Goal: Task Accomplishment & Management: Manage account settings

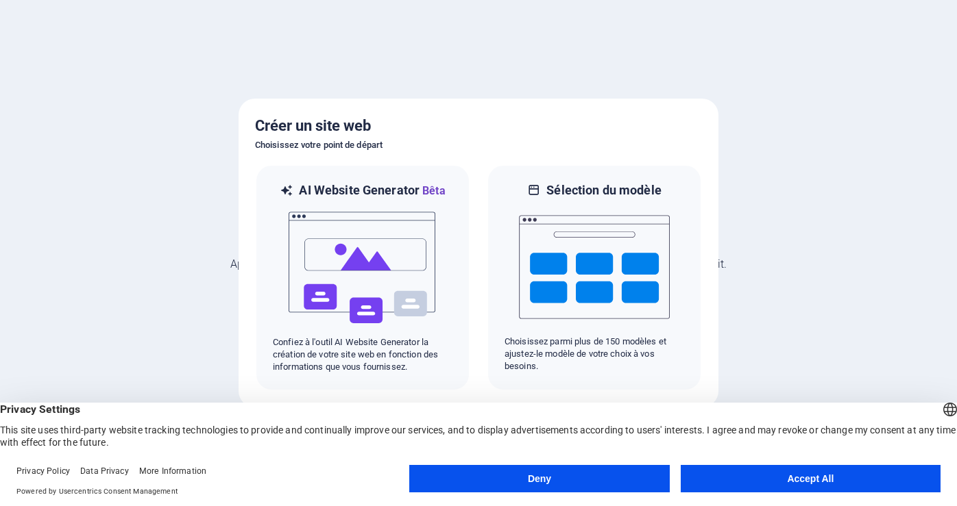
click at [797, 479] on button "Accept All" at bounding box center [811, 478] width 260 height 27
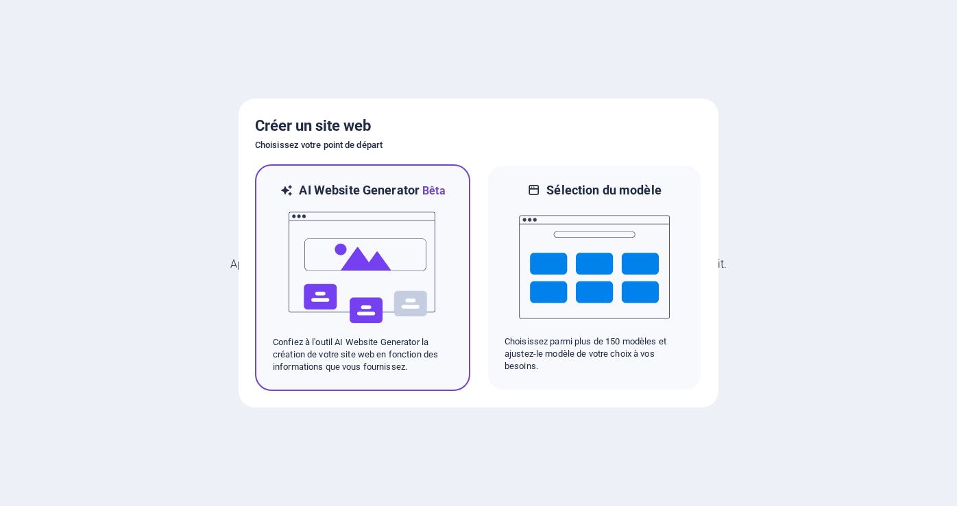
click at [354, 260] on img at bounding box center [362, 267] width 151 height 137
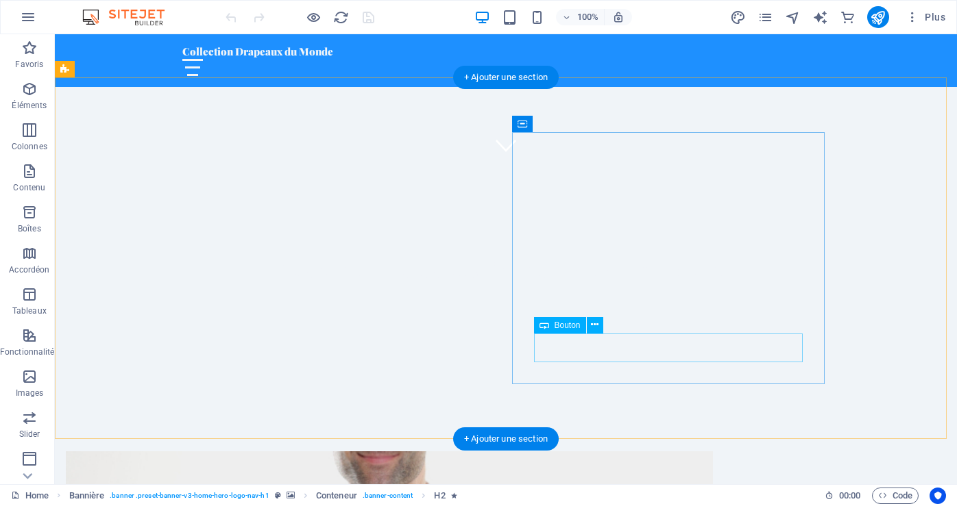
scroll to position [411, 0]
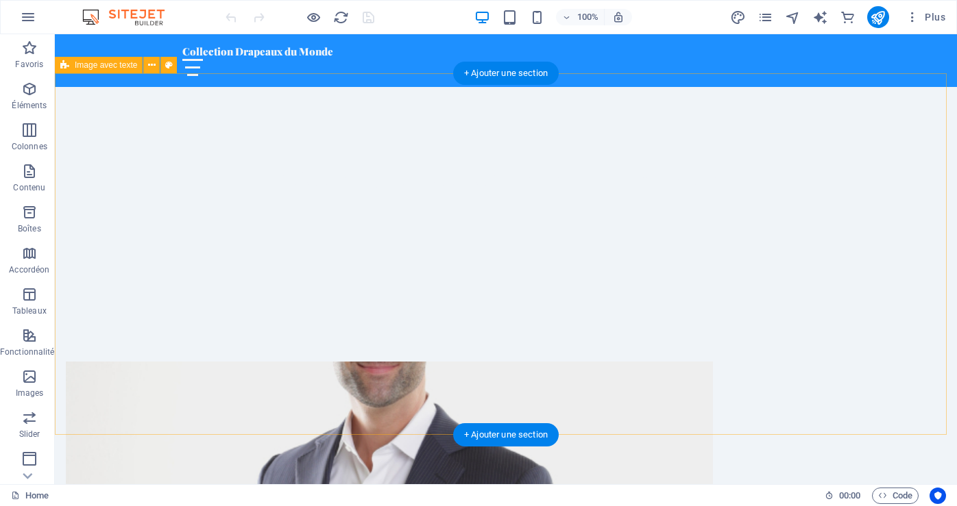
click at [307, 362] on figure at bounding box center [389, 488] width 647 height 252
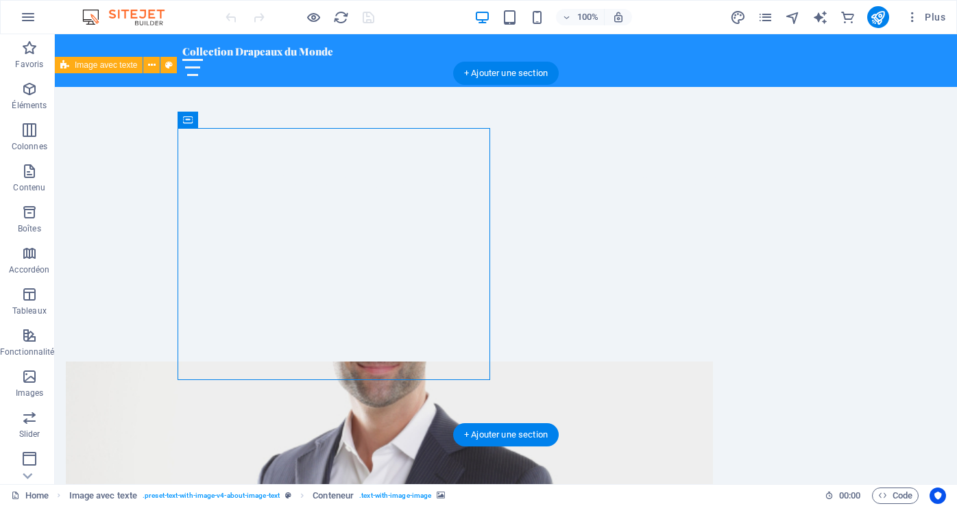
click at [285, 362] on figure at bounding box center [389, 488] width 647 height 252
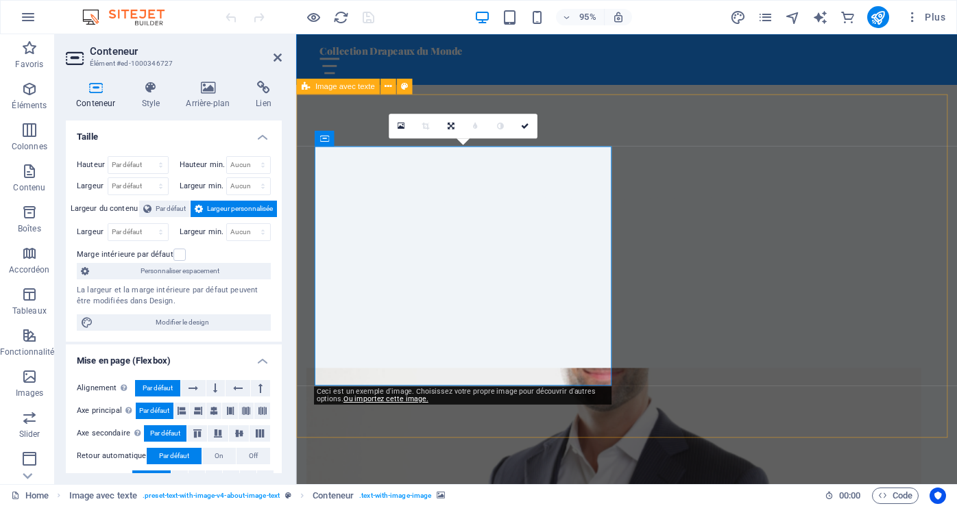
click at [482, 386] on figure at bounding box center [630, 512] width 647 height 252
click at [205, 91] on icon at bounding box center [207, 88] width 64 height 14
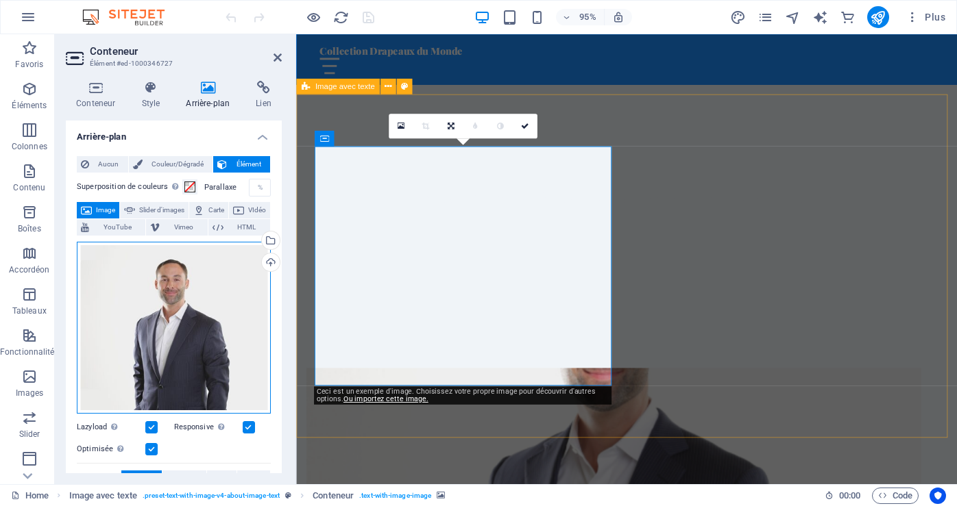
click at [189, 346] on div "Glissez les fichiers ici, cliquez pour choisir les fichiers ou sélectionnez les…" at bounding box center [174, 328] width 194 height 173
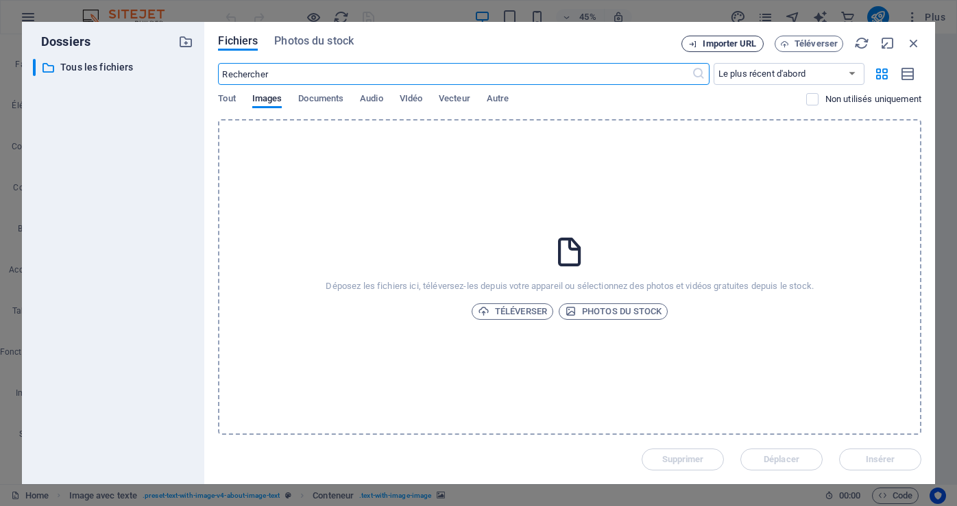
click at [730, 42] on span "Importer URL" at bounding box center [728, 44] width 53 height 8
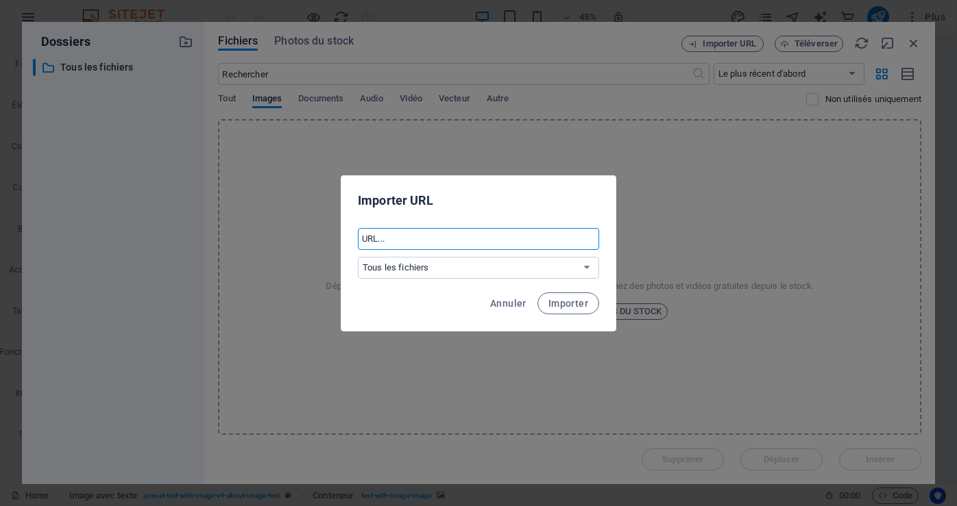
click at [410, 240] on input "text" at bounding box center [478, 239] width 241 height 22
type input "https://flagscollection.com"
click at [561, 300] on span "Importer" at bounding box center [568, 303] width 40 height 11
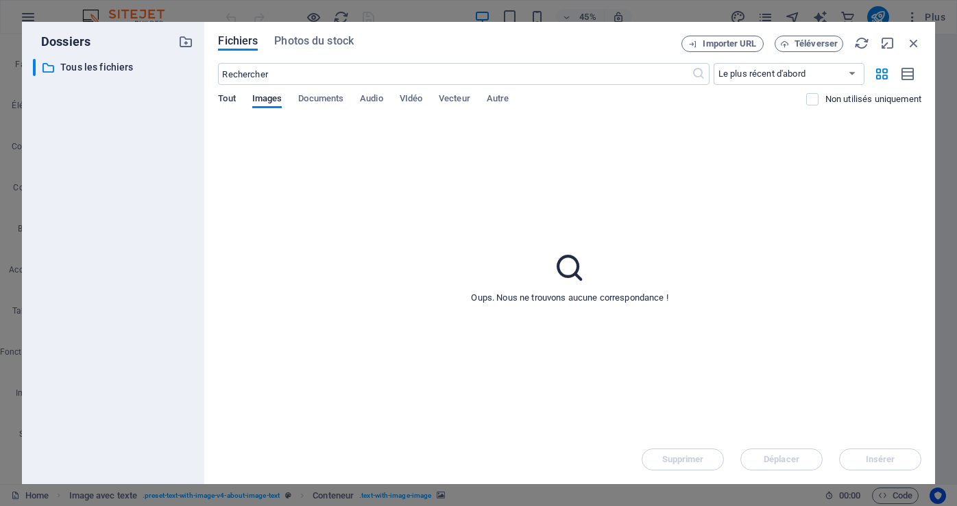
click at [230, 97] on span "Tout" at bounding box center [226, 99] width 17 height 19
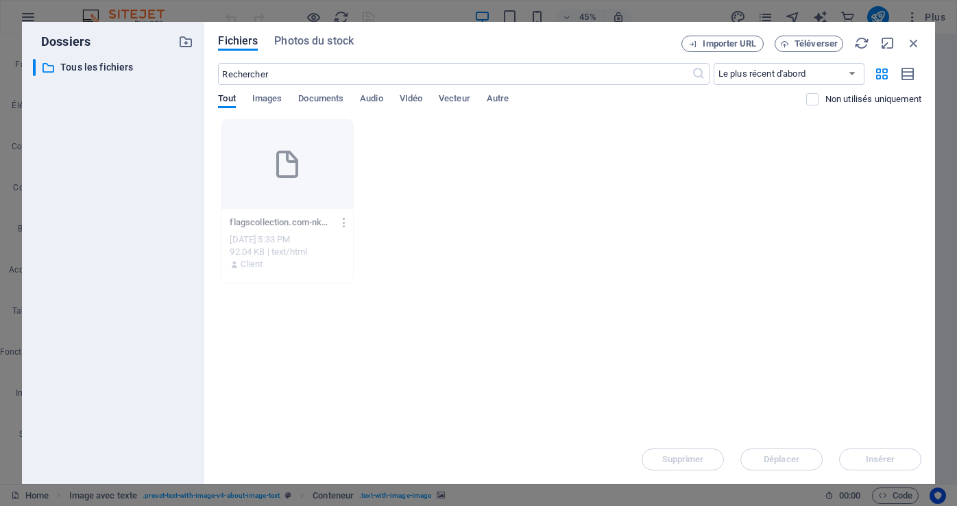
click at [272, 241] on div "Oct 1, 2025 5:33 PM" at bounding box center [287, 240] width 115 height 12
click at [733, 43] on span "Importer URL" at bounding box center [728, 44] width 53 height 8
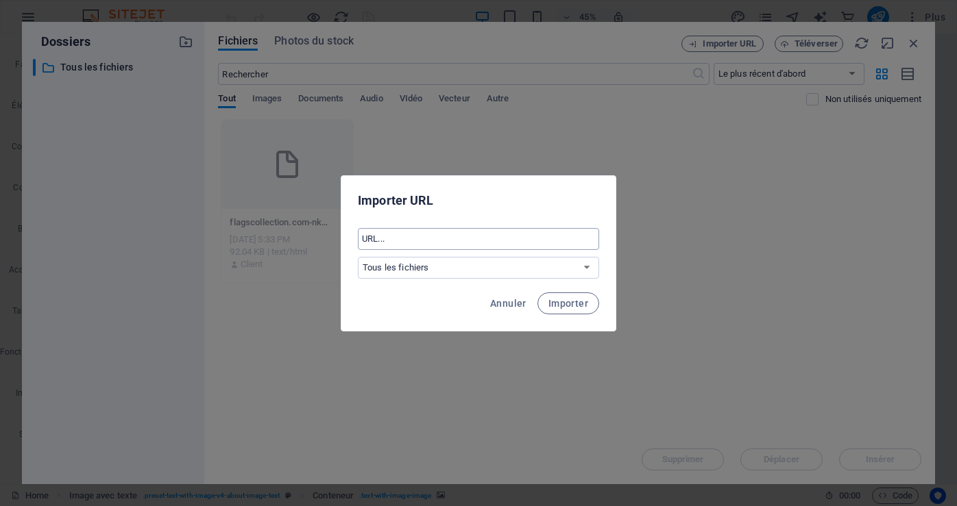
click at [524, 239] on input "text" at bounding box center [478, 239] width 241 height 22
click at [404, 240] on input "text" at bounding box center [478, 239] width 241 height 22
click at [392, 241] on input "text" at bounding box center [478, 239] width 241 height 22
click at [389, 262] on select "Tous les fichiers" at bounding box center [478, 268] width 241 height 22
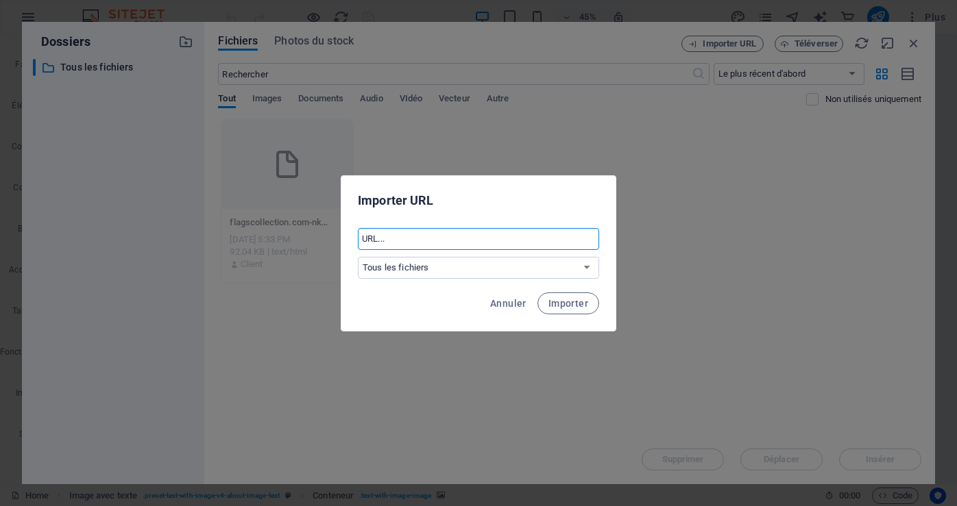
click at [421, 236] on input "text" at bounding box center [478, 239] width 241 height 22
type input "flagscollection.com"
click at [564, 299] on span "Importer" at bounding box center [568, 303] width 40 height 11
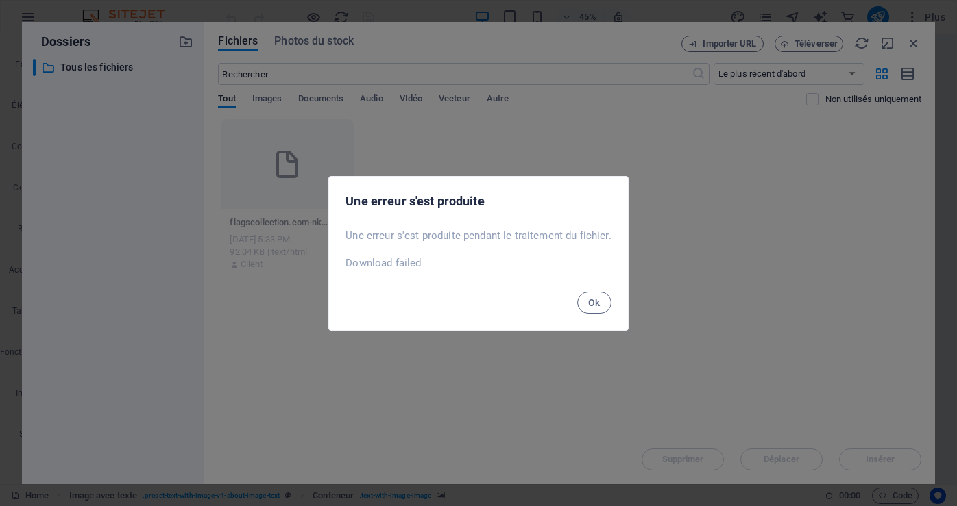
click at [573, 299] on div "Ok" at bounding box center [478, 307] width 298 height 47
click at [595, 300] on span "Ok" at bounding box center [594, 302] width 12 height 11
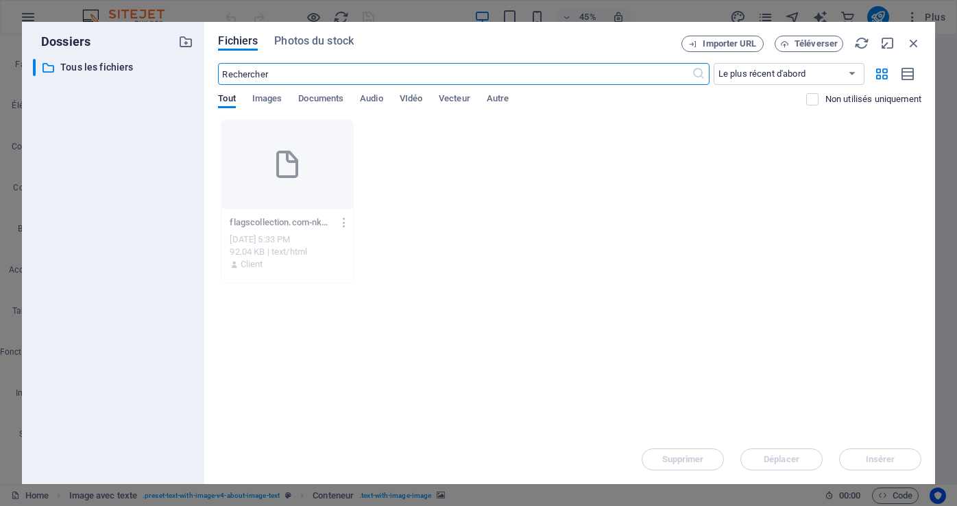
click at [273, 69] on input "text" at bounding box center [454, 74] width 473 height 22
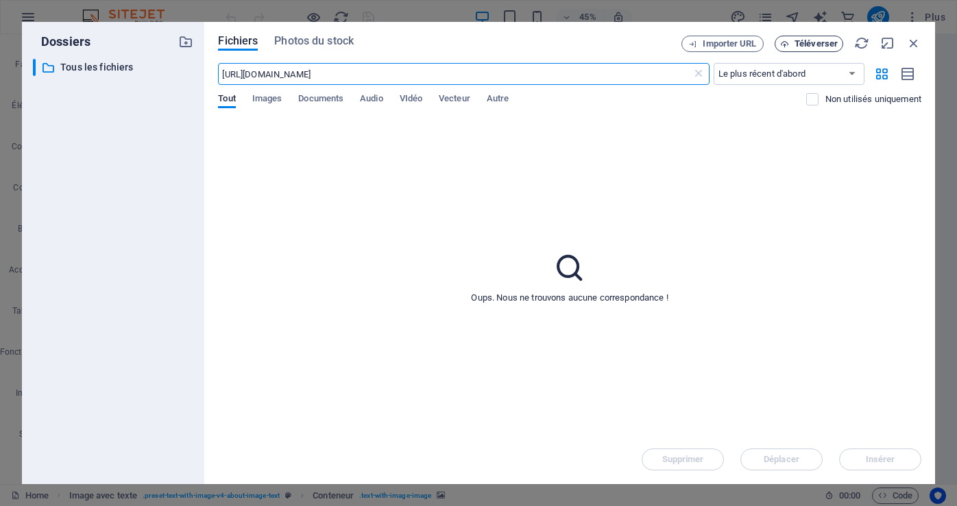
type input "https://www.flagscollection.com"
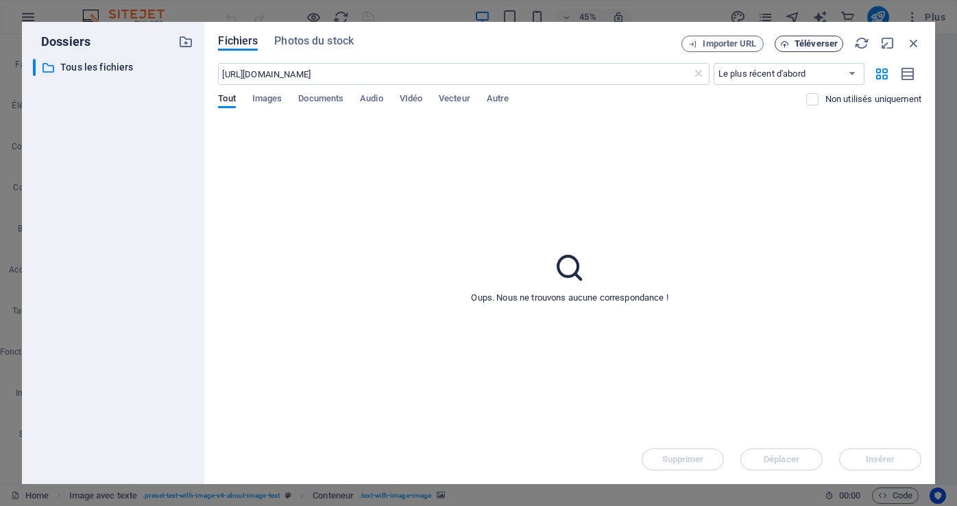
click at [807, 38] on button "Téléverser" at bounding box center [808, 44] width 69 height 16
click at [742, 42] on span "Importer URL" at bounding box center [728, 44] width 53 height 8
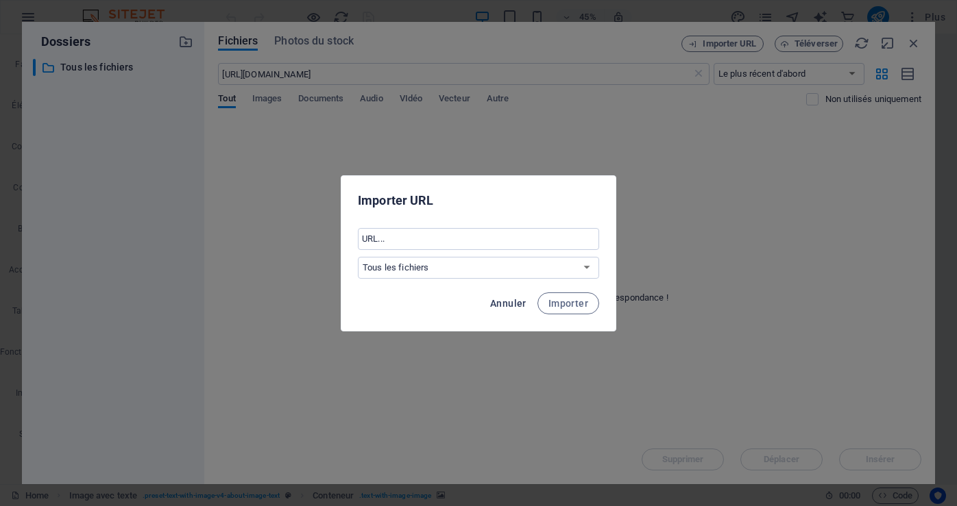
click at [503, 295] on button "Annuler" at bounding box center [508, 304] width 47 height 22
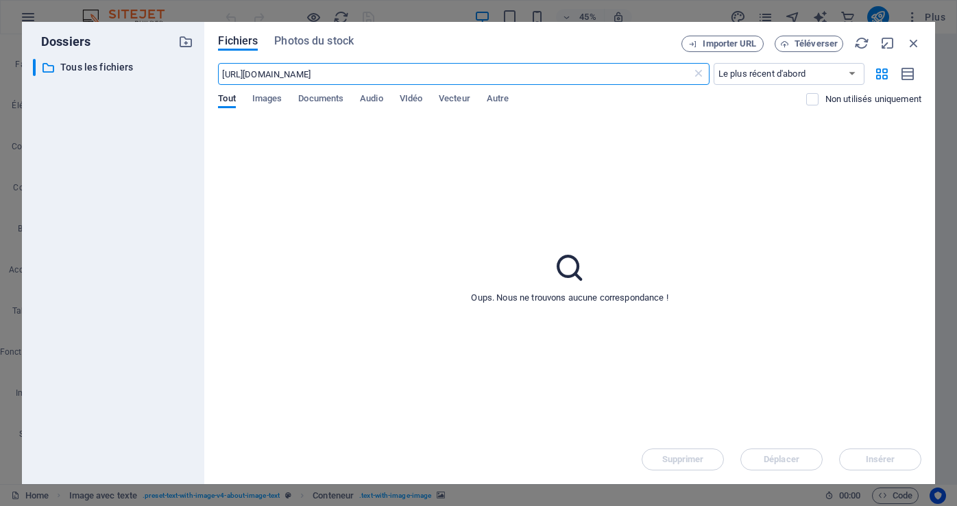
drag, startPoint x: 361, startPoint y: 79, endPoint x: 213, endPoint y: 71, distance: 147.6
click at [213, 71] on div "Fichiers Photos du stock Importer URL Téléverser https://www.flagscollection.co…" at bounding box center [569, 253] width 731 height 463
click at [552, 72] on input "https://www.flagscollection.com" at bounding box center [454, 74] width 473 height 22
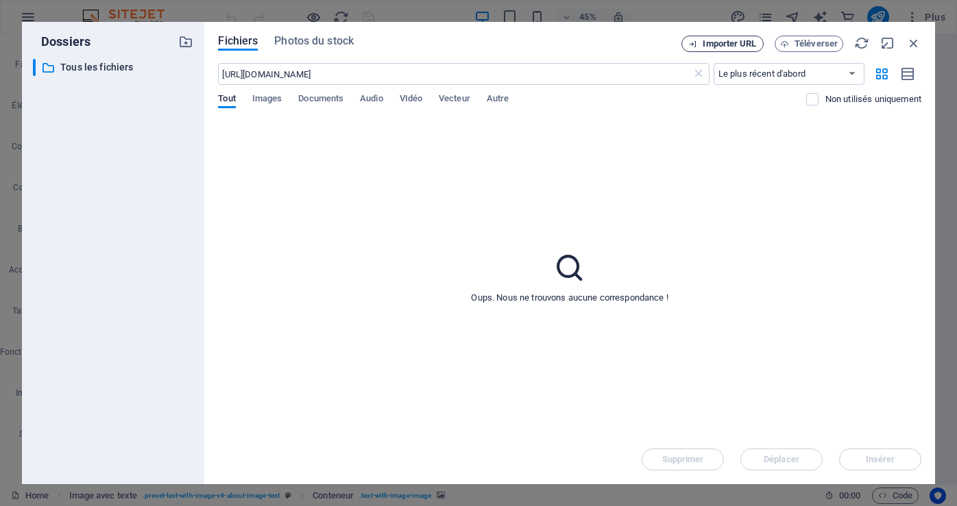
click at [712, 40] on span "Importer URL" at bounding box center [728, 44] width 53 height 8
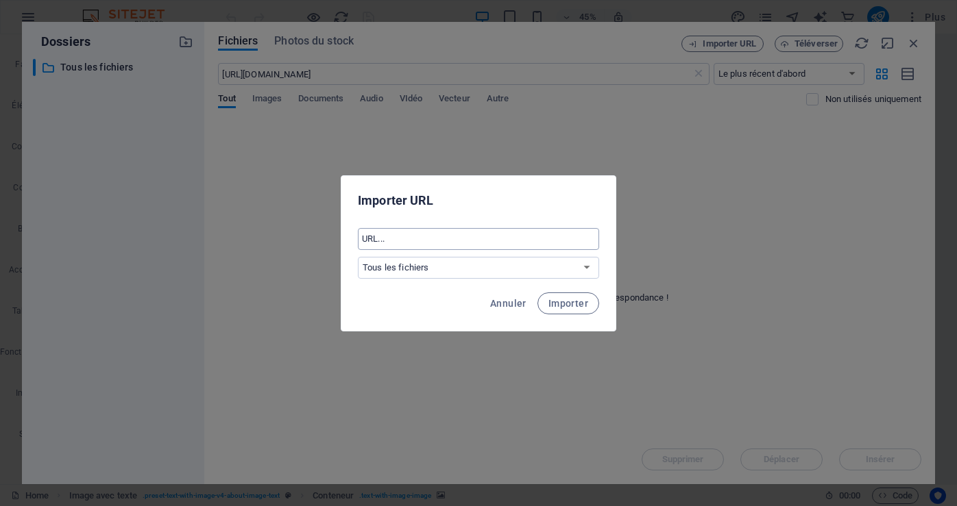
click at [383, 242] on input "text" at bounding box center [478, 239] width 241 height 22
paste input "https://www.flagscollection.com"
type input "https://www.flagscollection.com"
click at [589, 266] on select "Tous les fichiers" at bounding box center [478, 268] width 241 height 22
click at [590, 269] on select "Tous les fichiers" at bounding box center [478, 268] width 241 height 22
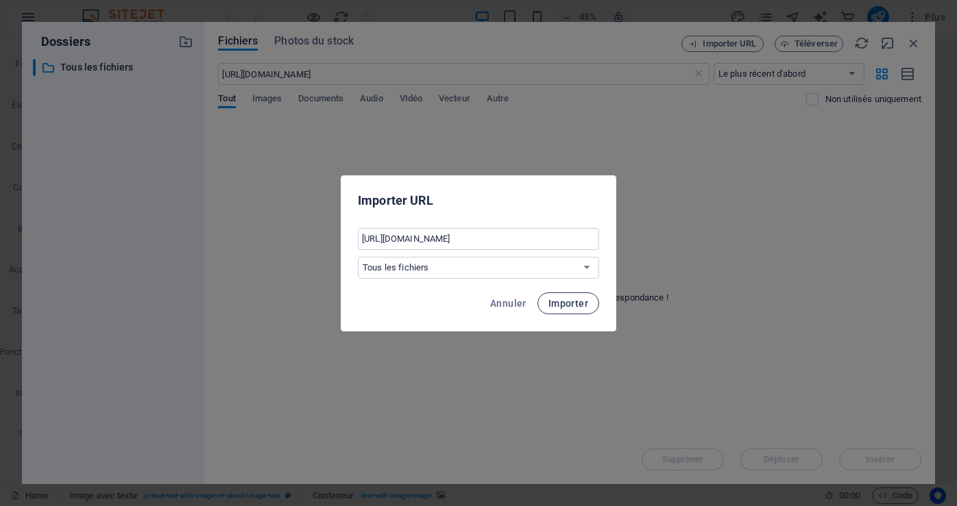
click at [570, 303] on span "Importer" at bounding box center [568, 303] width 40 height 11
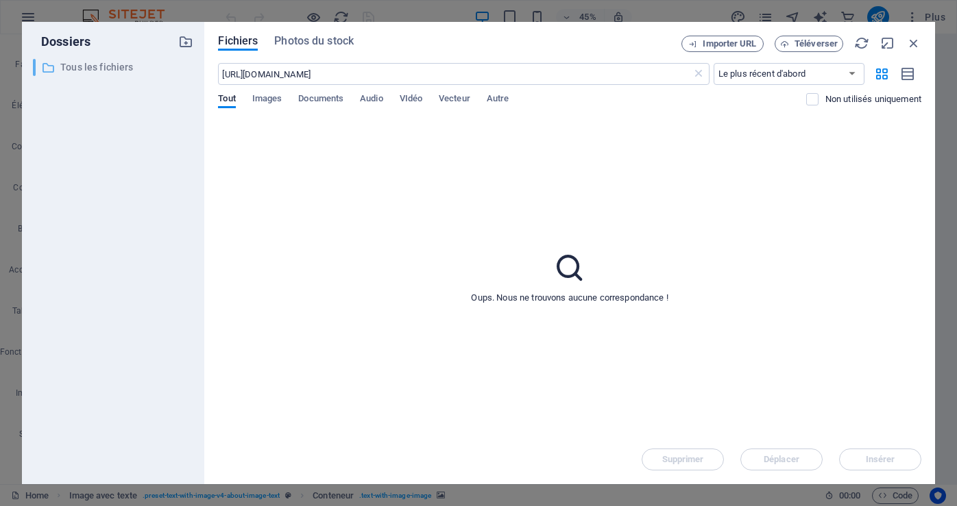
click at [87, 67] on p "Tous les fichiers" at bounding box center [114, 68] width 108 height 16
click at [186, 45] on icon "button" at bounding box center [185, 41] width 15 height 15
click at [186, 45] on div at bounding box center [185, 41] width 15 height 15
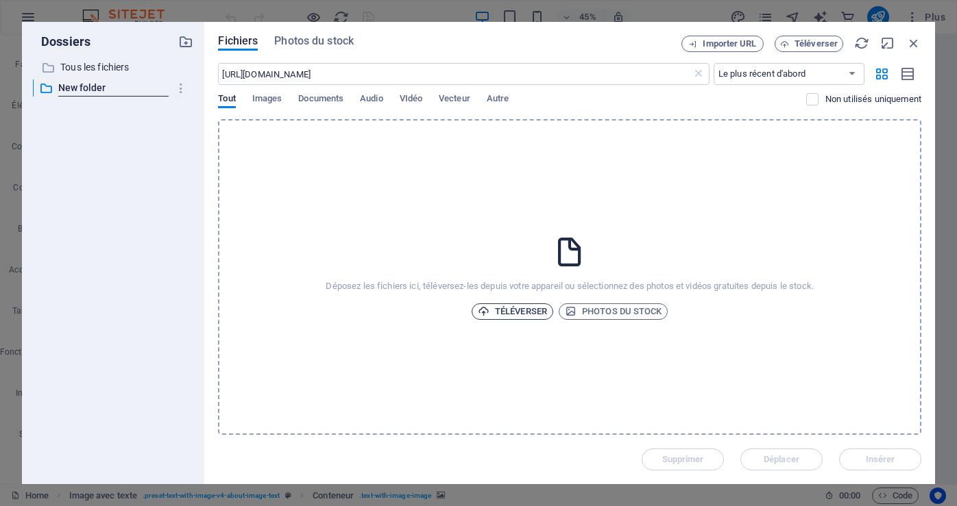
click at [513, 308] on span "Téléverser" at bounding box center [512, 312] width 69 height 16
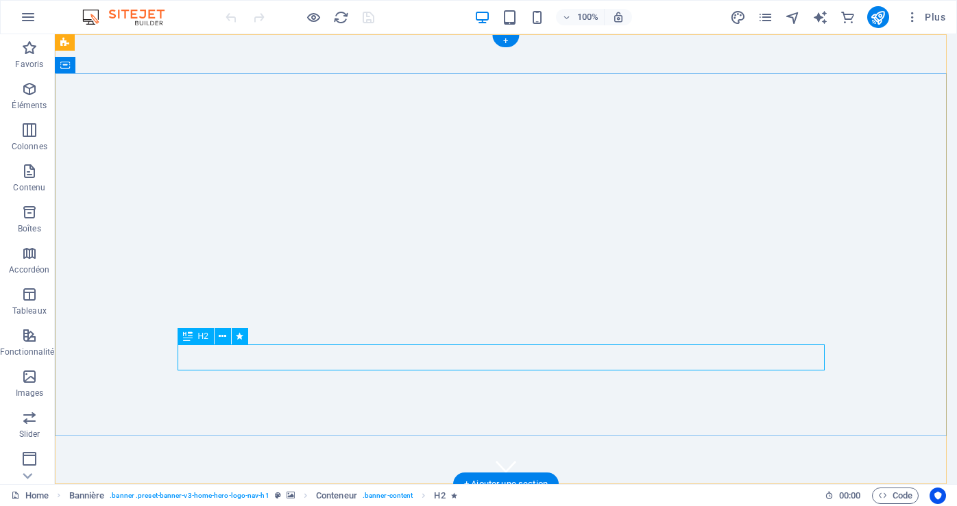
drag, startPoint x: 410, startPoint y: 361, endPoint x: 175, endPoint y: 379, distance: 235.8
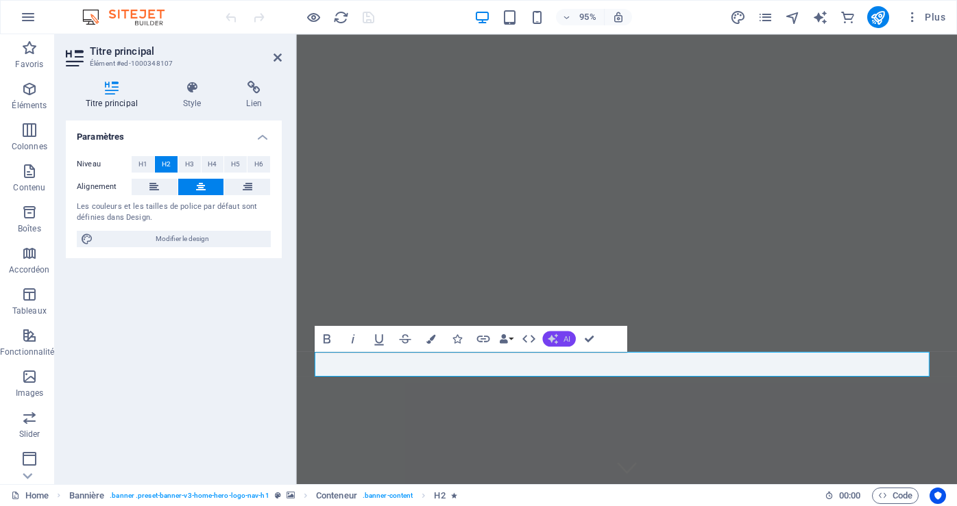
click at [550, 338] on icon "button" at bounding box center [553, 339] width 10 height 10
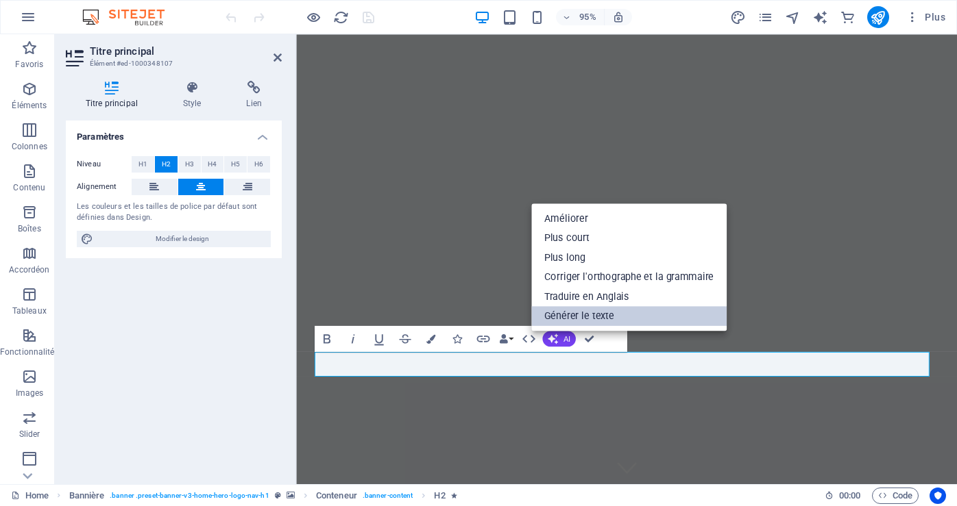
click at [575, 315] on link "Générer le texte" at bounding box center [627, 316] width 195 height 20
select select "English"
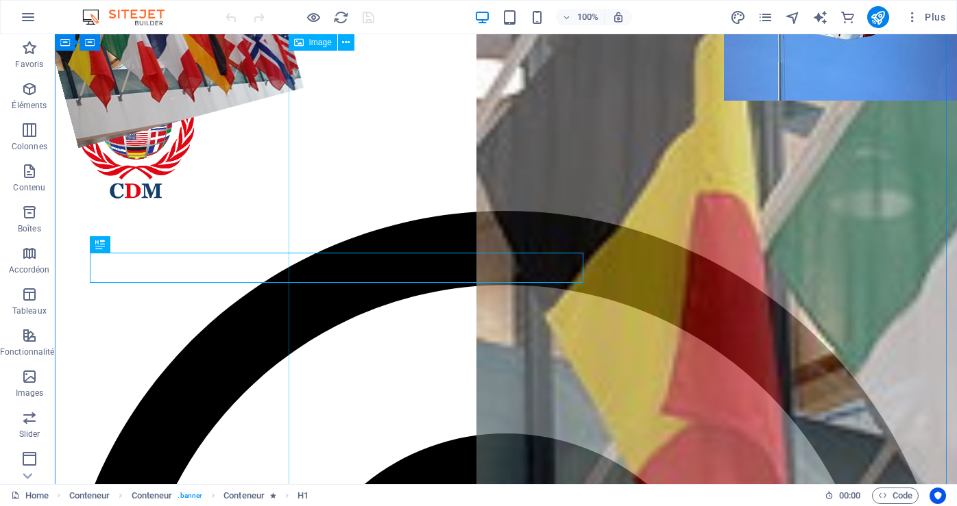
scroll to position [349, 0]
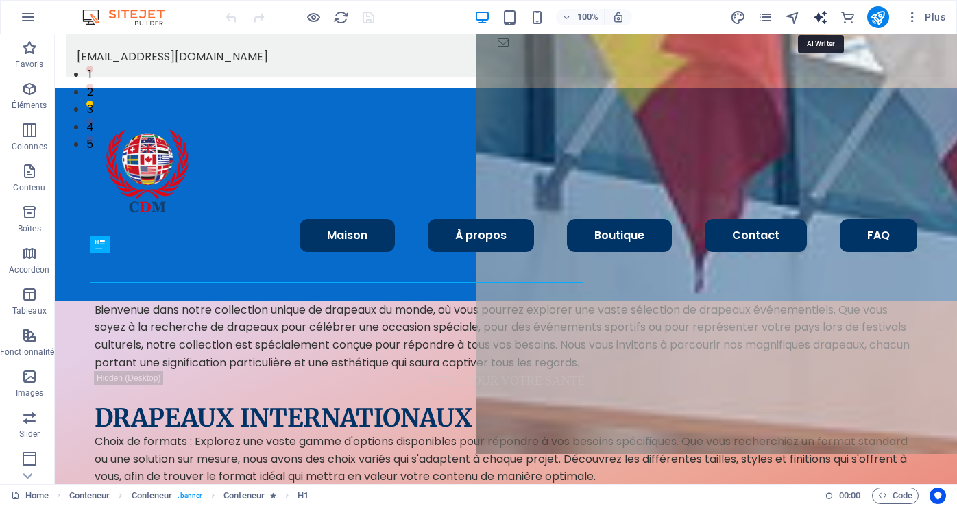
click at [824, 23] on icon "text_generator" at bounding box center [820, 18] width 16 height 16
select select "English"
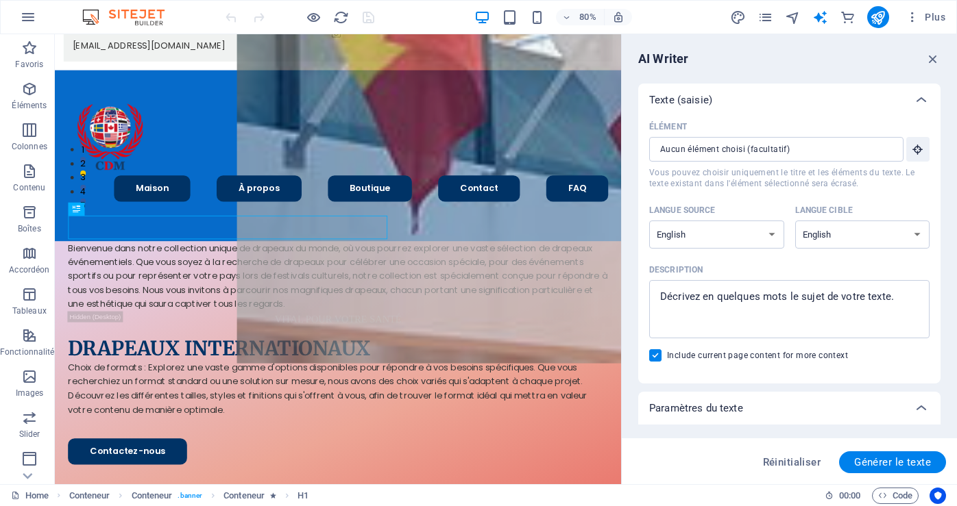
scroll to position [0, 0]
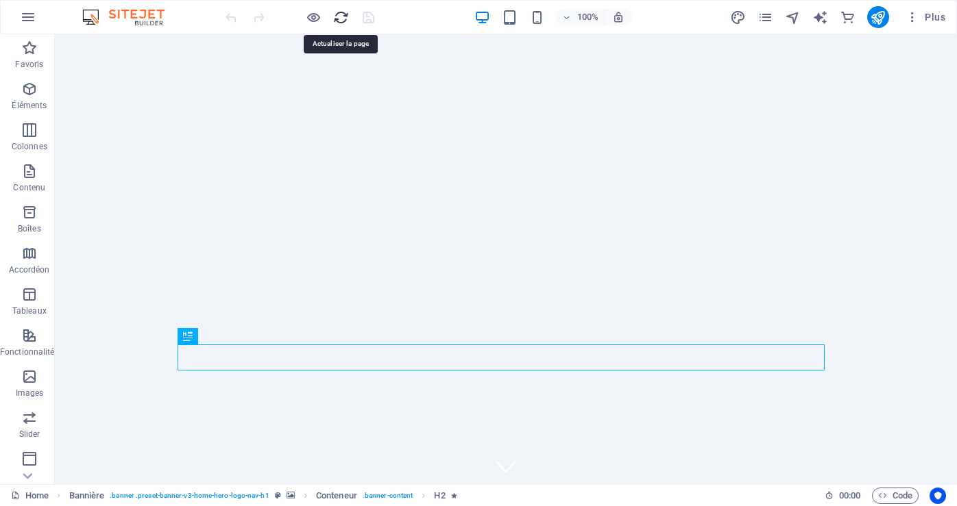
click at [338, 16] on icon "reload" at bounding box center [341, 18] width 16 height 16
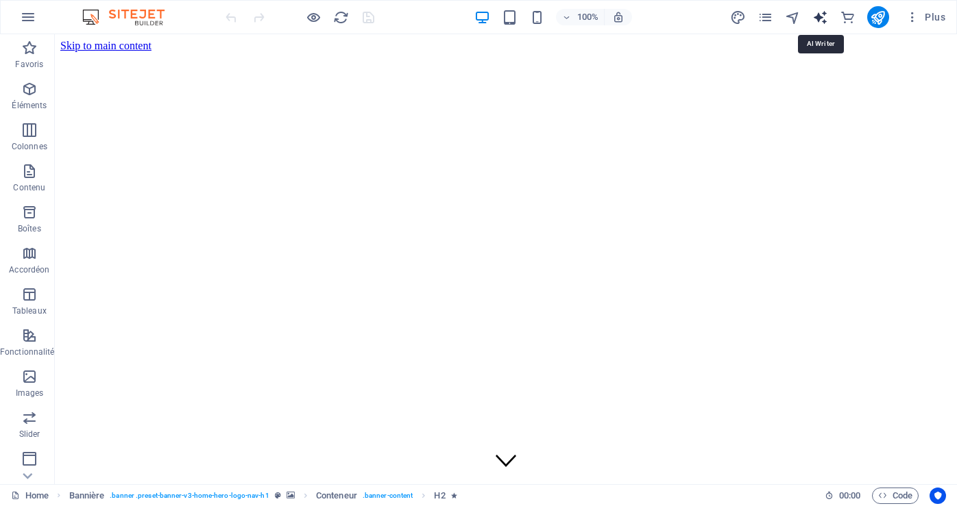
click at [823, 15] on icon "text_generator" at bounding box center [820, 18] width 16 height 16
select select "English"
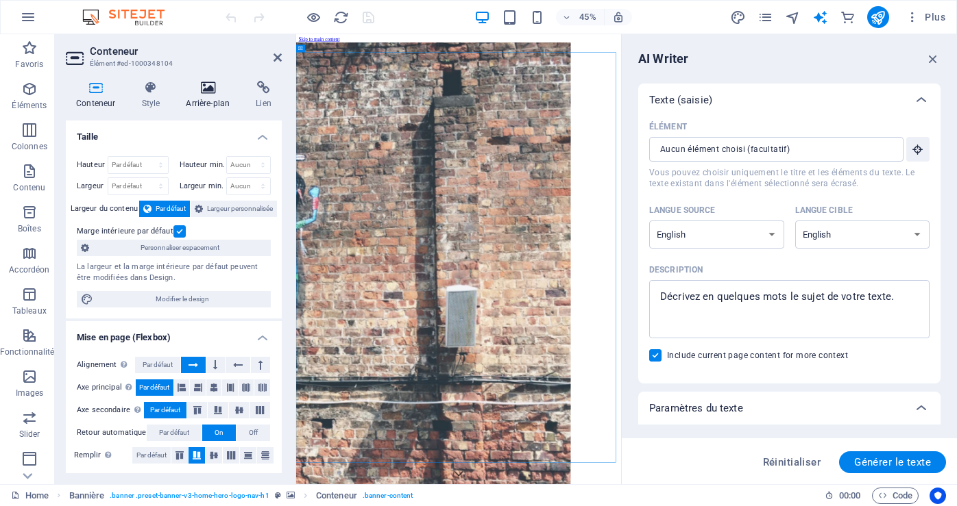
click at [208, 99] on h4 "Arrière-plan" at bounding box center [210, 95] width 70 height 29
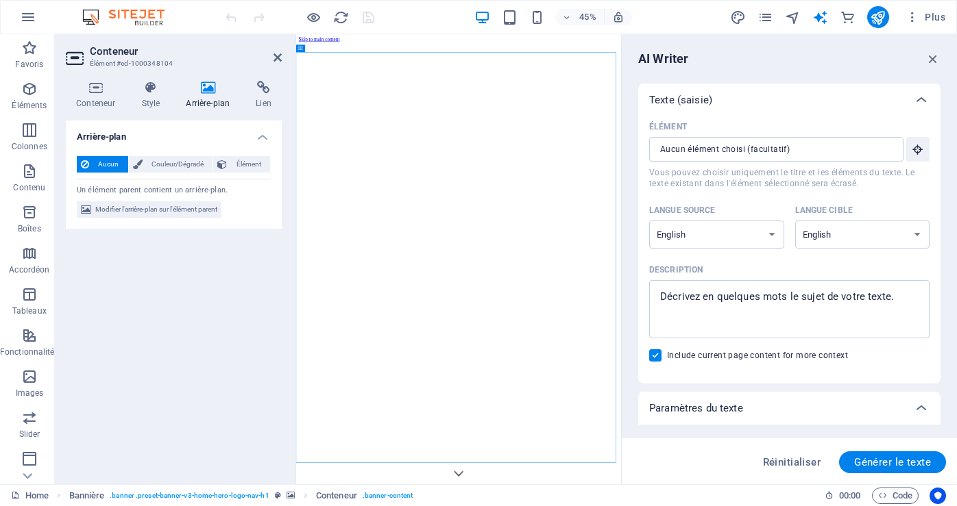
click at [201, 95] on h4 "Arrière-plan" at bounding box center [210, 95] width 70 height 29
click at [211, 97] on h4 "Arrière-plan" at bounding box center [210, 95] width 70 height 29
click at [207, 95] on h4 "Arrière-plan" at bounding box center [210, 95] width 70 height 29
click at [92, 101] on h4 "Conteneur" at bounding box center [98, 95] width 65 height 29
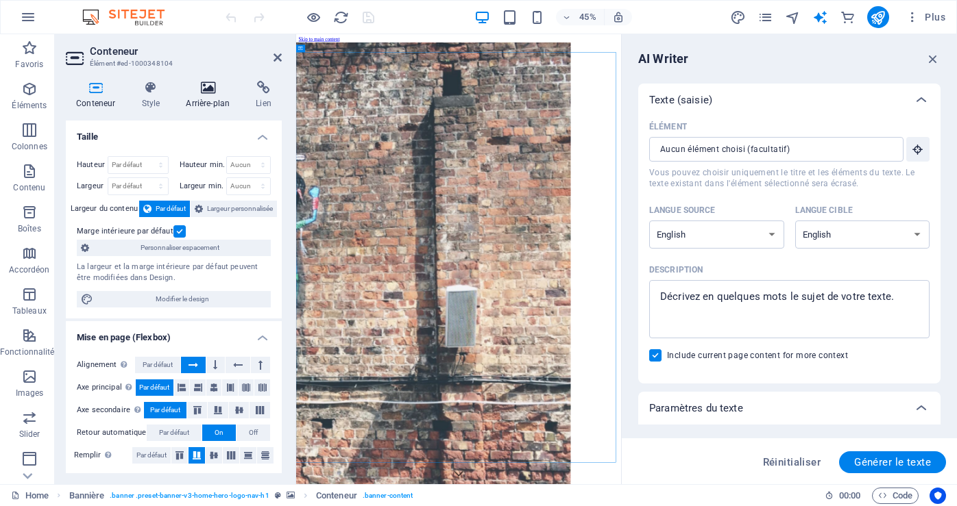
click at [197, 86] on icon at bounding box center [207, 88] width 64 height 14
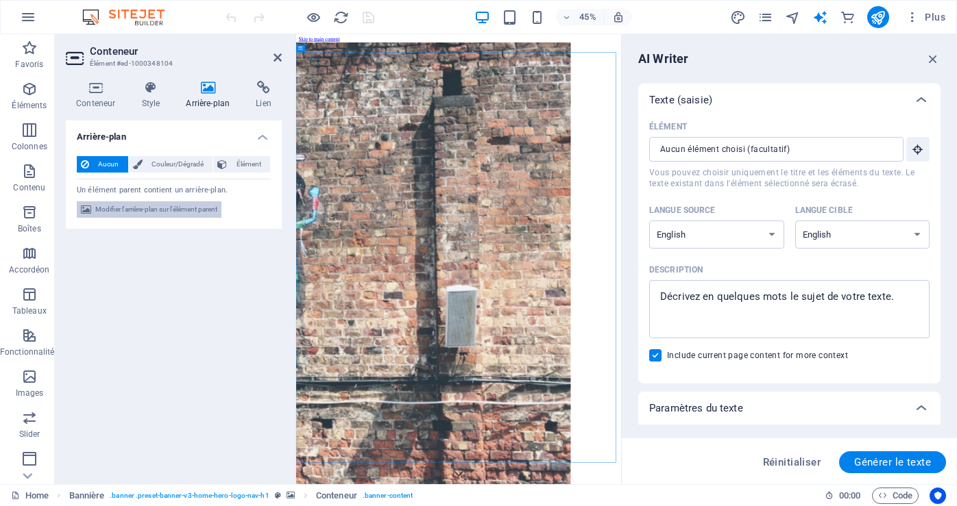
click at [136, 204] on span "Modifier l'arrière-plan sur l'élément parent" at bounding box center [156, 209] width 122 height 16
select select "ms"
select select "s"
select select "progressive"
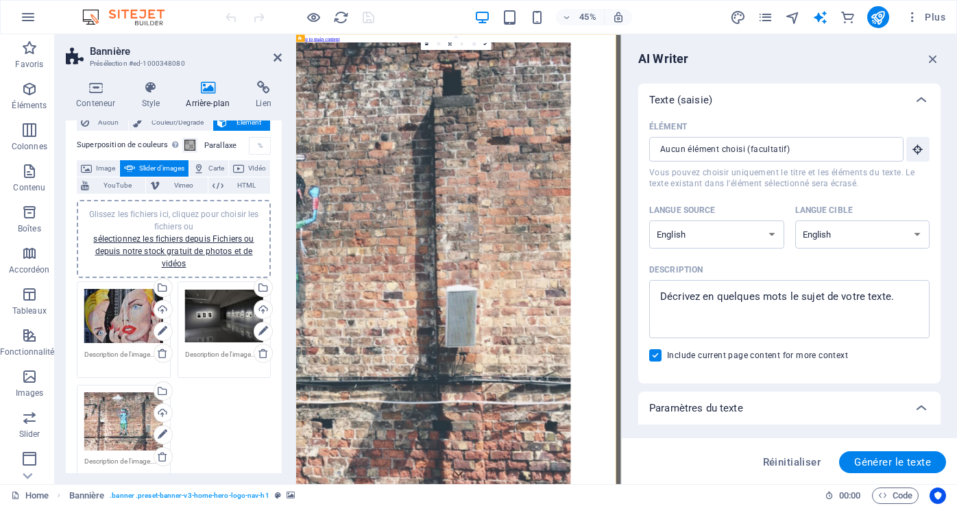
scroll to position [69, 0]
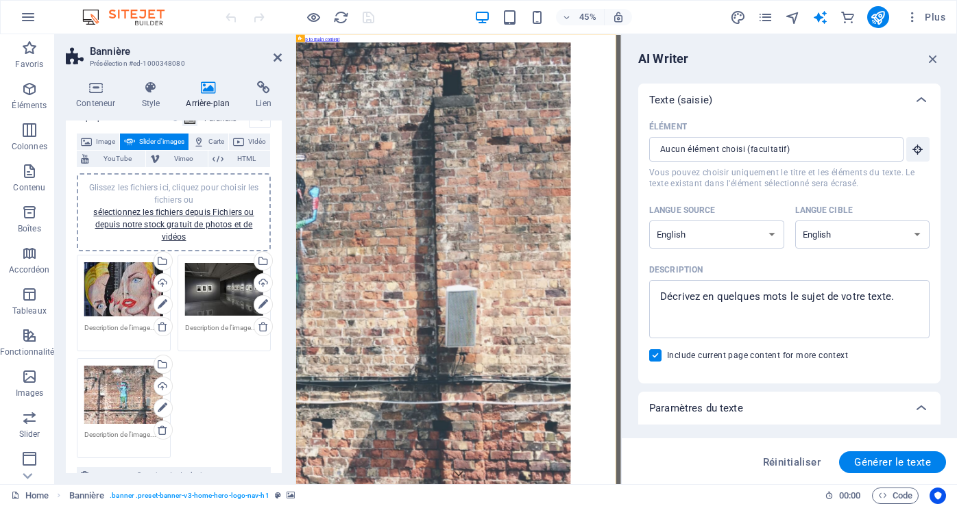
click at [126, 295] on div "Glissez les fichiers ici, cliquez pour choisir les fichiers ou sélectionnez les…" at bounding box center [123, 289] width 79 height 55
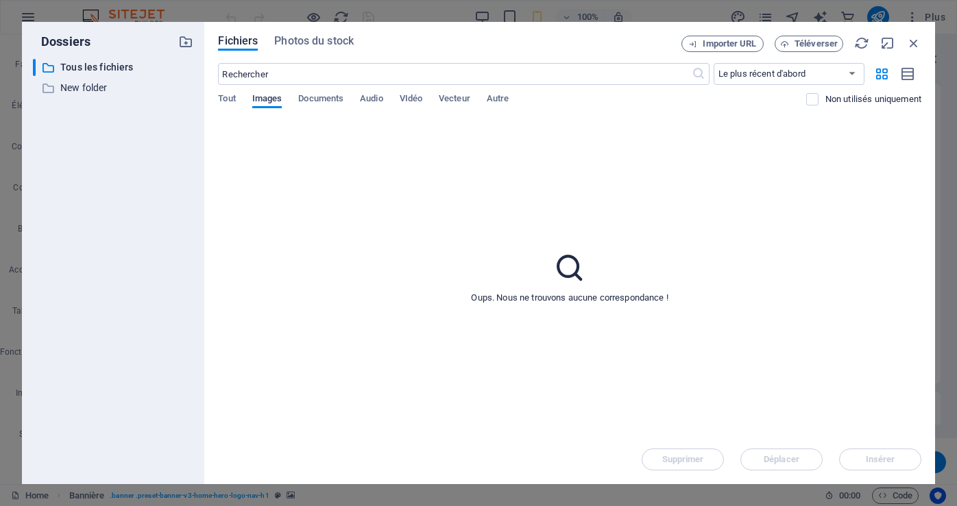
click at [273, 99] on span "Images" at bounding box center [267, 99] width 30 height 19
click at [822, 44] on span "Téléverser" at bounding box center [815, 44] width 43 height 8
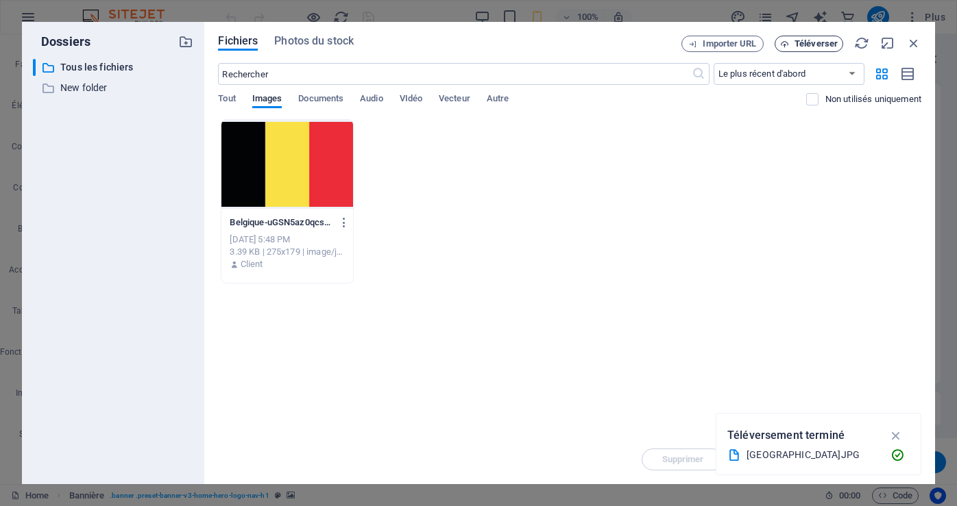
click at [821, 45] on span "Téléverser" at bounding box center [815, 44] width 43 height 8
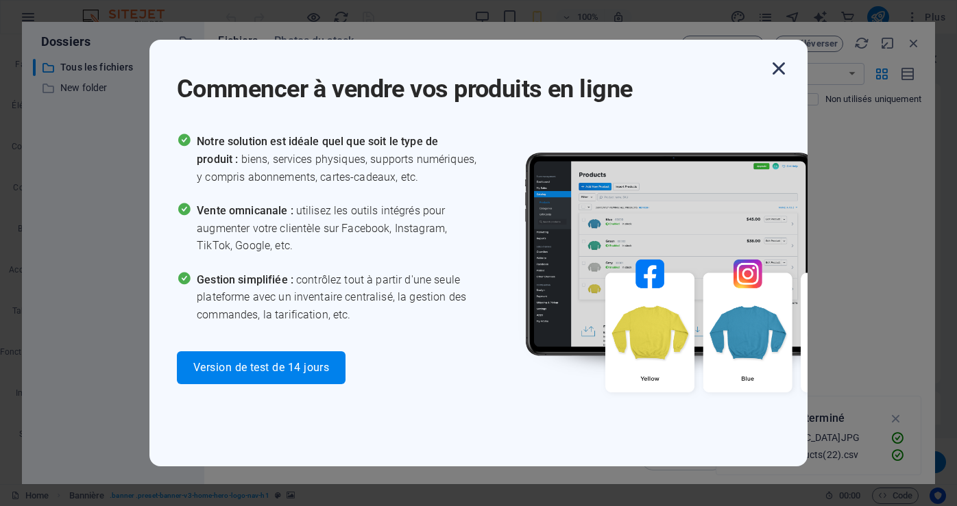
click at [777, 67] on icon "button" at bounding box center [778, 68] width 25 height 25
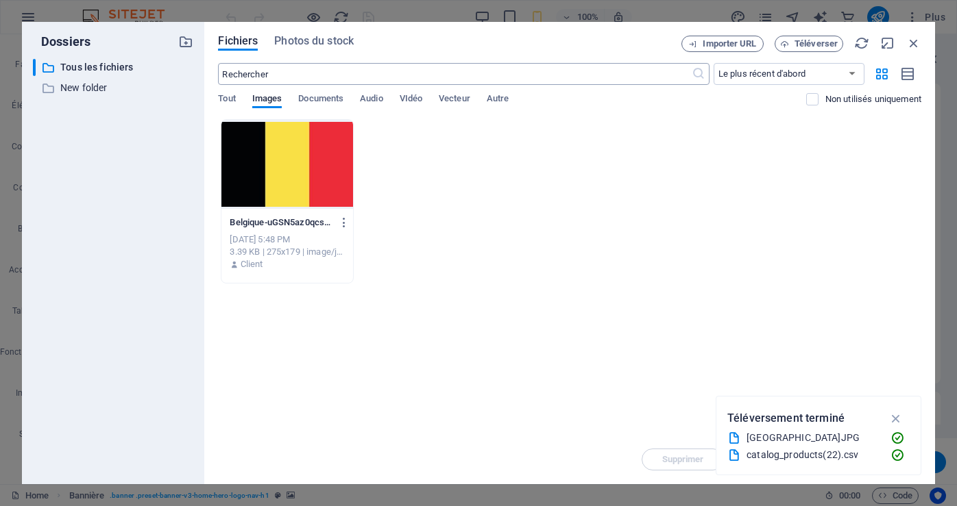
click at [236, 81] on input "text" at bounding box center [454, 74] width 473 height 22
click at [289, 40] on span "Photos du stock" at bounding box center [314, 41] width 80 height 16
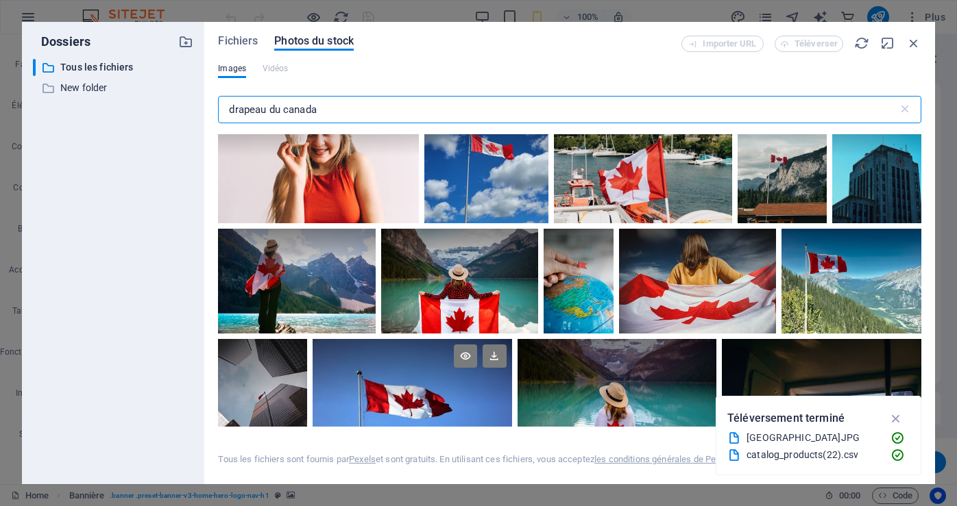
scroll to position [274, 0]
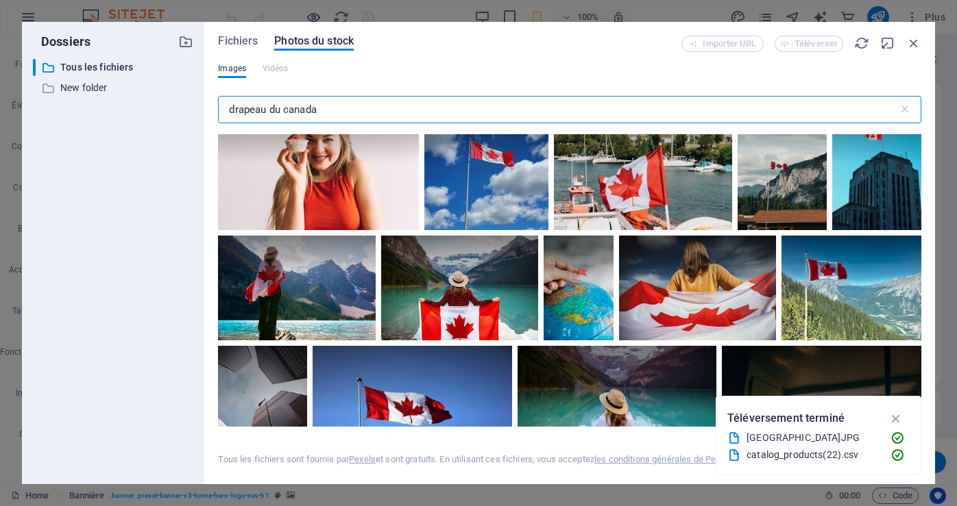
type input "drapeau du canada"
click at [486, 186] on div at bounding box center [486, 163] width 124 height 134
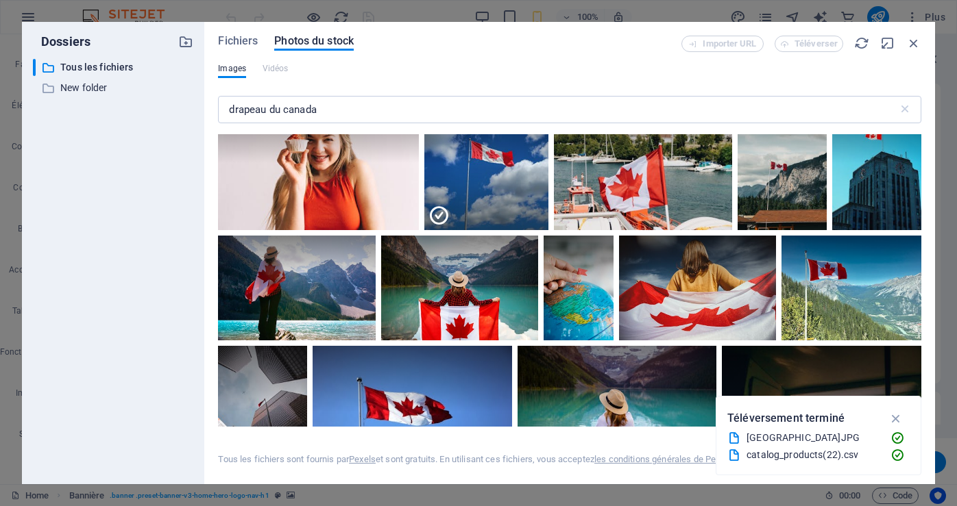
click at [497, 188] on div at bounding box center [486, 196] width 124 height 67
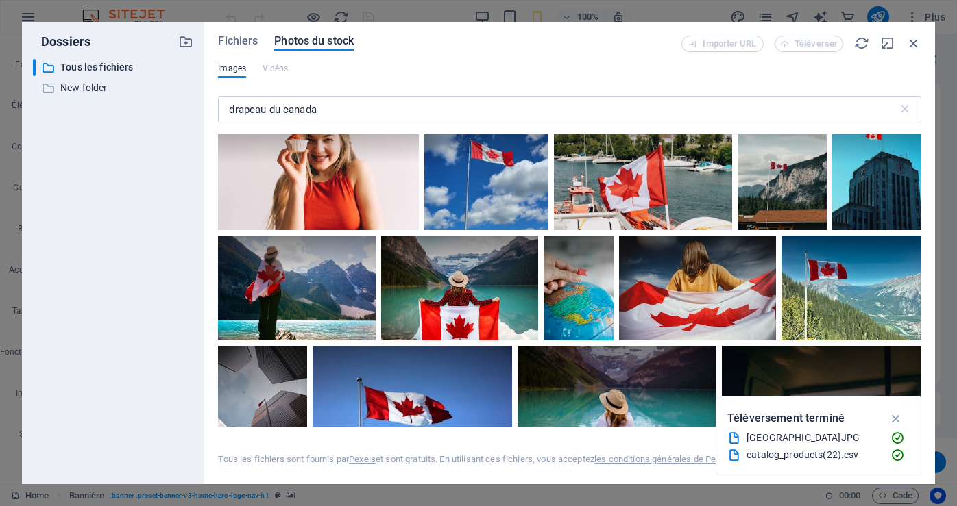
click at [497, 188] on div at bounding box center [486, 163] width 124 height 134
click at [494, 188] on div at bounding box center [486, 163] width 124 height 134
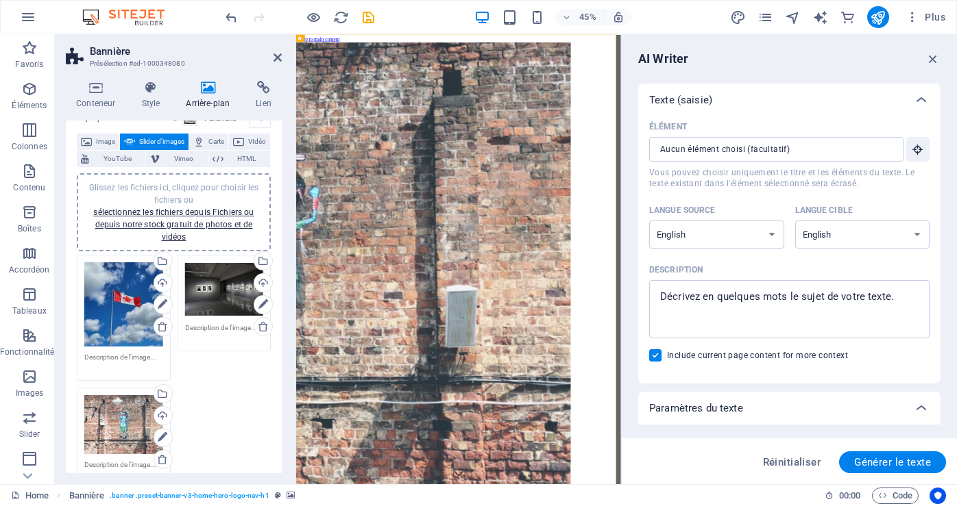
click at [217, 295] on div "Glissez les fichiers ici, cliquez pour choisir les fichiers ou sélectionnez les…" at bounding box center [224, 289] width 79 height 55
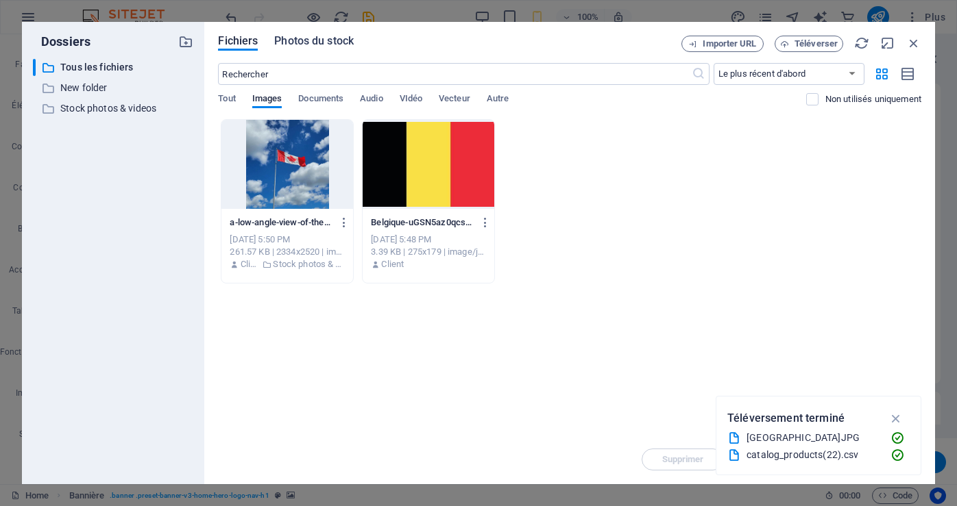
click at [316, 39] on span "Photos du stock" at bounding box center [314, 41] width 80 height 16
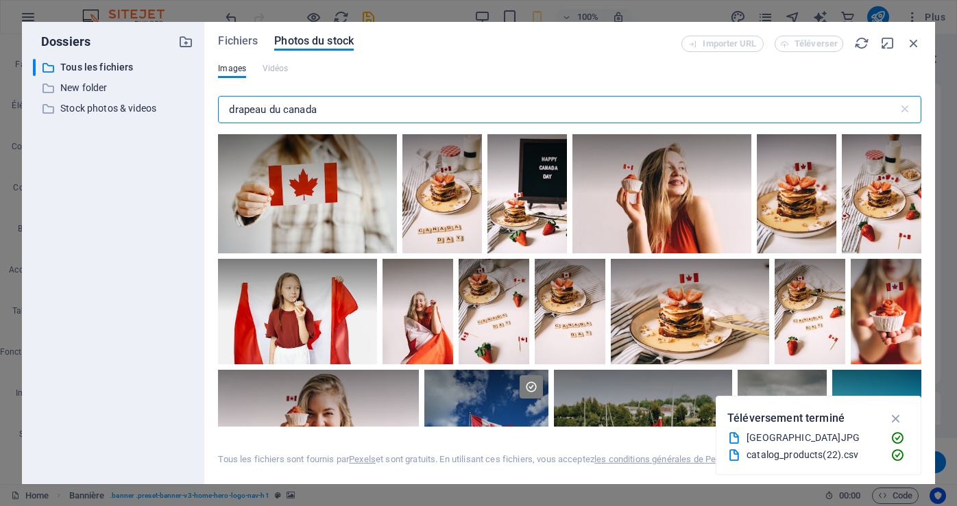
drag, startPoint x: 326, startPoint y: 108, endPoint x: 206, endPoint y: 120, distance: 119.9
click at [206, 120] on div "Fichiers Photos du stock Importer URL Téléverser Images Vidéos drapeau du canad…" at bounding box center [569, 253] width 731 height 463
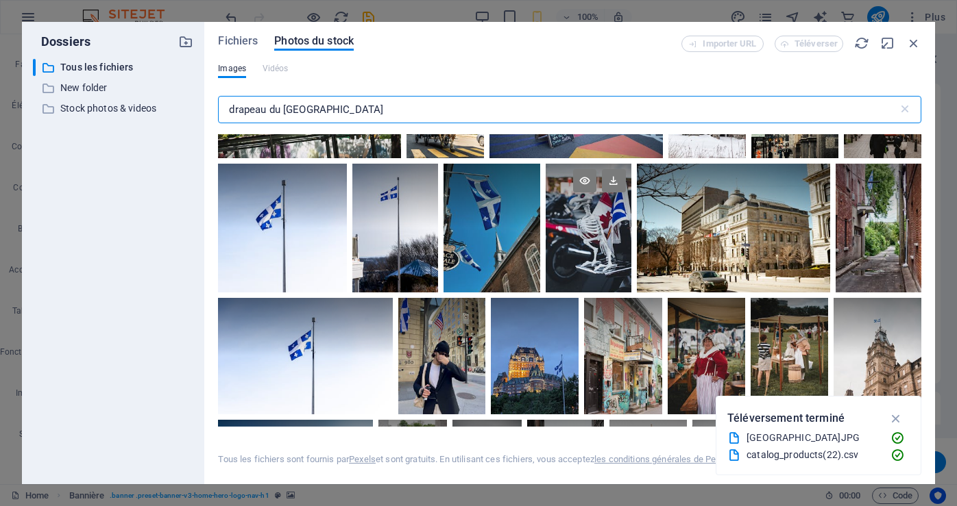
scroll to position [69, 0]
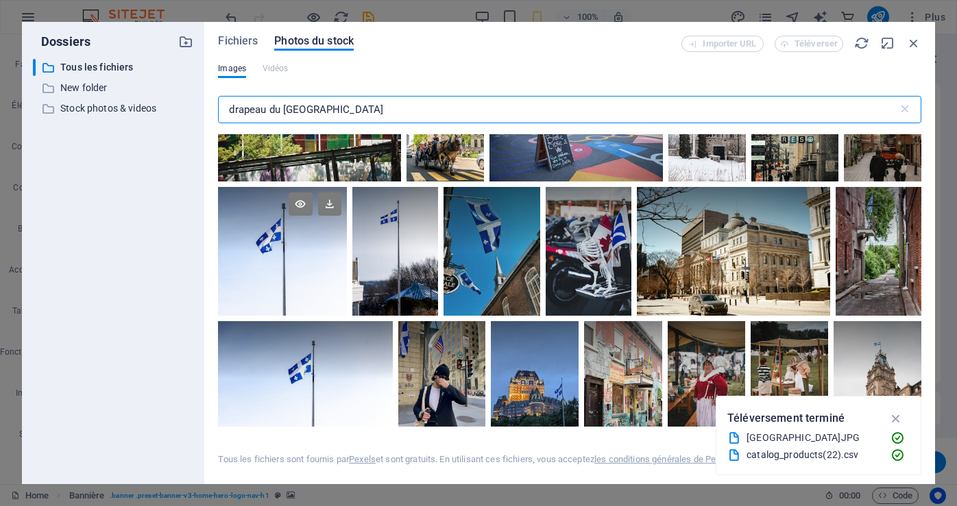
type input "drapeau du quebec"
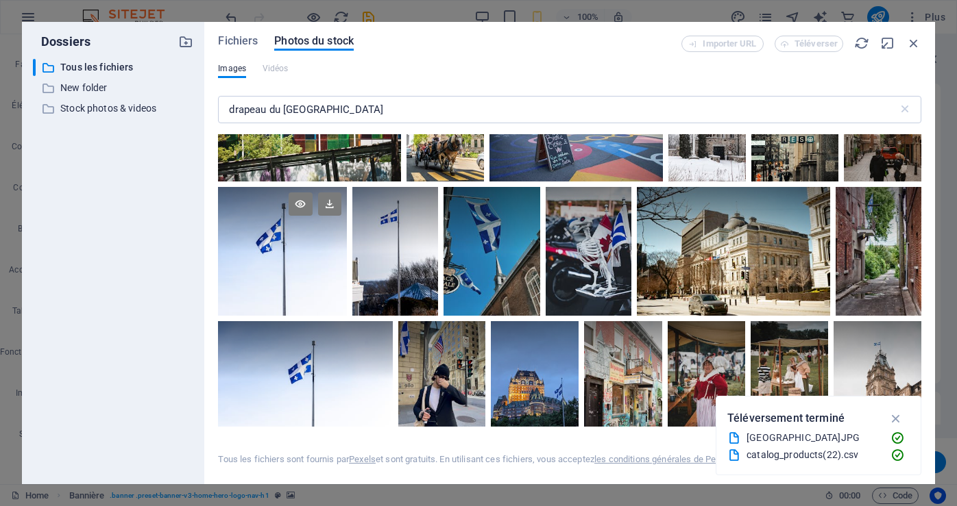
click at [262, 266] on div at bounding box center [282, 251] width 128 height 129
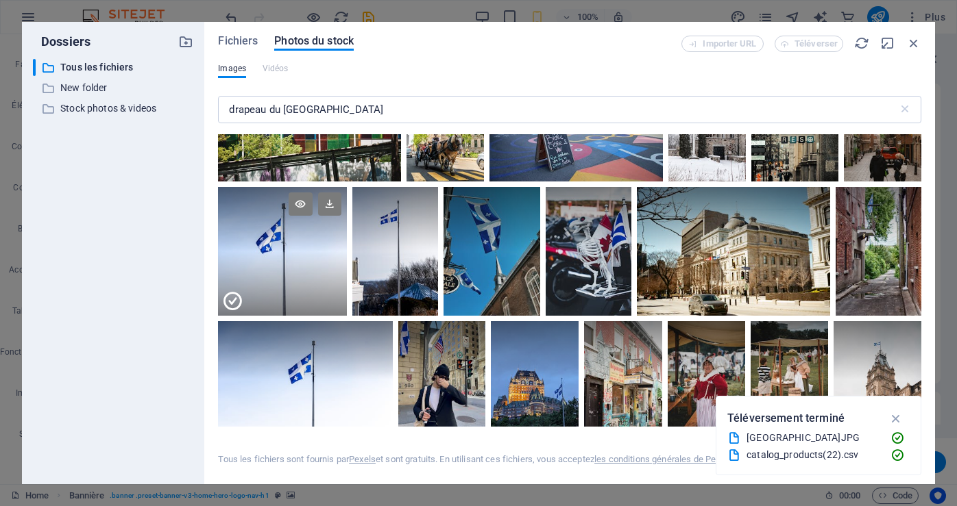
click at [241, 282] on div at bounding box center [282, 284] width 128 height 64
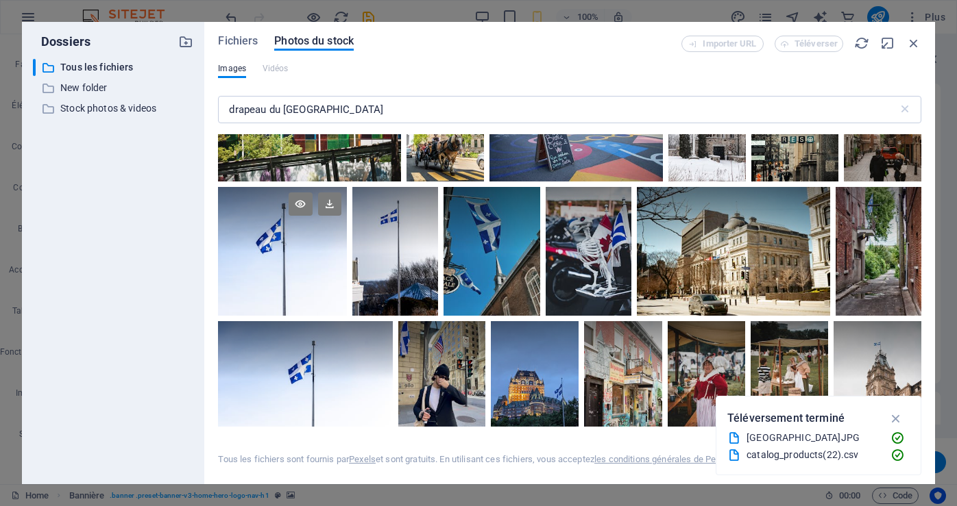
click at [241, 282] on div at bounding box center [282, 251] width 128 height 129
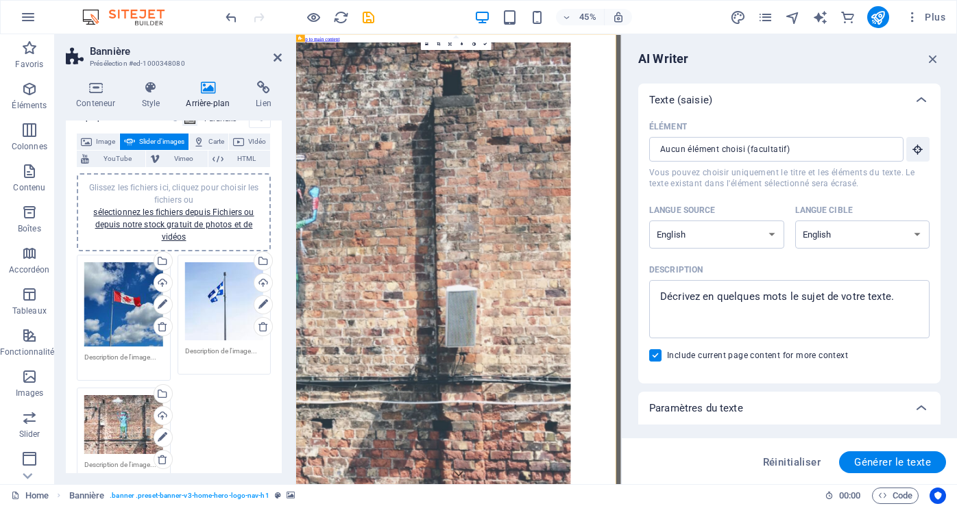
click at [126, 428] on div "Glissez les fichiers ici, cliquez pour choisir les fichiers ou sélectionnez les…" at bounding box center [123, 424] width 79 height 59
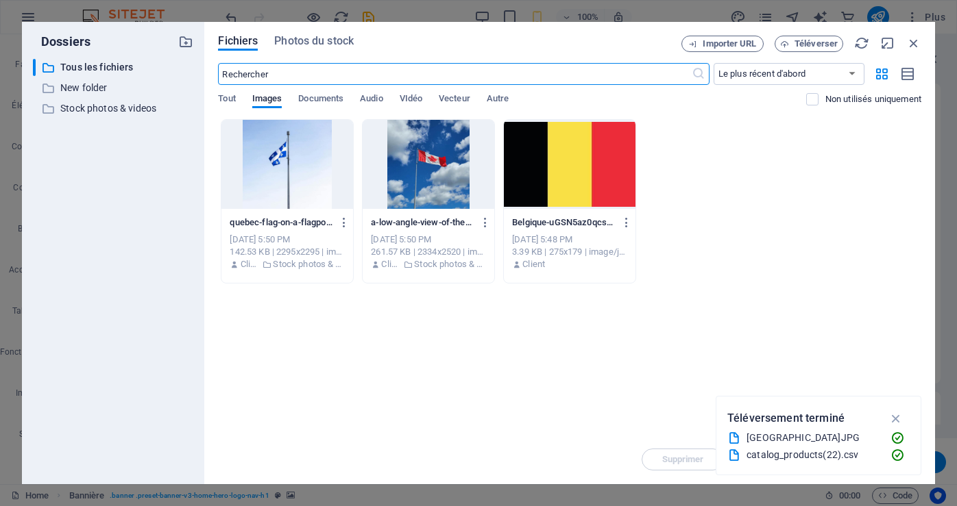
click at [284, 71] on input "text" at bounding box center [454, 74] width 473 height 22
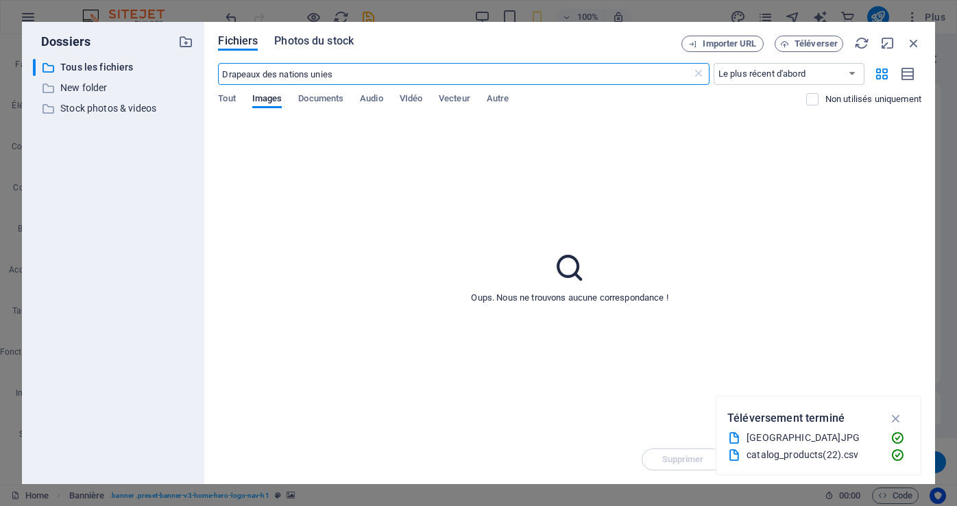
type input "Drapeaux des nations unies"
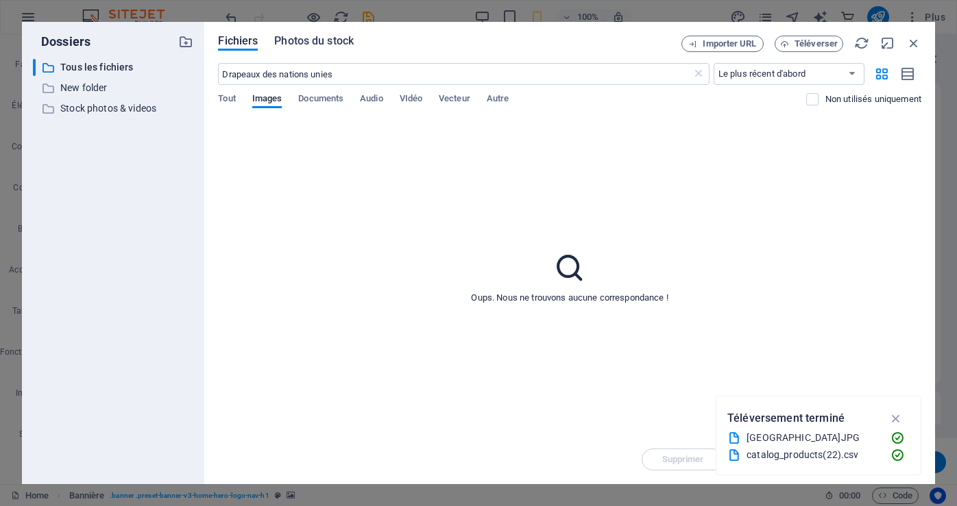
click at [317, 39] on span "Photos du stock" at bounding box center [314, 41] width 80 height 16
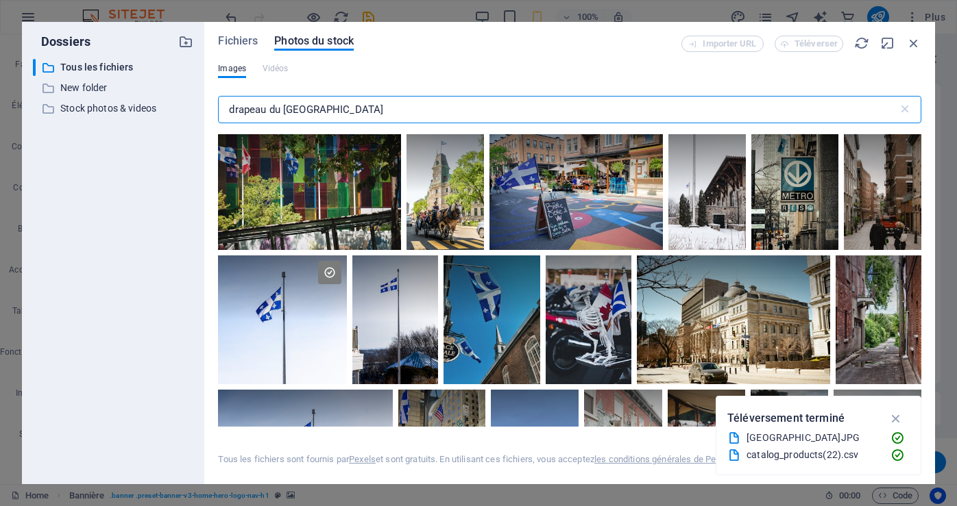
drag, startPoint x: 272, startPoint y: 112, endPoint x: 337, endPoint y: 117, distance: 64.7
click at [337, 117] on input "drapeau du quebec" at bounding box center [557, 109] width 679 height 27
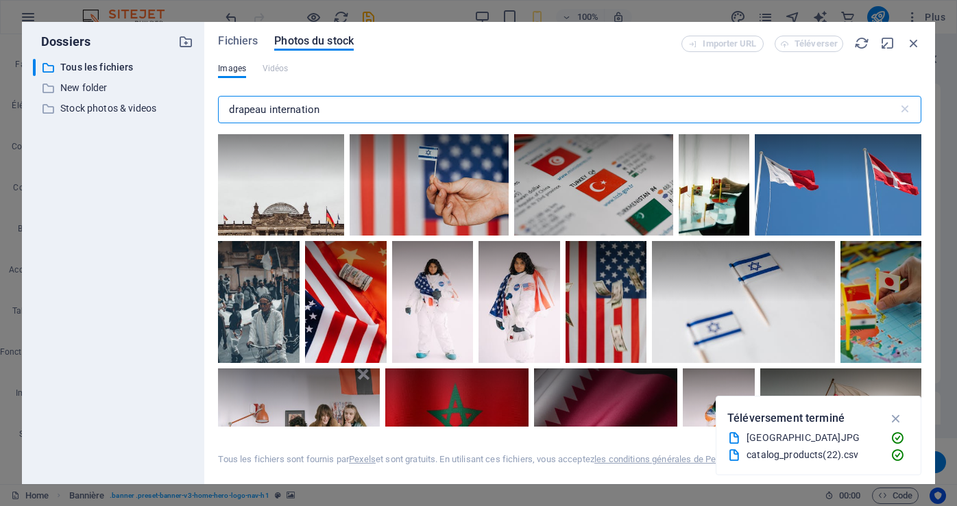
scroll to position [1234, 0]
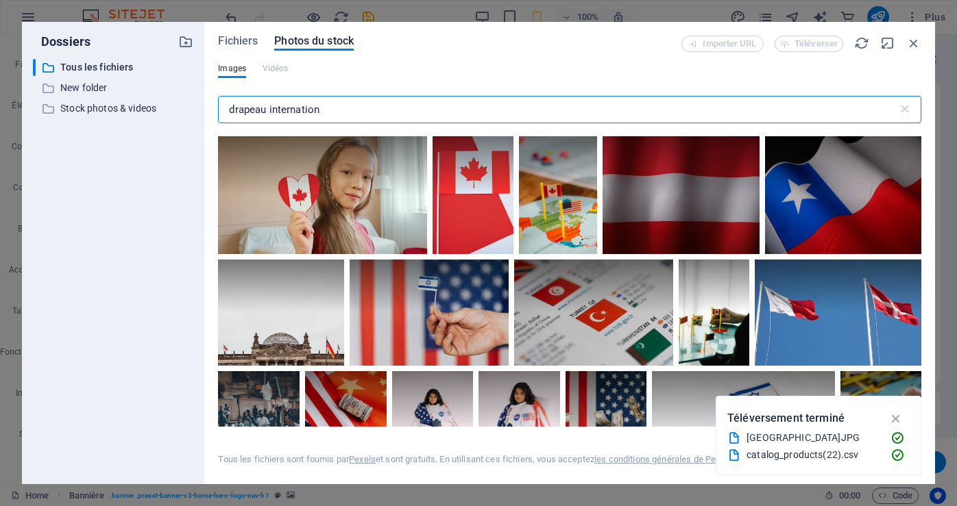
drag, startPoint x: 271, startPoint y: 111, endPoint x: 365, endPoint y: 120, distance: 95.0
click at [358, 113] on input "drapeau internation" at bounding box center [557, 109] width 679 height 27
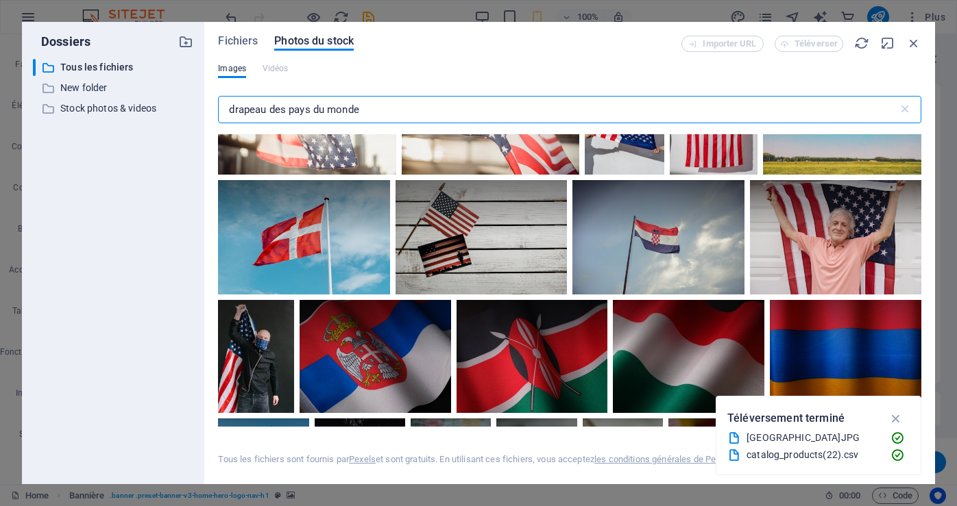
scroll to position [3427, 0]
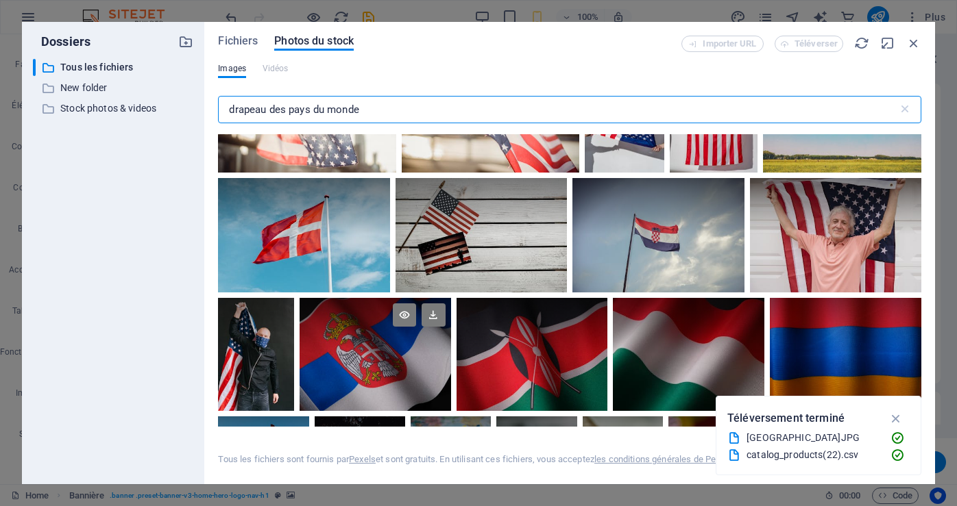
type input "drapeau des pays du monde"
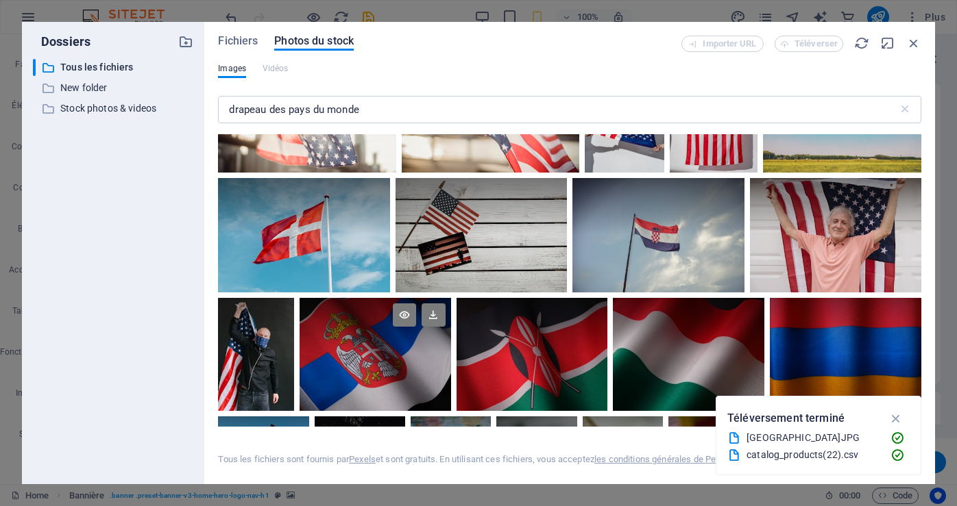
click at [372, 347] on div at bounding box center [375, 355] width 151 height 114
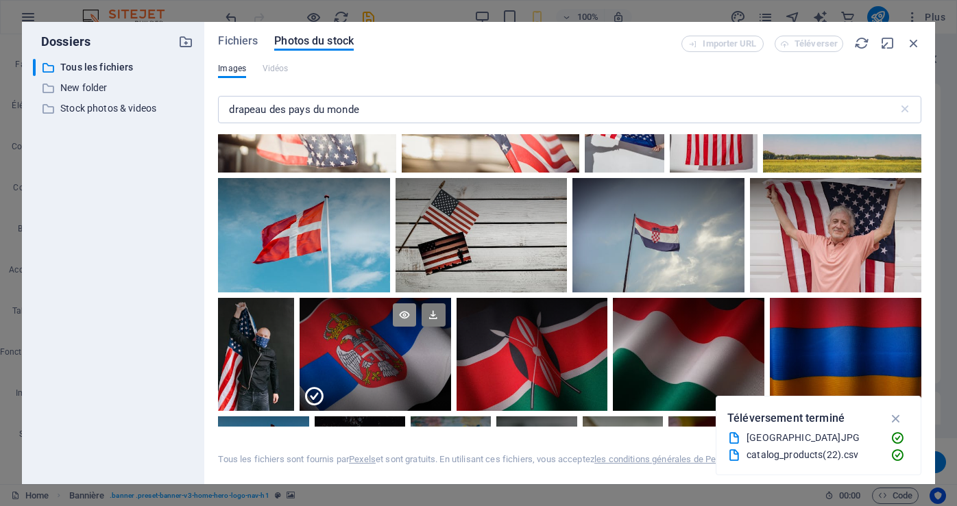
click at [406, 305] on icon at bounding box center [404, 315] width 23 height 23
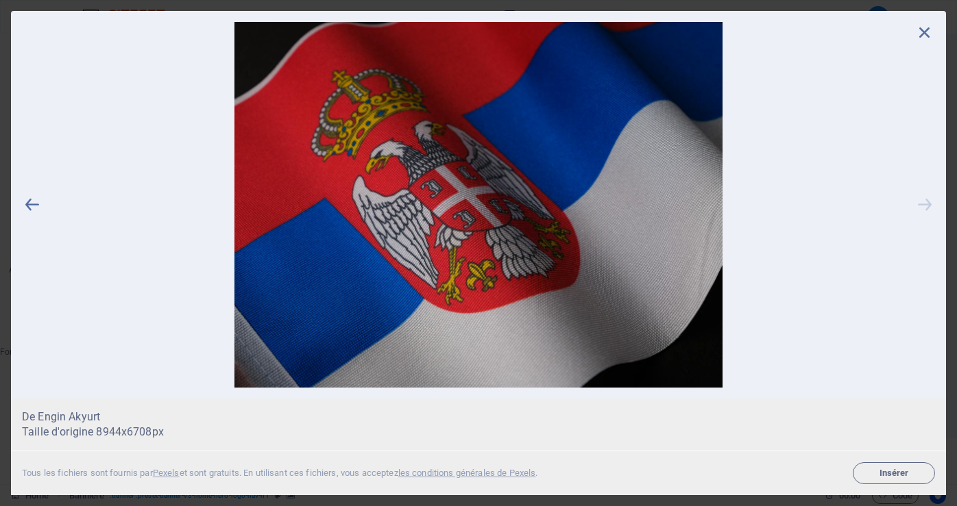
click at [923, 204] on icon at bounding box center [924, 205] width 21 height 366
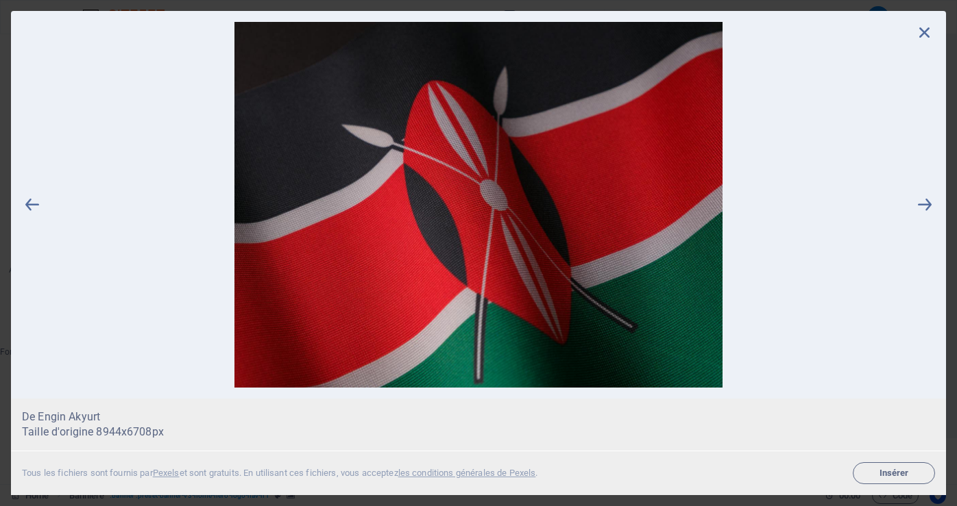
scroll to position [0, 0]
click at [29, 208] on icon at bounding box center [32, 205] width 21 height 366
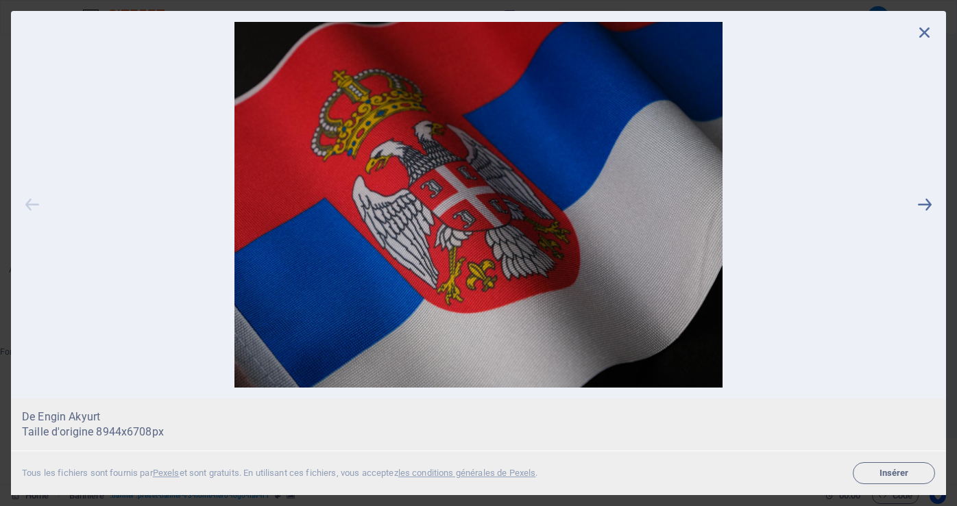
click at [33, 209] on icon at bounding box center [32, 205] width 21 height 366
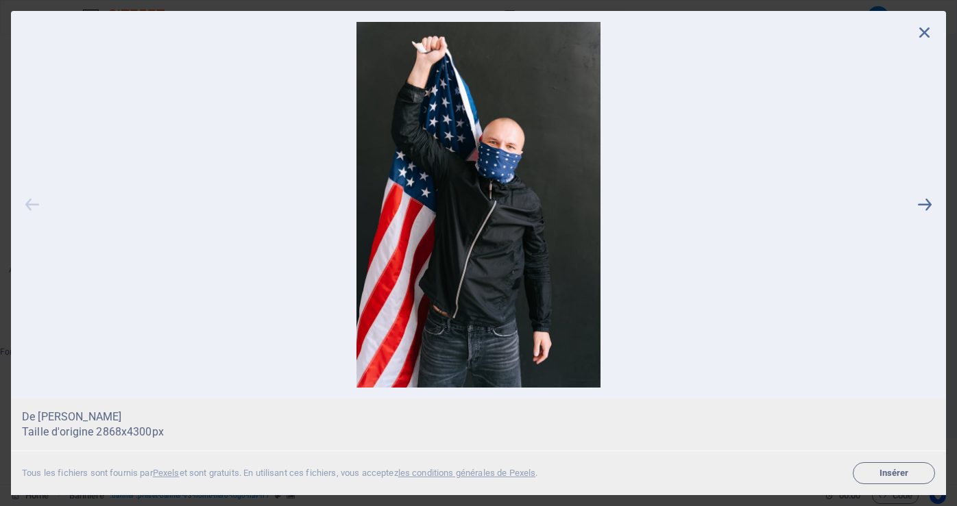
click at [33, 208] on icon at bounding box center [32, 205] width 21 height 366
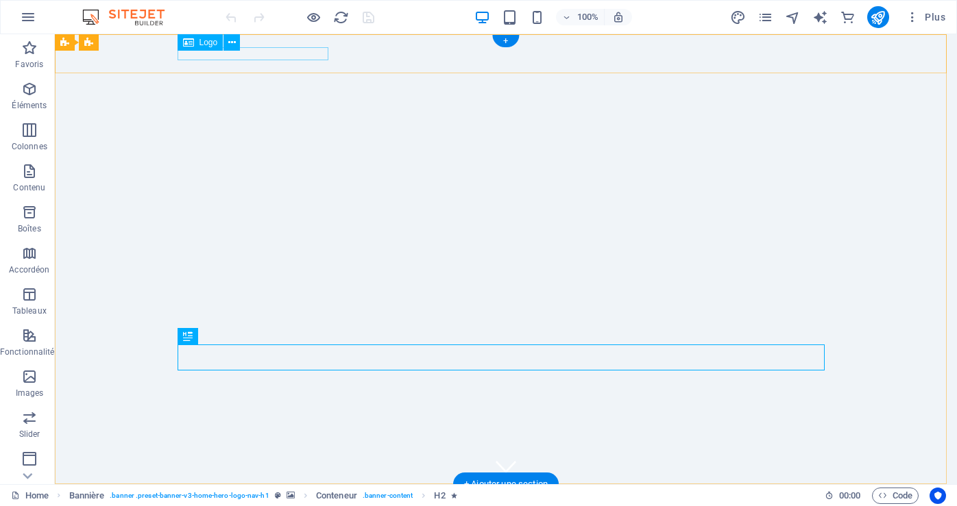
click at [245, 496] on div "Collection Drapeaux du Monde" at bounding box center [505, 503] width 647 height 14
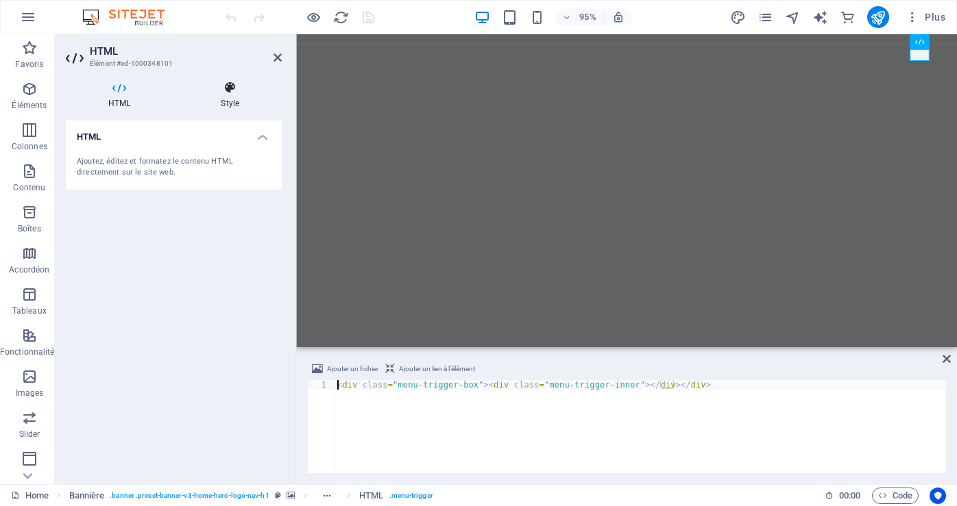
click at [232, 100] on h4 "Style" at bounding box center [229, 95] width 103 height 29
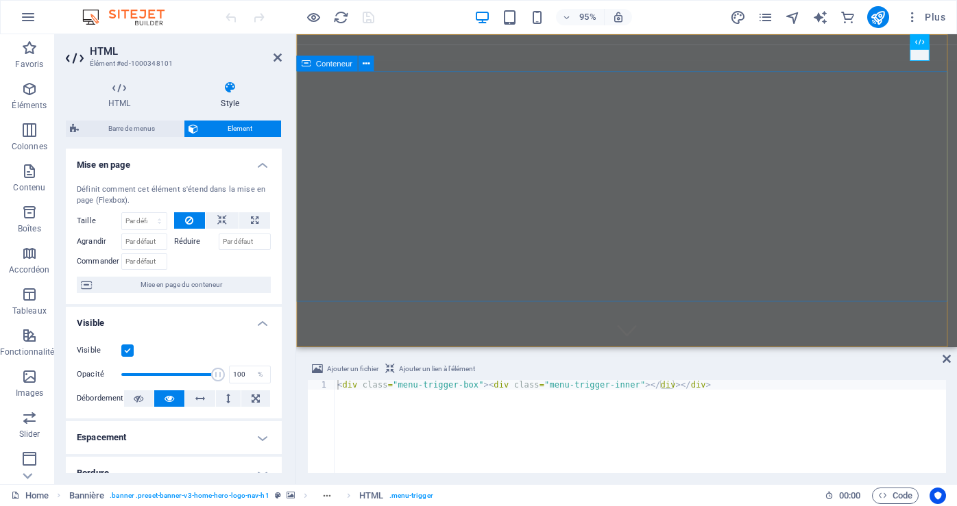
click at [591, 417] on div "Découvrez notre collection de drapeaux du monde" at bounding box center [644, 490] width 696 height 147
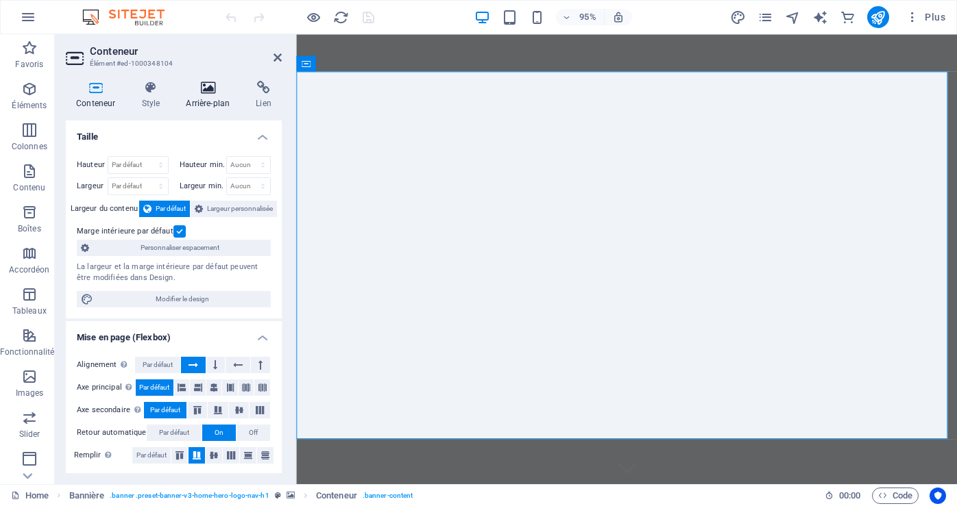
click at [212, 100] on h4 "Arrière-plan" at bounding box center [210, 95] width 70 height 29
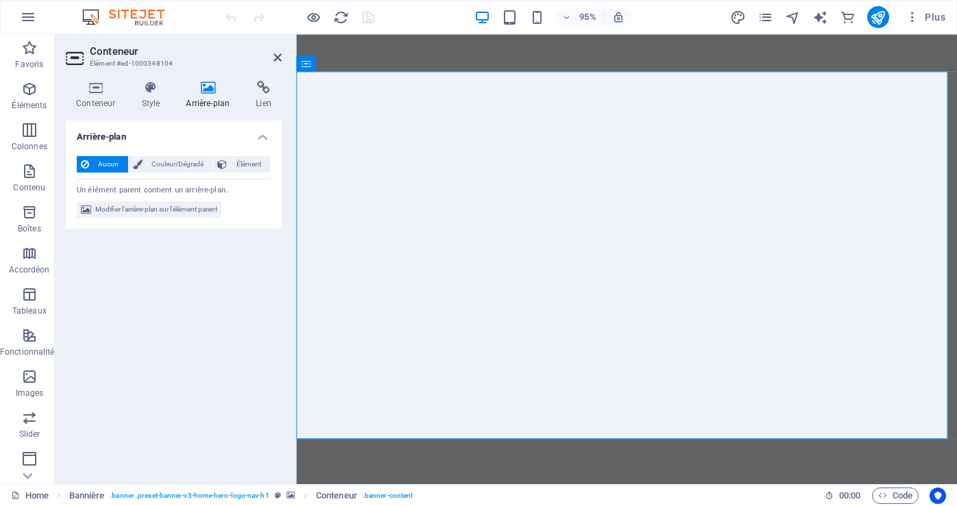
click at [206, 97] on h4 "Arrière-plan" at bounding box center [210, 95] width 70 height 29
click at [210, 93] on icon at bounding box center [207, 88] width 64 height 14
click at [210, 101] on h4 "Arrière-plan" at bounding box center [210, 95] width 70 height 29
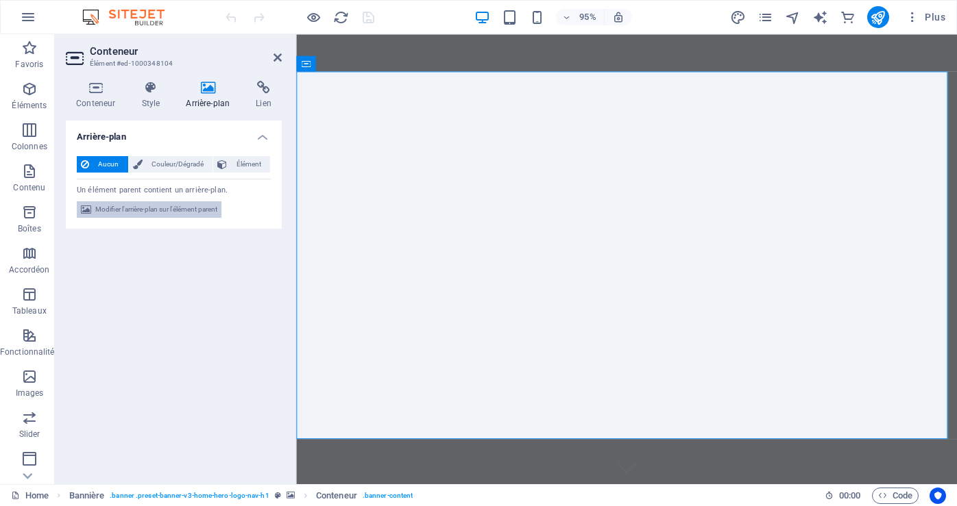
click at [133, 210] on span "Modifier l'arrière-plan sur l'élément parent" at bounding box center [156, 209] width 122 height 16
select select "ms"
select select "s"
select select "progressive"
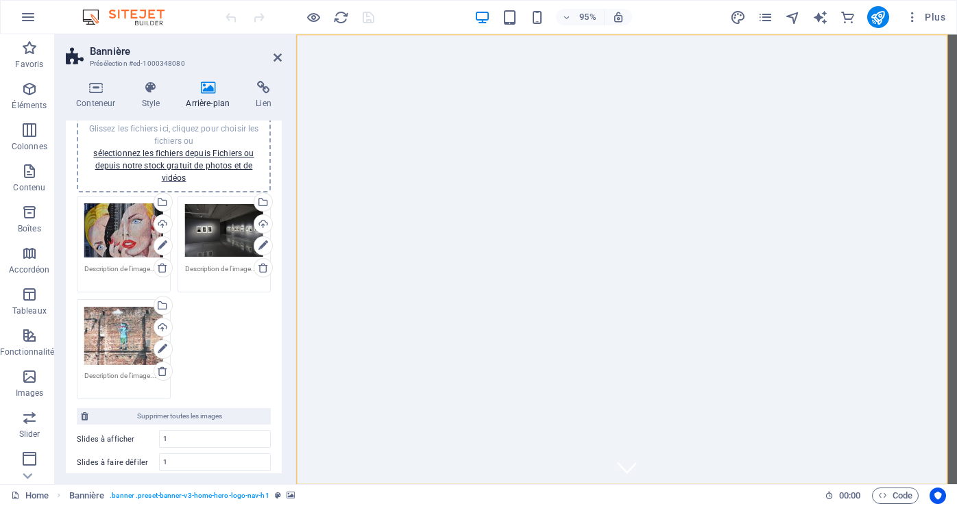
scroll to position [137, 0]
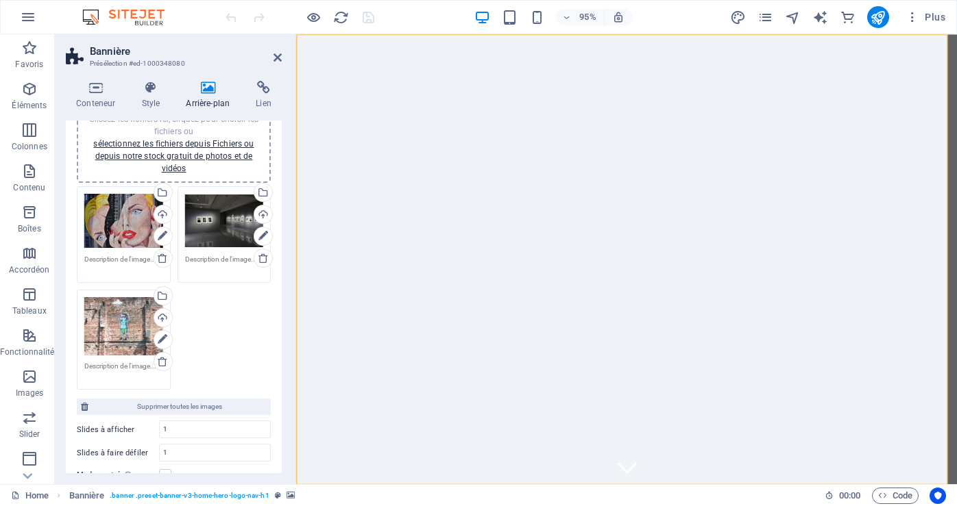
click at [122, 219] on div "Glissez les fichiers ici, cliquez pour choisir les fichiers ou sélectionnez les…" at bounding box center [123, 221] width 79 height 55
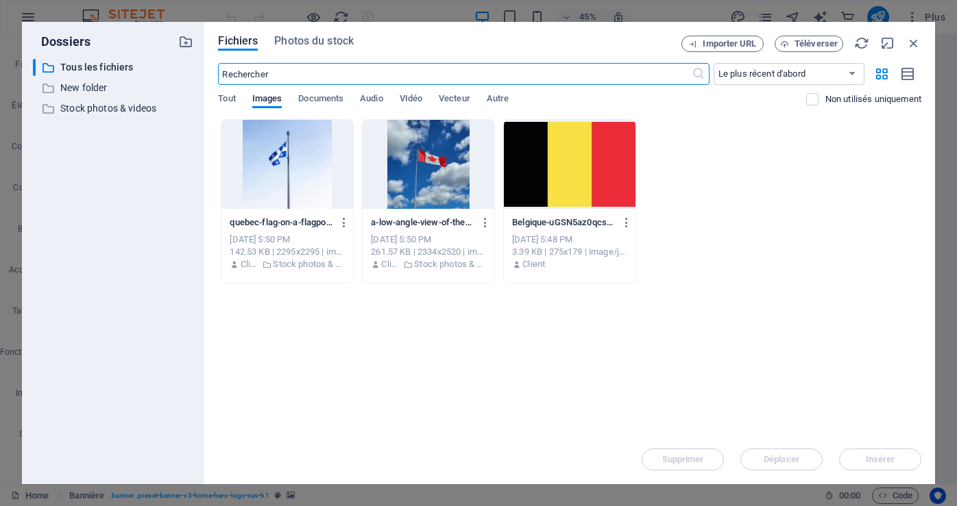
click at [288, 182] on div at bounding box center [287, 164] width 132 height 89
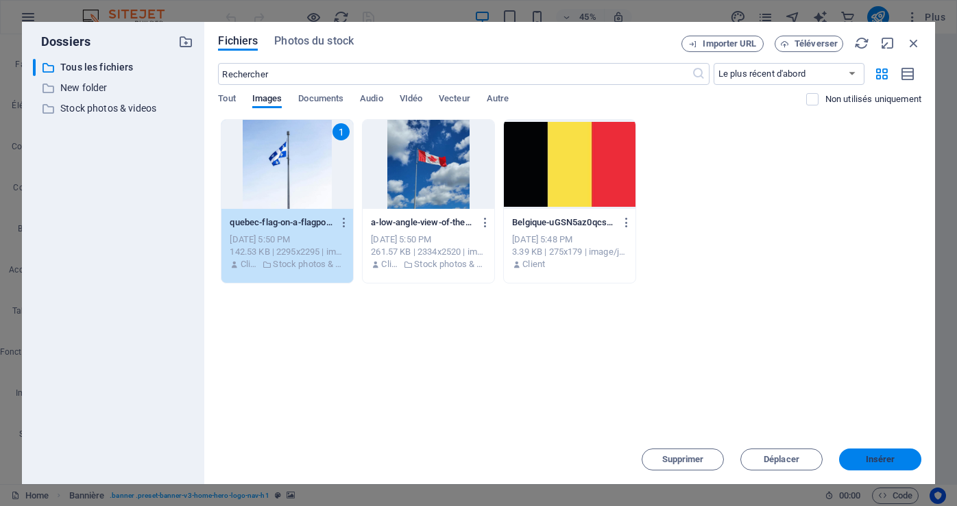
click at [877, 456] on span "Insérer" at bounding box center [880, 460] width 29 height 8
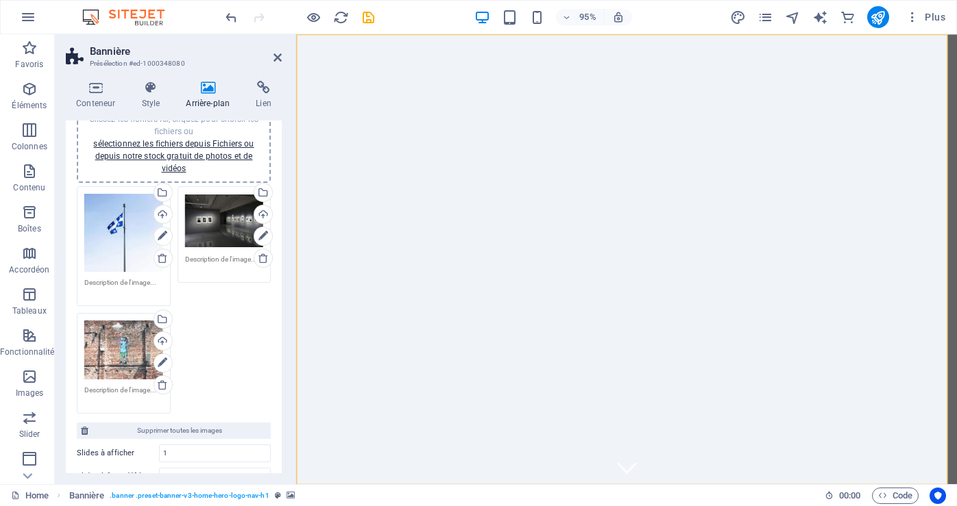
click at [230, 226] on div "Glissez les fichiers ici, cliquez pour choisir les fichiers ou sélectionnez les…" at bounding box center [224, 221] width 79 height 55
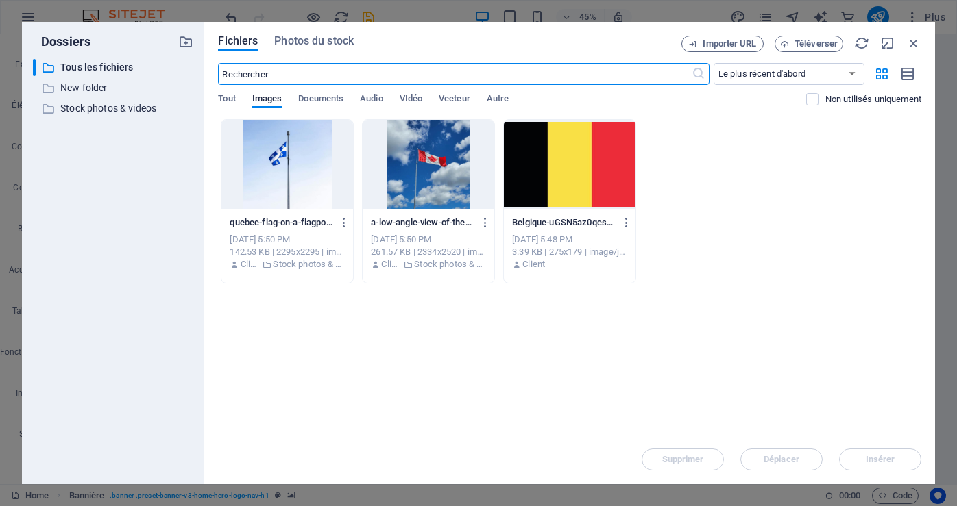
click at [448, 175] on div at bounding box center [429, 164] width 132 height 89
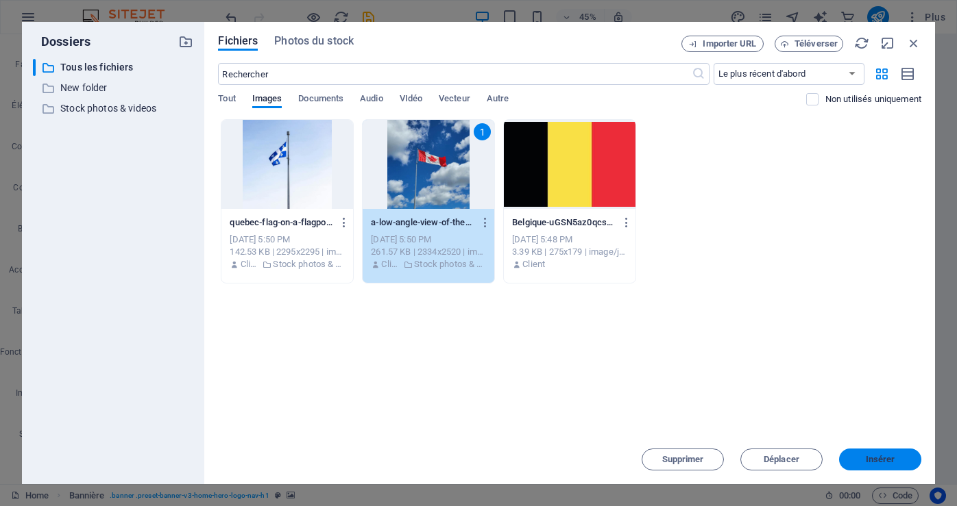
click at [890, 461] on span "Insérer" at bounding box center [880, 460] width 29 height 8
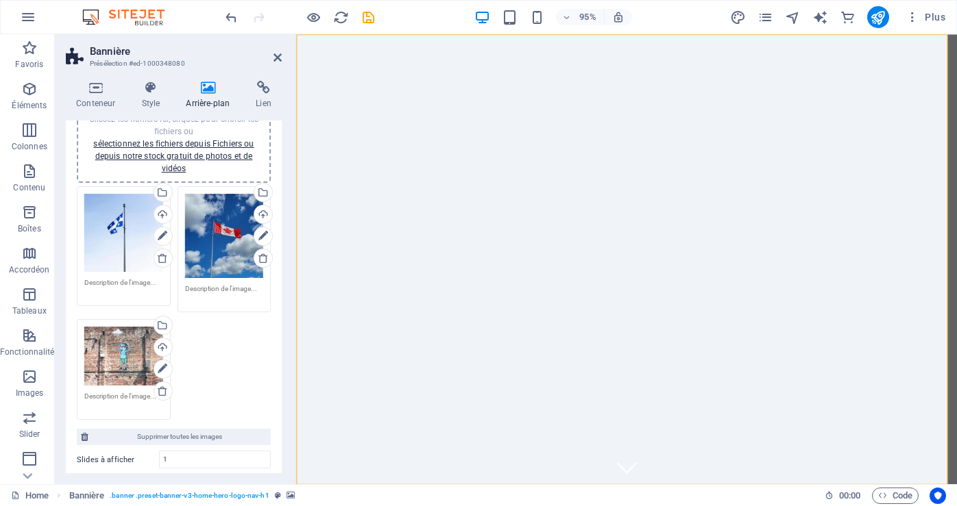
click at [122, 366] on div "Glissez les fichiers ici, cliquez pour choisir les fichiers ou sélectionnez les…" at bounding box center [123, 356] width 79 height 59
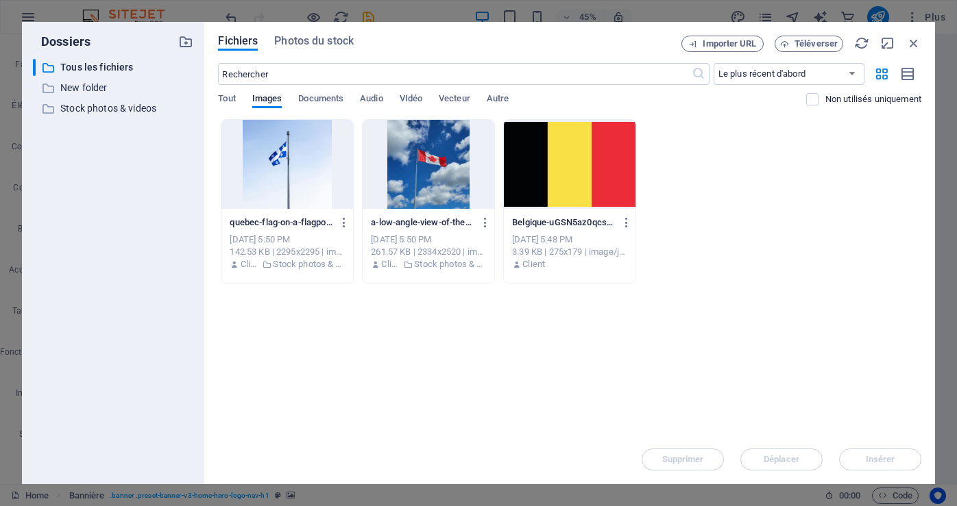
click at [578, 174] on div at bounding box center [570, 164] width 132 height 89
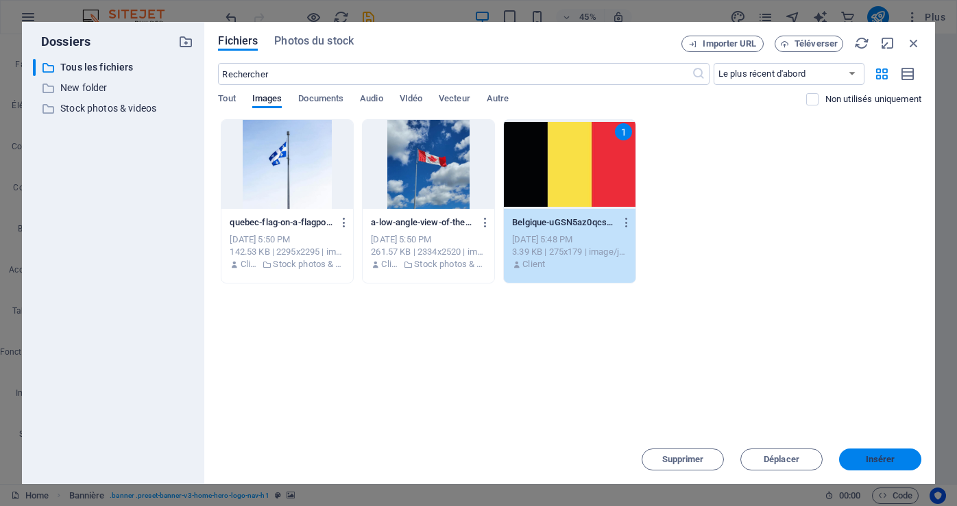
click at [896, 451] on button "Insérer" at bounding box center [880, 460] width 82 height 22
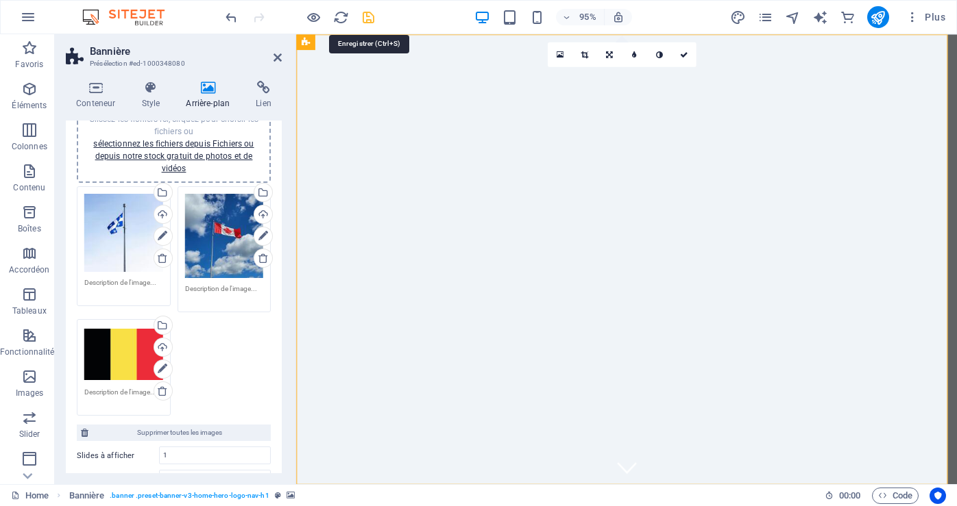
click at [371, 15] on icon "save" at bounding box center [369, 18] width 16 height 16
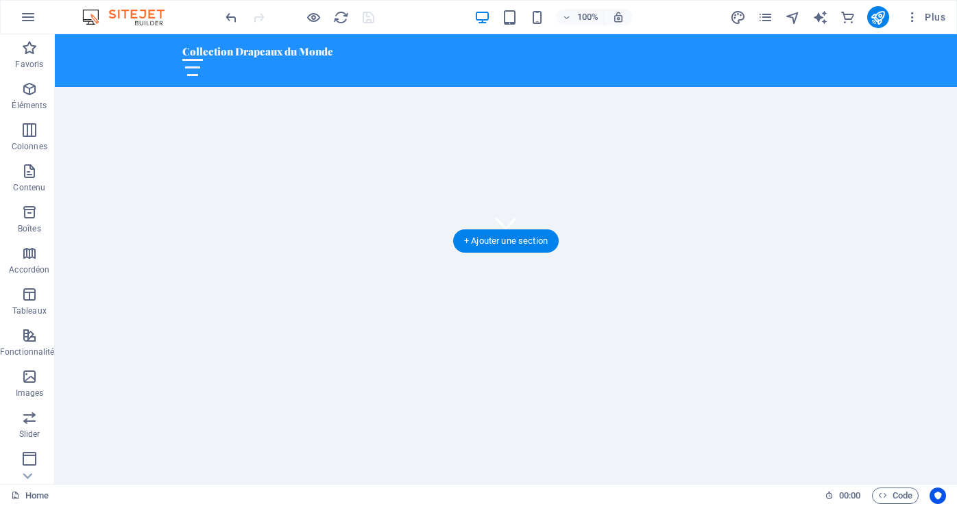
scroll to position [411, 0]
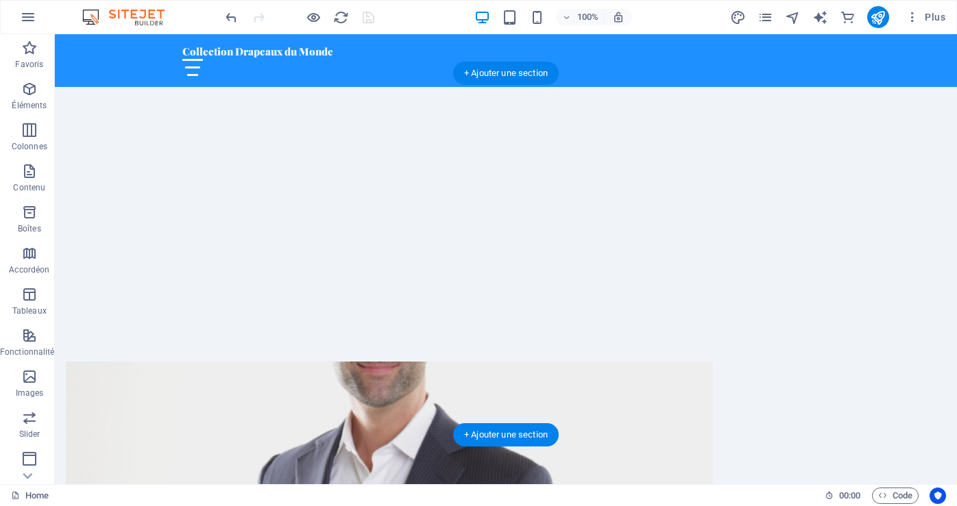
click at [345, 362] on figure at bounding box center [389, 488] width 647 height 252
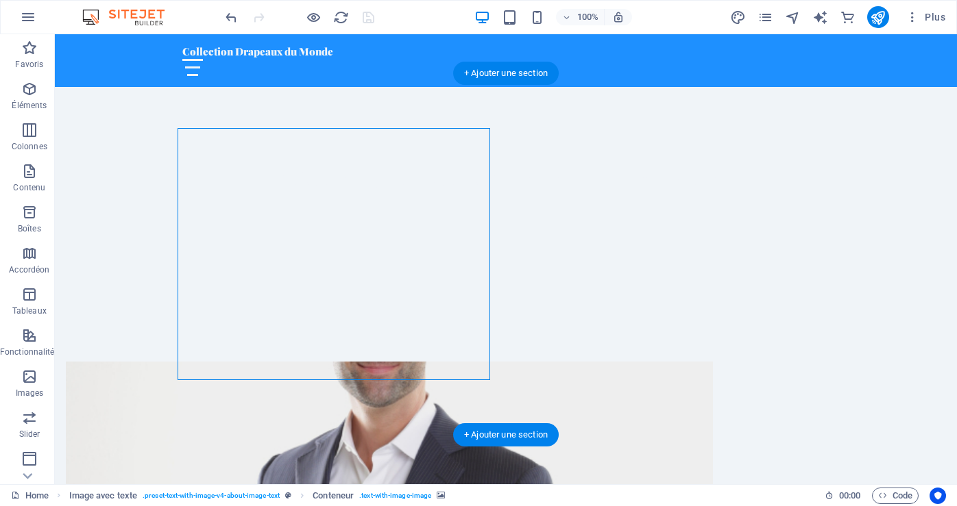
click at [345, 362] on figure at bounding box center [389, 488] width 647 height 252
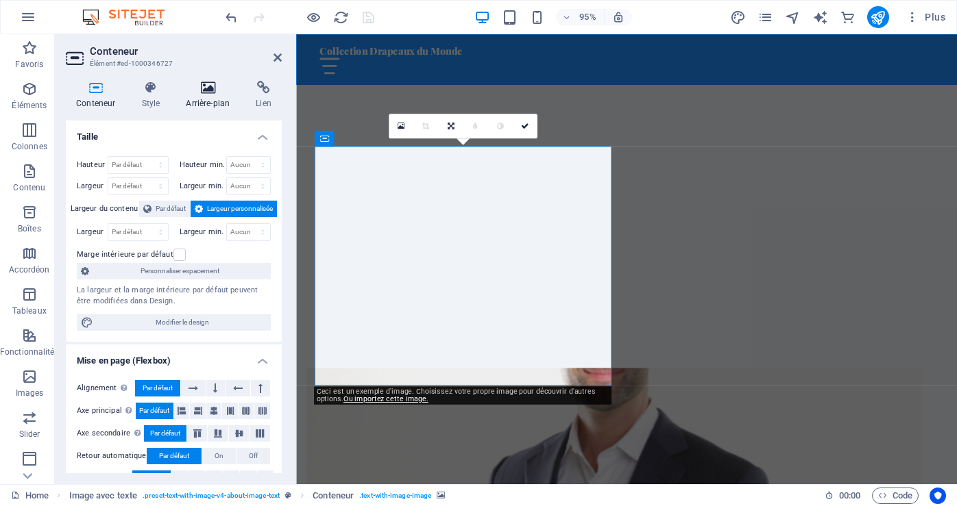
click at [210, 93] on icon at bounding box center [207, 88] width 64 height 14
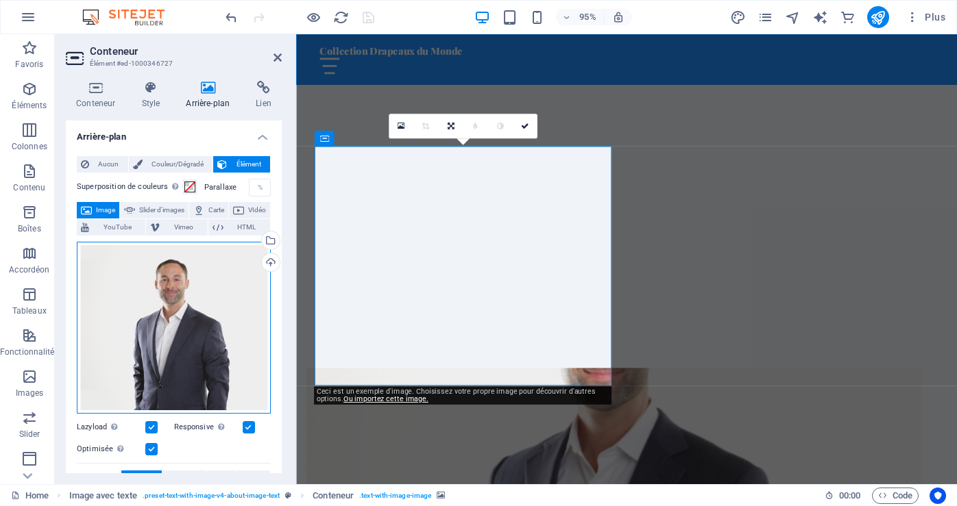
click at [185, 337] on div "Glissez les fichiers ici, cliquez pour choisir les fichiers ou sélectionnez les…" at bounding box center [174, 328] width 194 height 173
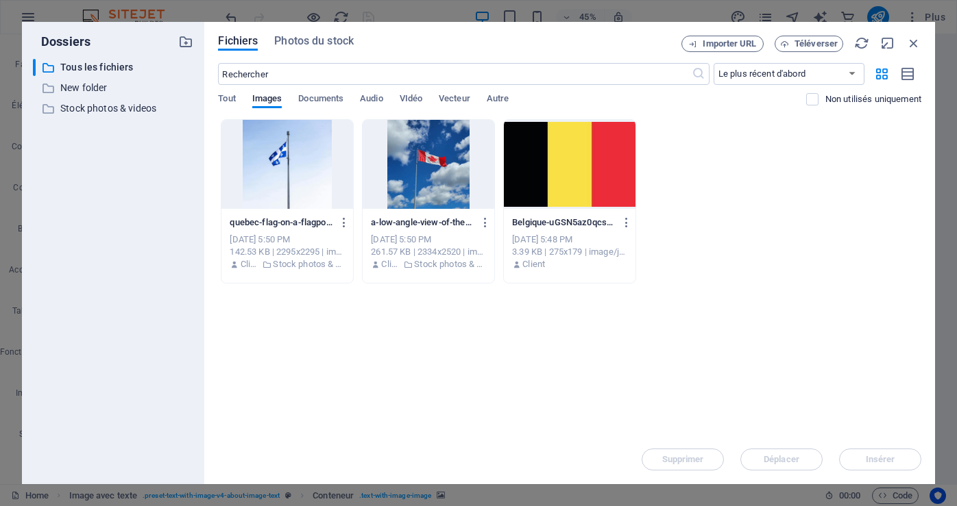
click at [573, 183] on div at bounding box center [570, 164] width 132 height 89
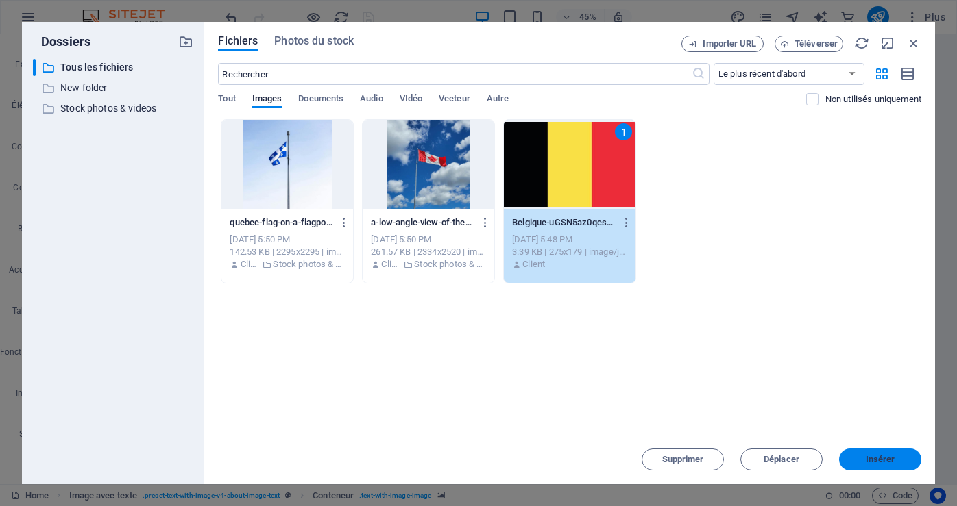
click at [890, 456] on span "Insérer" at bounding box center [880, 460] width 29 height 8
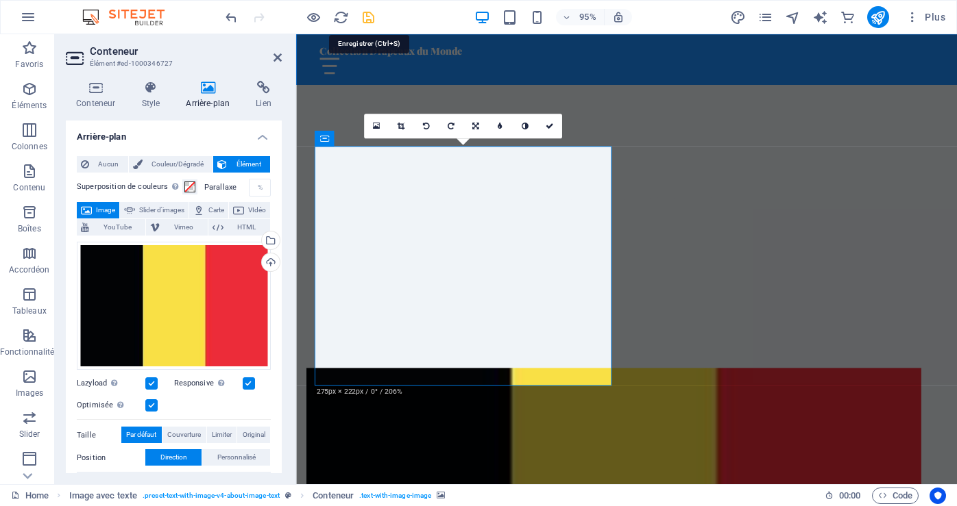
click at [369, 17] on icon "save" at bounding box center [369, 18] width 16 height 16
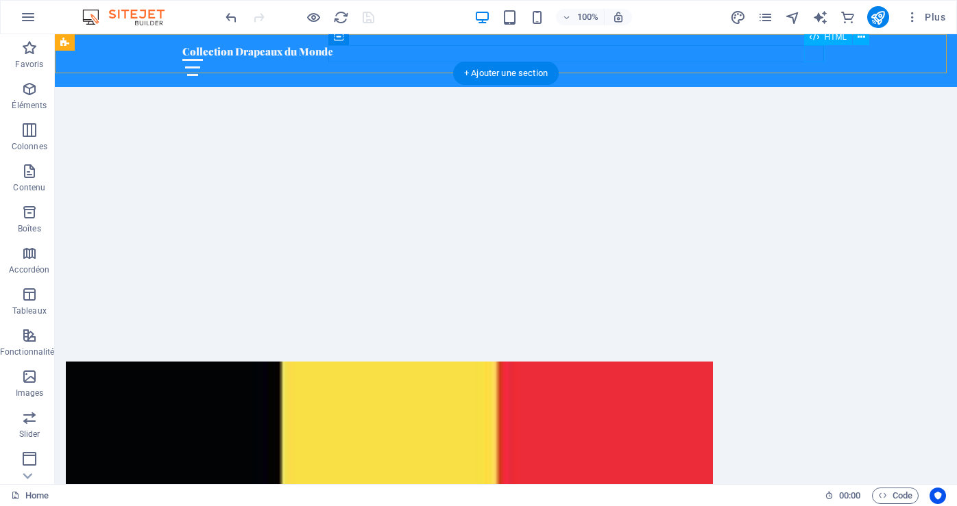
click at [812, 59] on div at bounding box center [505, 67] width 647 height 17
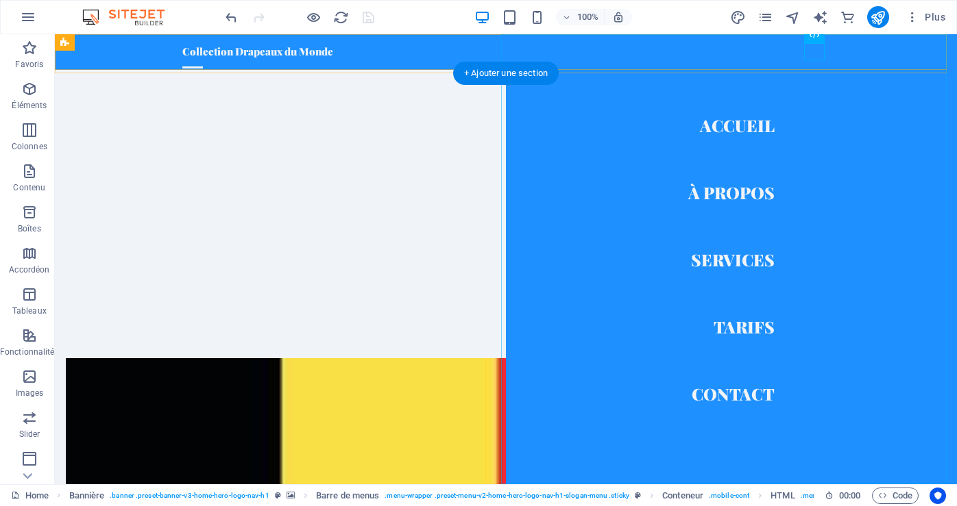
click at [722, 130] on nav "Accueil À Propos Services Tarifs Contact" at bounding box center [731, 259] width 451 height 450
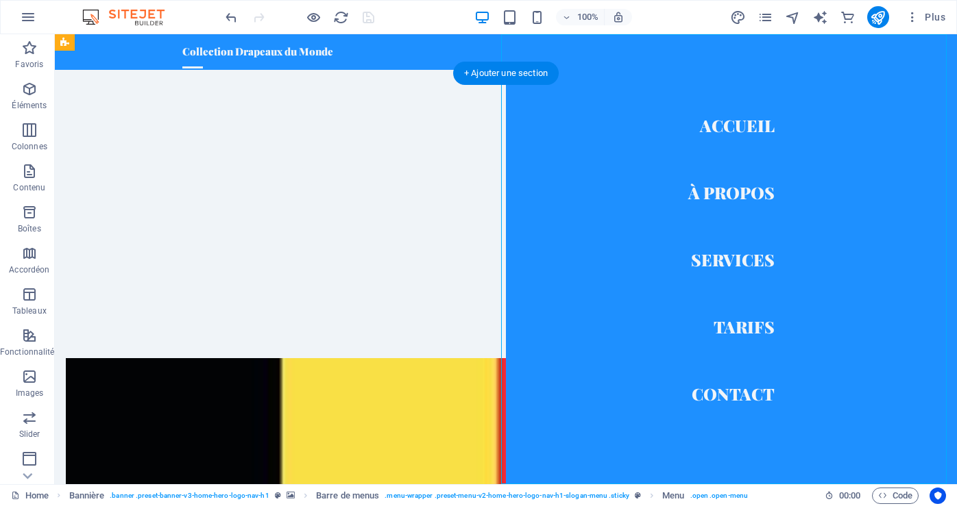
click at [722, 130] on nav "Accueil À Propos Services Tarifs Contact" at bounding box center [731, 259] width 451 height 450
select select
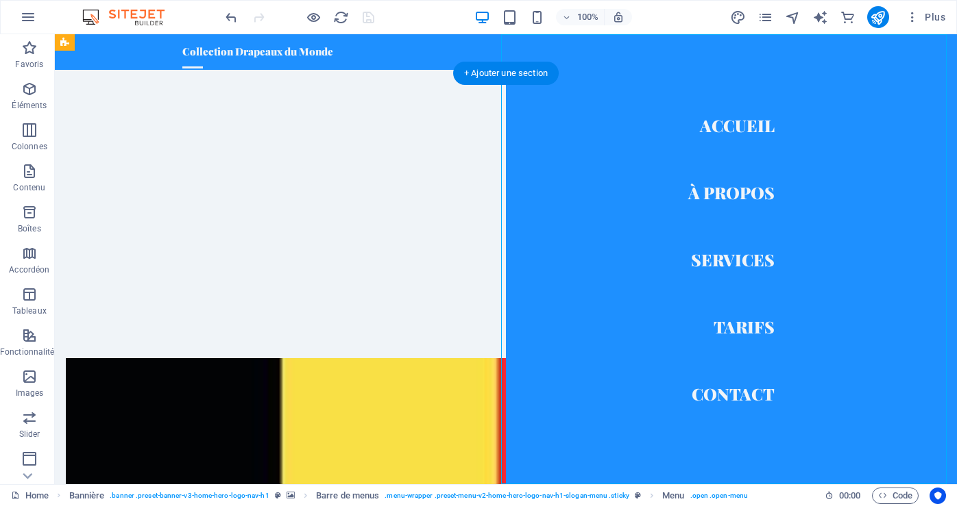
select select
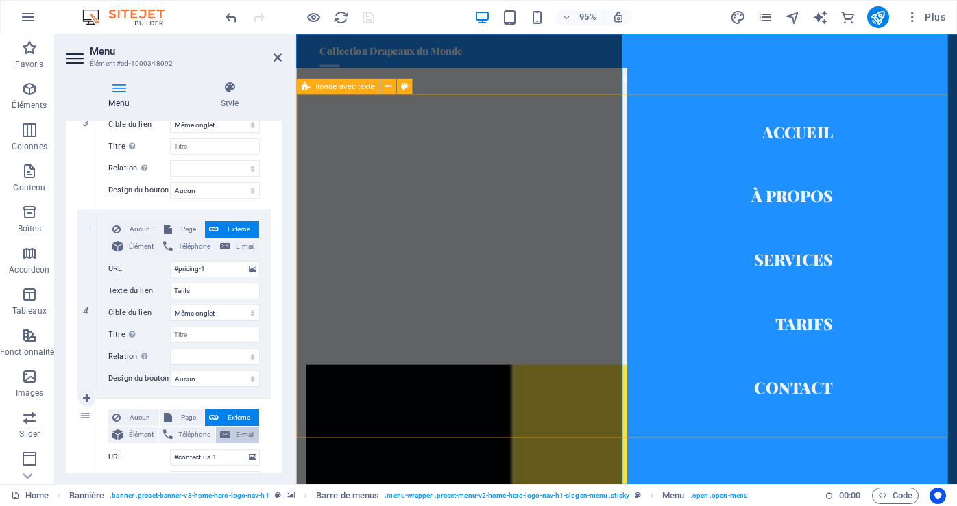
scroll to position [779, 0]
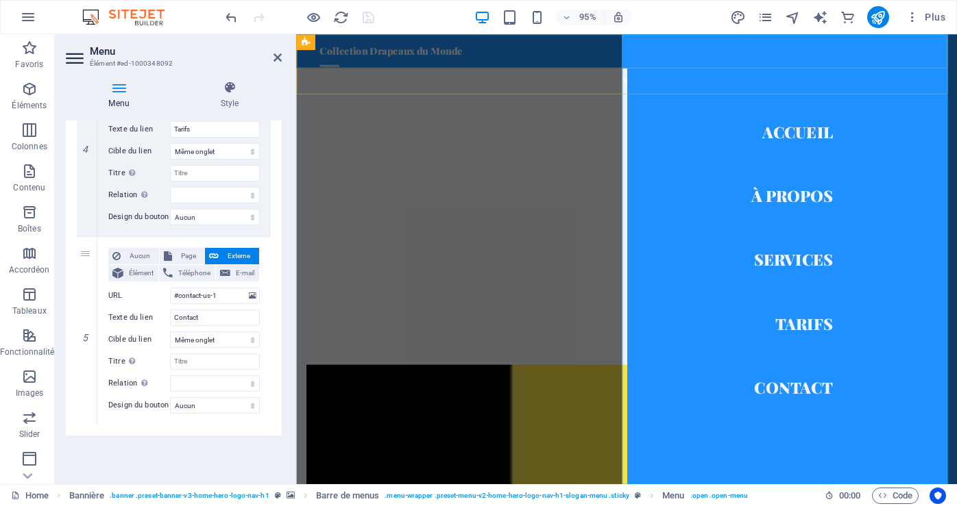
click at [823, 334] on nav "Accueil À Propos Services Tarifs Contact" at bounding box center [818, 271] width 348 height 474
click at [813, 408] on nav "Accueil À Propos Services Tarifs Contact" at bounding box center [818, 271] width 348 height 474
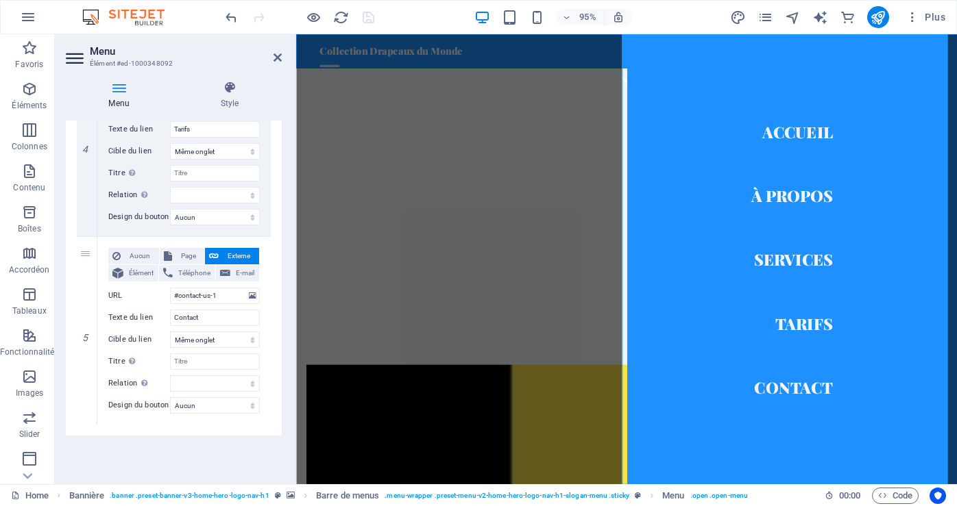
click at [829, 16] on div "Plus" at bounding box center [840, 17] width 221 height 22
click at [820, 23] on icon "text_generator" at bounding box center [820, 18] width 16 height 16
select select "English"
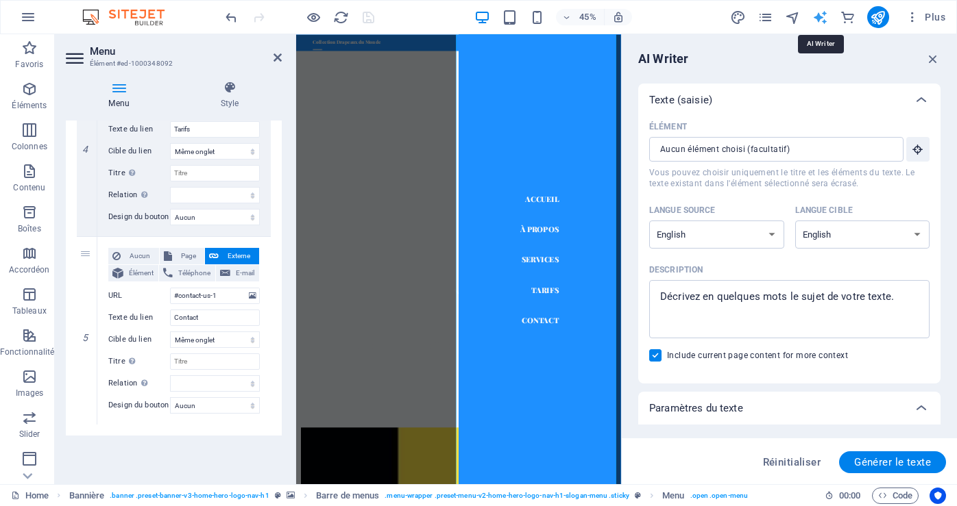
scroll to position [0, 0]
click at [236, 98] on h4 "Style" at bounding box center [230, 95] width 104 height 29
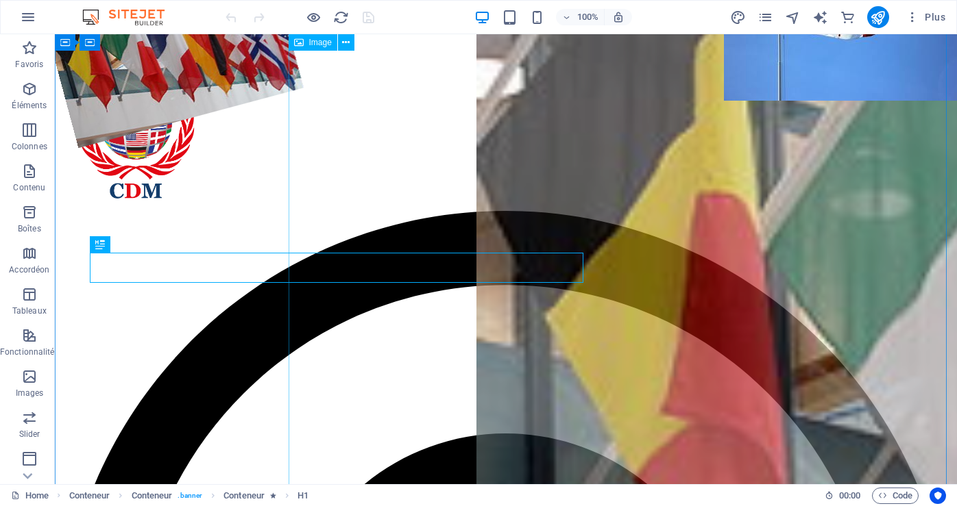
scroll to position [349, 0]
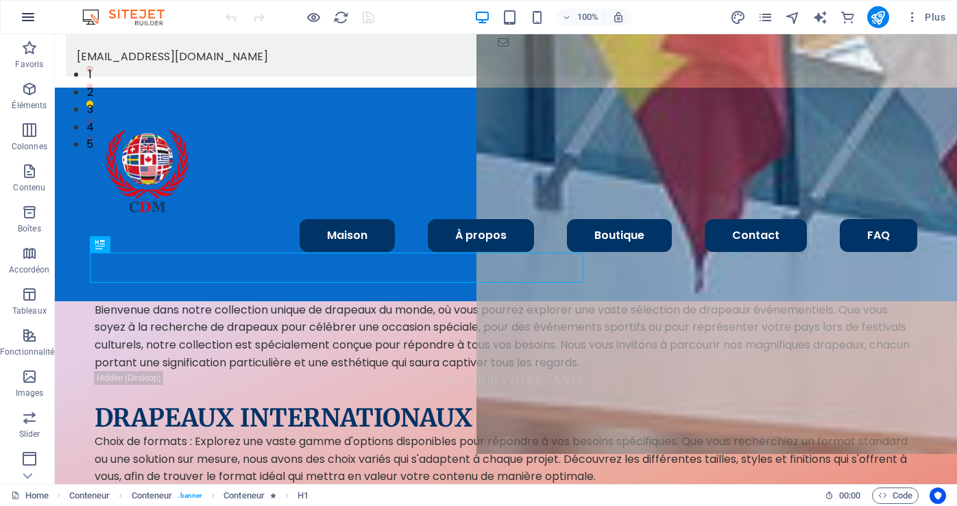
click at [32, 14] on icon "button" at bounding box center [28, 17] width 16 height 16
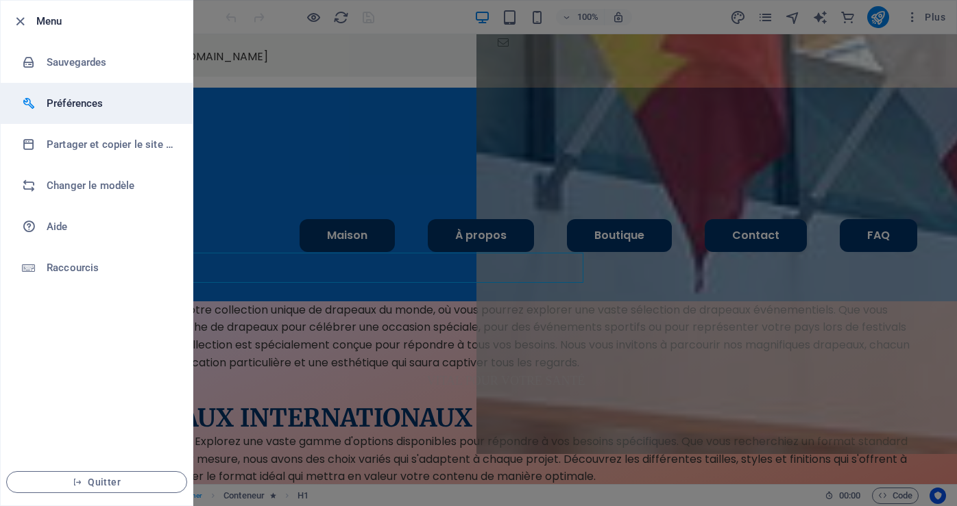
click at [71, 107] on h6 "Préférences" at bounding box center [110, 103] width 127 height 16
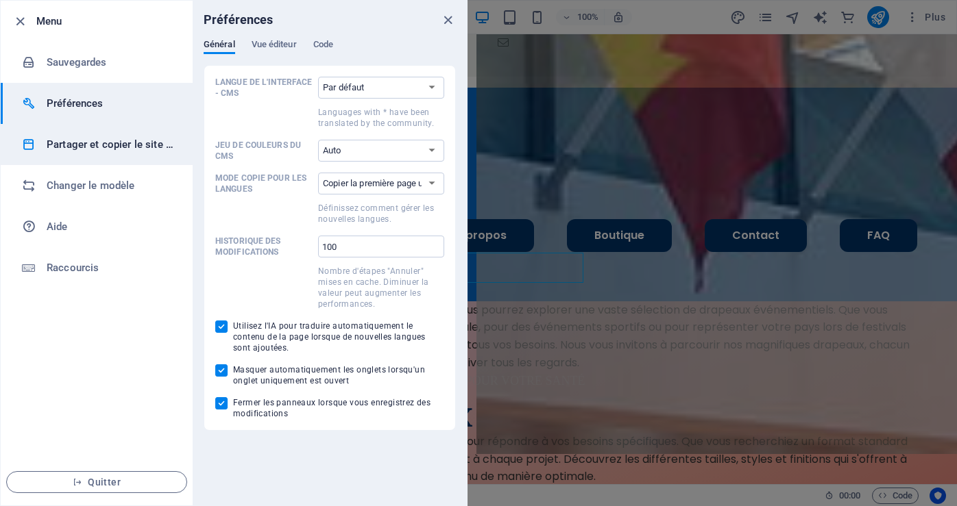
click at [86, 149] on h6 "Partager et copier le site web" at bounding box center [110, 144] width 127 height 16
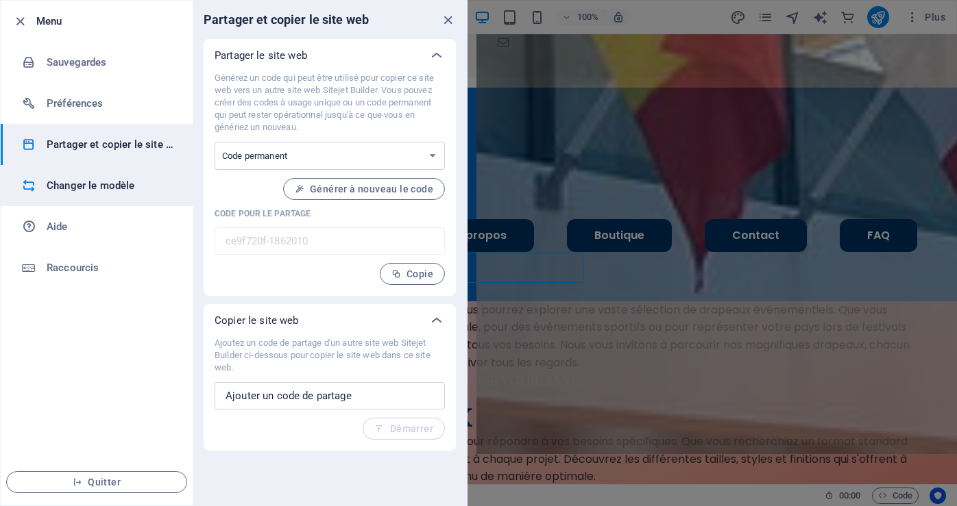
click at [86, 184] on h6 "Changer le modèle" at bounding box center [110, 186] width 127 height 16
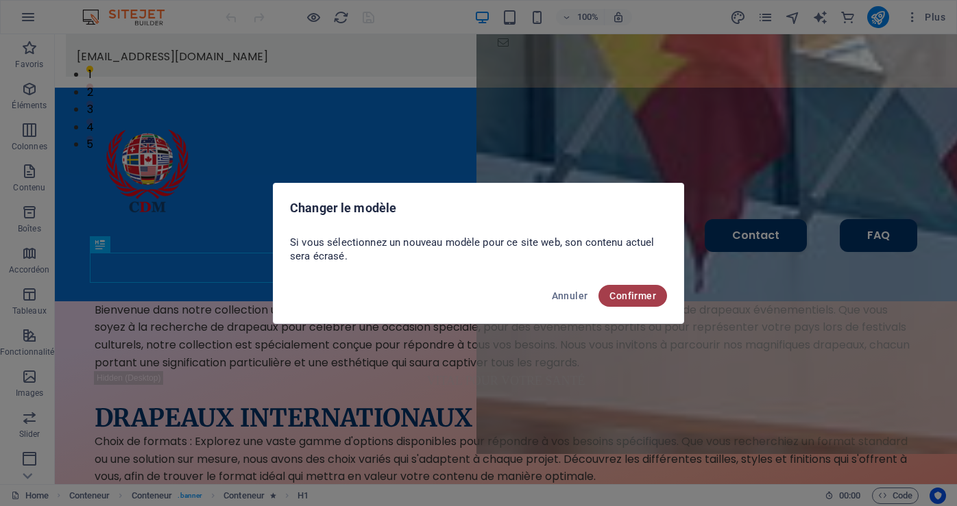
click at [622, 293] on span "Confirmer" at bounding box center [632, 296] width 47 height 11
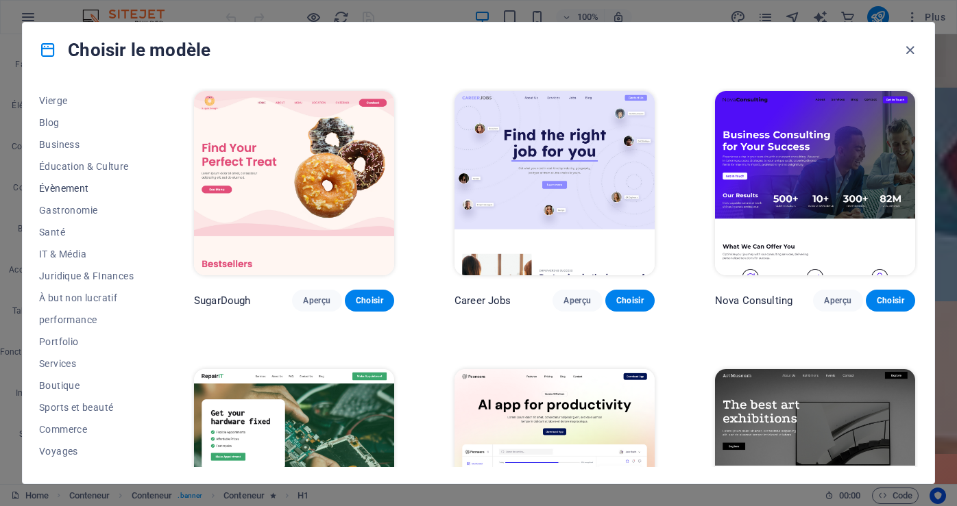
scroll to position [191, 0]
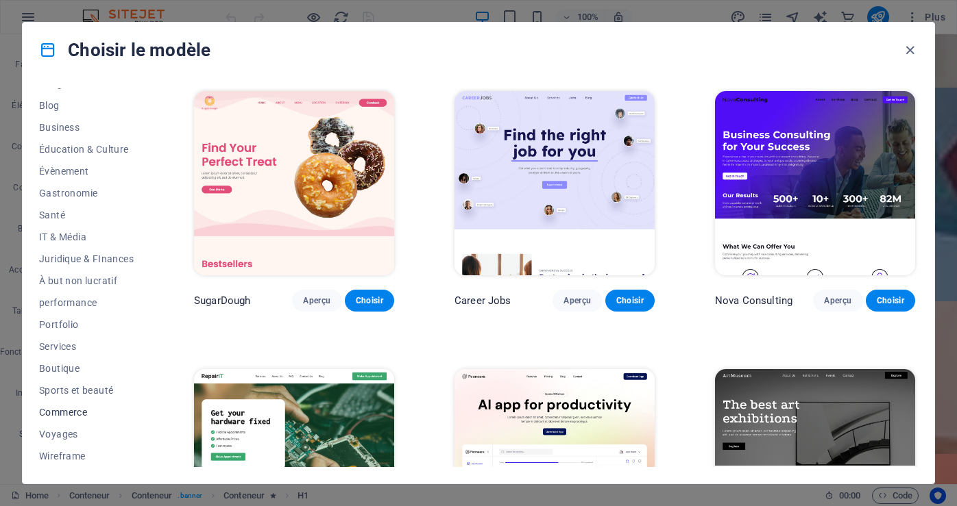
click at [60, 409] on span "Commerce" at bounding box center [86, 412] width 95 height 11
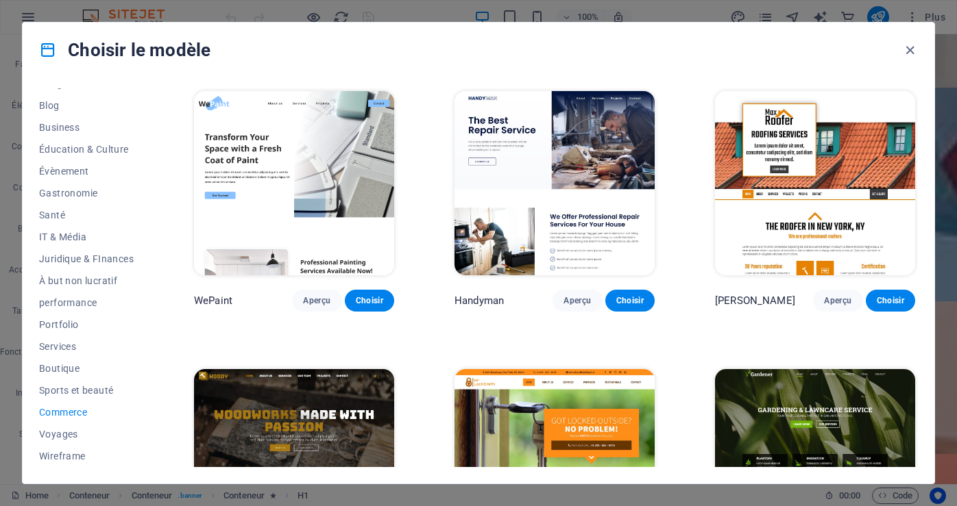
click at [60, 409] on span "Commerce" at bounding box center [86, 412] width 95 height 11
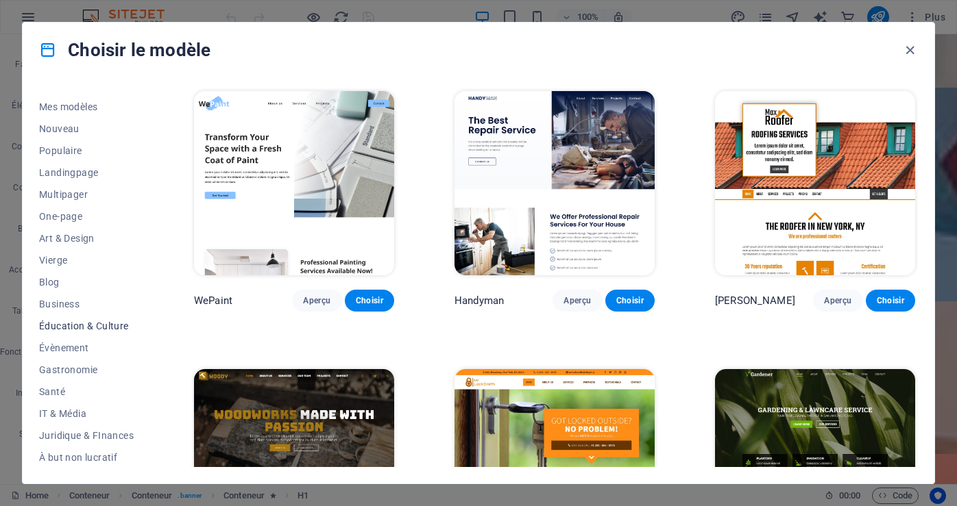
scroll to position [0, 0]
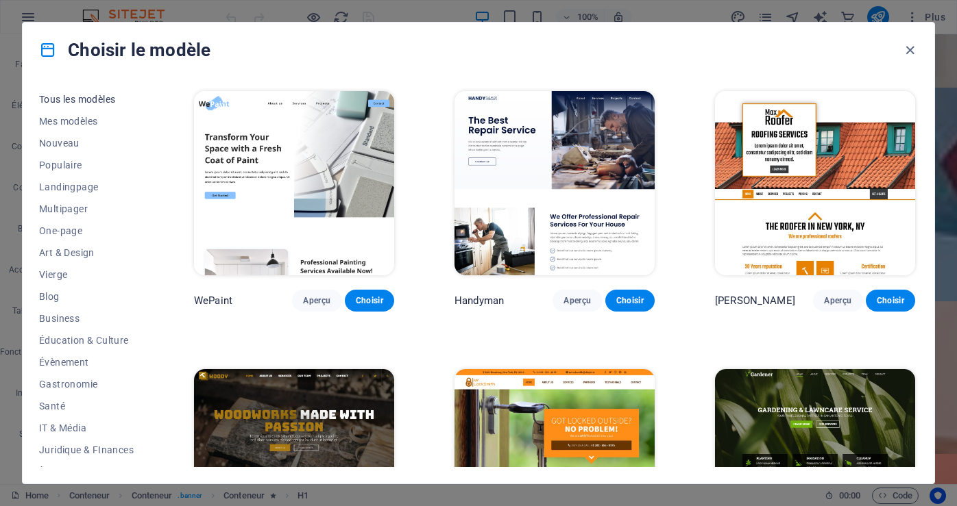
click at [102, 95] on span "Tous les modèles" at bounding box center [86, 99] width 95 height 11
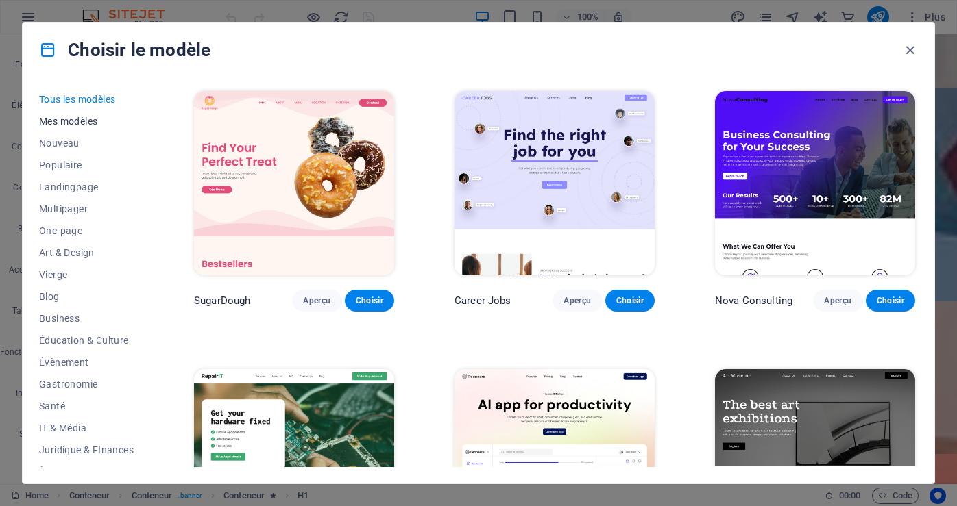
click at [88, 119] on span "Mes modèles" at bounding box center [86, 121] width 95 height 11
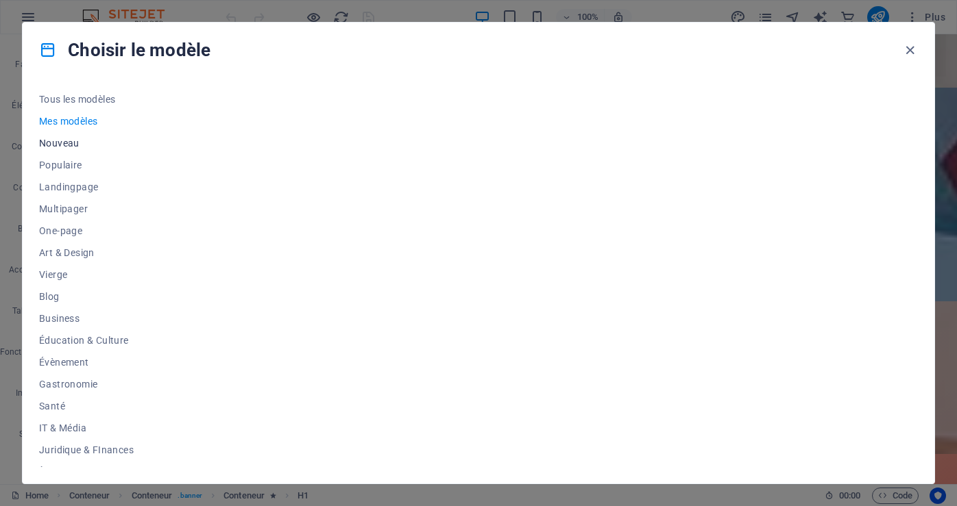
click at [72, 143] on span "Nouveau" at bounding box center [86, 143] width 95 height 11
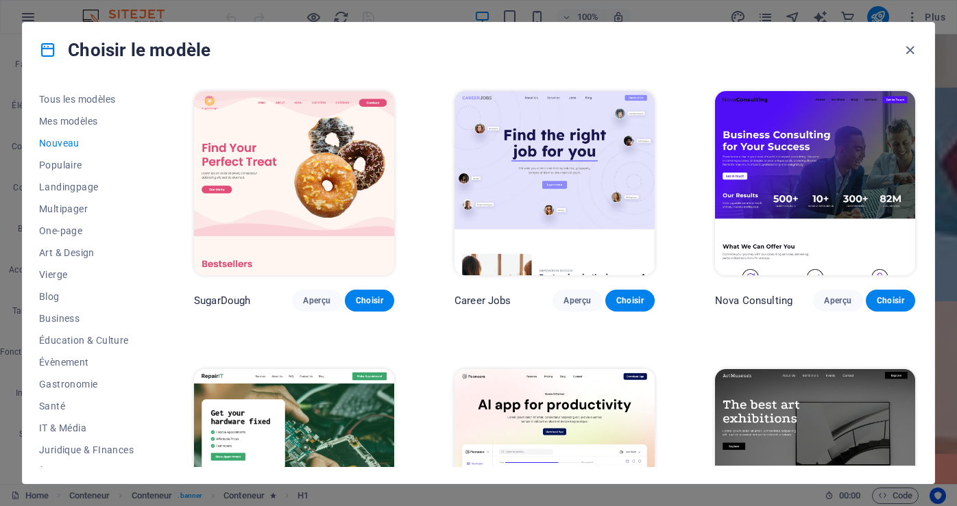
click at [60, 154] on button "Nouveau" at bounding box center [86, 143] width 95 height 22
click at [51, 163] on span "Populaire" at bounding box center [86, 165] width 95 height 11
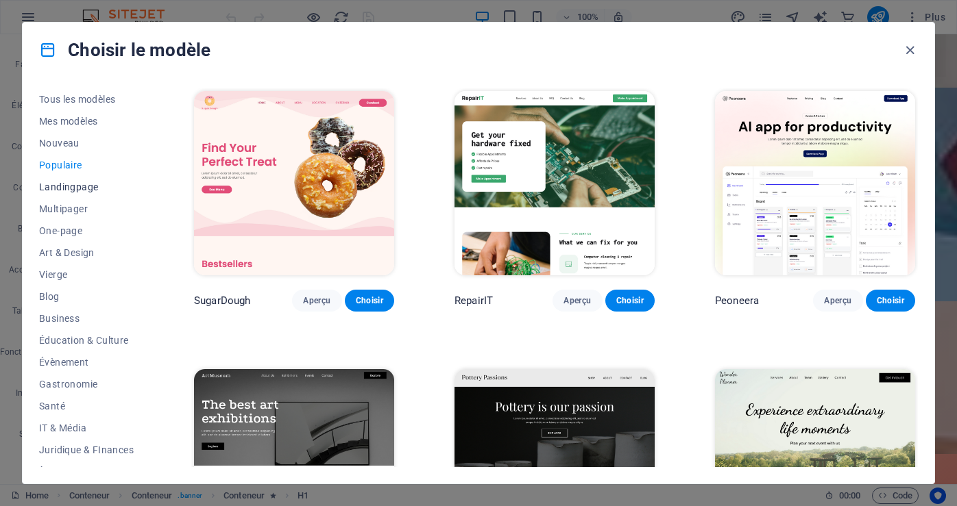
click at [84, 189] on span "Landingpage" at bounding box center [86, 187] width 95 height 11
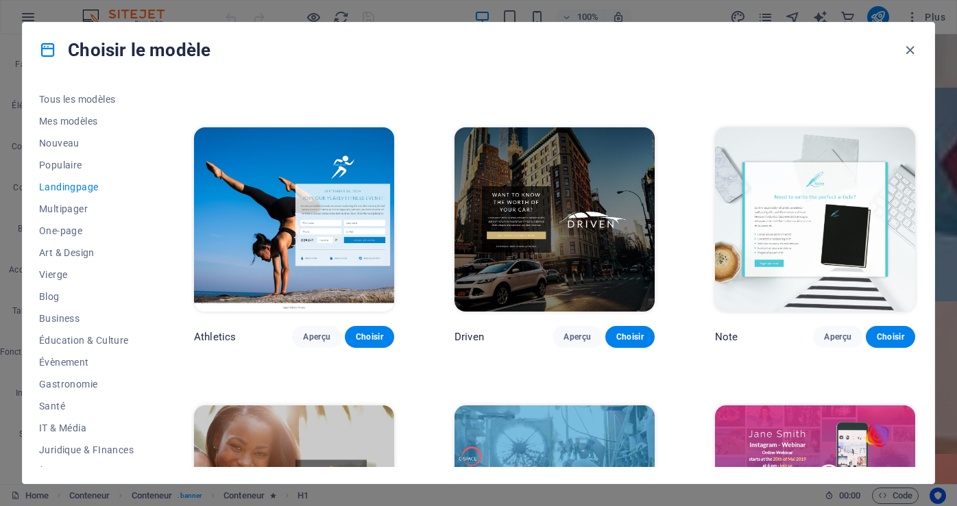
scroll to position [822, 0]
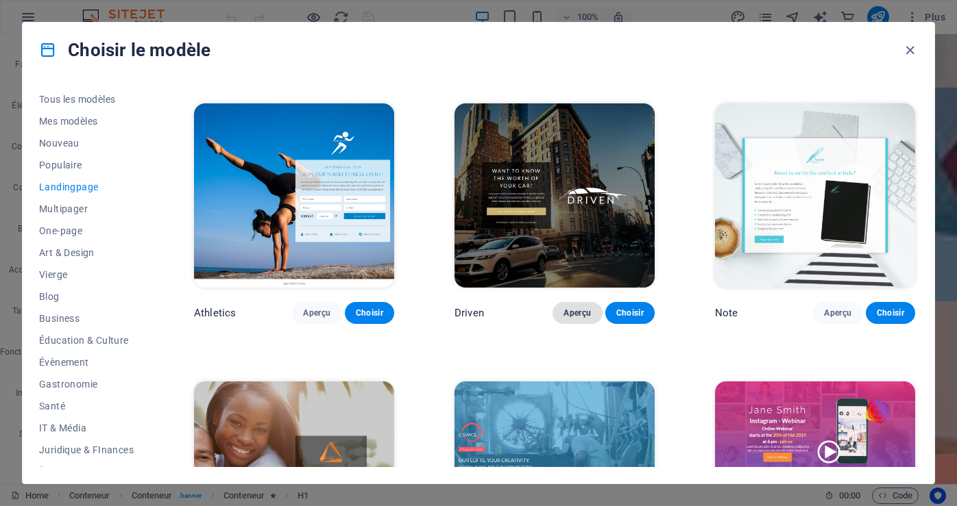
click at [581, 310] on span "Aperçu" at bounding box center [576, 313] width 27 height 11
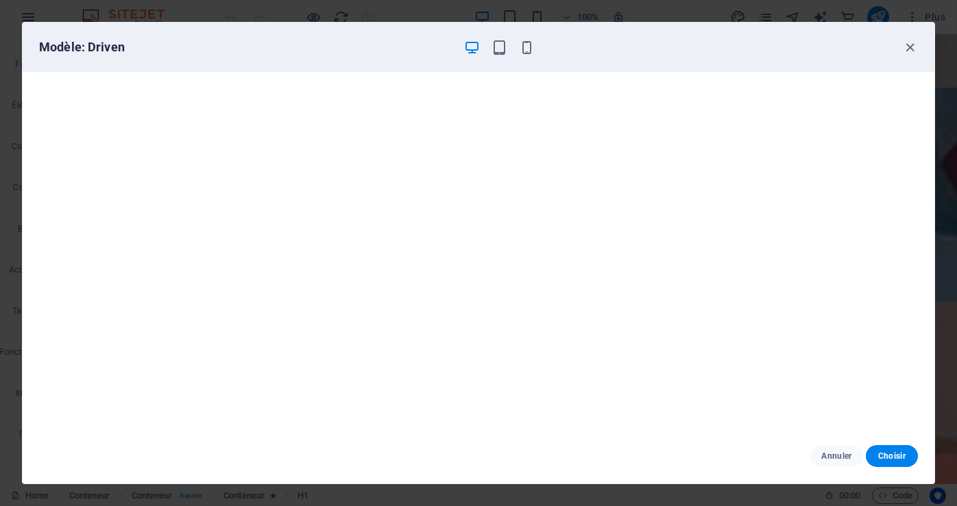
scroll to position [3, 0]
click at [887, 454] on span "Choisir" at bounding box center [892, 456] width 30 height 11
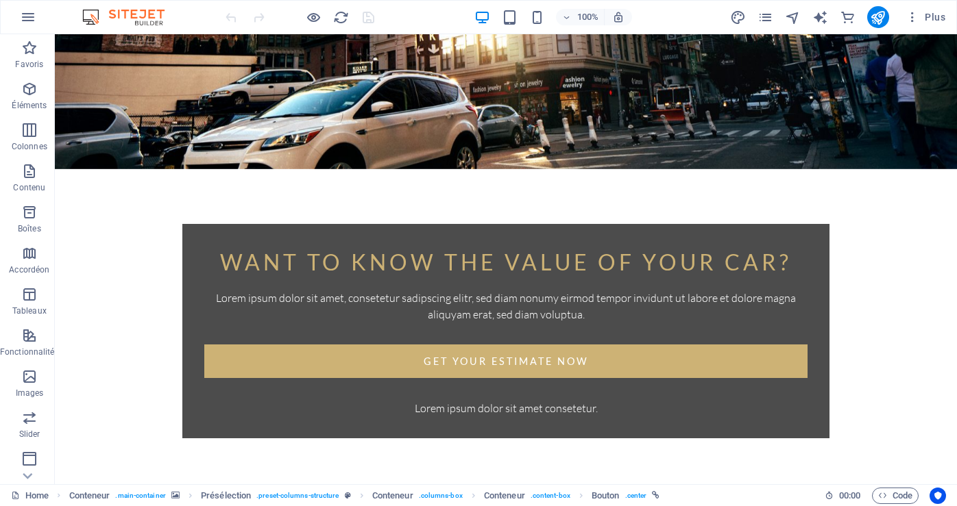
scroll to position [454, 0]
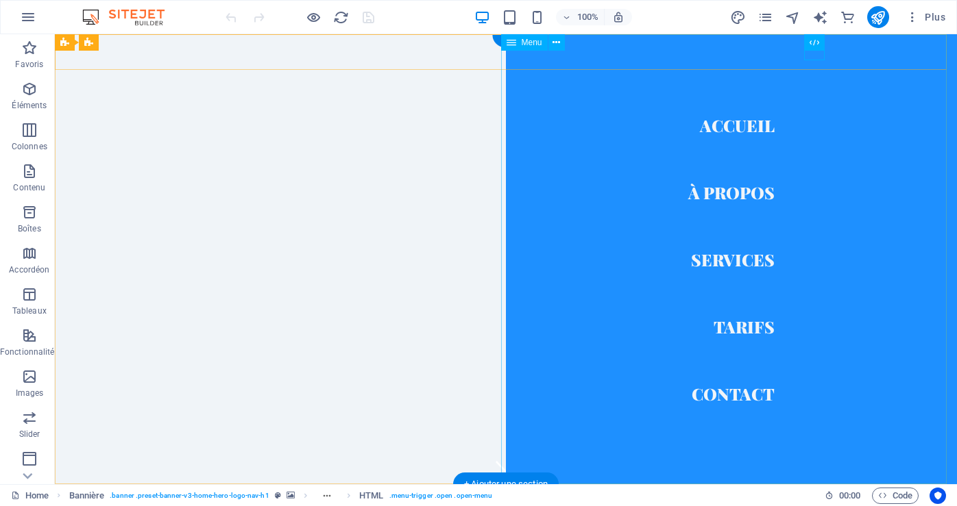
click at [733, 396] on nav "Accueil À Propos Services Tarifs Contact" at bounding box center [731, 259] width 451 height 450
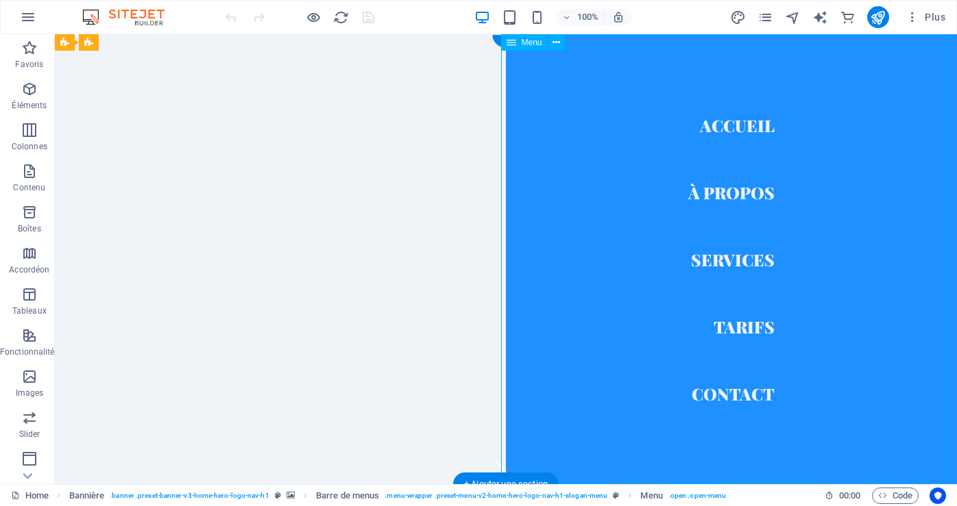
click at [733, 396] on nav "Accueil À Propos Services Tarifs Contact" at bounding box center [731, 259] width 451 height 450
select select
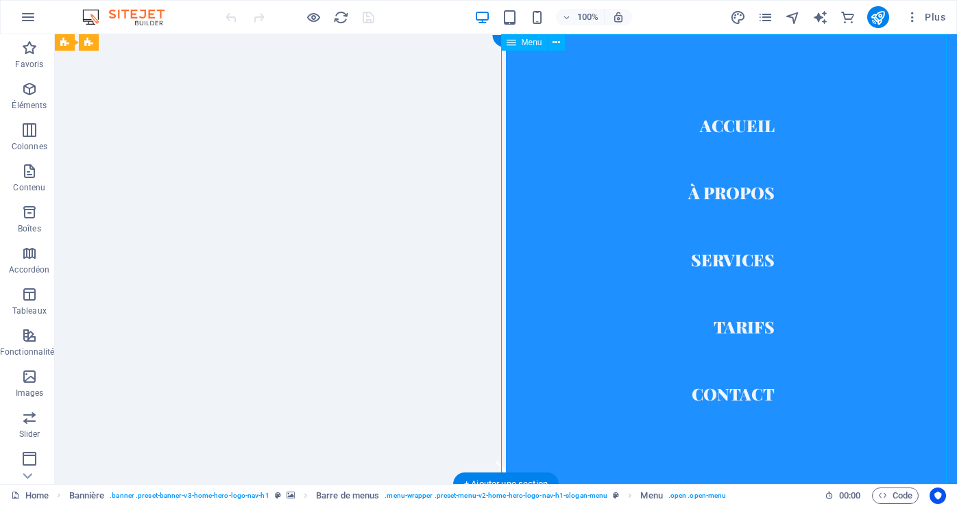
select select
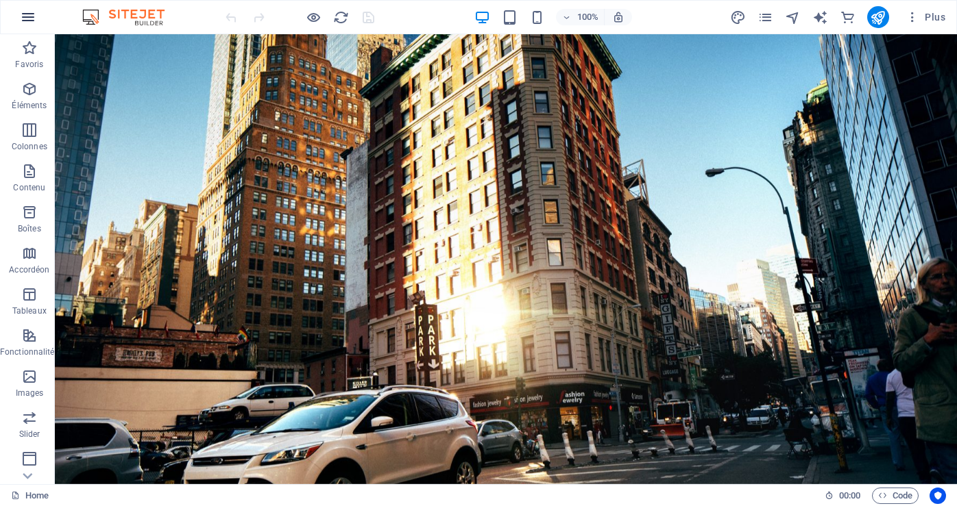
click at [22, 19] on icon "button" at bounding box center [28, 17] width 16 height 16
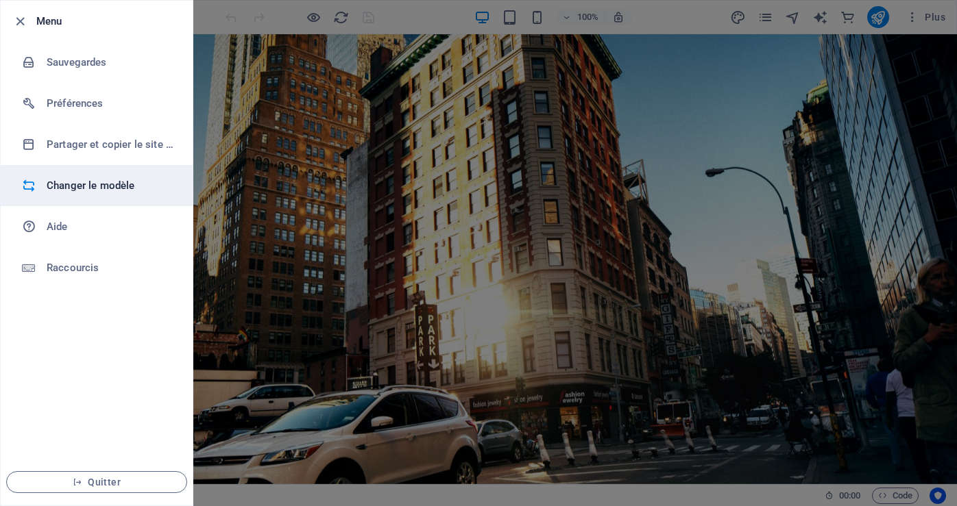
click at [100, 187] on h6 "Changer le modèle" at bounding box center [110, 186] width 127 height 16
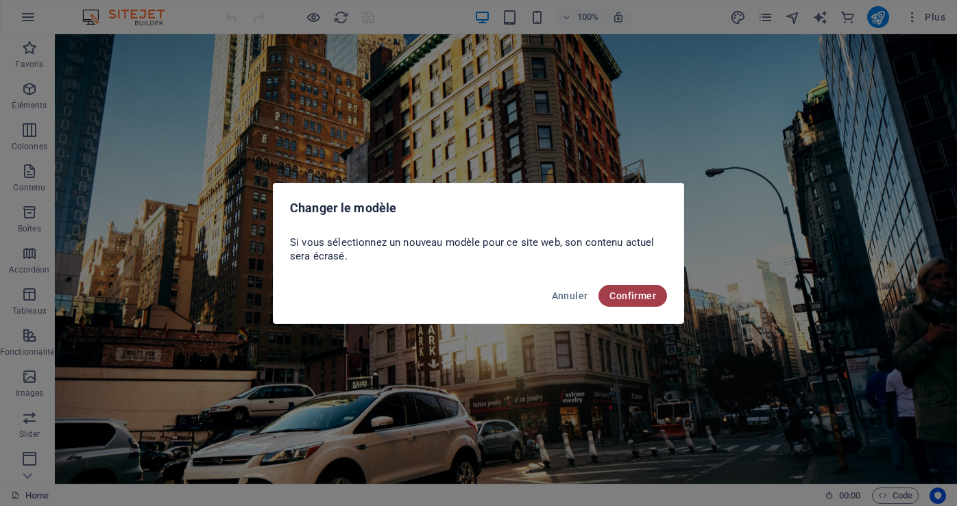
click at [635, 295] on span "Confirmer" at bounding box center [632, 296] width 47 height 11
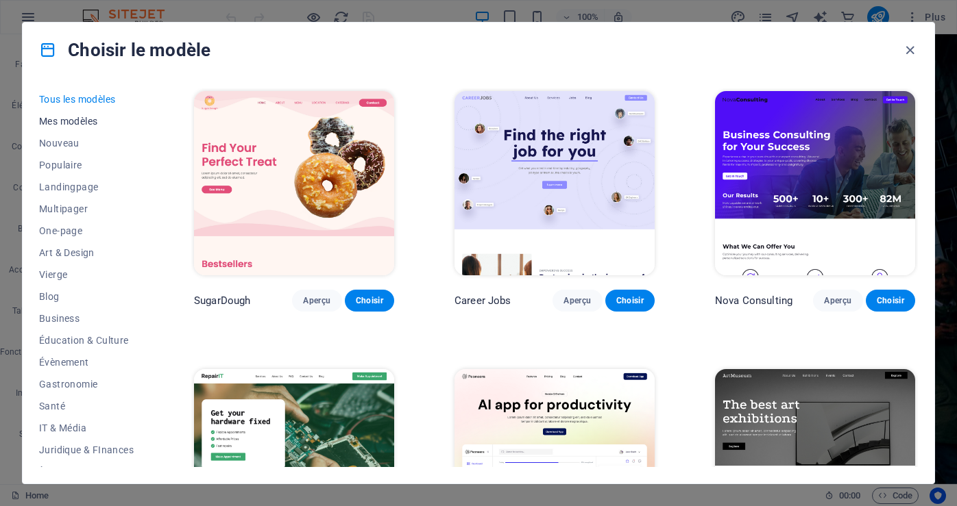
click at [73, 119] on span "Mes modèles" at bounding box center [86, 121] width 95 height 11
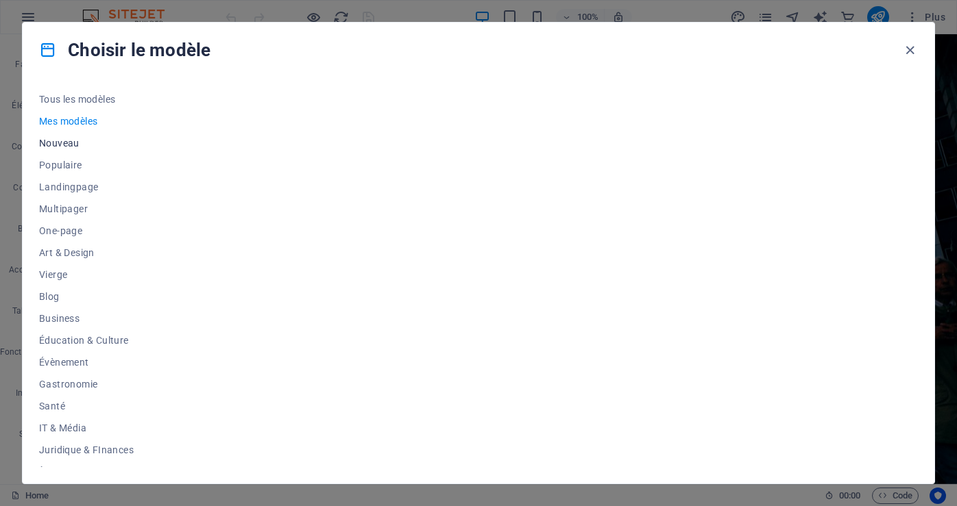
click at [63, 138] on span "Nouveau" at bounding box center [86, 143] width 95 height 11
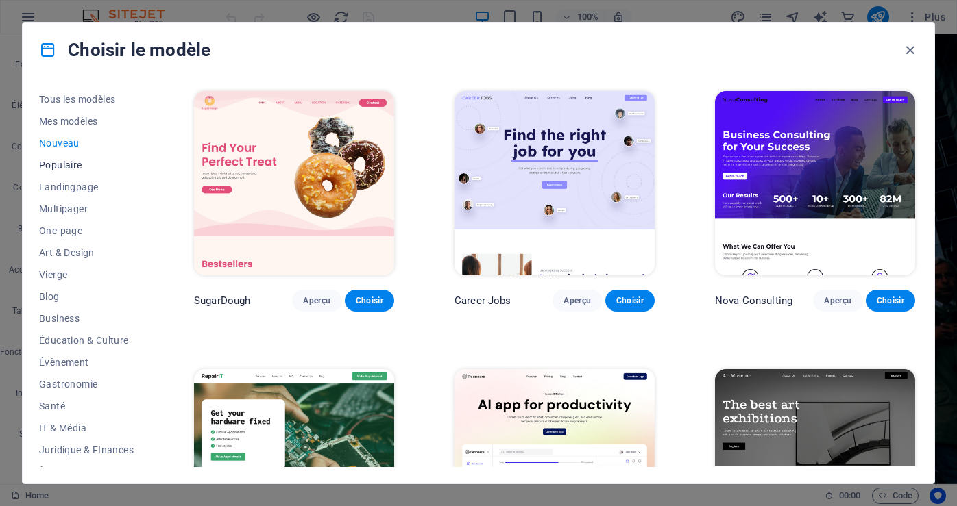
click at [63, 161] on span "Populaire" at bounding box center [86, 165] width 95 height 11
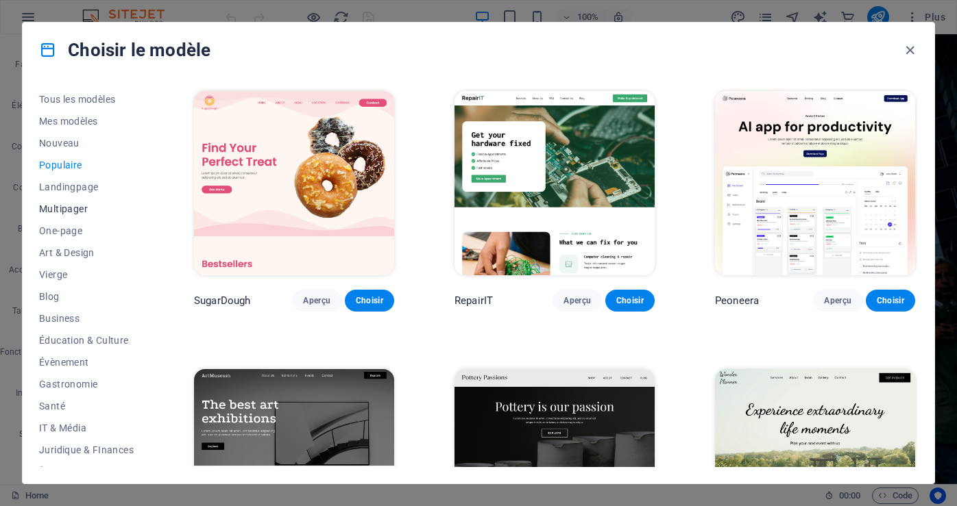
click at [62, 208] on span "Multipager" at bounding box center [86, 209] width 95 height 11
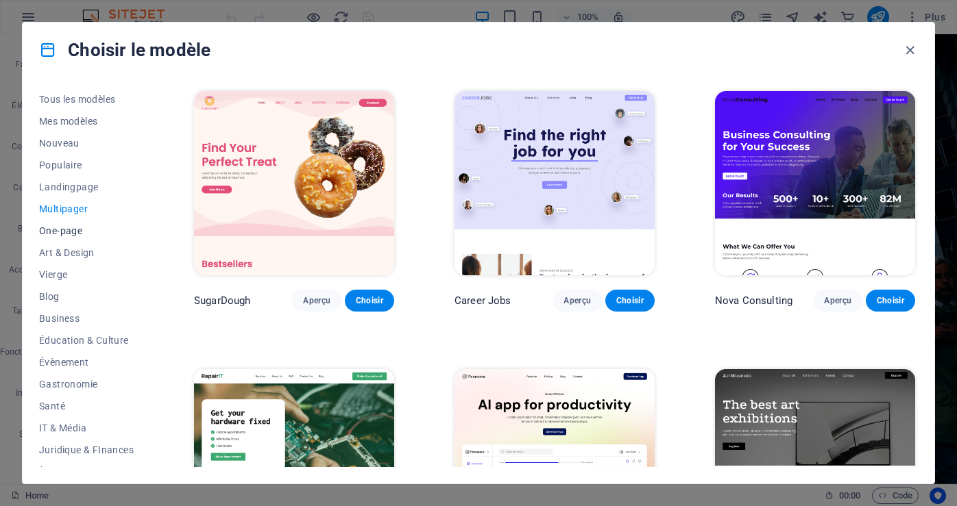
click at [57, 225] on span "One-page" at bounding box center [86, 230] width 95 height 11
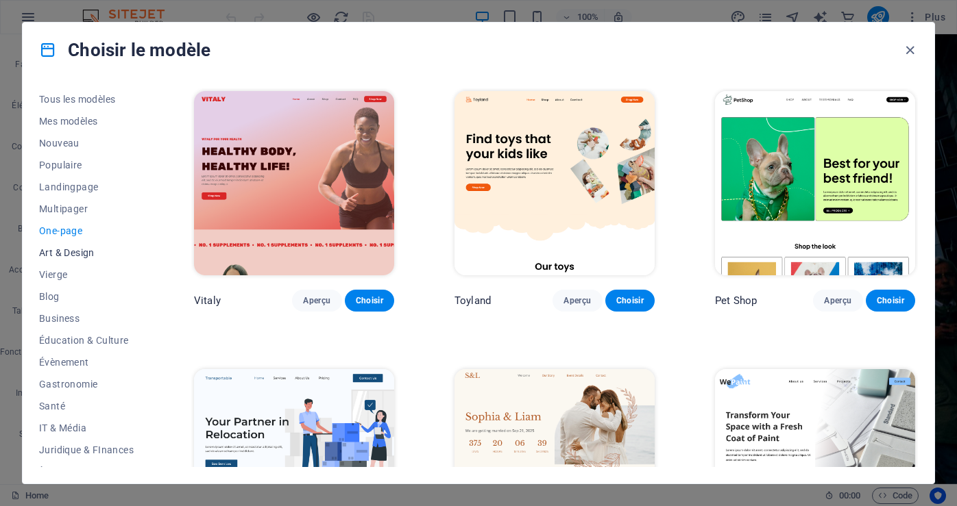
click at [71, 249] on span "Art & Design" at bounding box center [86, 252] width 95 height 11
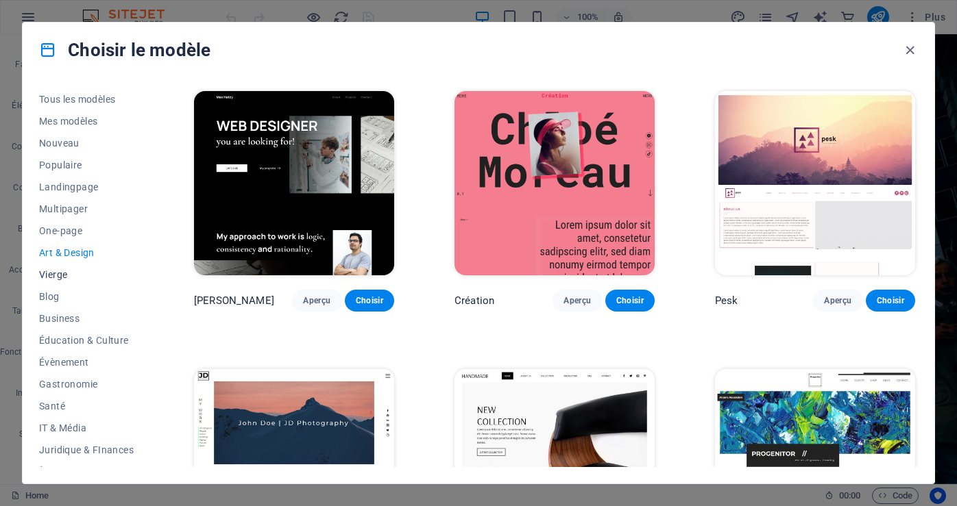
click at [50, 271] on span "Vierge" at bounding box center [86, 274] width 95 height 11
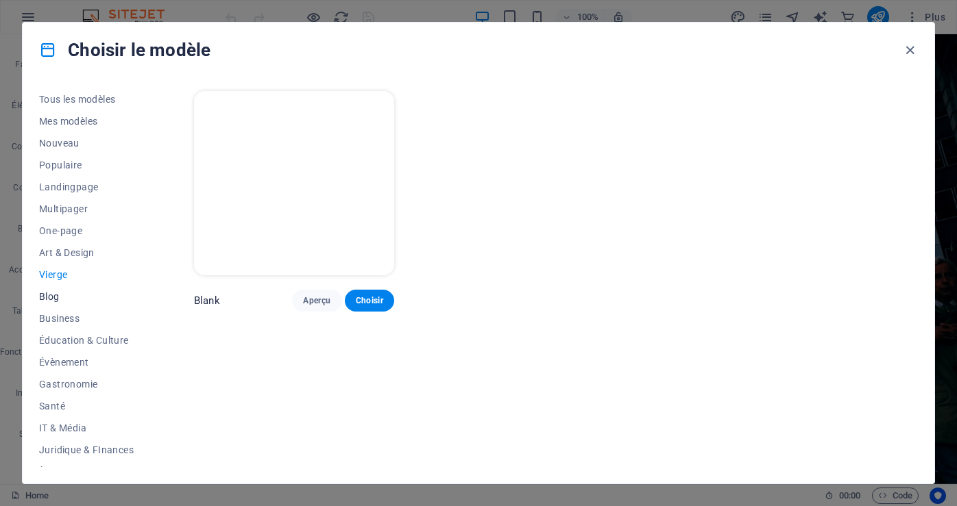
click at [59, 293] on span "Blog" at bounding box center [86, 296] width 95 height 11
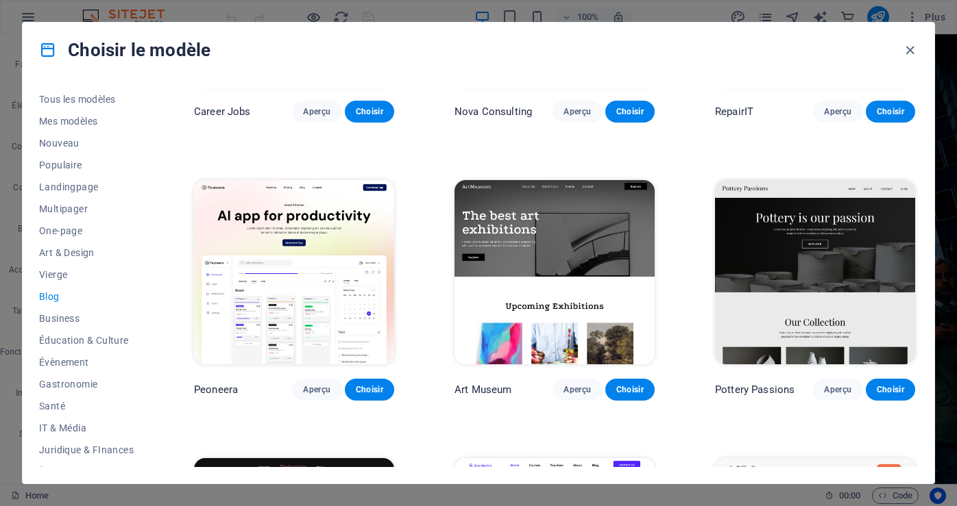
scroll to position [274, 0]
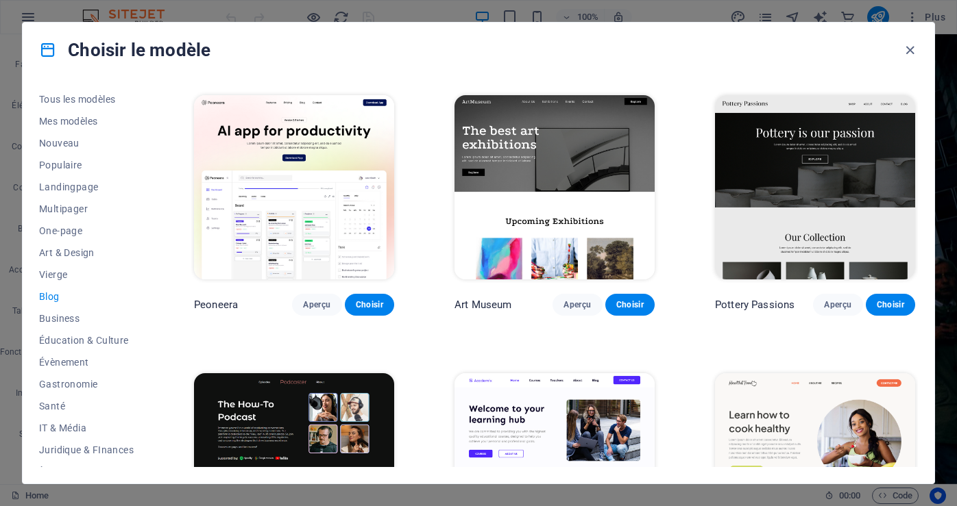
click at [544, 157] on img at bounding box center [554, 187] width 200 height 184
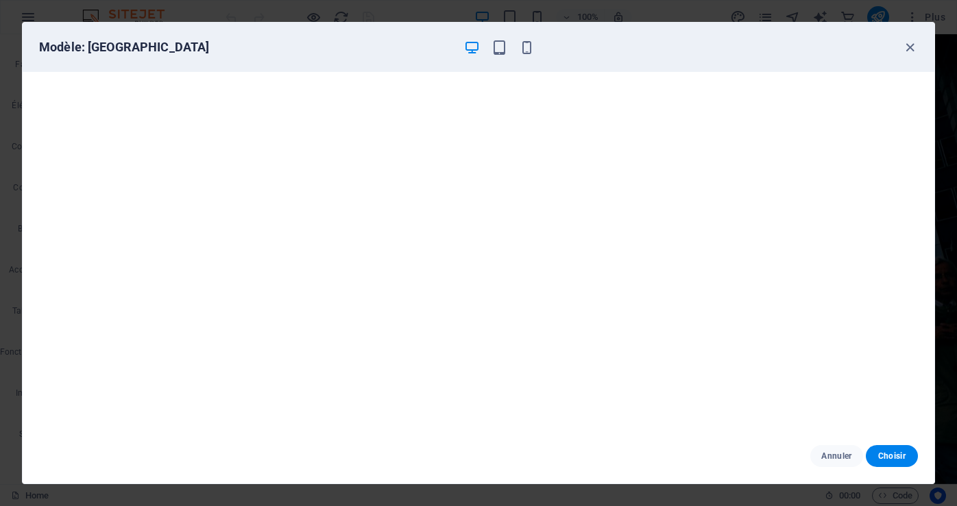
scroll to position [3, 0]
click at [893, 456] on span "Choisir" at bounding box center [892, 456] width 30 height 11
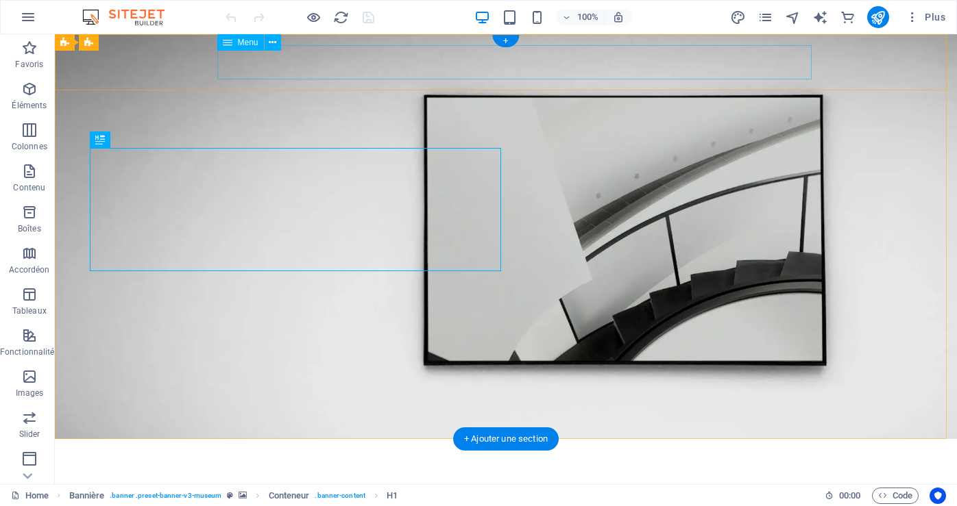
click at [646, 467] on nav "About Us Exhibitions Events Contact" at bounding box center [506, 484] width 822 height 34
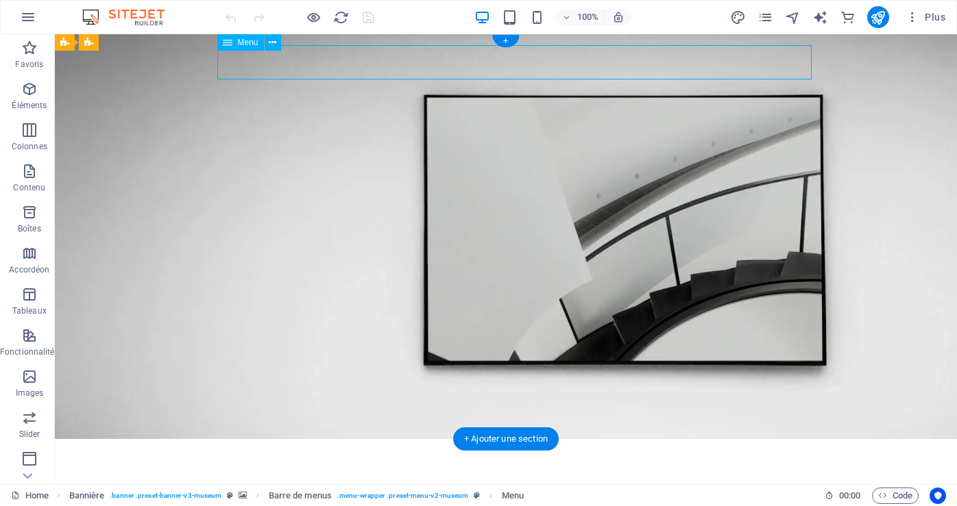
click at [646, 467] on nav "About Us Exhibitions Events Contact" at bounding box center [506, 484] width 822 height 34
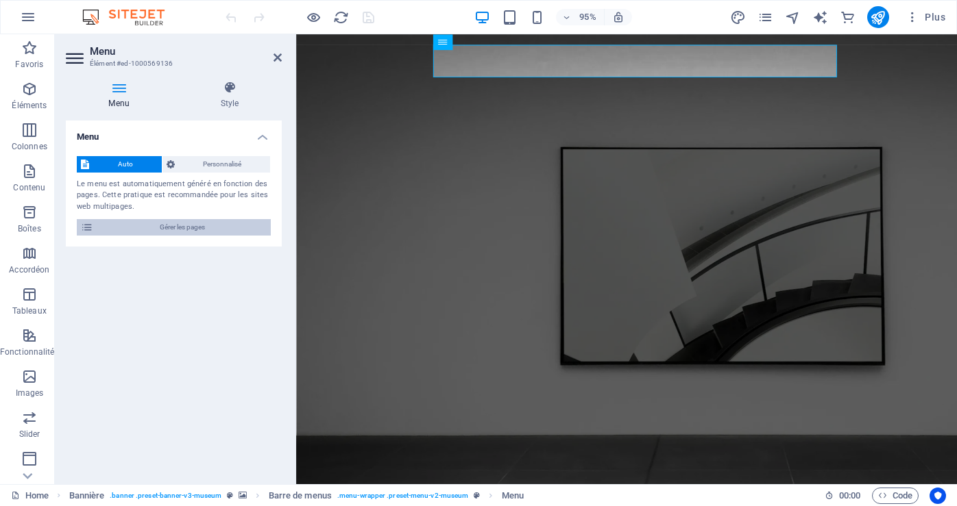
click at [175, 225] on span "Gérer les pages" at bounding box center [181, 227] width 169 height 16
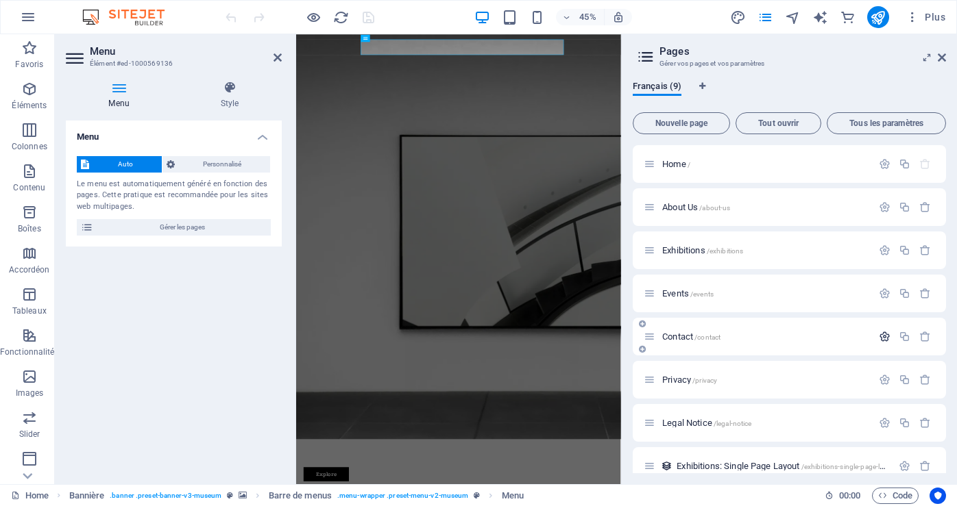
click at [880, 341] on icon "button" at bounding box center [885, 337] width 12 height 12
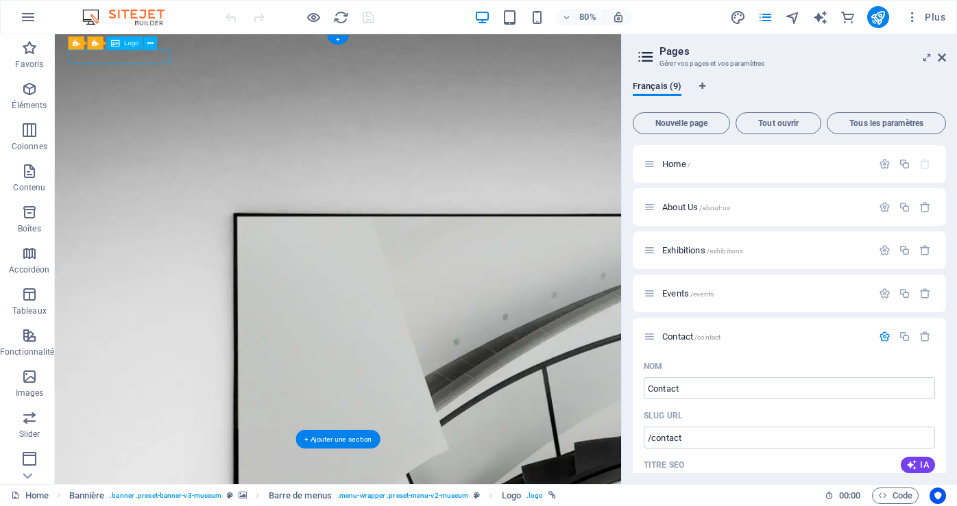
select select "px"
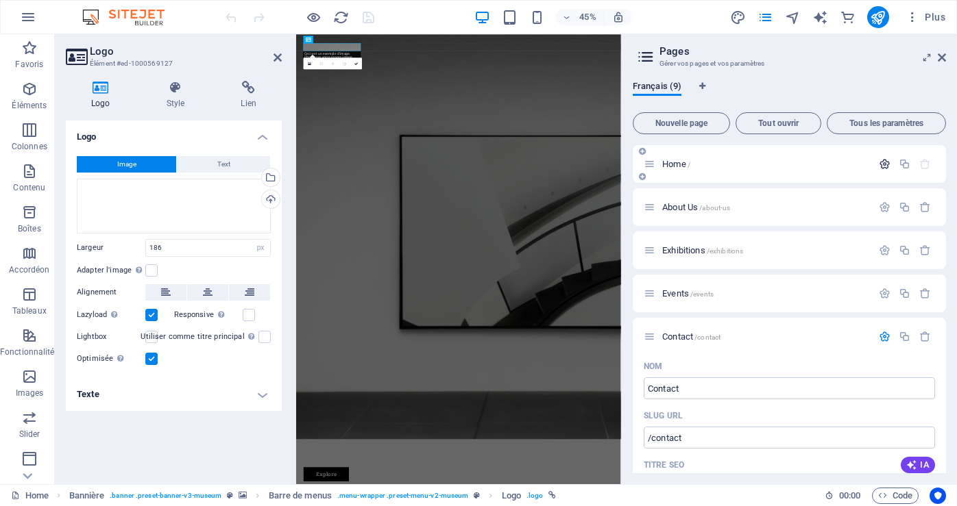
click at [884, 161] on icon "button" at bounding box center [885, 164] width 12 height 12
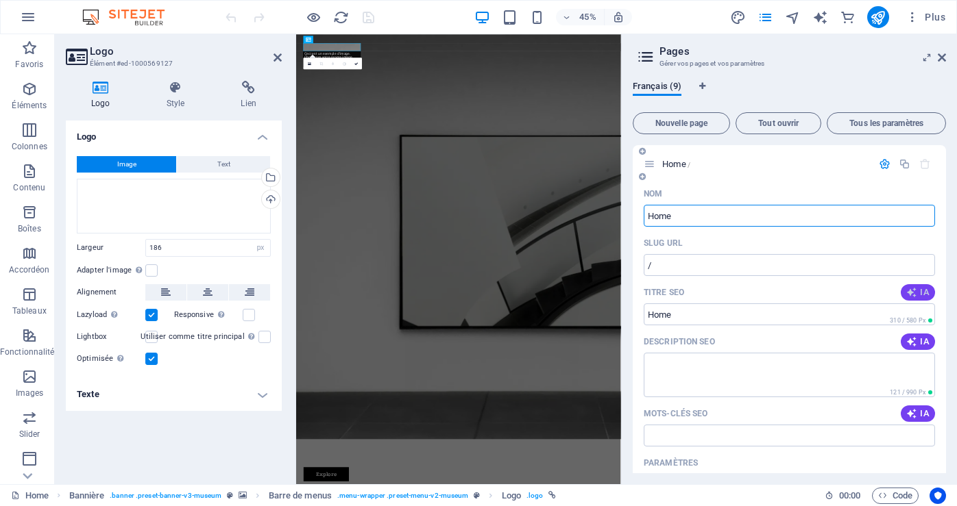
click at [914, 292] on icon "button" at bounding box center [911, 292] width 11 height 11
type input "Expositions dart à ne pas manquer"
click at [779, 120] on span "Tout ouvrir" at bounding box center [778, 123] width 73 height 8
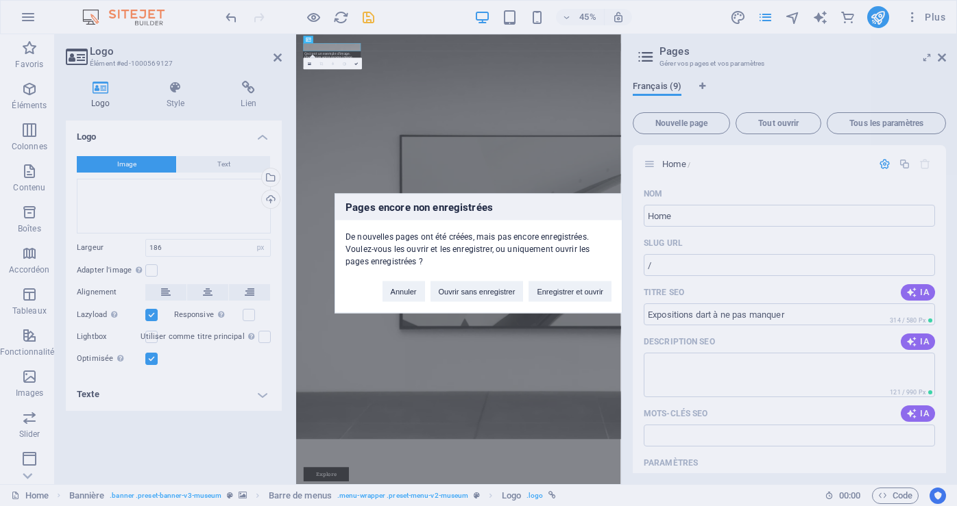
click at [866, 119] on div "Pages encore non enregistrées De nouvelles pages ont été créées, mais pas encor…" at bounding box center [478, 253] width 957 height 506
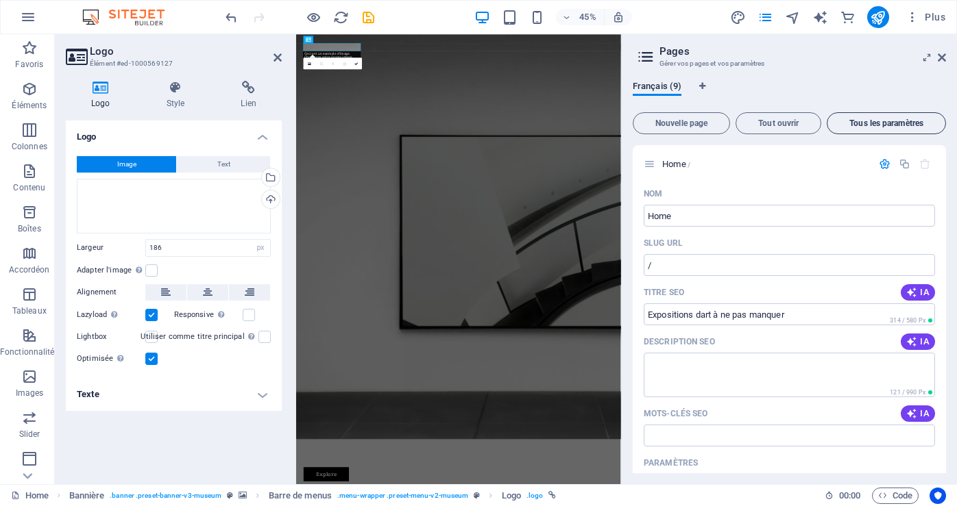
click at [898, 121] on span "Tous les paramètres" at bounding box center [886, 123] width 107 height 8
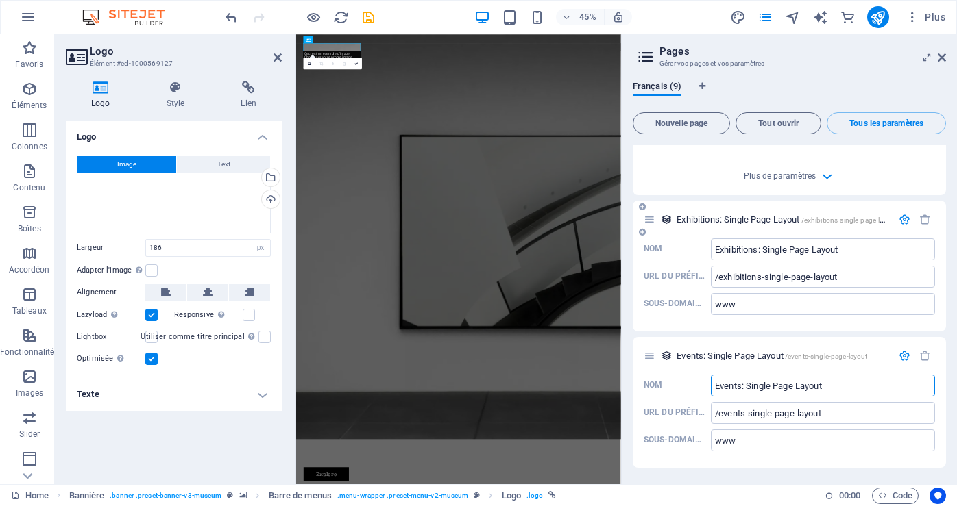
scroll to position [3881, 0]
click at [254, 96] on h4 "Lien" at bounding box center [248, 95] width 66 height 29
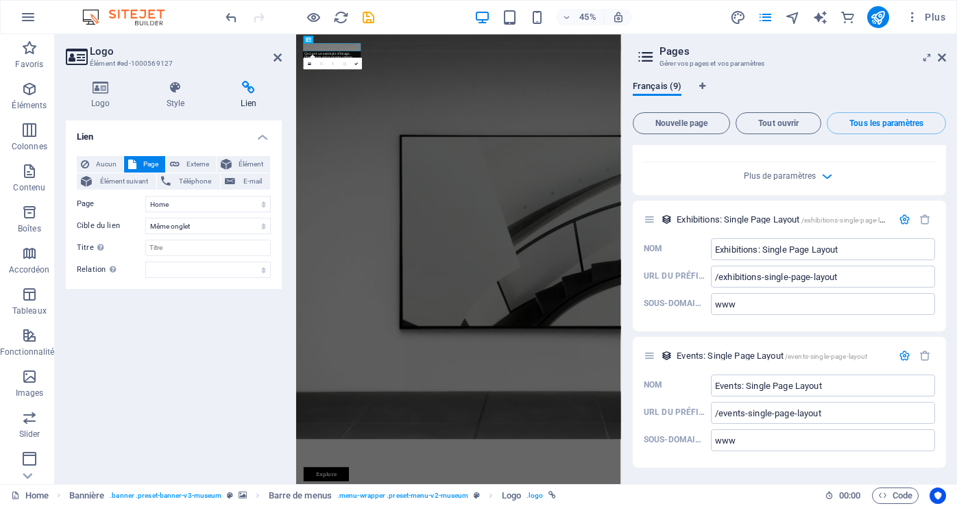
click at [97, 59] on h3 "Élément #ed-1000569127" at bounding box center [172, 64] width 164 height 12
click at [768, 18] on icon "pages" at bounding box center [765, 18] width 16 height 16
click at [784, 121] on span "Tout ouvrir" at bounding box center [778, 123] width 73 height 8
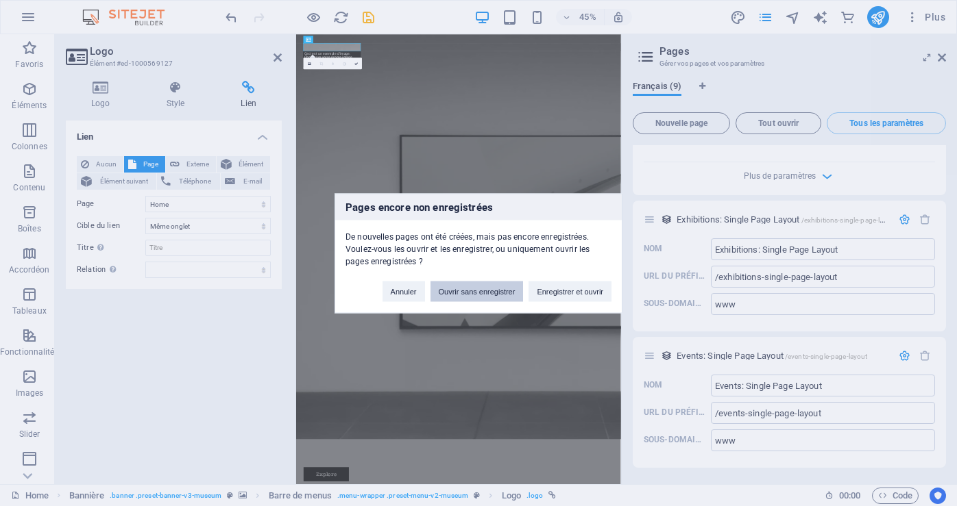
click at [476, 290] on button "Ouvrir sans enregistrer" at bounding box center [476, 291] width 93 height 21
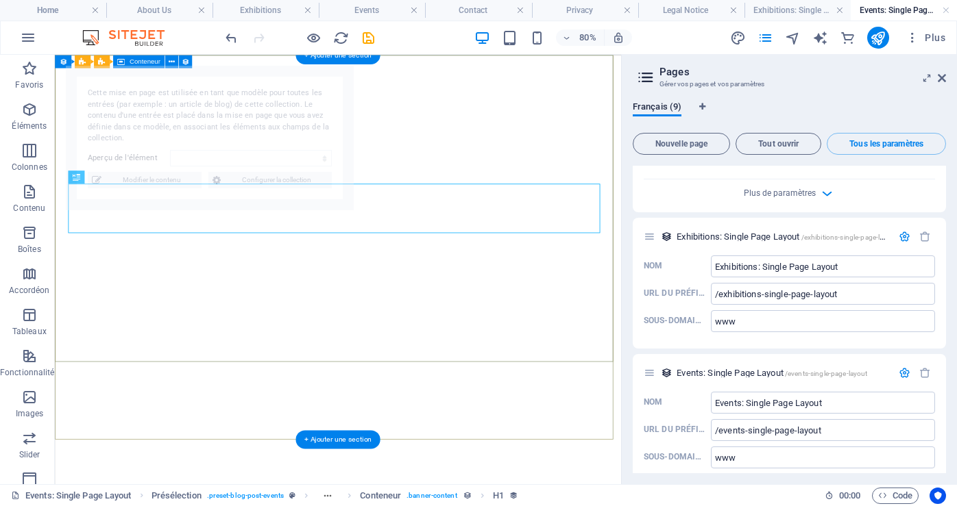
scroll to position [0, 0]
select select "68dd52eeb1e351a82e06c0f6"
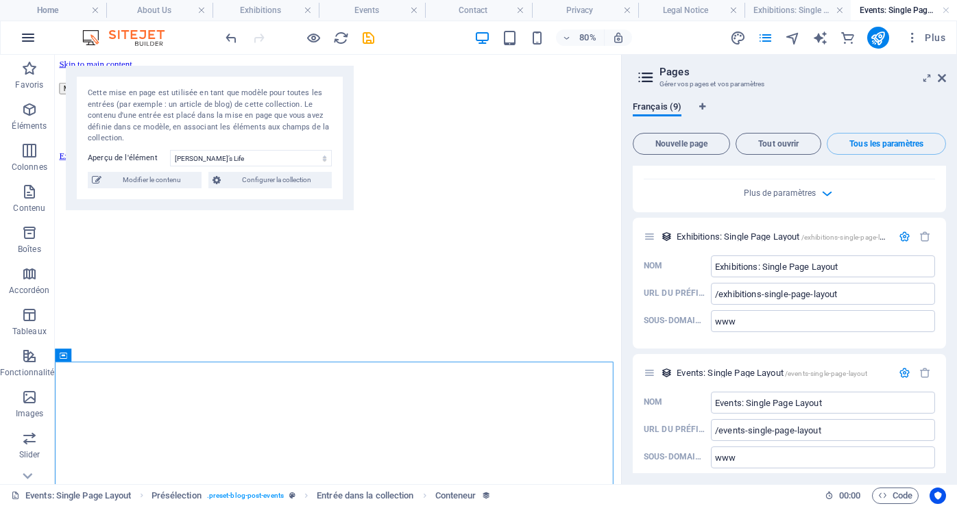
click at [26, 40] on icon "button" at bounding box center [28, 37] width 16 height 16
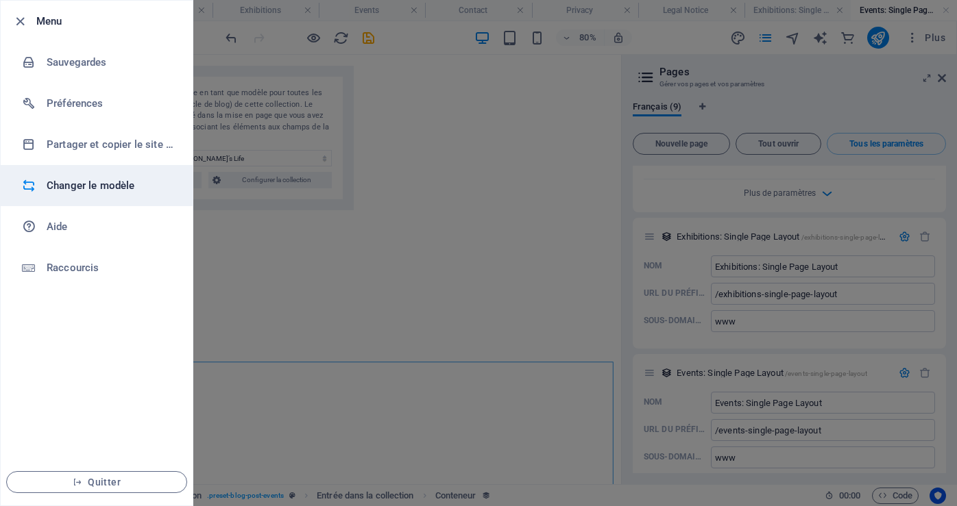
click at [88, 182] on h6 "Changer le modèle" at bounding box center [110, 186] width 127 height 16
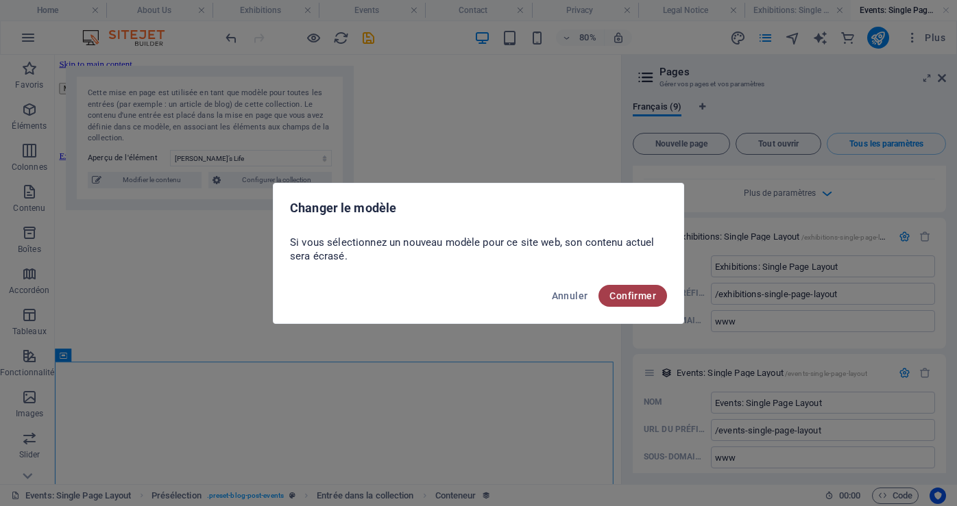
click at [635, 295] on span "Confirmer" at bounding box center [632, 296] width 47 height 11
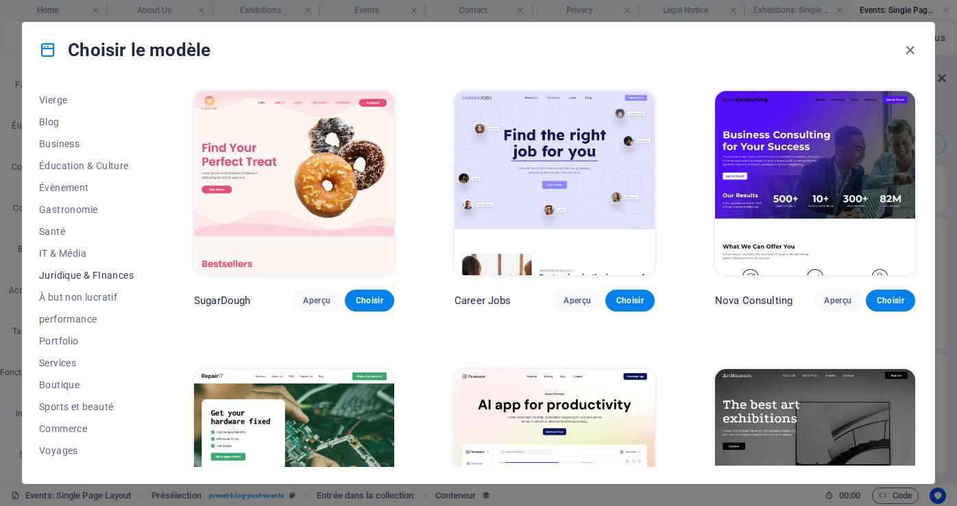
scroll to position [191, 0]
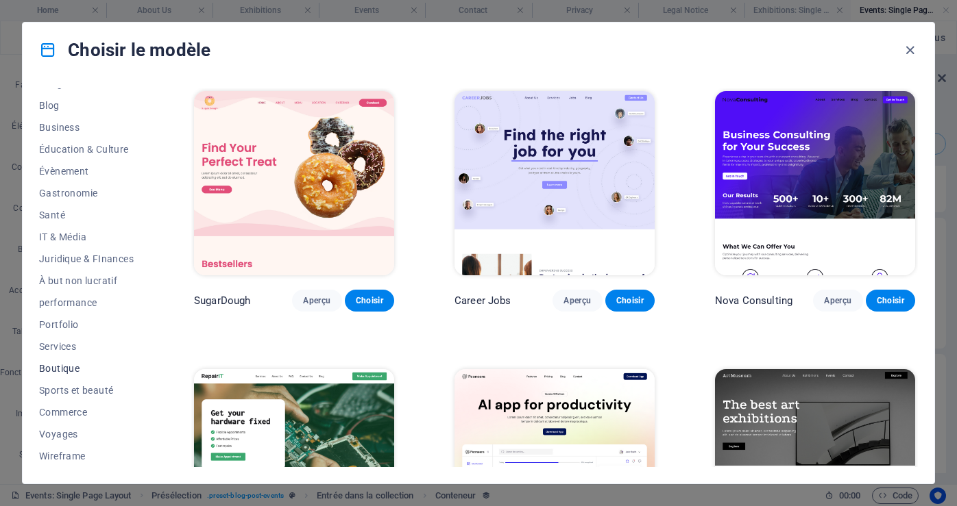
click at [60, 364] on span "Boutique" at bounding box center [86, 368] width 95 height 11
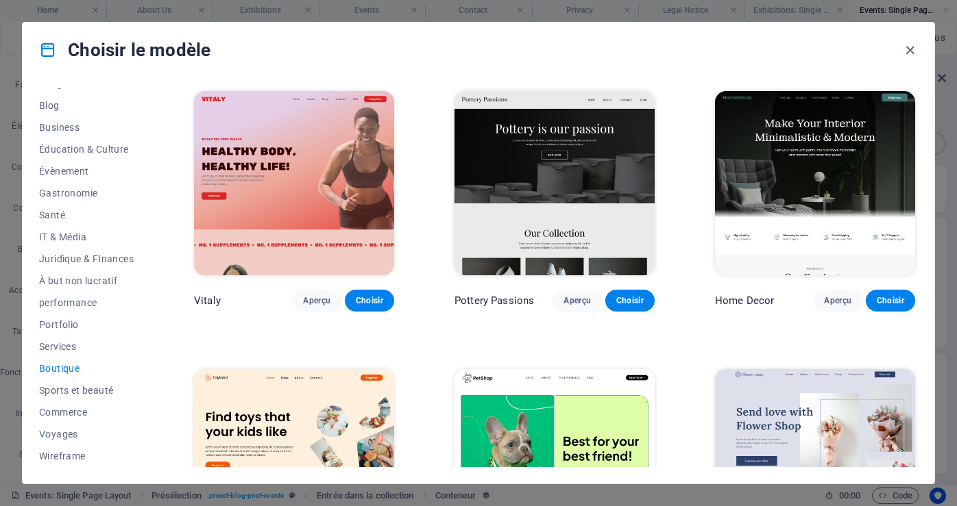
click at [60, 364] on span "Boutique" at bounding box center [86, 368] width 95 height 11
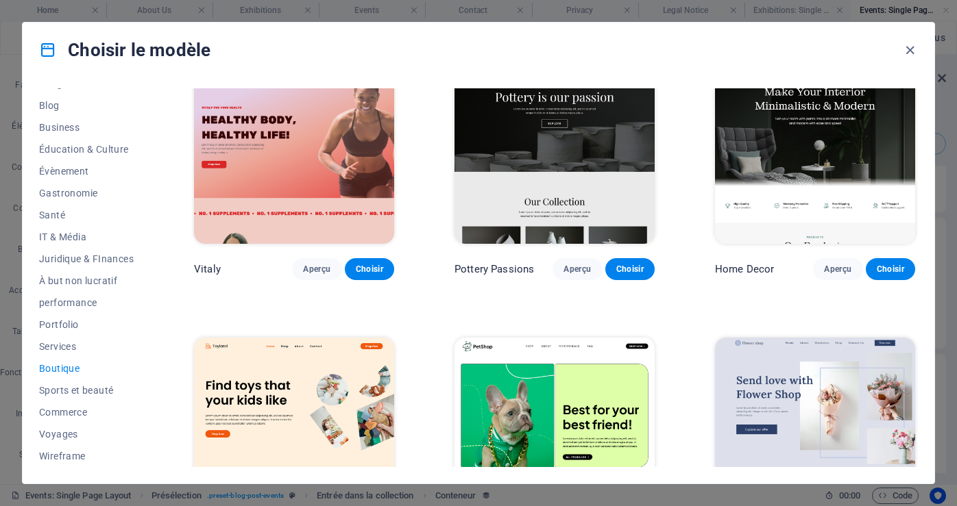
scroll to position [0, 0]
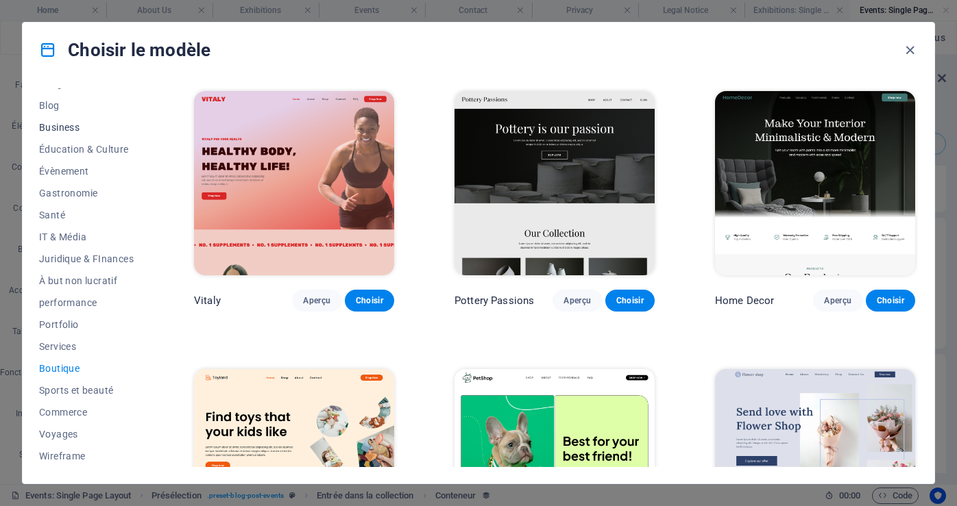
click at [61, 123] on span "Business" at bounding box center [86, 127] width 95 height 11
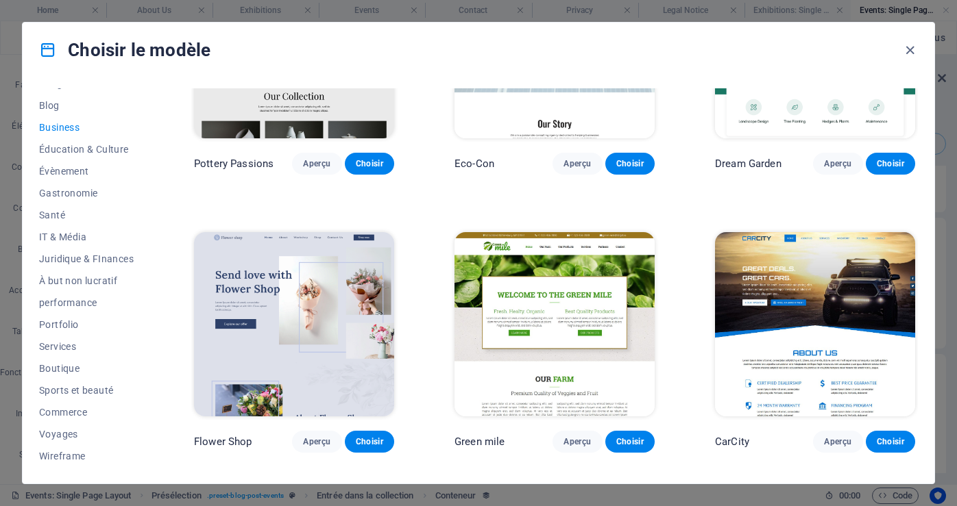
scroll to position [206, 0]
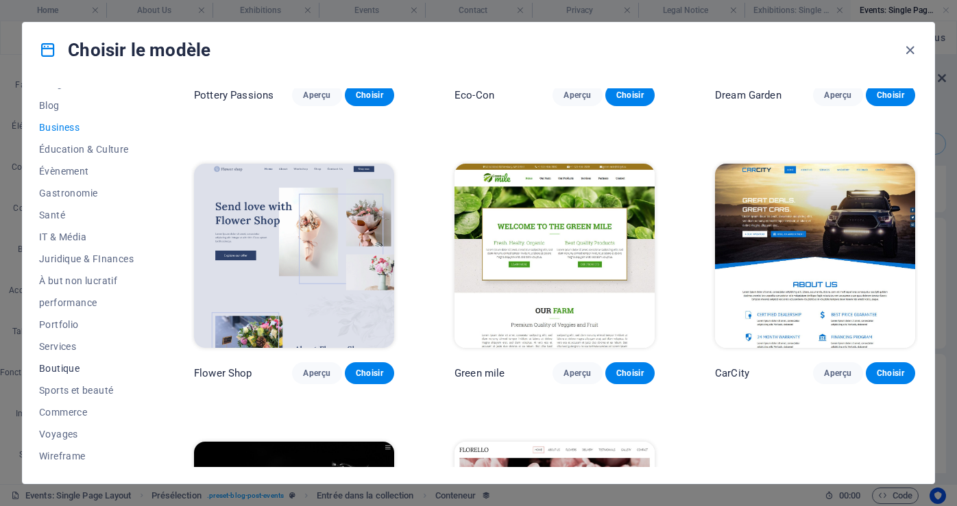
click at [49, 365] on span "Boutique" at bounding box center [86, 368] width 95 height 11
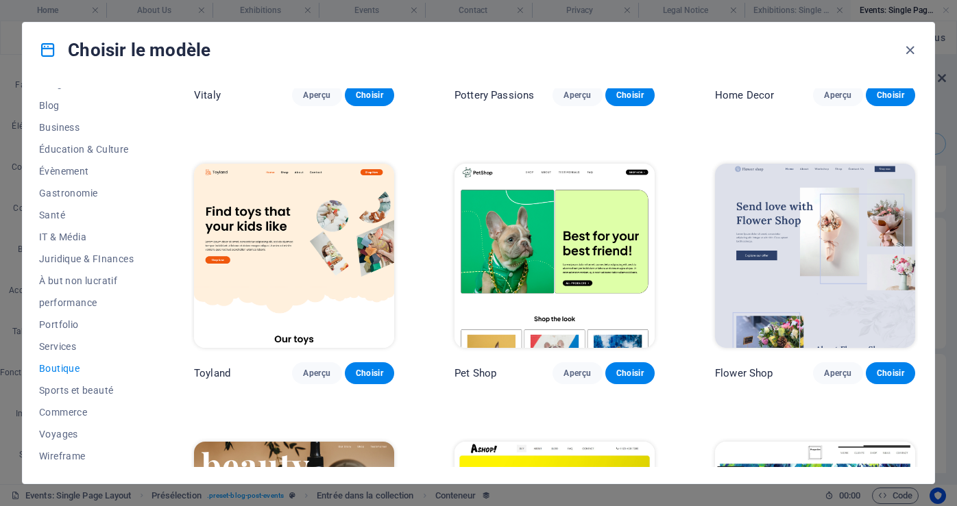
click at [49, 365] on span "Boutique" at bounding box center [86, 368] width 95 height 11
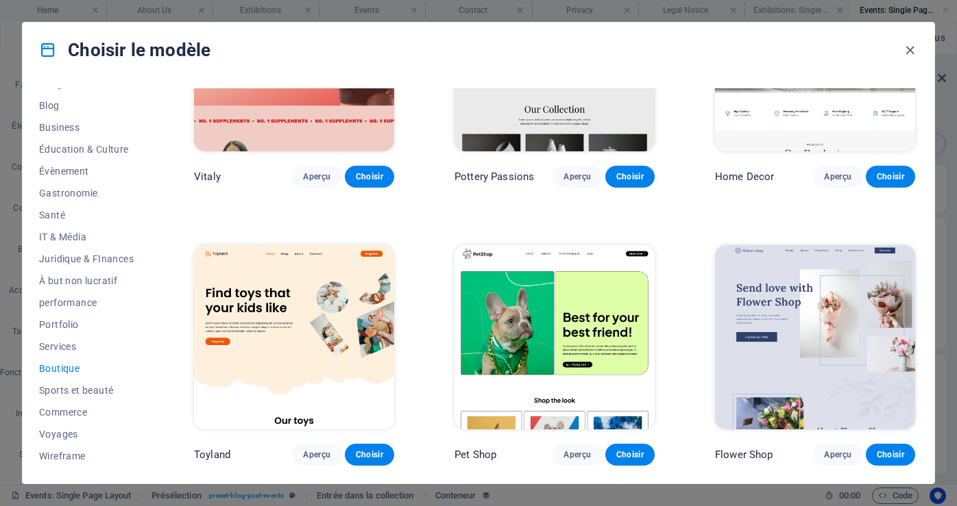
scroll to position [0, 0]
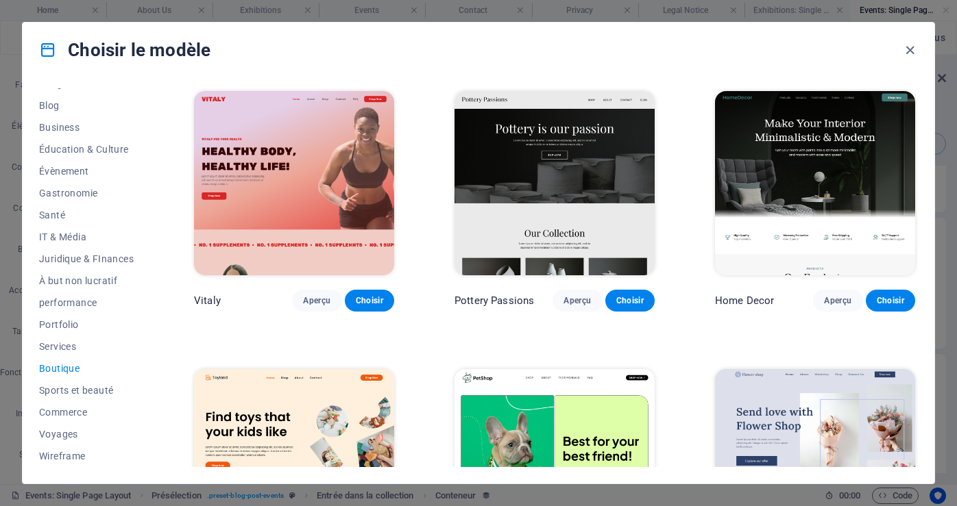
click at [277, 162] on img at bounding box center [294, 183] width 200 height 184
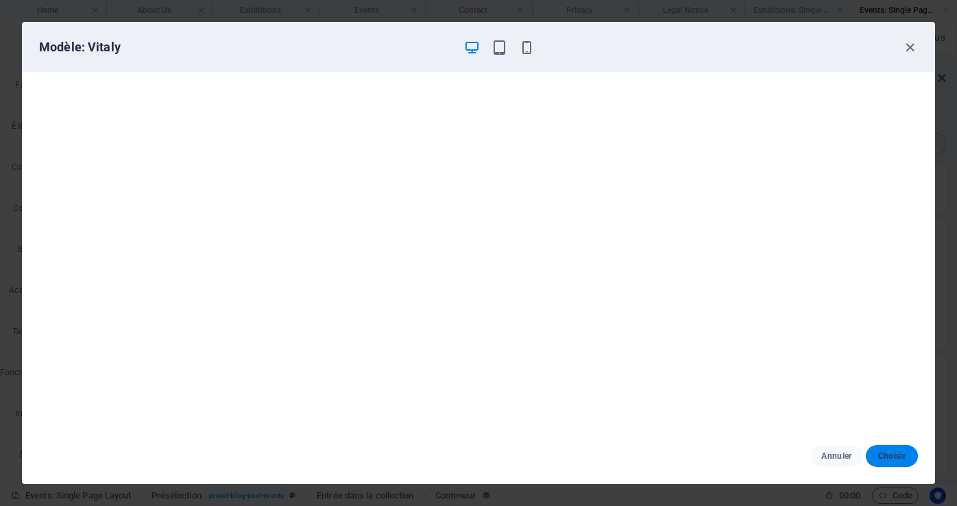
click at [891, 458] on span "Choisir" at bounding box center [892, 456] width 30 height 11
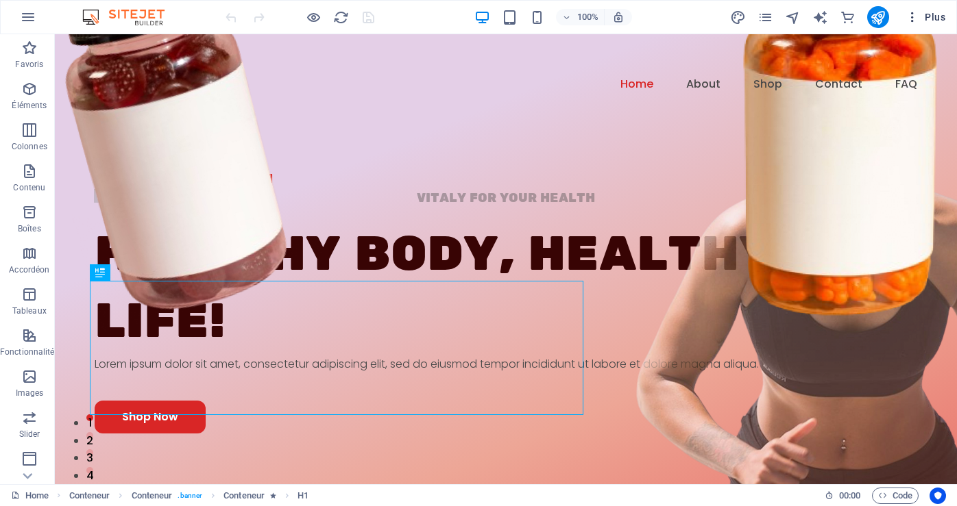
click at [914, 21] on icon "button" at bounding box center [912, 17] width 14 height 14
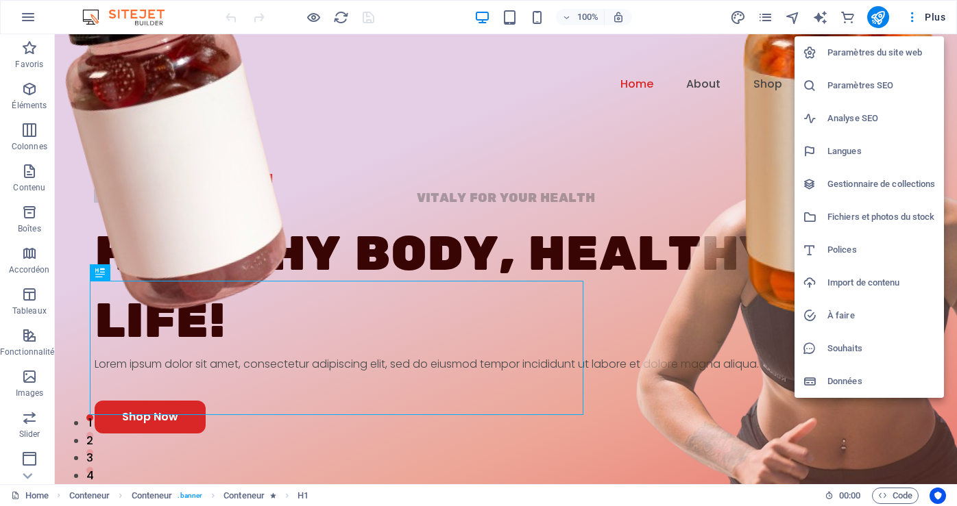
click at [861, 51] on h6 "Paramètres du site web" at bounding box center [881, 53] width 108 height 16
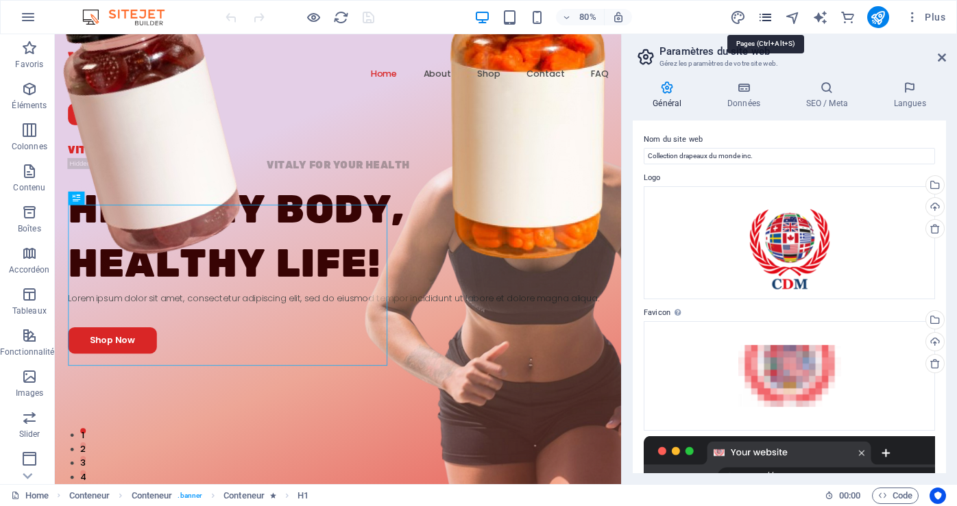
click at [766, 19] on icon "pages" at bounding box center [765, 18] width 16 height 16
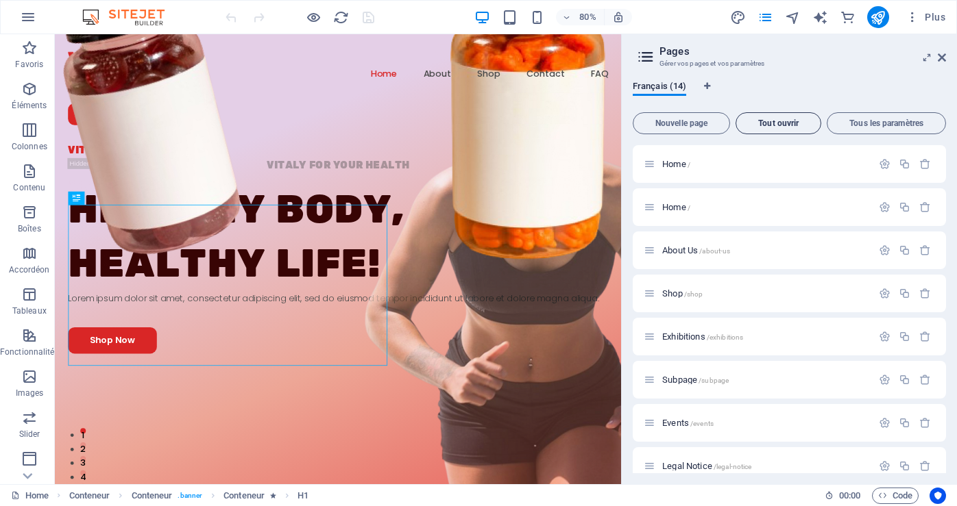
click at [789, 121] on span "Tout ouvrir" at bounding box center [778, 123] width 73 height 8
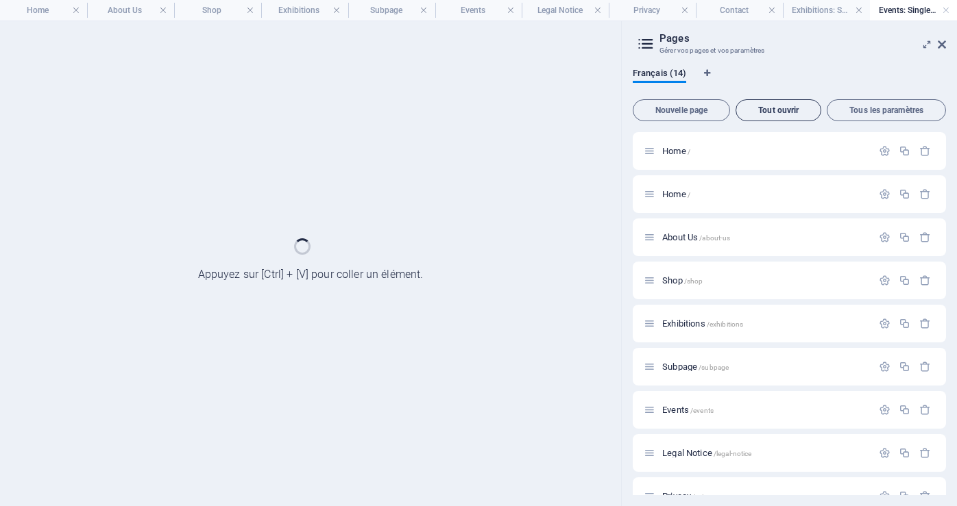
click at [789, 121] on button "Tout ouvrir" at bounding box center [778, 110] width 86 height 22
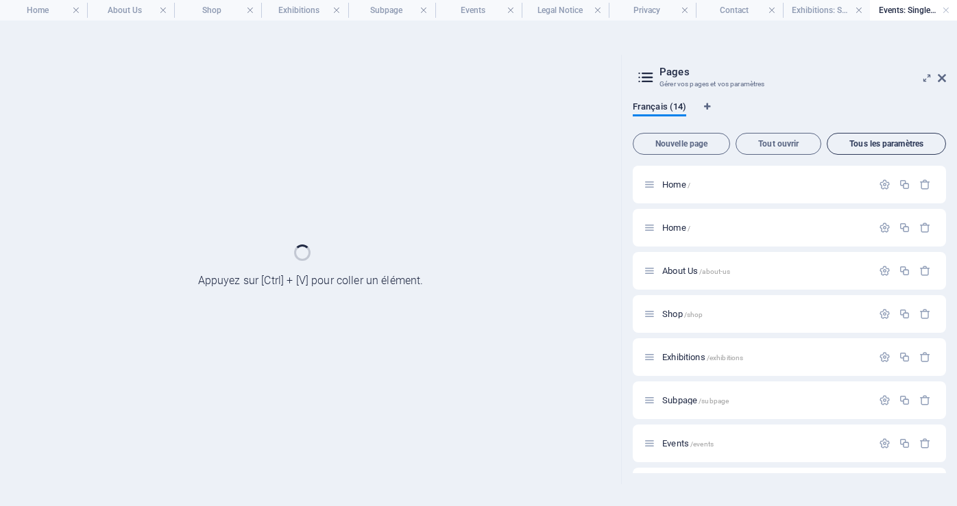
click at [896, 140] on span "Tous les paramètres" at bounding box center [886, 144] width 107 height 8
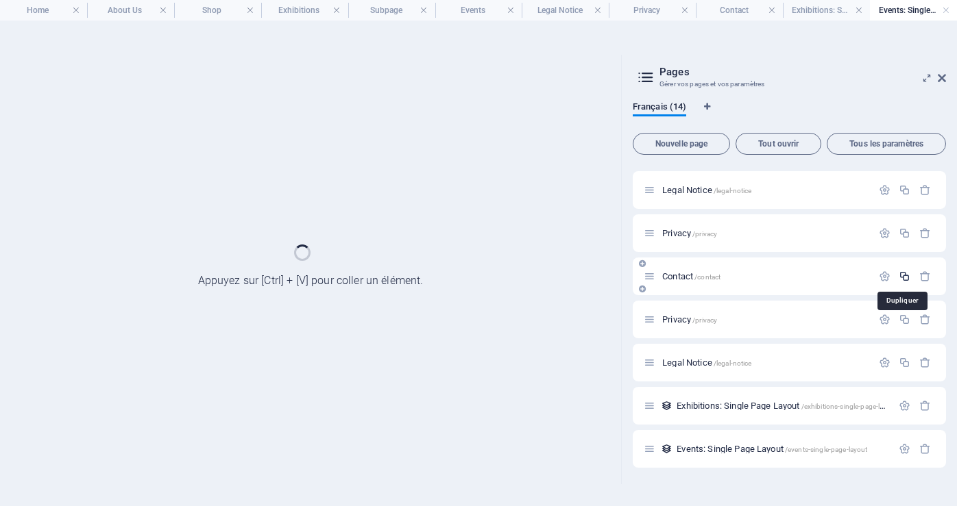
click at [902, 274] on icon "button" at bounding box center [905, 277] width 12 height 12
drag, startPoint x: 902, startPoint y: 274, endPoint x: 888, endPoint y: 274, distance: 14.4
click at [903, 274] on icon "button" at bounding box center [905, 277] width 12 height 12
click at [905, 278] on icon "button" at bounding box center [905, 277] width 12 height 12
click at [903, 276] on icon "button" at bounding box center [905, 277] width 12 height 12
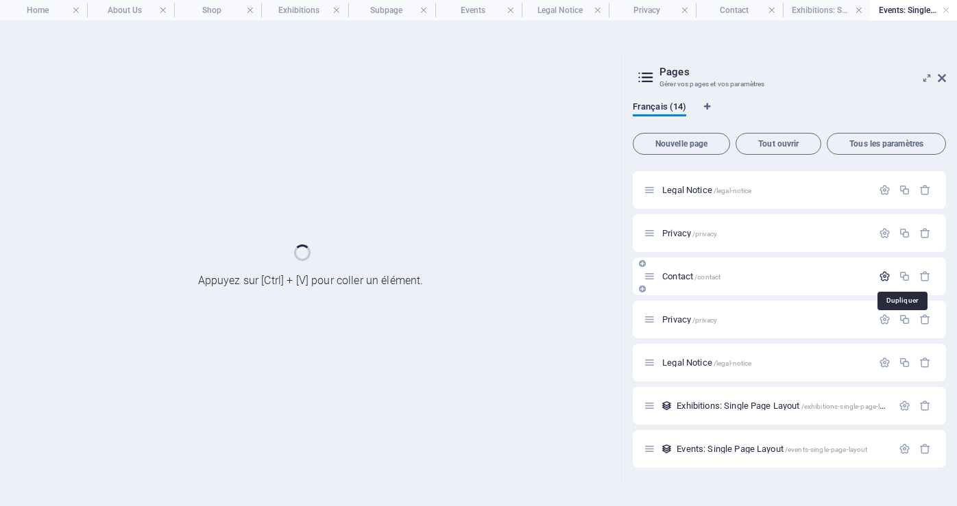
click at [887, 274] on icon "button" at bounding box center [885, 277] width 12 height 12
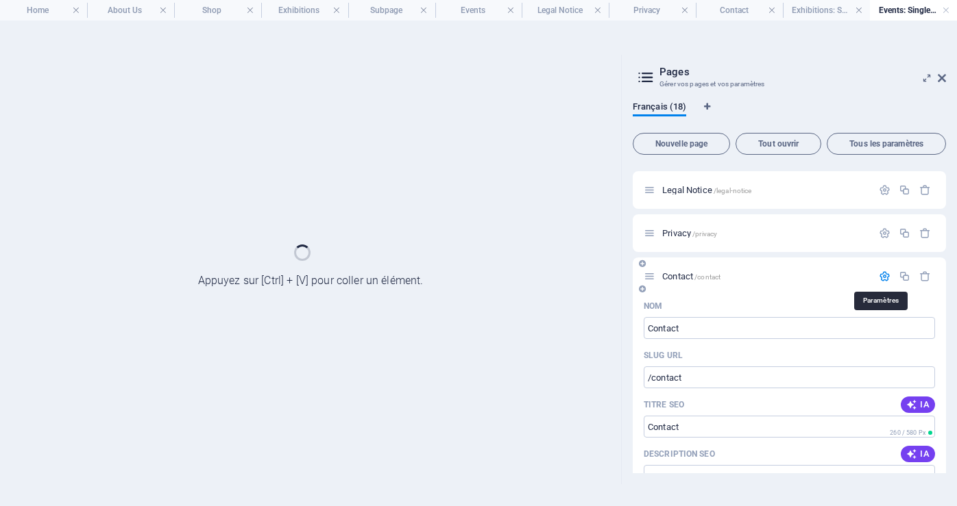
click at [888, 274] on icon "button" at bounding box center [885, 277] width 12 height 12
click at [885, 275] on icon "button" at bounding box center [885, 277] width 12 height 12
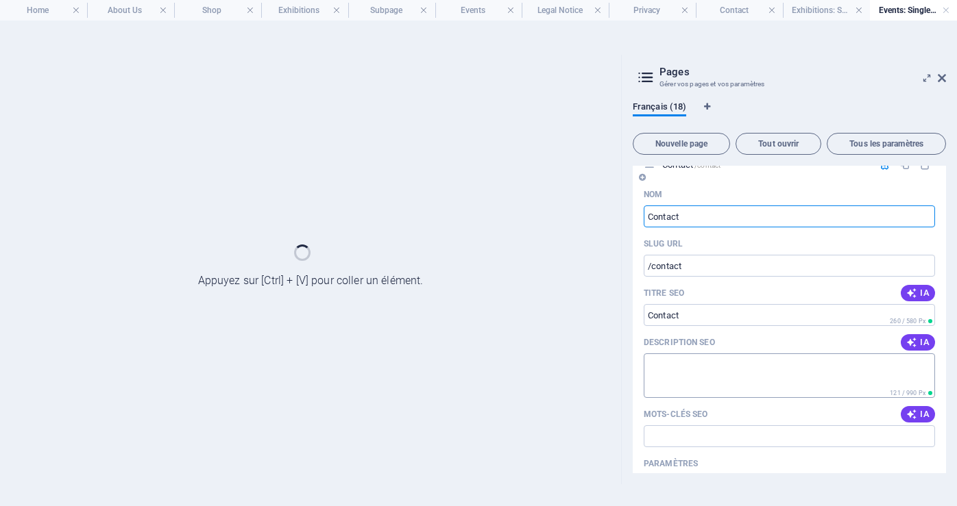
scroll to position [432, 0]
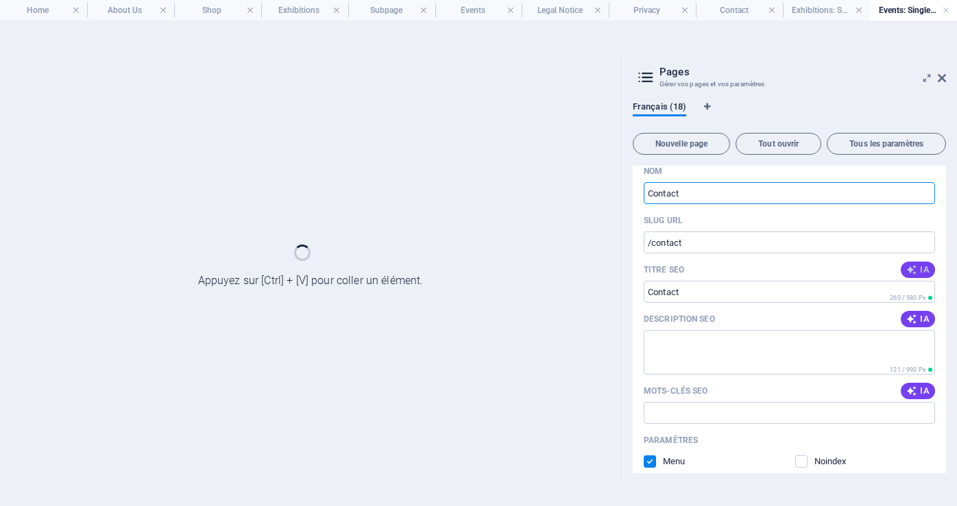
click at [916, 269] on span "IA" at bounding box center [917, 270] width 23 height 11
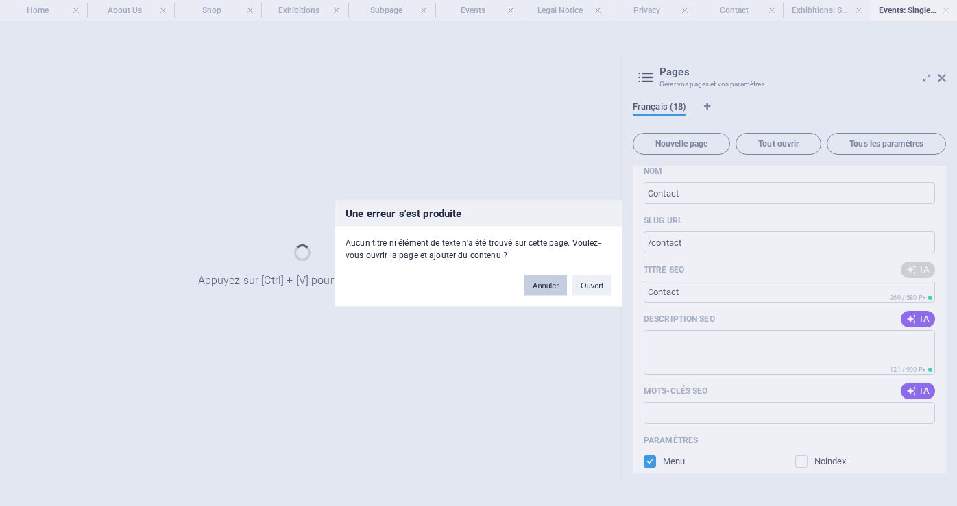
click at [556, 286] on button "Annuler" at bounding box center [545, 285] width 42 height 21
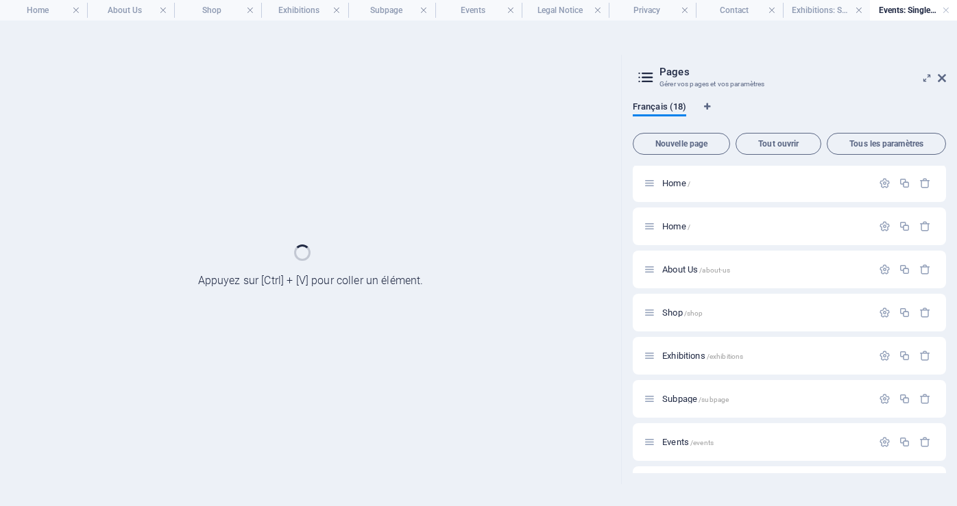
scroll to position [0, 0]
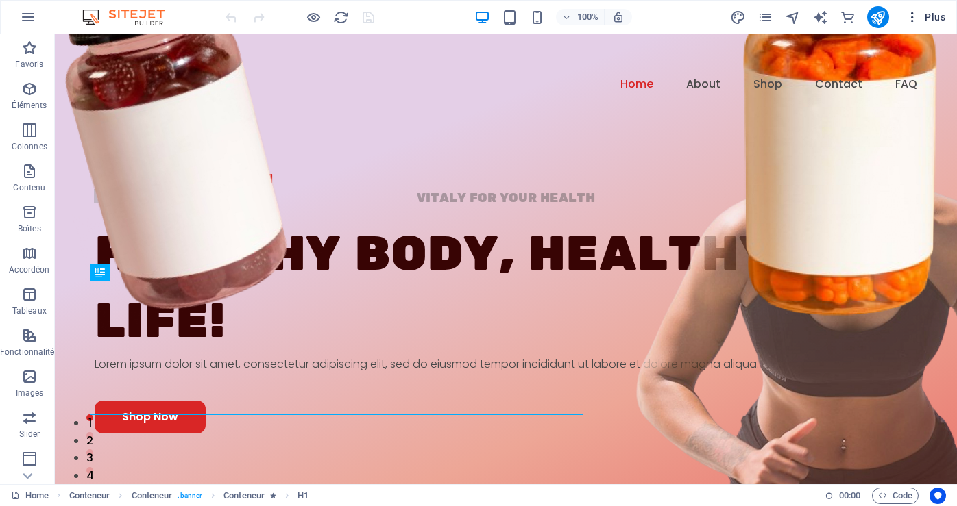
click at [915, 18] on icon "button" at bounding box center [912, 17] width 14 height 14
click at [940, 12] on span "Plus" at bounding box center [925, 17] width 40 height 14
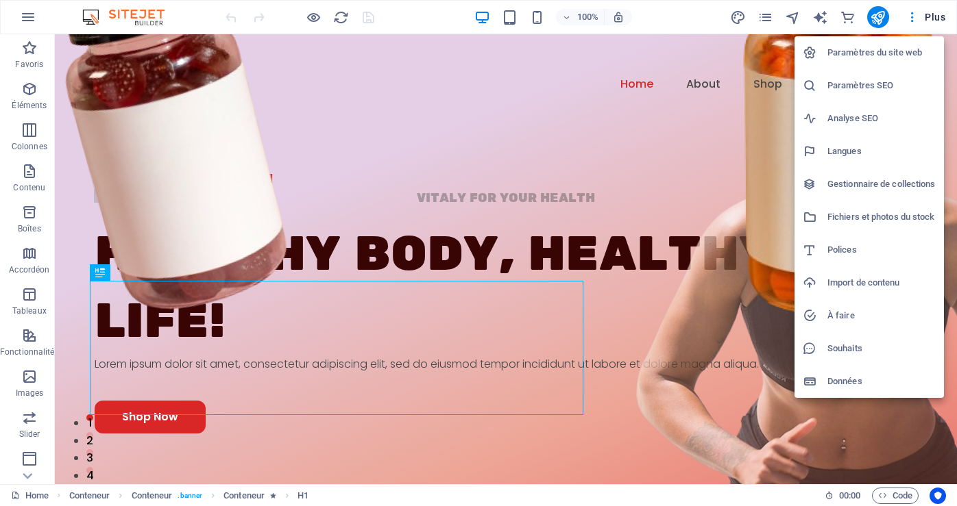
click at [859, 46] on h6 "Paramètres du site web" at bounding box center [881, 53] width 108 height 16
click at [859, 48] on h6 "Paramètres du site web" at bounding box center [881, 53] width 108 height 16
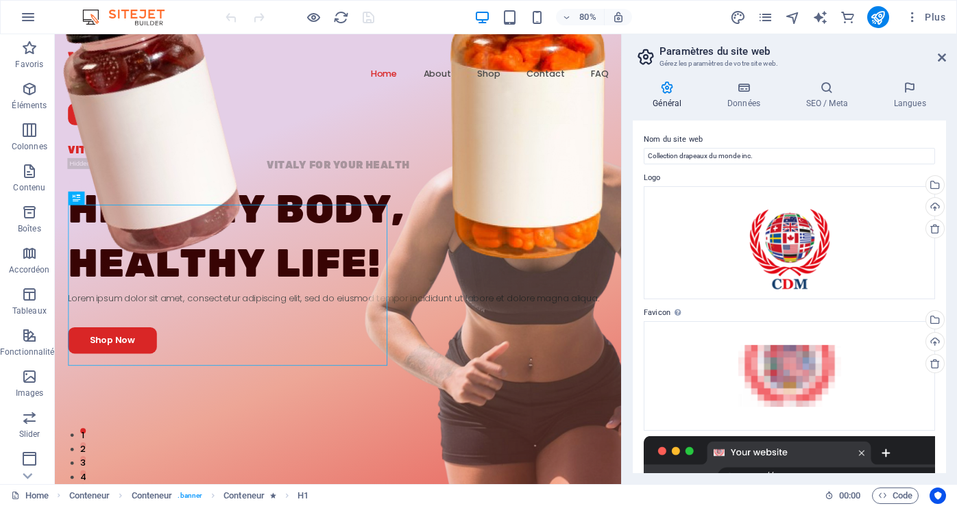
click at [669, 98] on h4 "Général" at bounding box center [670, 95] width 75 height 29
click at [746, 100] on h4 "Données" at bounding box center [746, 95] width 79 height 29
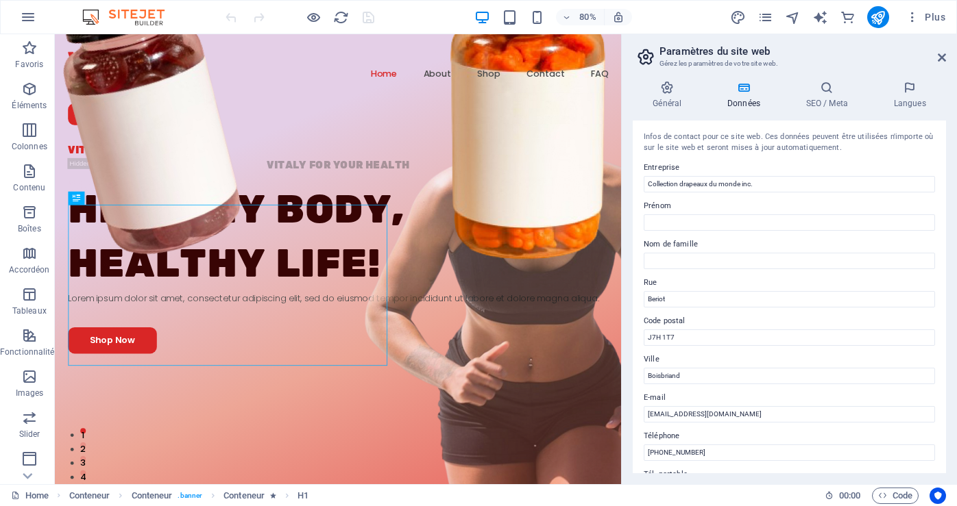
click at [746, 100] on h4 "Données" at bounding box center [746, 95] width 79 height 29
click at [827, 95] on h4 "SEO / Meta" at bounding box center [829, 95] width 88 height 29
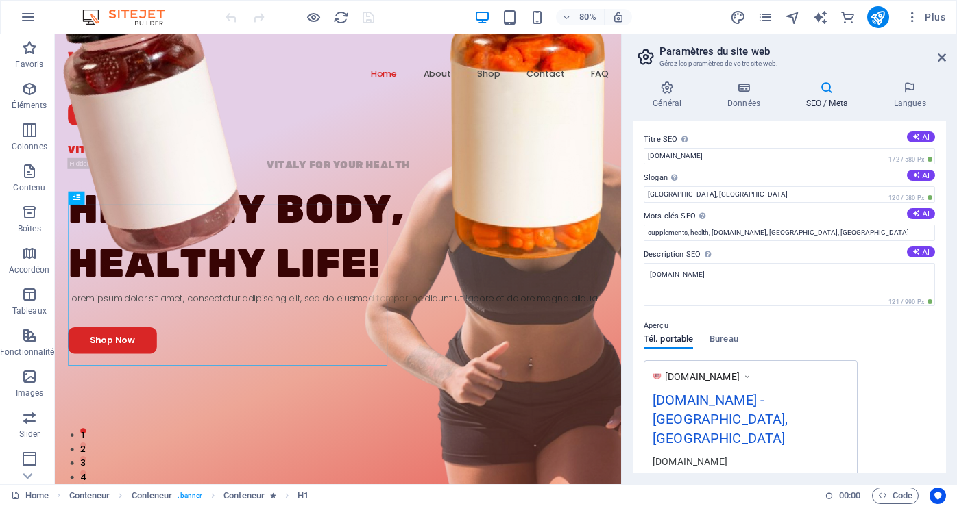
click at [827, 95] on h4 "SEO / Meta" at bounding box center [829, 95] width 88 height 29
click at [918, 136] on button "AI" at bounding box center [921, 137] width 28 height 11
type input "**Titre SEO : Suppléments VITALY Santé**"
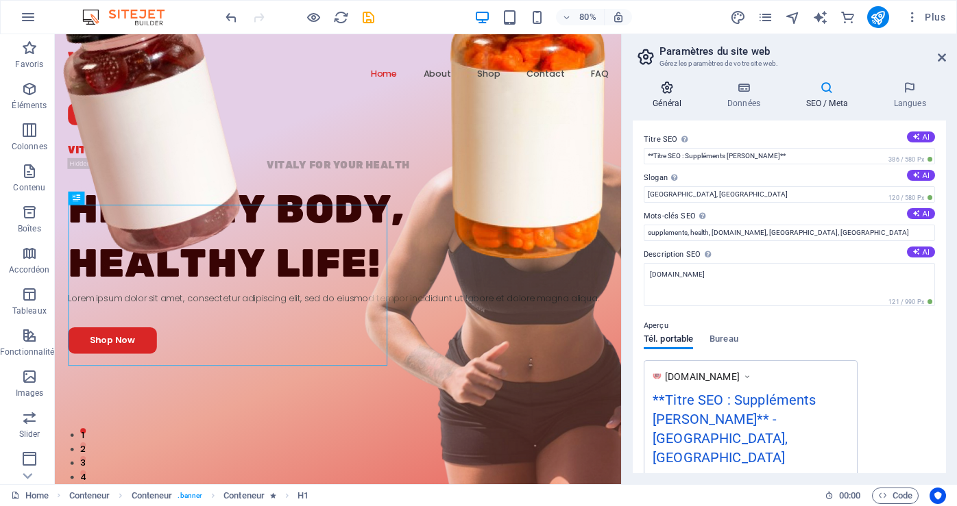
click at [661, 93] on icon at bounding box center [667, 88] width 69 height 14
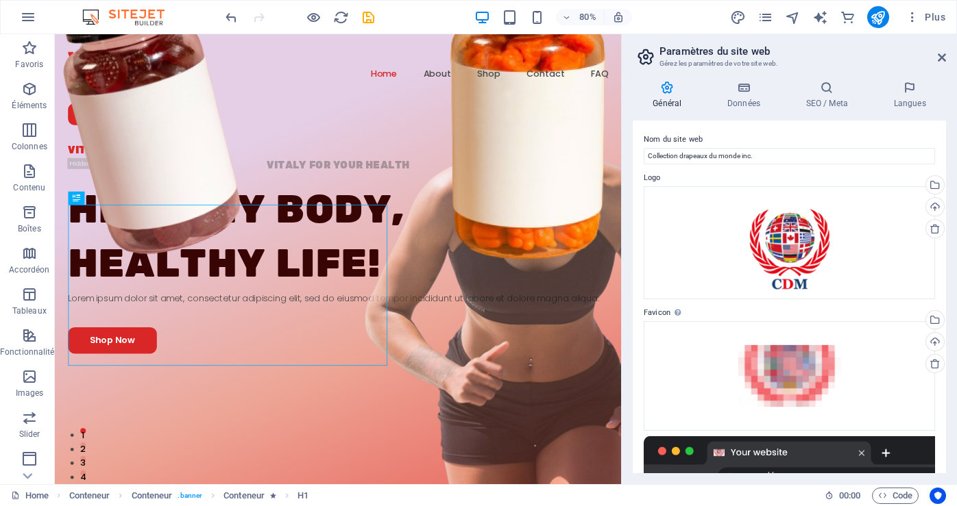
click at [661, 93] on icon at bounding box center [667, 88] width 69 height 14
click at [913, 19] on icon "button" at bounding box center [912, 17] width 14 height 14
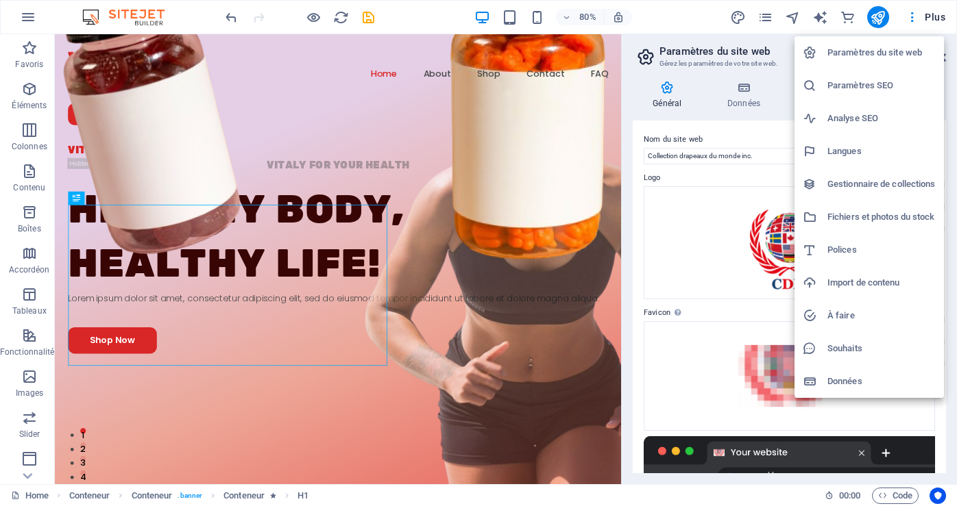
click at [854, 215] on h6 "Fichiers et photos du stock" at bounding box center [881, 217] width 108 height 16
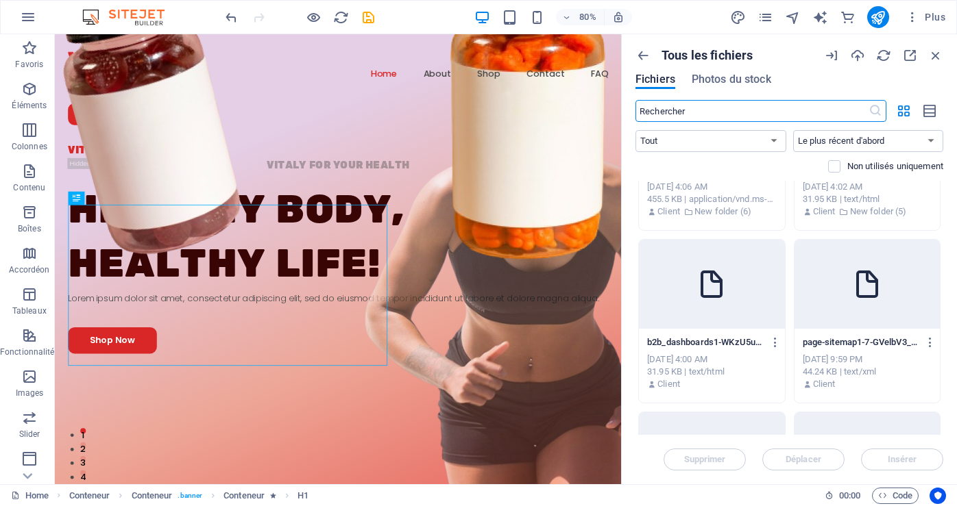
scroll to position [822, 0]
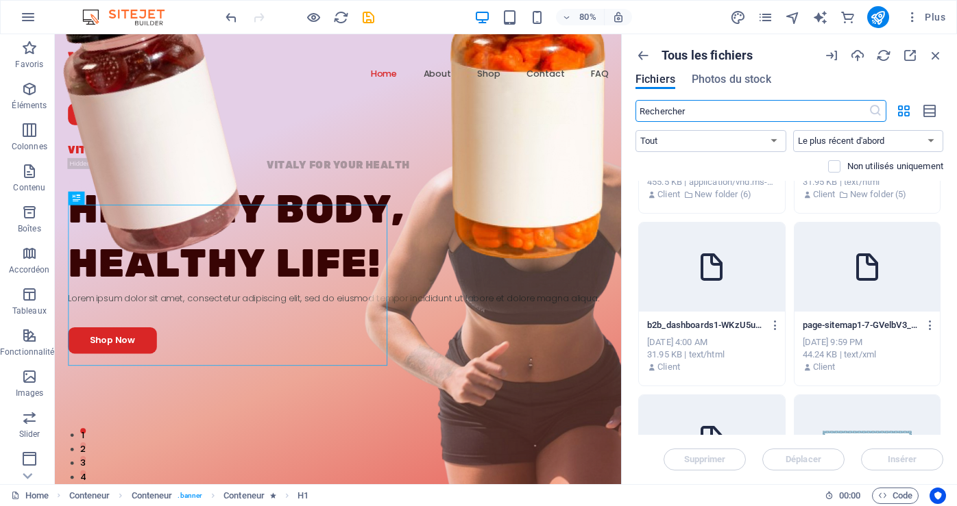
click at [711, 275] on icon at bounding box center [711, 267] width 33 height 33
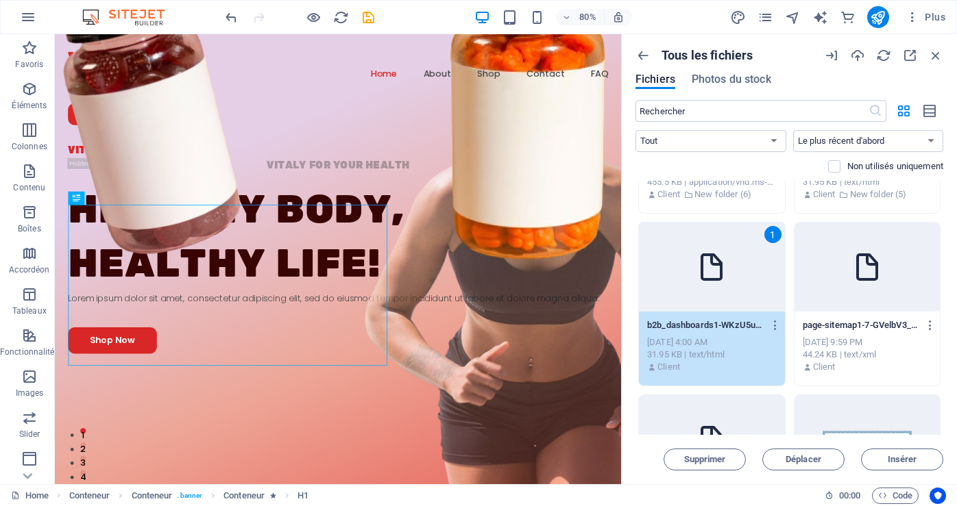
click at [711, 275] on icon at bounding box center [711, 267] width 33 height 33
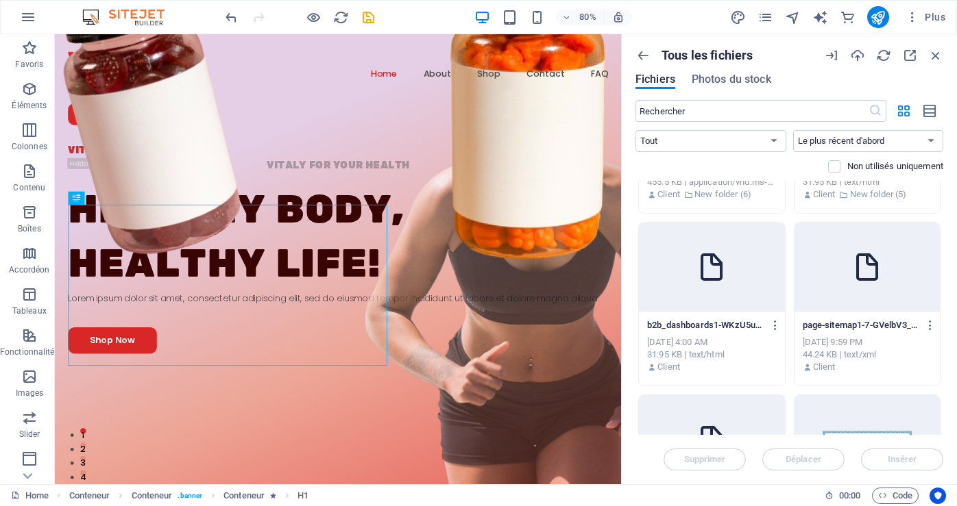
click at [711, 275] on icon at bounding box center [711, 267] width 33 height 33
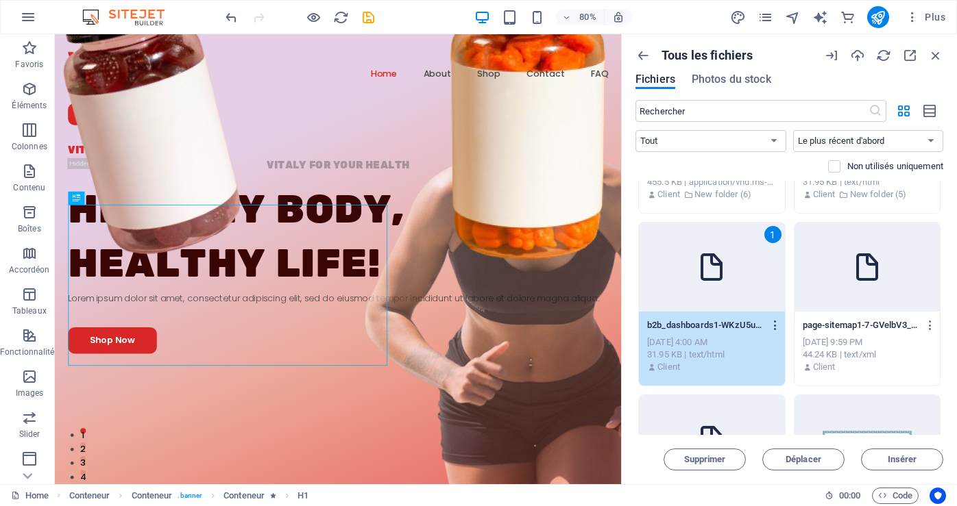
click at [772, 327] on icon "button" at bounding box center [775, 325] width 13 height 12
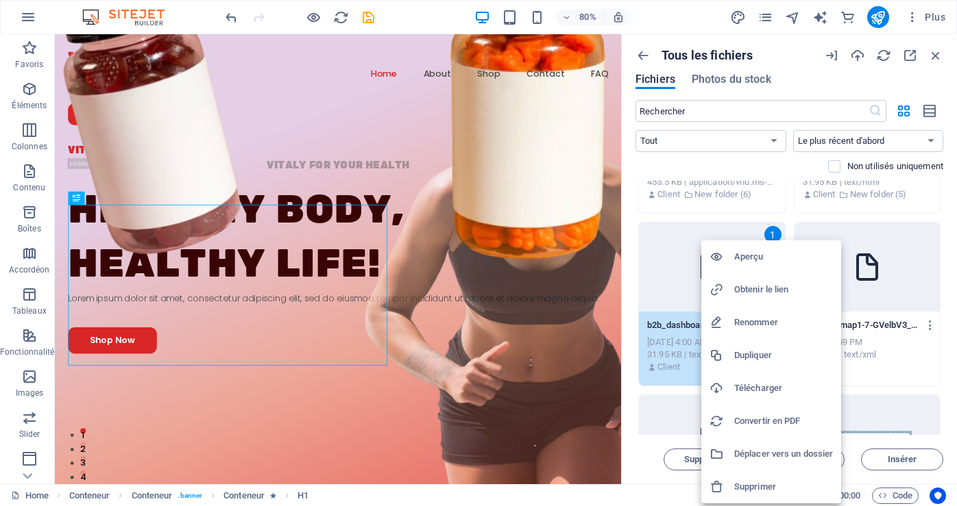
click at [762, 289] on h6 "Obtenir le lien" at bounding box center [783, 290] width 99 height 16
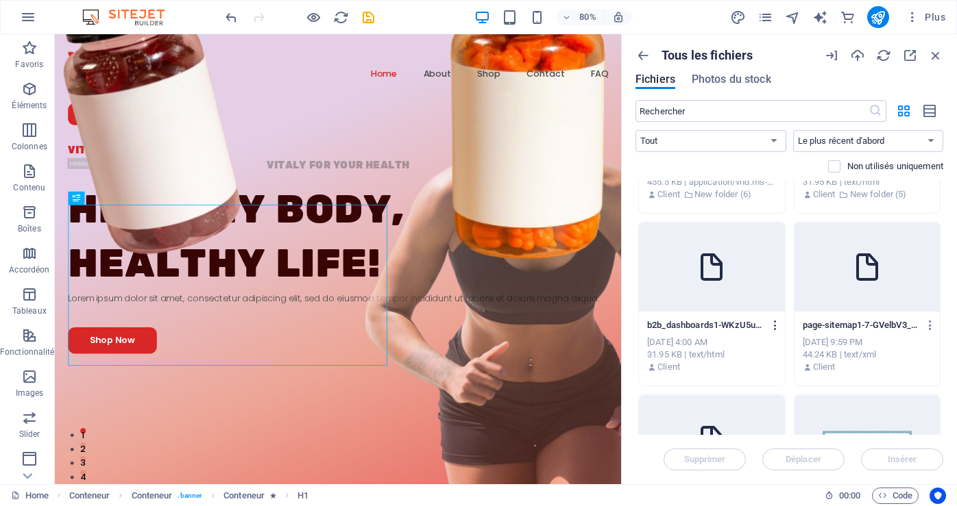
click at [774, 328] on icon "button" at bounding box center [775, 325] width 13 height 12
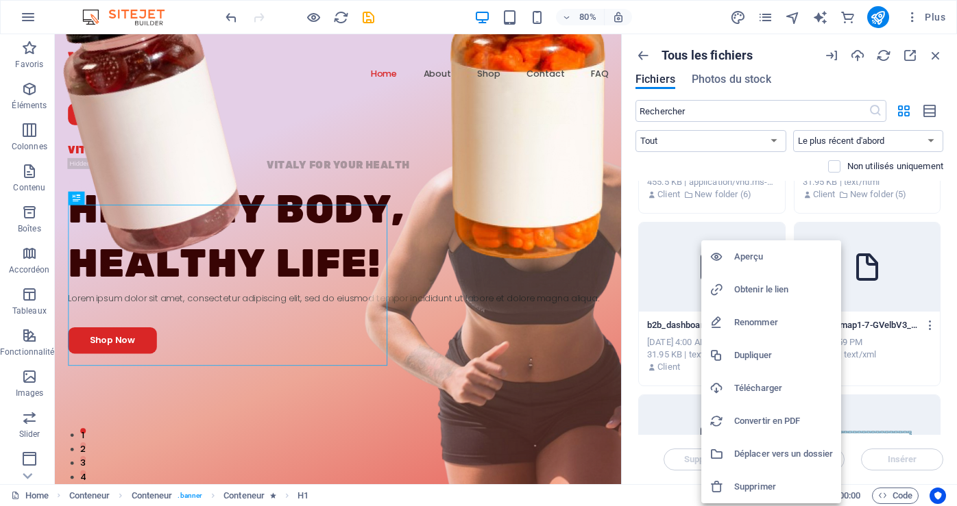
click at [772, 389] on h6 "Télécharger" at bounding box center [783, 388] width 99 height 16
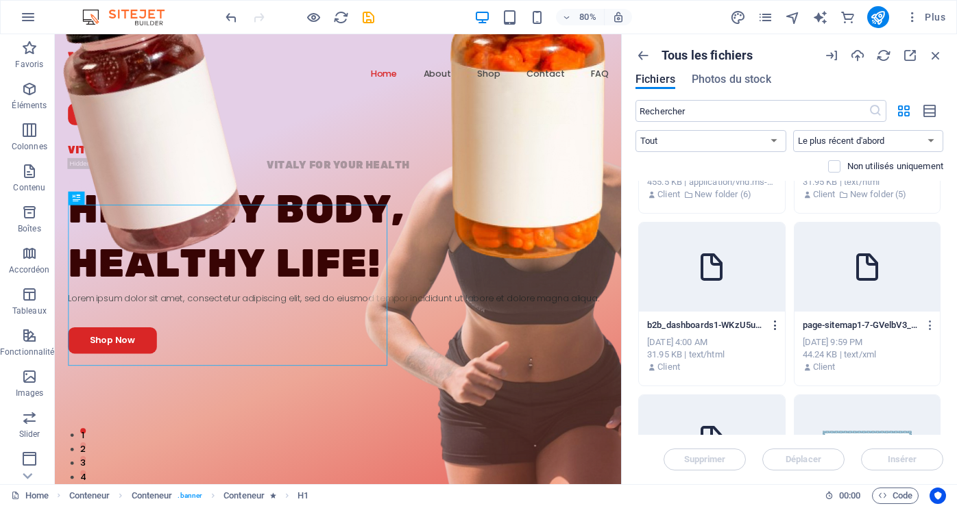
click at [769, 327] on icon "button" at bounding box center [775, 325] width 13 height 12
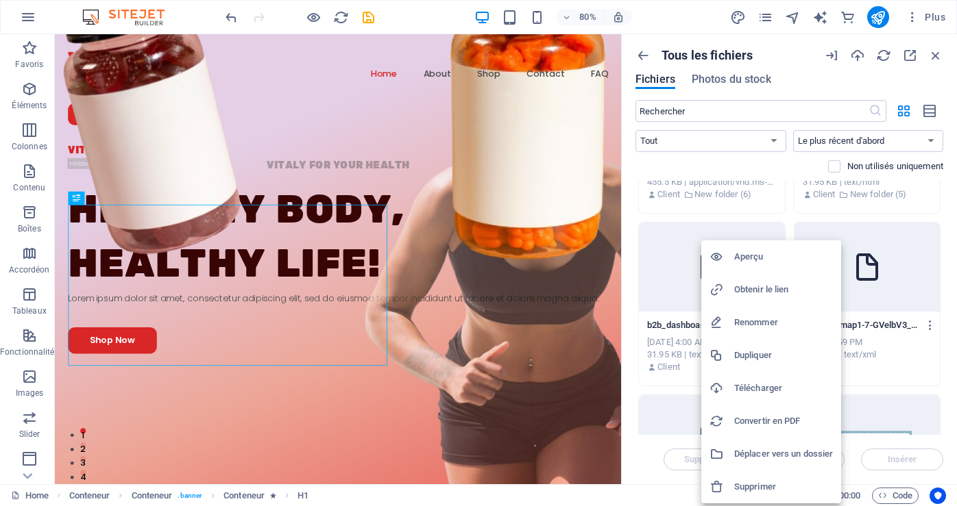
click at [750, 258] on h6 "Aperçu" at bounding box center [783, 257] width 99 height 16
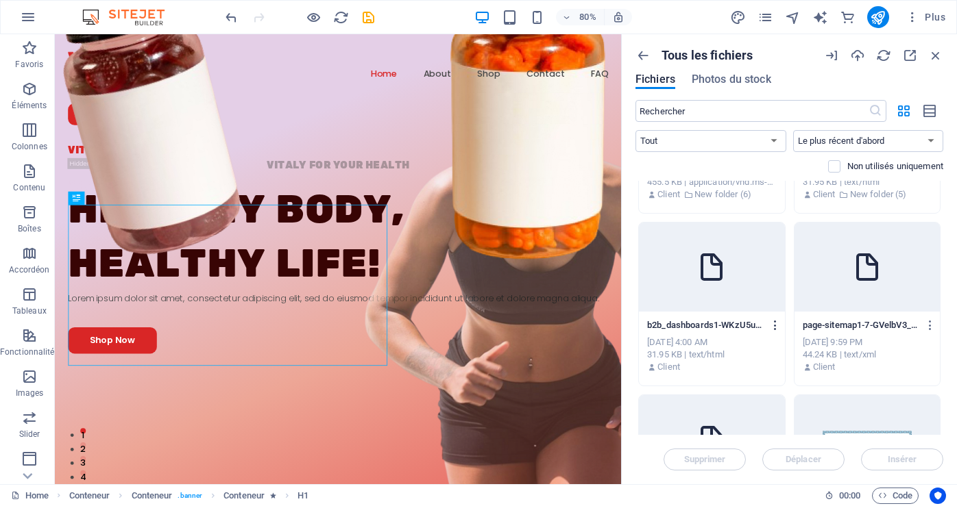
click at [772, 330] on icon "button" at bounding box center [775, 325] width 13 height 12
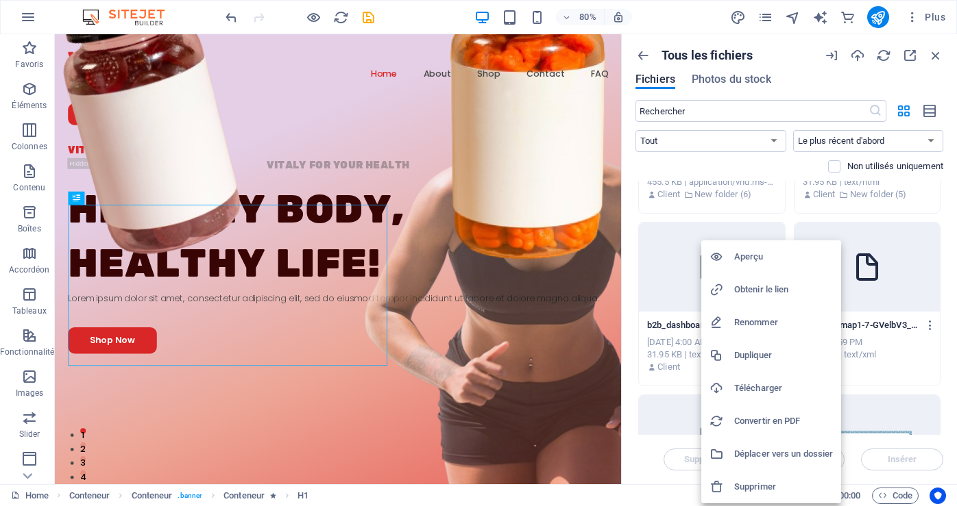
click at [761, 453] on h6 "Déplacer vers un dossier" at bounding box center [783, 454] width 99 height 16
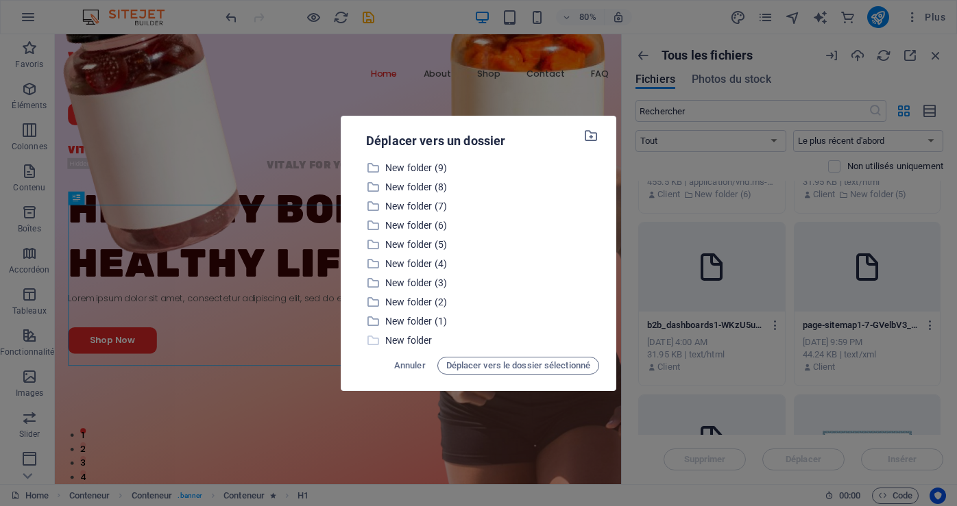
click at [398, 337] on p "New folder" at bounding box center [492, 341] width 214 height 16
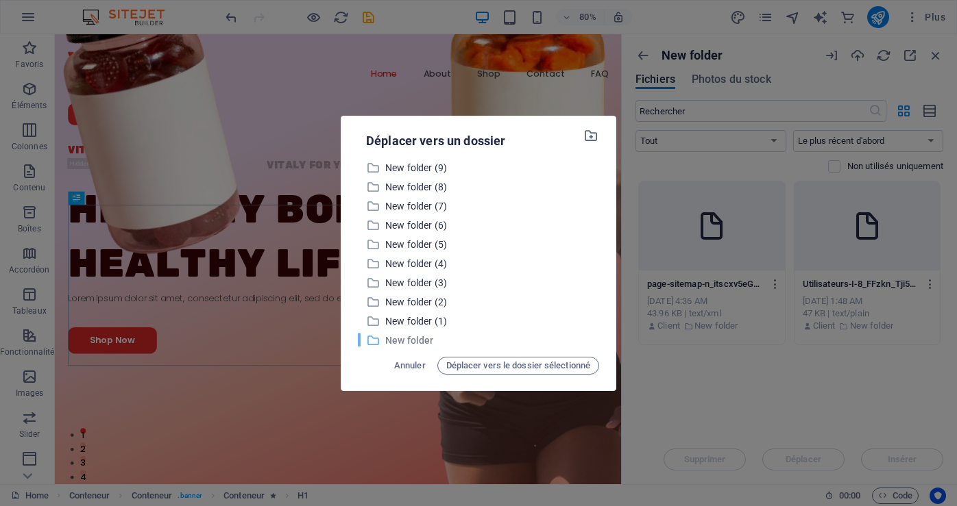
scroll to position [0, 0]
click at [398, 337] on p "New folder" at bounding box center [492, 341] width 214 height 16
click at [400, 339] on input "New folder" at bounding box center [492, 341] width 214 height 16
click at [380, 341] on div "​ New folder New folder" at bounding box center [478, 341] width 241 height 16
click at [460, 365] on span "Déplacer vers le dossier sélectionné" at bounding box center [518, 366] width 144 height 16
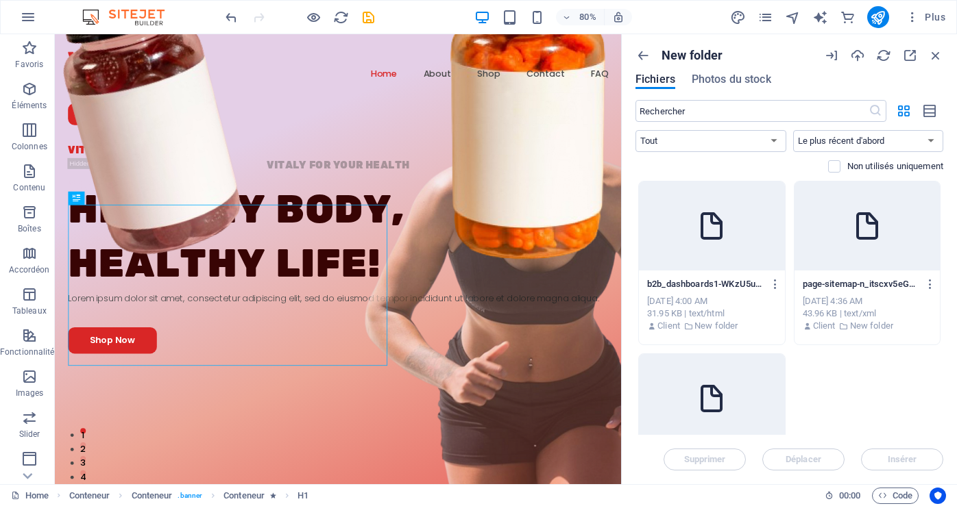
click at [720, 247] on div at bounding box center [712, 226] width 146 height 89
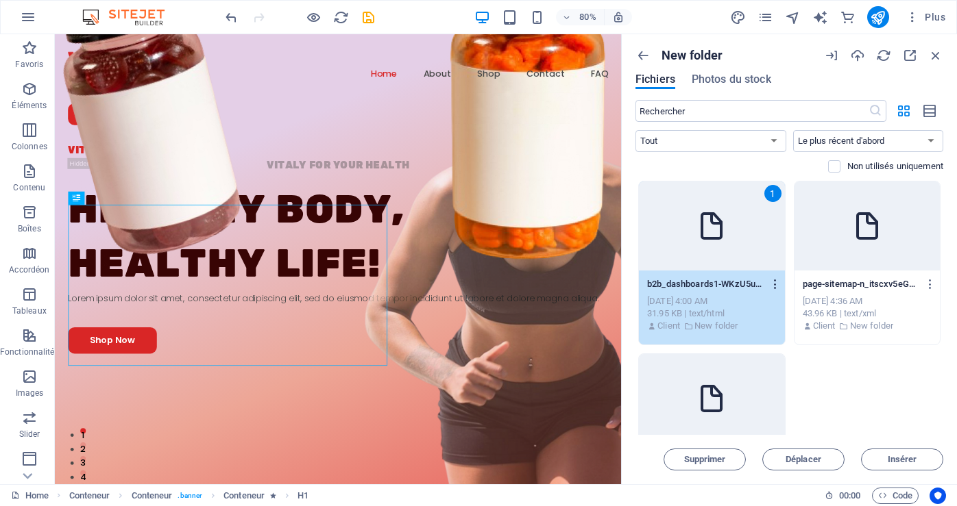
click at [771, 283] on icon "button" at bounding box center [775, 284] width 13 height 12
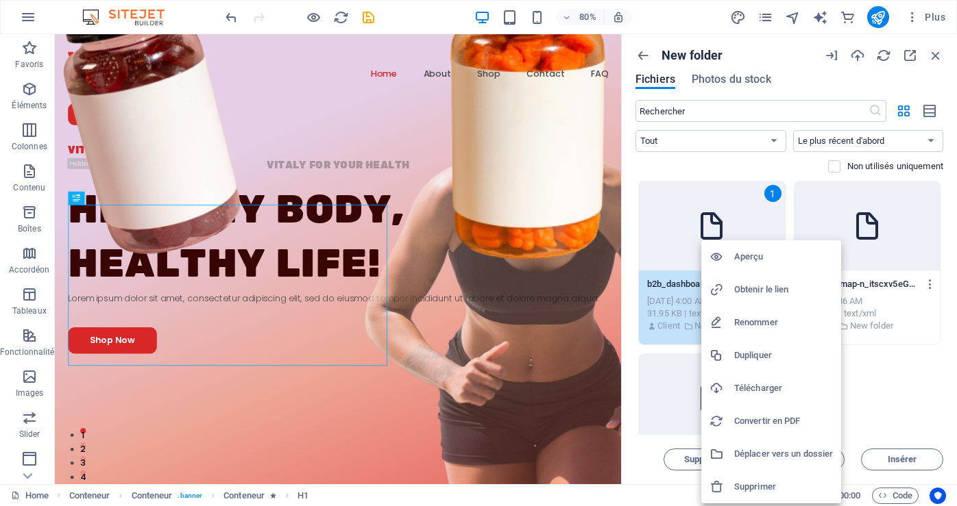
click at [758, 323] on h6 "Renommer" at bounding box center [783, 323] width 99 height 16
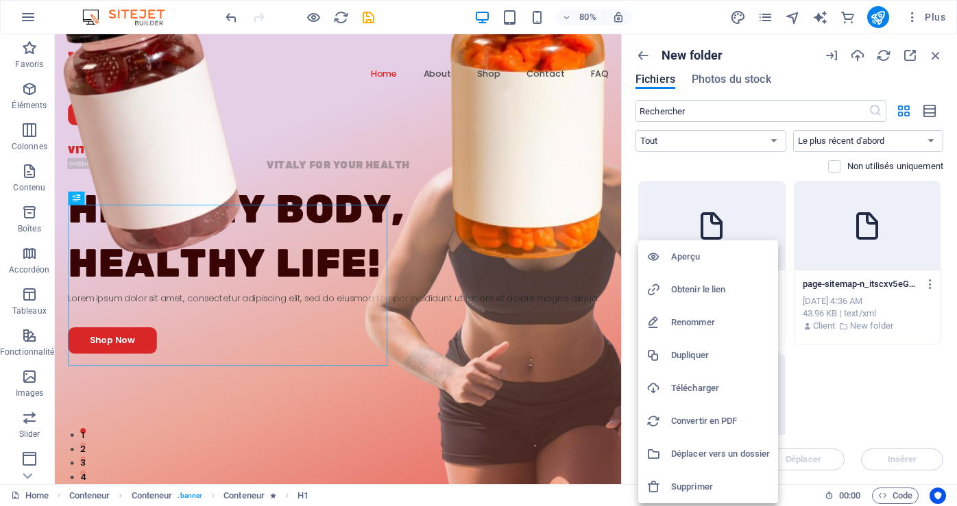
drag, startPoint x: 707, startPoint y: 281, endPoint x: 689, endPoint y: 295, distance: 22.5
click at [689, 294] on h6 "Obtenir le lien" at bounding box center [720, 290] width 99 height 16
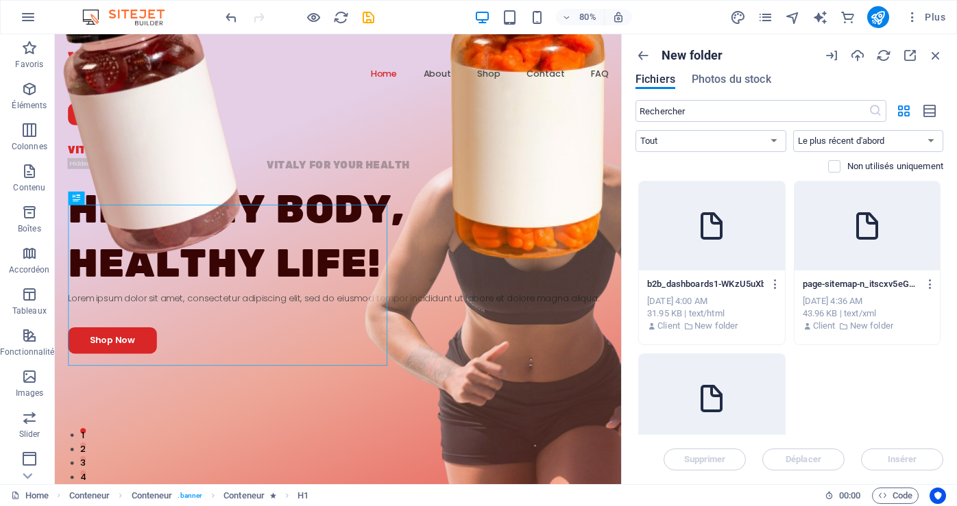
click at [694, 286] on p "b2b_dashboards1-WKzU5uXbWQ-0D8JWOE3zWA" at bounding box center [705, 284] width 117 height 12
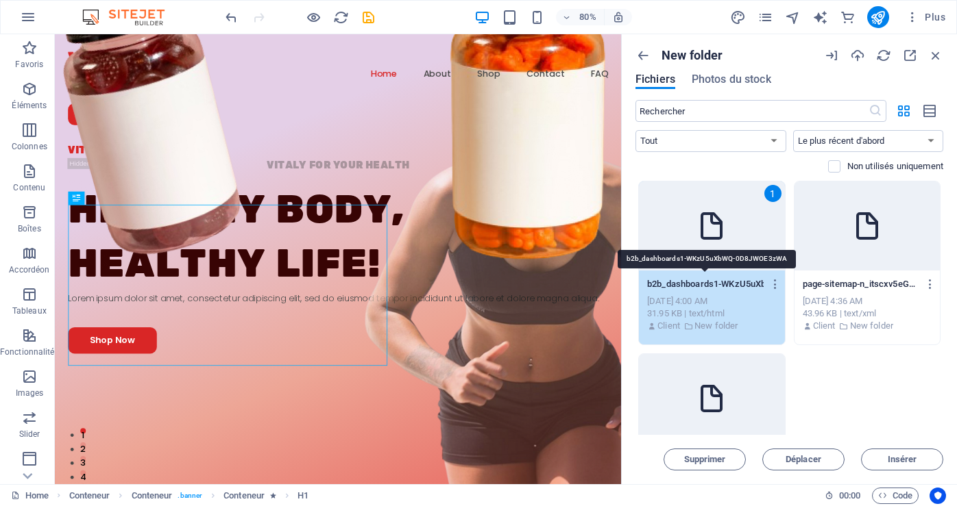
click at [700, 283] on p "b2b_dashboards1-WKzU5uXbWQ-0D8JWOE3zWA" at bounding box center [705, 284] width 117 height 12
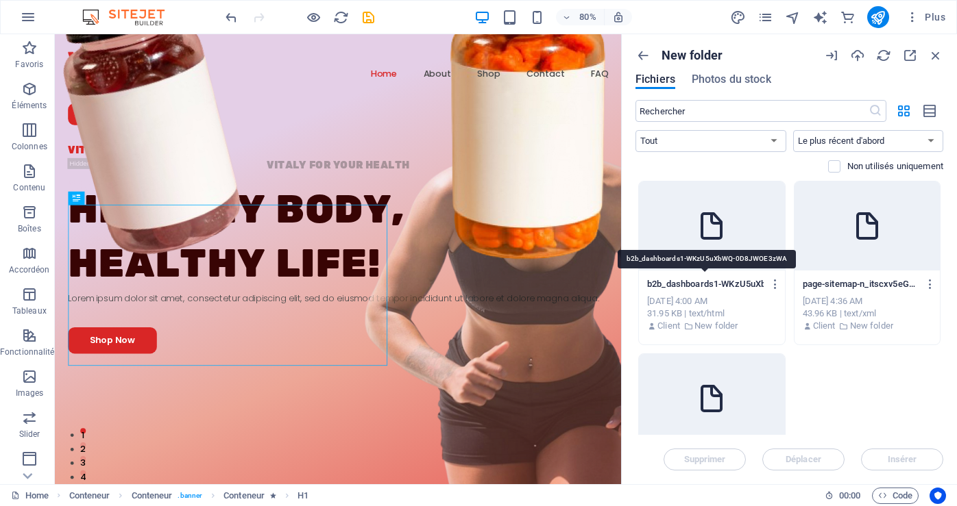
click at [699, 284] on p "b2b_dashboards1-WKzU5uXbWQ-0D8JWOE3zWA" at bounding box center [705, 284] width 117 height 12
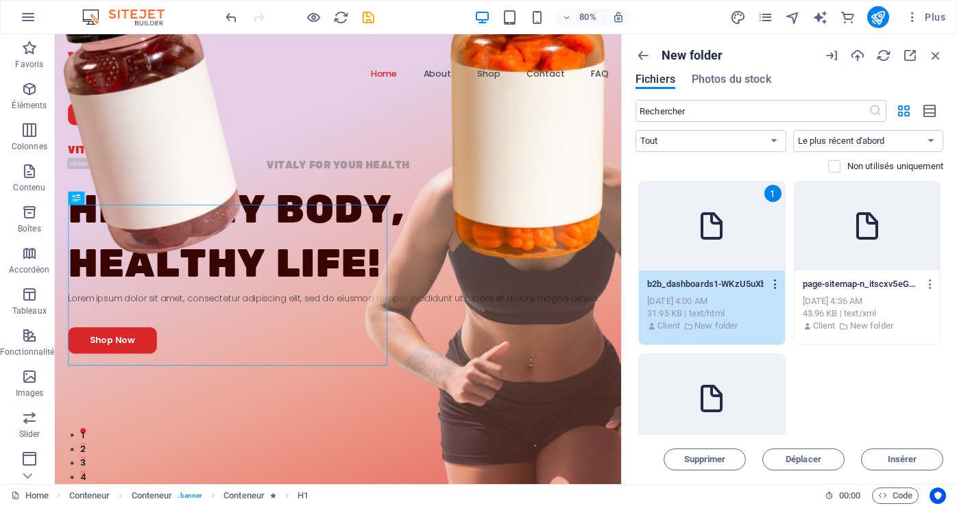
click at [770, 284] on icon "button" at bounding box center [775, 284] width 13 height 12
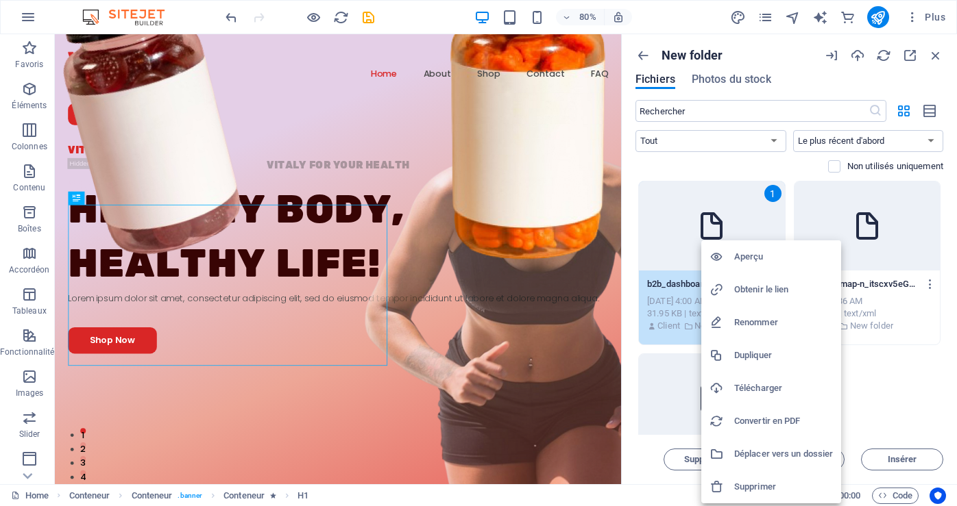
click at [759, 317] on h6 "Renommer" at bounding box center [783, 323] width 99 height 16
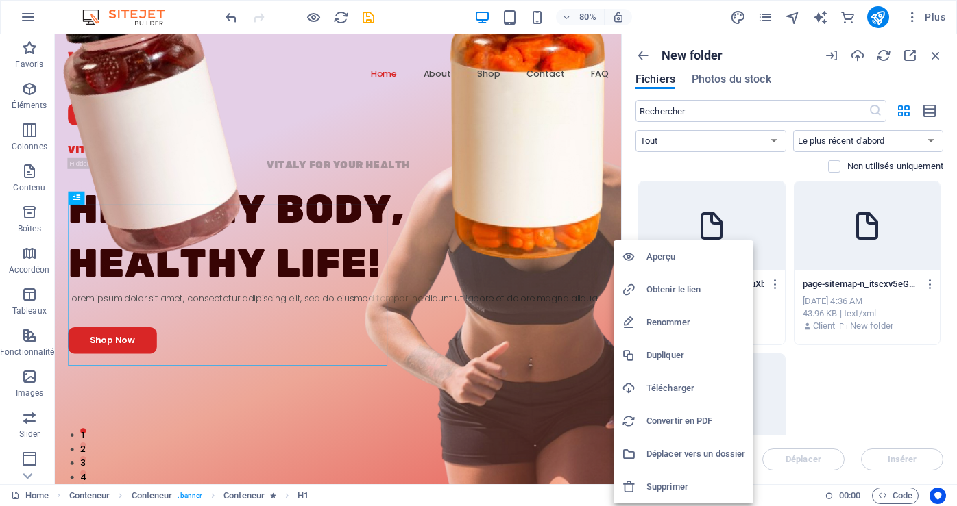
click at [833, 393] on div at bounding box center [478, 253] width 957 height 506
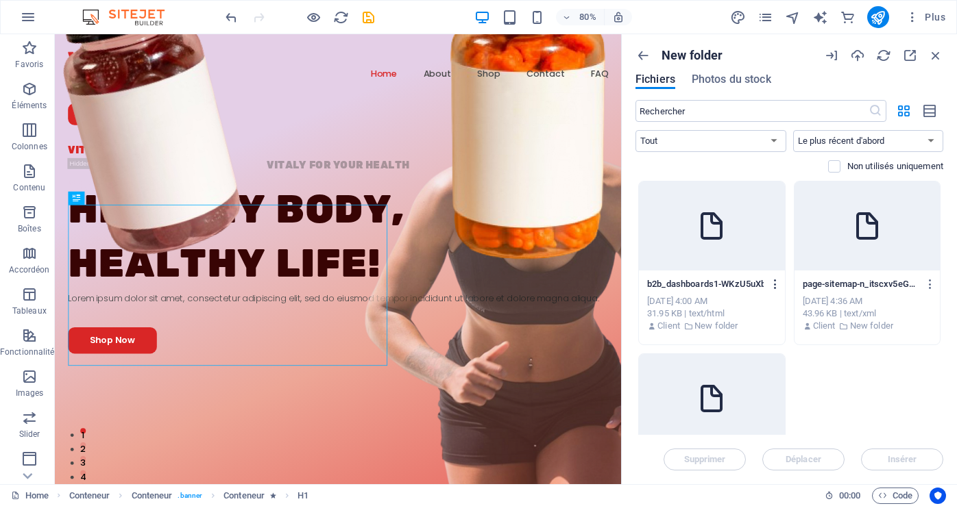
click at [773, 284] on icon "button" at bounding box center [775, 284] width 13 height 12
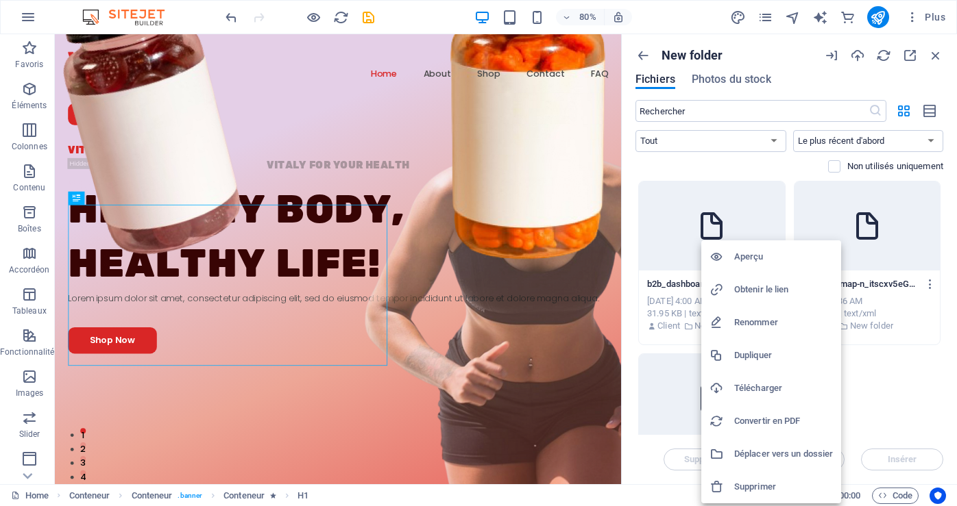
click at [766, 288] on h6 "Obtenir le lien" at bounding box center [783, 290] width 99 height 16
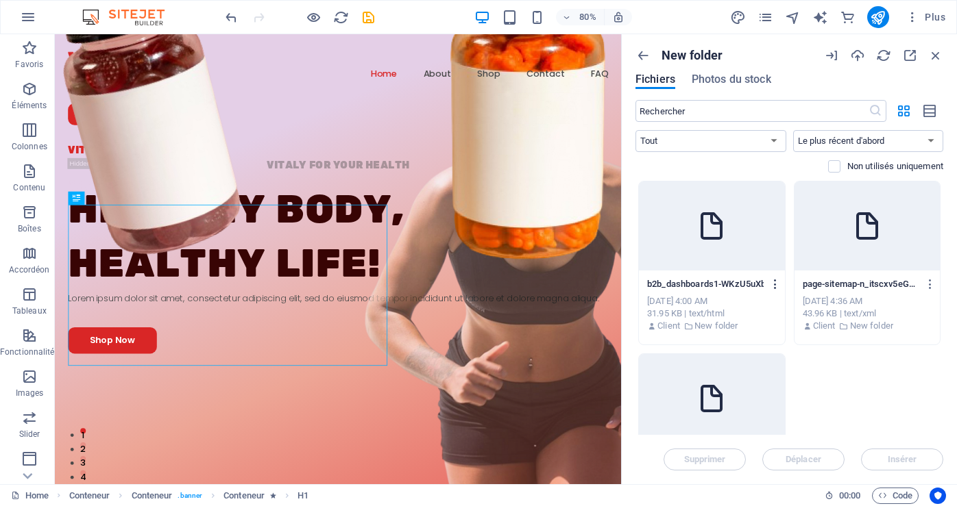
click at [772, 286] on icon "button" at bounding box center [775, 284] width 13 height 12
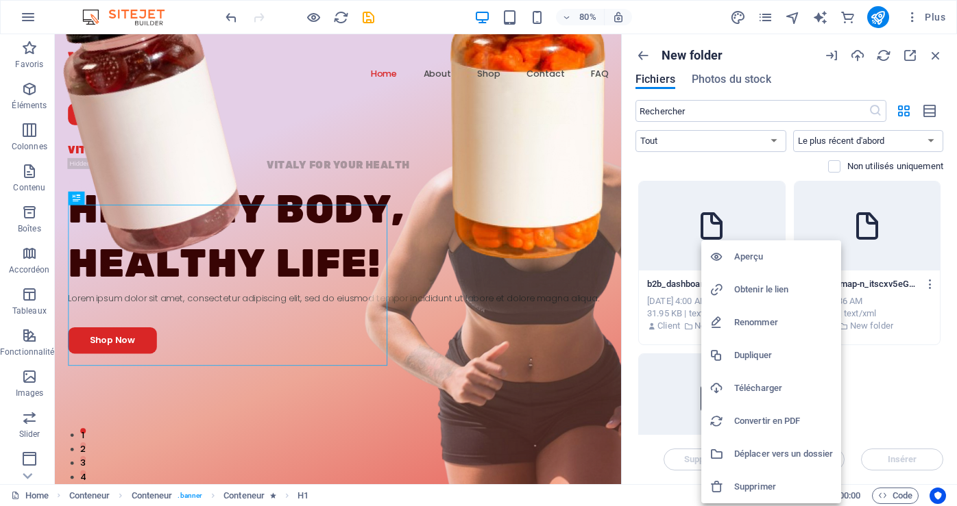
click at [753, 323] on h6 "Renommer" at bounding box center [783, 323] width 99 height 16
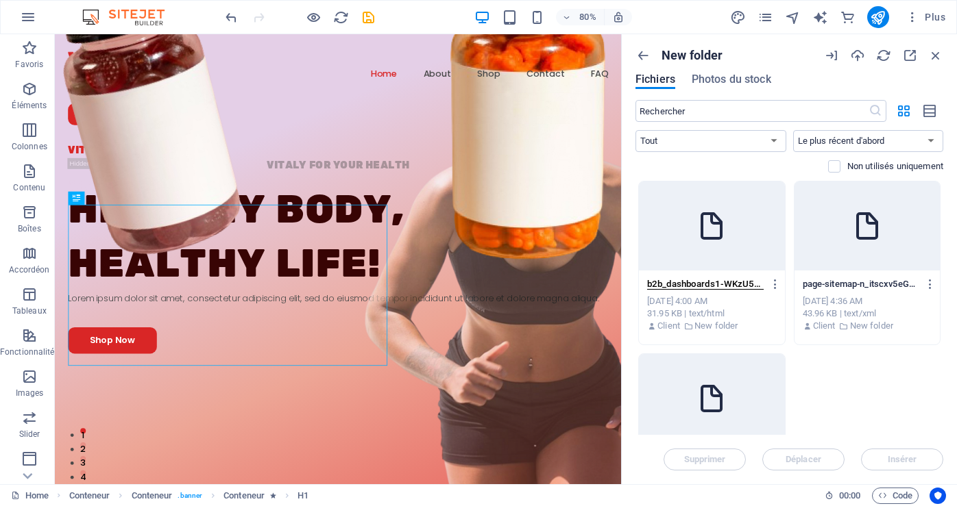
paste input "https://cdn1.site-media.eu/images/0/18982795/"
type input "https://cdn1.site-media.eu/images/0/18982795/b2b_dashboards1-WKzU5uXbWQ-0D8JWOE…"
click at [775, 286] on icon "button" at bounding box center [775, 284] width 13 height 12
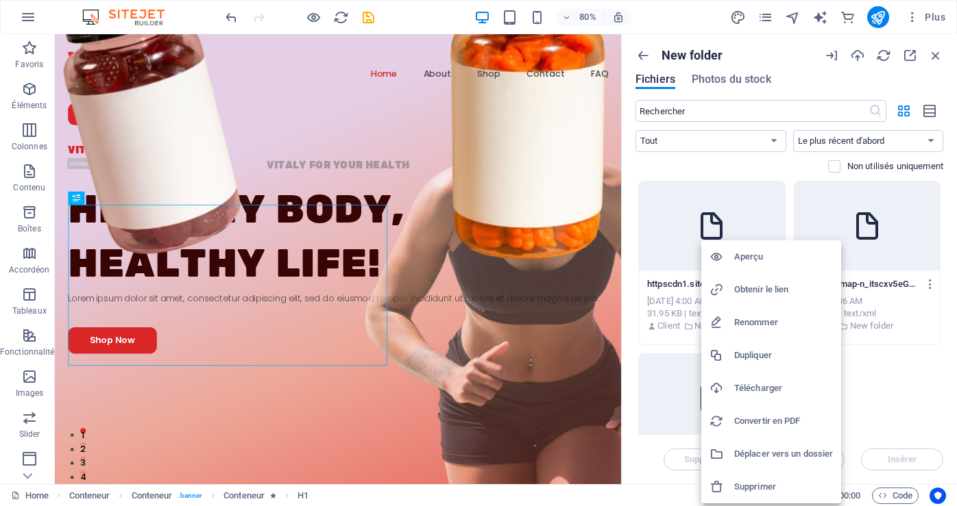
drag, startPoint x: 935, startPoint y: 376, endPoint x: 892, endPoint y: 371, distance: 43.4
click at [933, 376] on div at bounding box center [478, 253] width 957 height 506
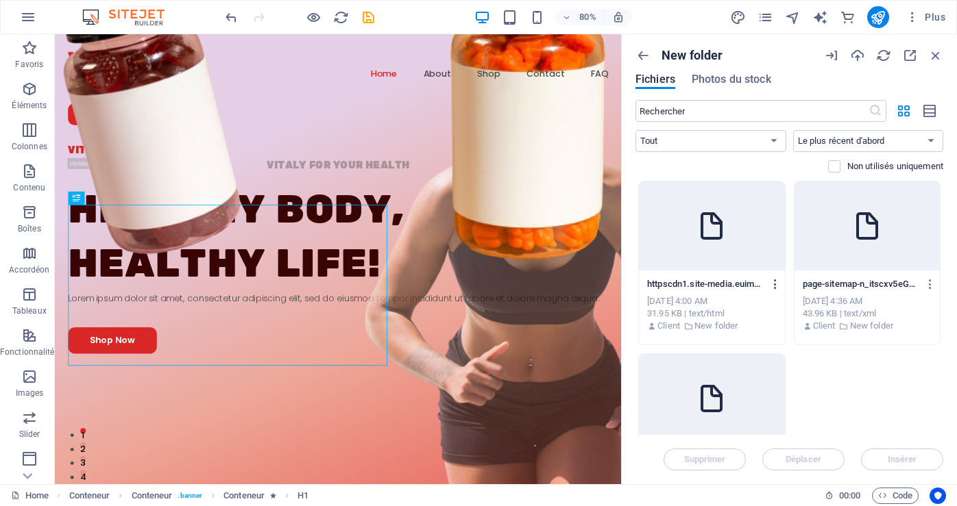
click at [773, 286] on icon "button" at bounding box center [775, 284] width 13 height 12
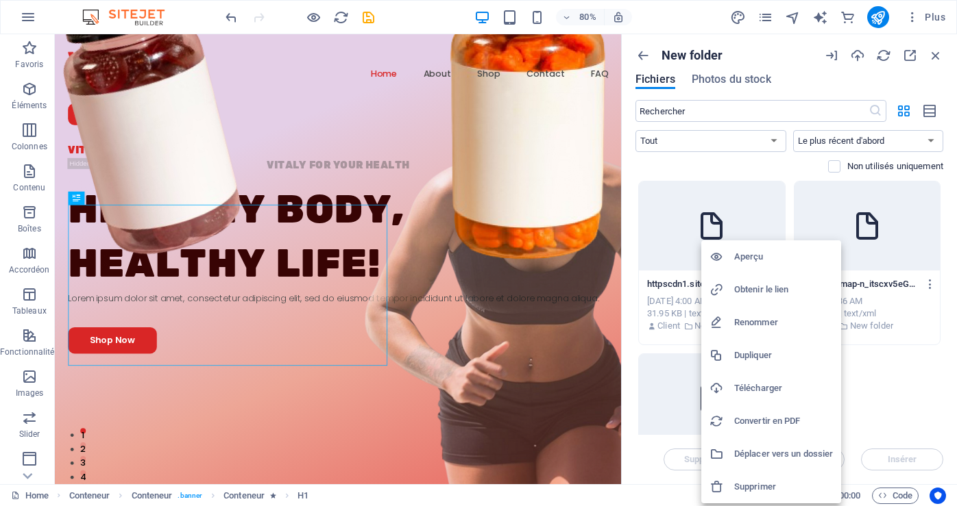
click at [750, 321] on h6 "Renommer" at bounding box center [783, 323] width 99 height 16
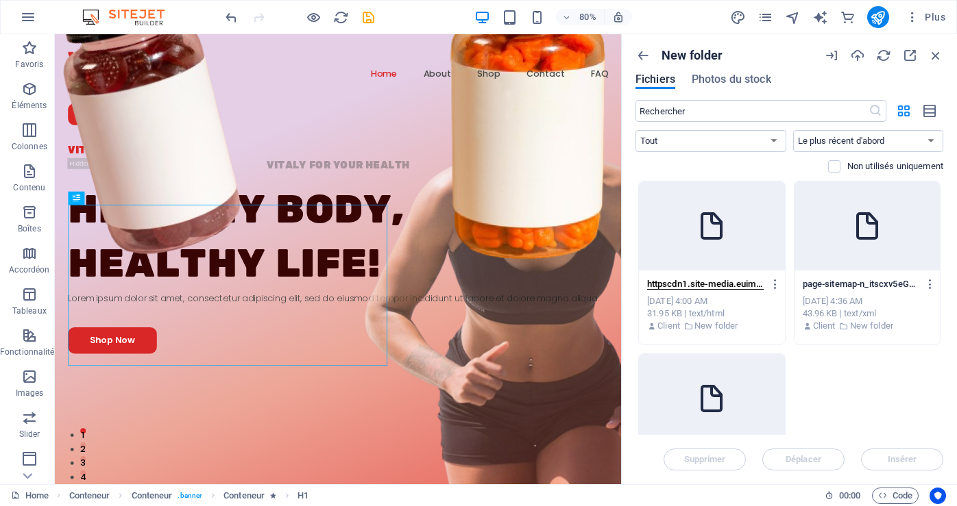
scroll to position [0, 408]
click at [724, 285] on input "httpscdn1.site-media.euimages018982795b2b_dashboards1-WKzU5uXbWQ-0D8JWOE3zWA-z-…" at bounding box center [705, 284] width 117 height 11
click at [723, 243] on div at bounding box center [712, 226] width 146 height 89
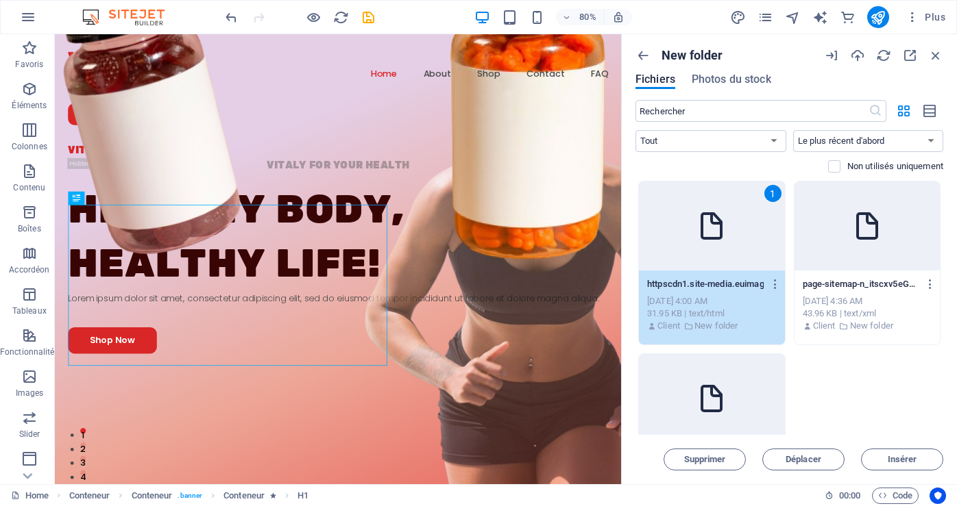
click at [723, 243] on div "1" at bounding box center [712, 226] width 146 height 89
click at [774, 289] on icon "button" at bounding box center [775, 284] width 13 height 12
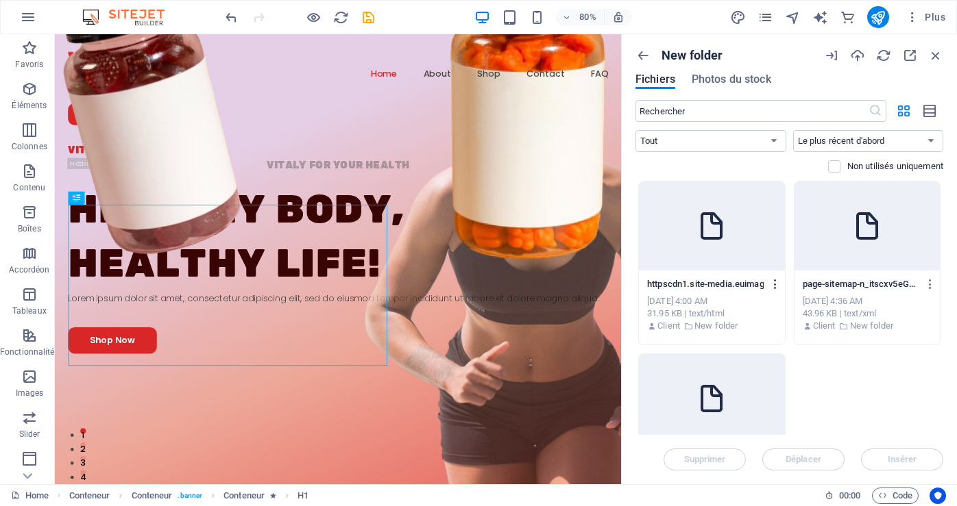
click at [774, 289] on icon "button" at bounding box center [775, 284] width 13 height 12
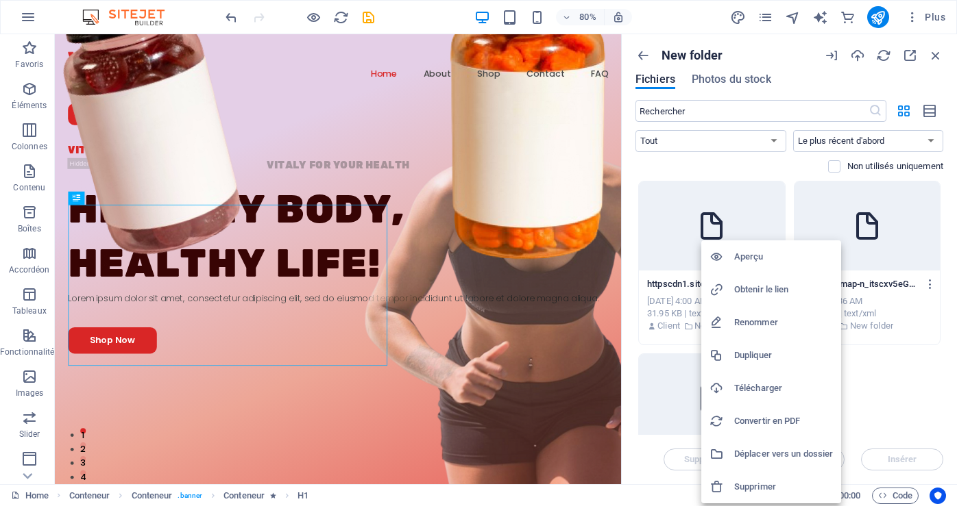
click at [772, 322] on h6 "Renommer" at bounding box center [783, 323] width 99 height 16
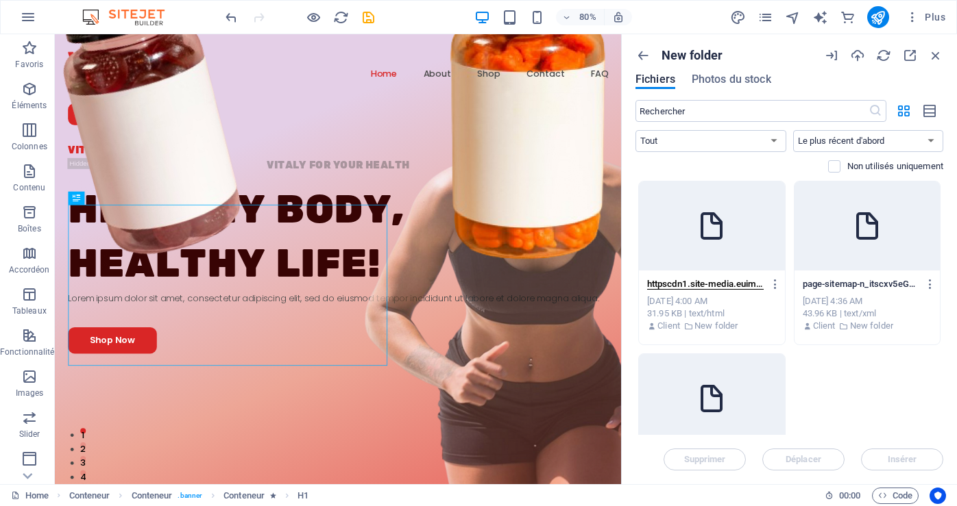
scroll to position [0, 408]
drag, startPoint x: 751, startPoint y: 281, endPoint x: 735, endPoint y: 283, distance: 15.9
click at [735, 283] on input "httpscdn1.site-media.euimages018982795b2b_dashboards1-WKzU5uXbWQ-0D8JWOE3zWA-z-…" at bounding box center [705, 284] width 117 height 11
click at [735, 280] on input "httpscdn1.site-media.euimages018982795b2b_dashboards1-WKzU5uXbWQ-0D8JWOE3zWA-z-…" at bounding box center [705, 284] width 117 height 11
drag, startPoint x: 648, startPoint y: 282, endPoint x: 759, endPoint y: 287, distance: 111.2
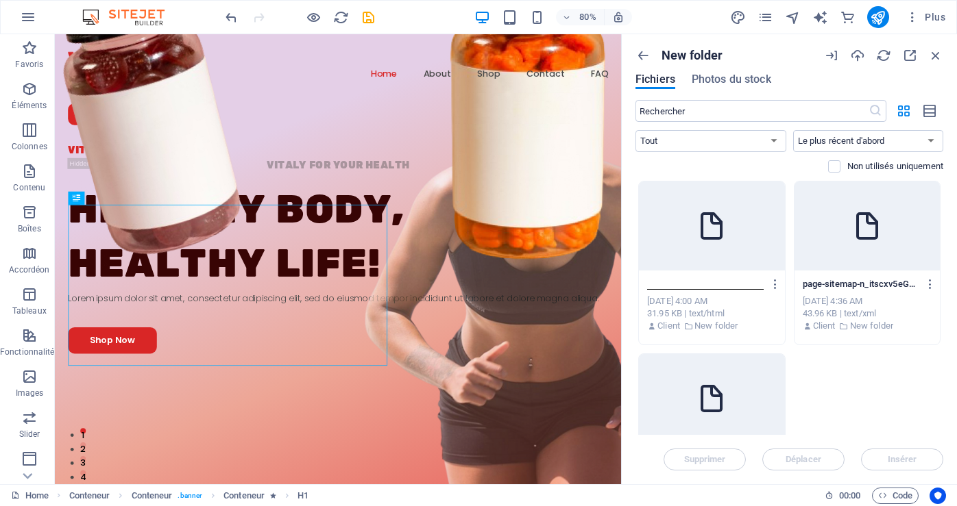
click at [759, 287] on input "httpscdn1.site-media.euimages018982795b2b_dashboards1-WKzU5uXbWQ-0D8JWOE3zWA-z-…" at bounding box center [705, 284] width 117 height 11
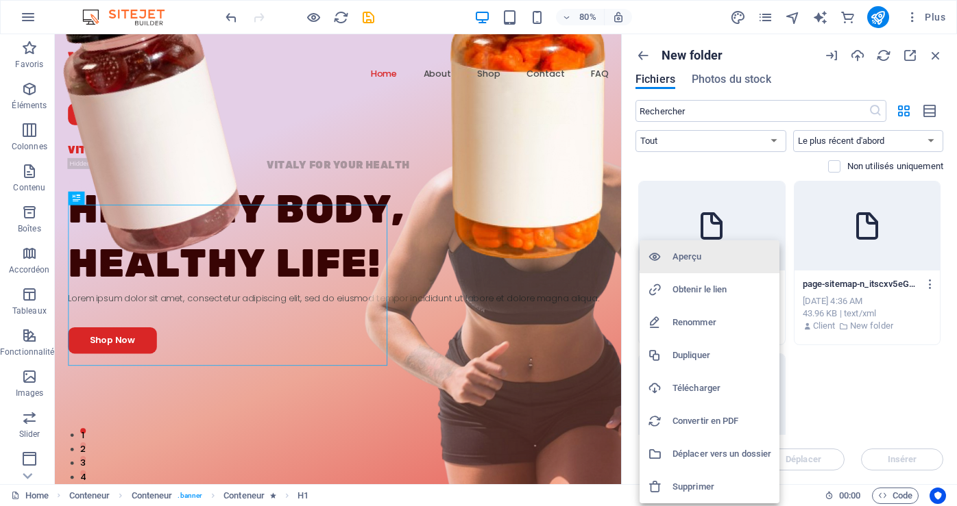
scroll to position [0, 0]
click at [807, 367] on div at bounding box center [478, 253] width 957 height 506
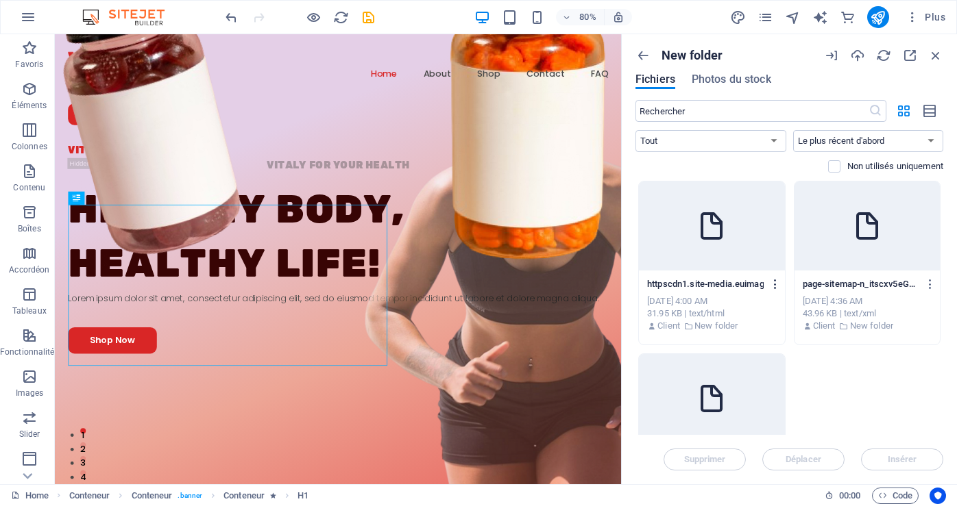
click at [776, 282] on icon "button" at bounding box center [775, 284] width 13 height 12
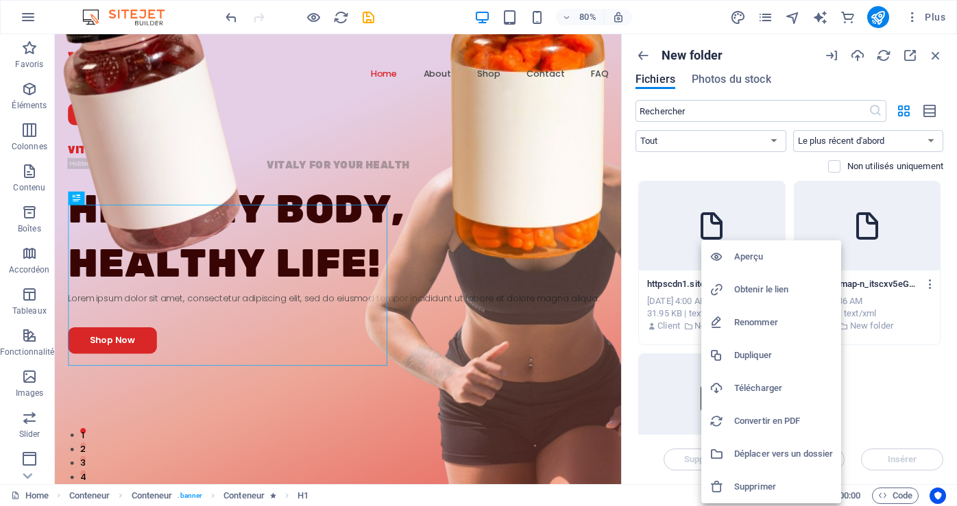
click at [918, 365] on div at bounding box center [478, 253] width 957 height 506
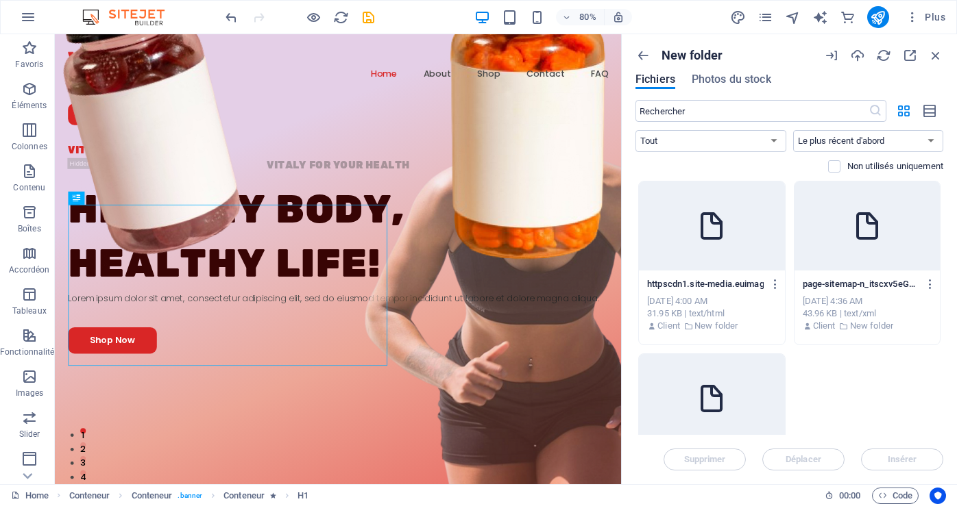
click at [679, 286] on p "httpscdn1.site-media.euimages018982795b2b_dashboards1-WKzU5uXbWQ-0D8JWOE3zWA-z-…" at bounding box center [705, 284] width 117 height 12
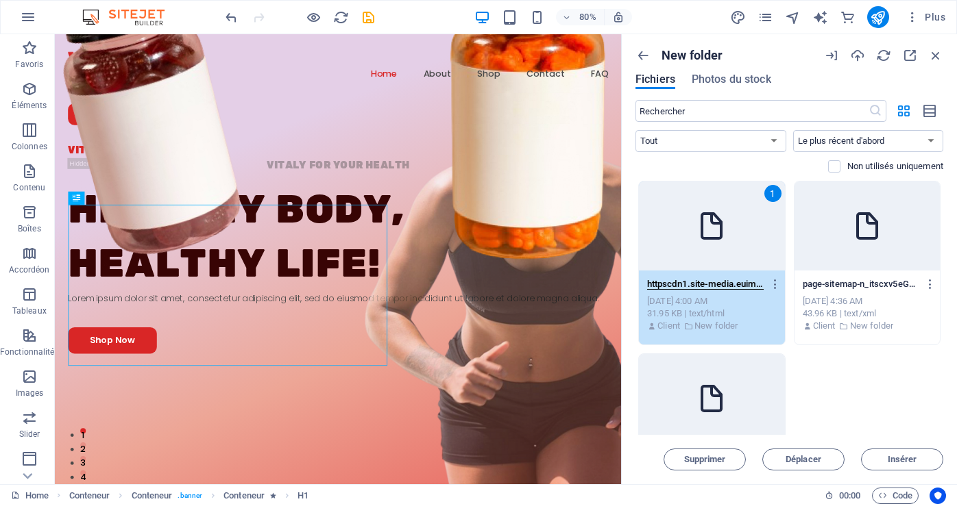
click at [679, 286] on input "httpscdn1.site-media.euimages018982795b2b_dashboards1-WKzU5uXbWQ-0D8JWOE3zWA-z-…" at bounding box center [705, 284] width 117 height 11
paste input "https://cdn1.site-media.eu/images/0/18982795/"
type input "https://cdn1.site-media.eu/images/0/18982795/httpscdn1.site-media.euimages01898…"
click at [929, 284] on icon "button" at bounding box center [930, 284] width 13 height 12
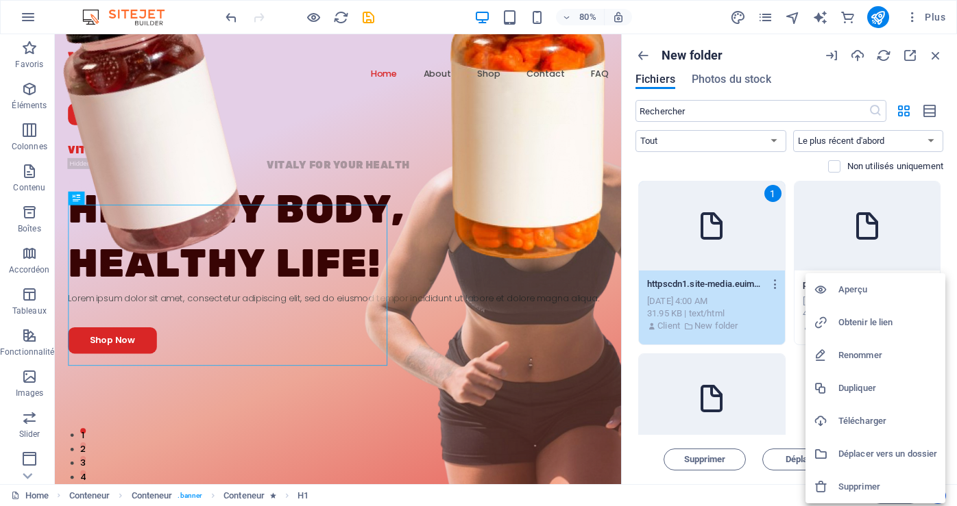
click at [856, 352] on h6 "Renommer" at bounding box center [887, 355] width 99 height 16
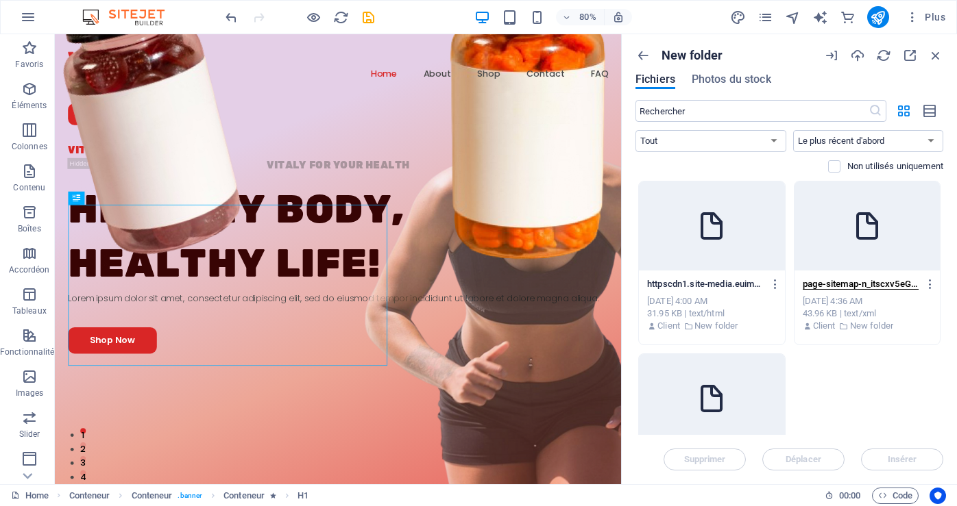
scroll to position [0, 66]
paste input "https://annin.com/page-sitemap.xml"
click at [884, 289] on input "https://annin.com/page-sitemap.xml.xml" at bounding box center [861, 284] width 117 height 11
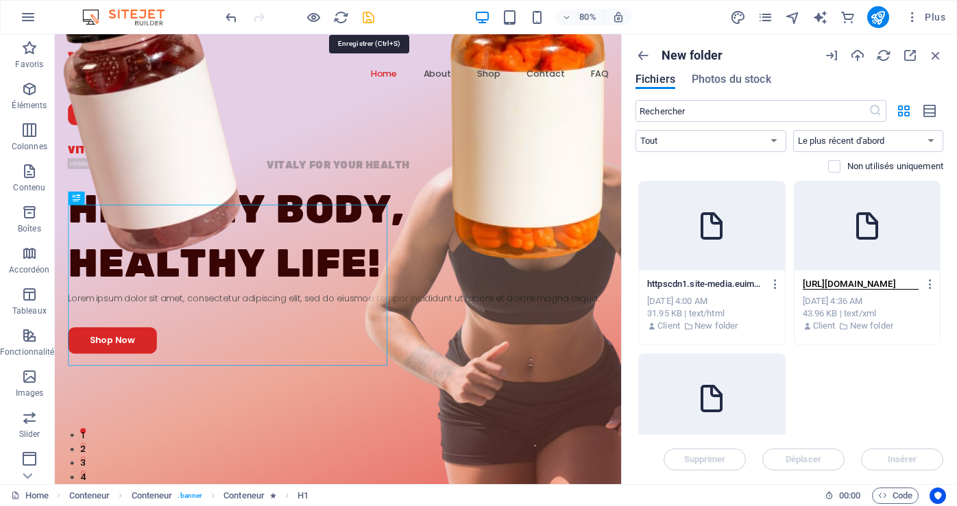
type input "https://annin.com/page-sitemap.xml"
click at [367, 19] on icon "save" at bounding box center [369, 18] width 16 height 16
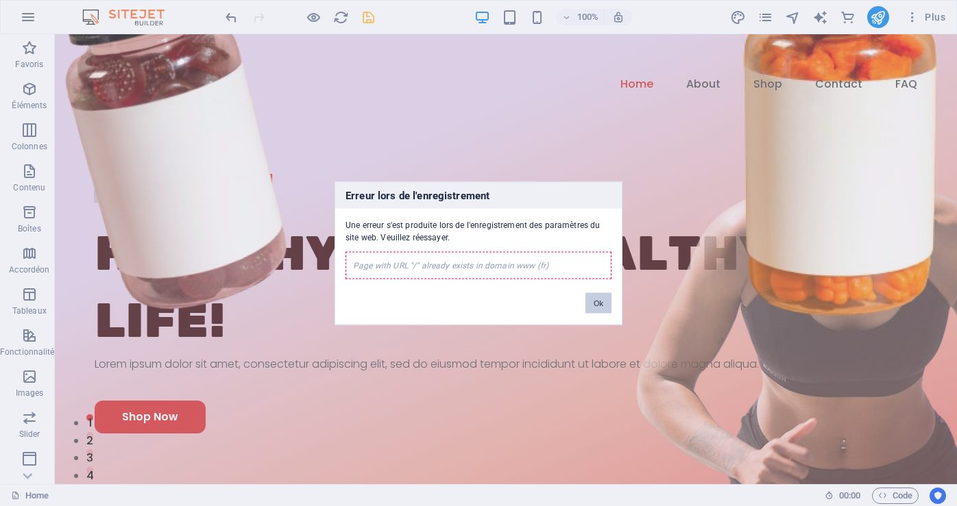
click at [599, 306] on button "Ok" at bounding box center [598, 303] width 26 height 21
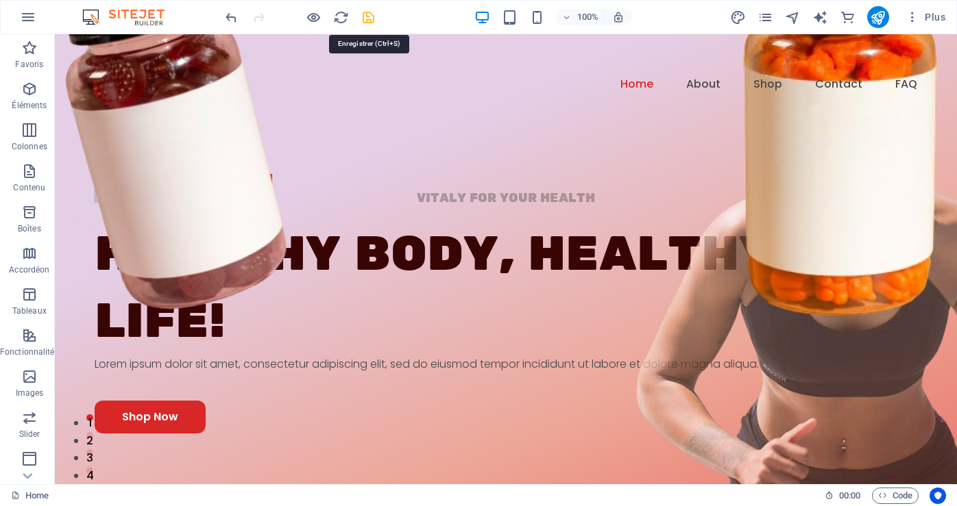
click at [374, 19] on icon "save" at bounding box center [369, 18] width 16 height 16
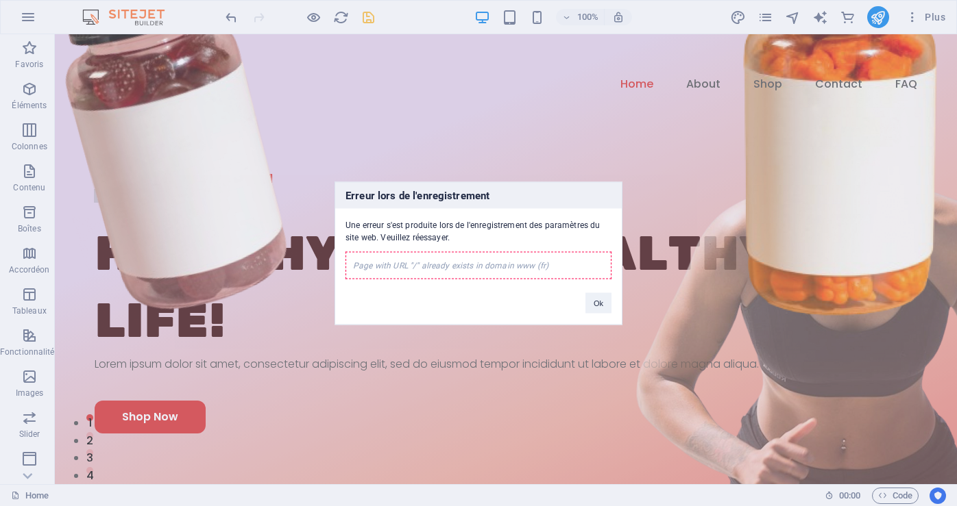
click at [512, 69] on div "Erreur lors de l'enregistrement Une erreur s'est produite lors de l'enregistrem…" at bounding box center [478, 253] width 957 height 506
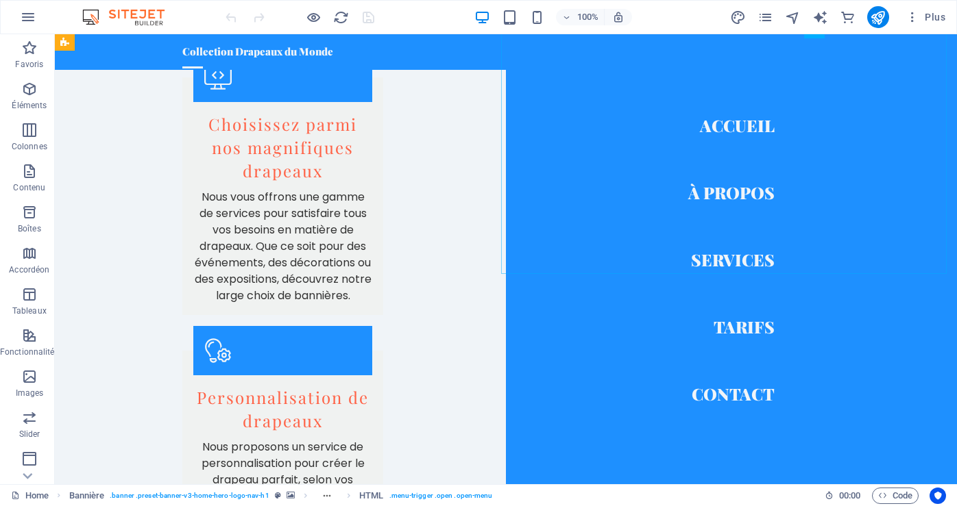
scroll to position [1439, 0]
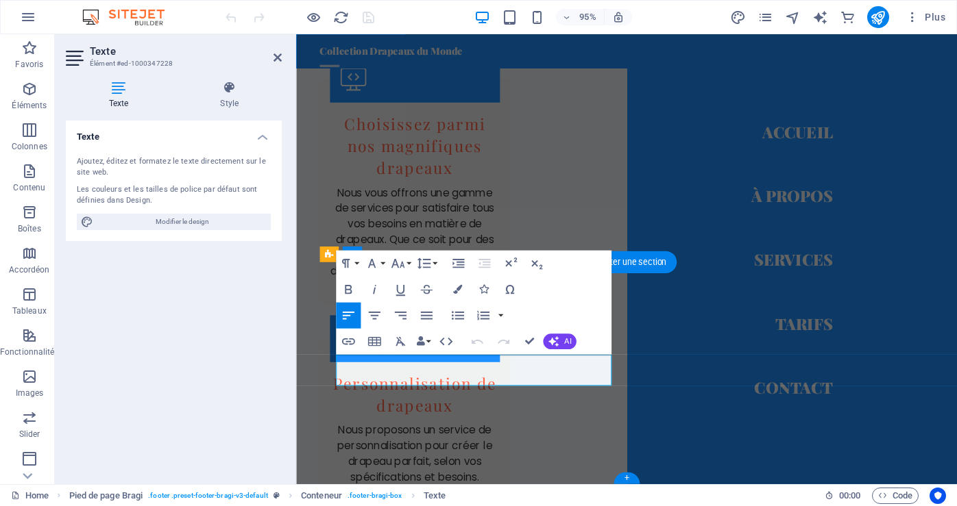
scroll to position [1440, 0]
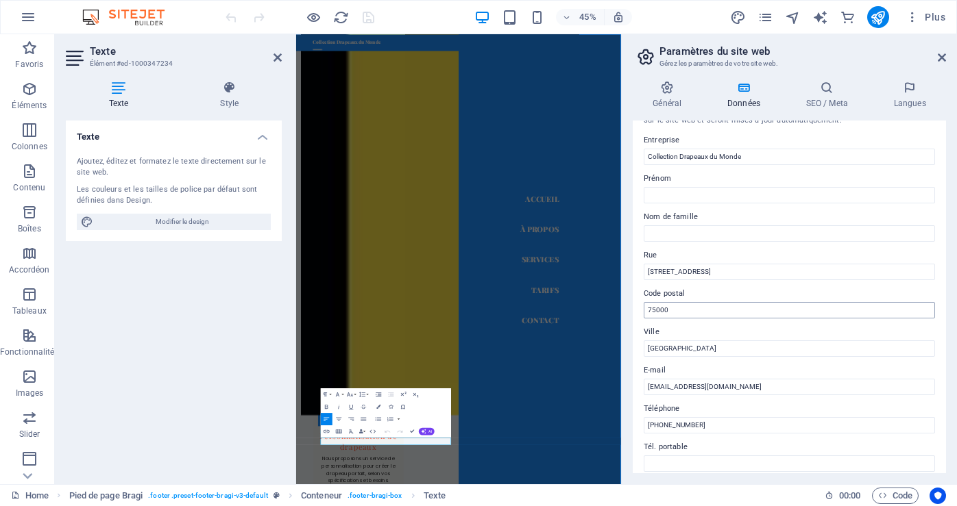
scroll to position [69, 0]
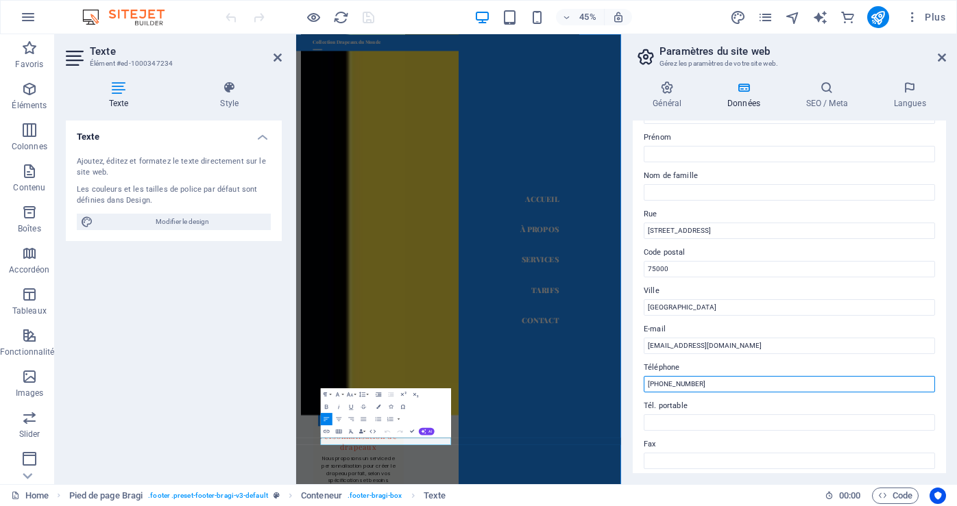
click at [654, 384] on input "[PHONE_NUMBER]" at bounding box center [789, 384] width 291 height 16
click at [650, 389] on input "[PHONE_NUMBER]" at bounding box center [789, 384] width 291 height 16
click at [650, 389] on input "+33 1 23 45 67 89" at bounding box center [789, 384] width 291 height 16
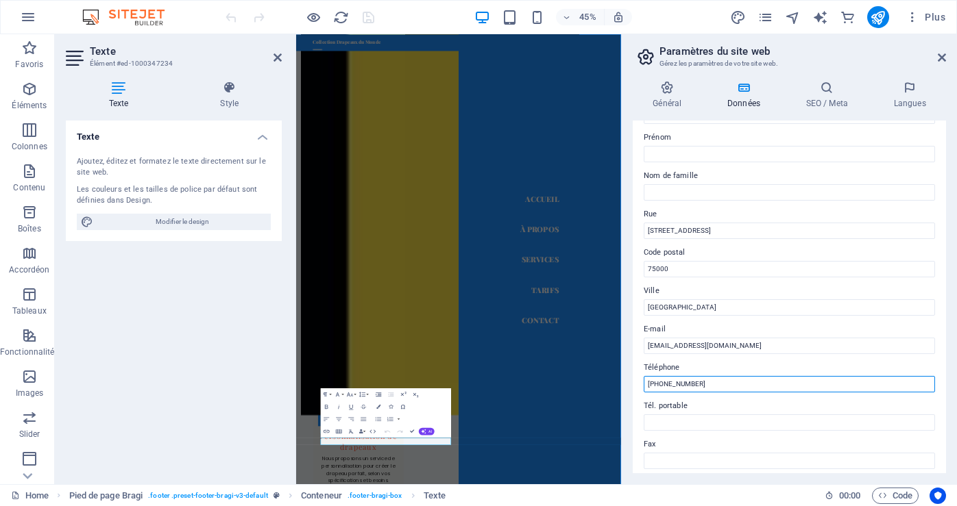
click at [657, 387] on input "+33 1 23 45 67 89" at bounding box center [789, 384] width 291 height 16
click at [655, 388] on input "+33 1 23 45 67 89" at bounding box center [789, 384] width 291 height 16
type input "+1 450 (433-8129)"
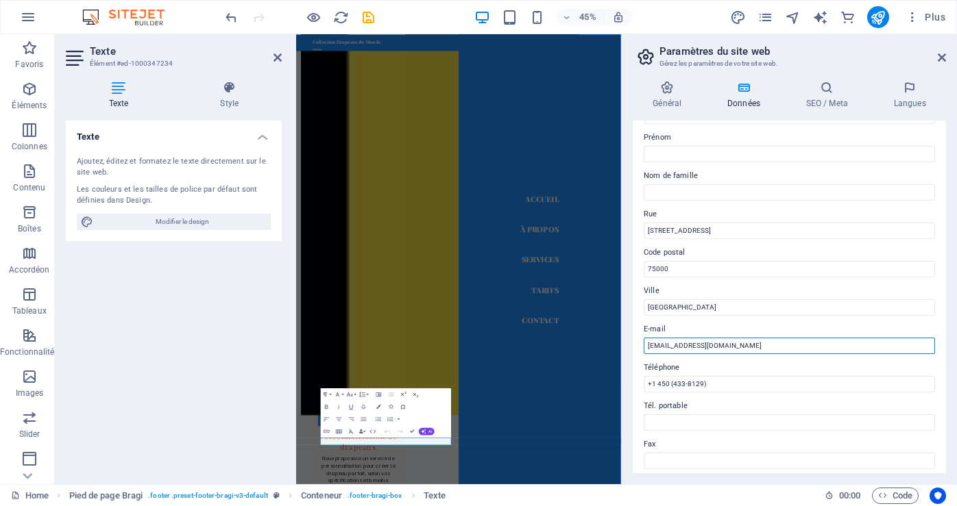
click at [644, 343] on input "contact@drapeauxdumonde.com" at bounding box center [789, 346] width 291 height 16
drag, startPoint x: 668, startPoint y: 344, endPoint x: 811, endPoint y: 341, distance: 144.0
click at [811, 341] on input "info@drapeauxdumonde.com" at bounding box center [789, 346] width 291 height 16
type input "[EMAIL_ADDRESS][DOMAIN_NAME]"
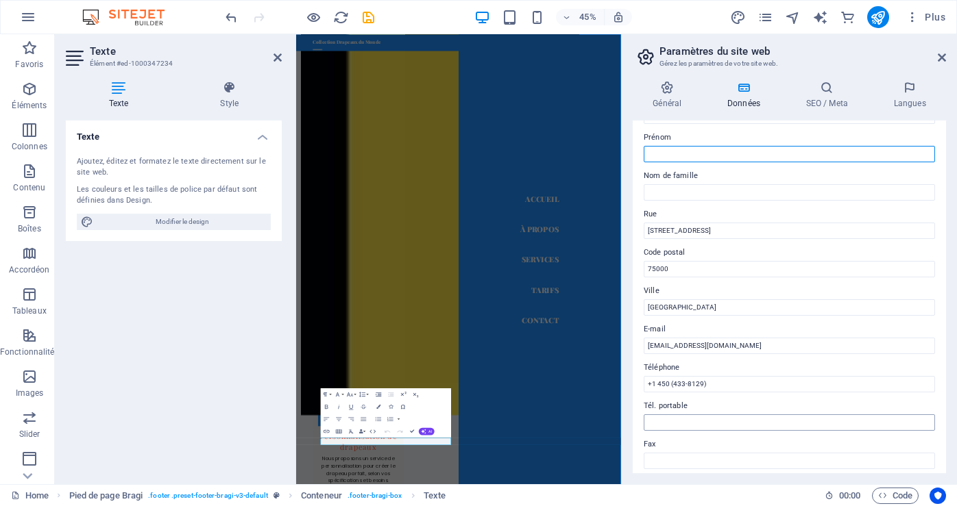
type input "Boutique"
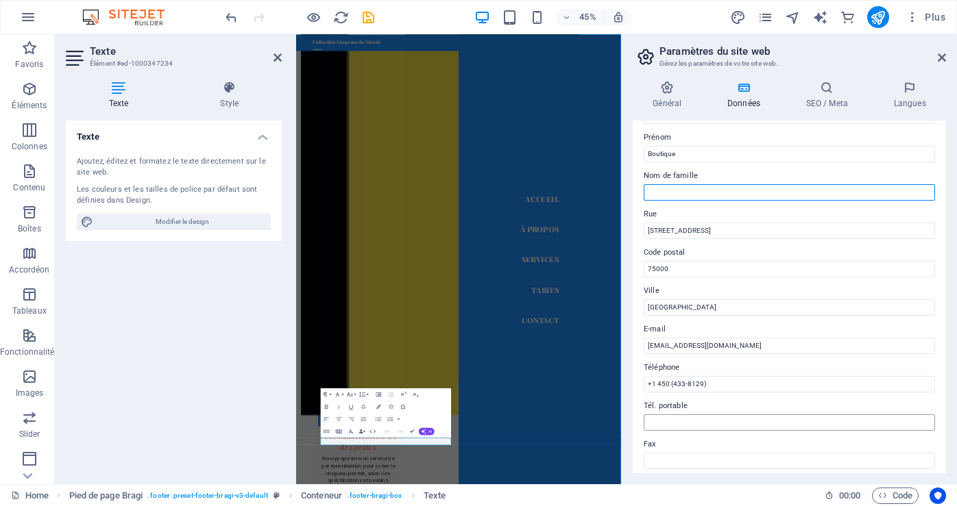
type input "ligne"
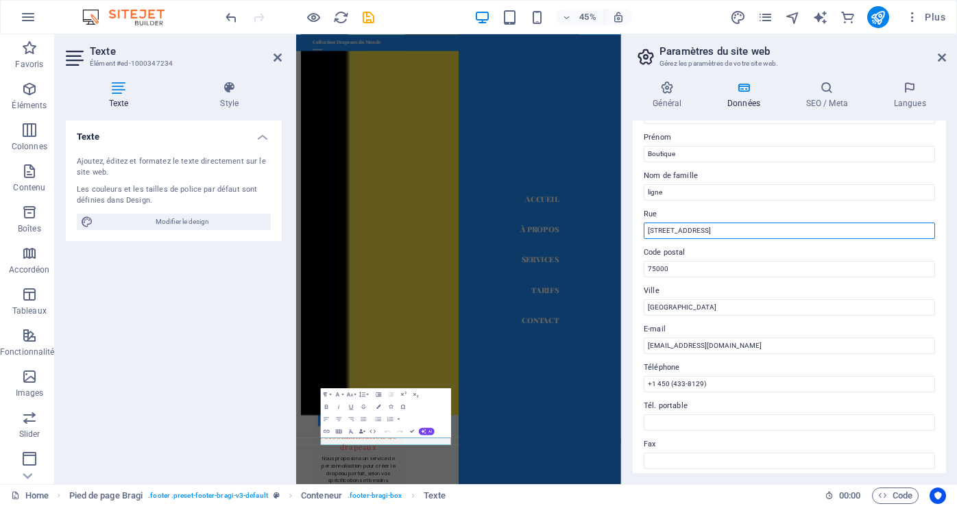
click at [691, 234] on input "123 Avenue des Drapeaux" at bounding box center [789, 231] width 291 height 16
drag, startPoint x: 649, startPoint y: 234, endPoint x: 800, endPoint y: 238, distance: 150.8
click at [800, 238] on input "123 Avenue des Drapeaux" at bounding box center [789, 231] width 291 height 16
type input "2606 Beriot"
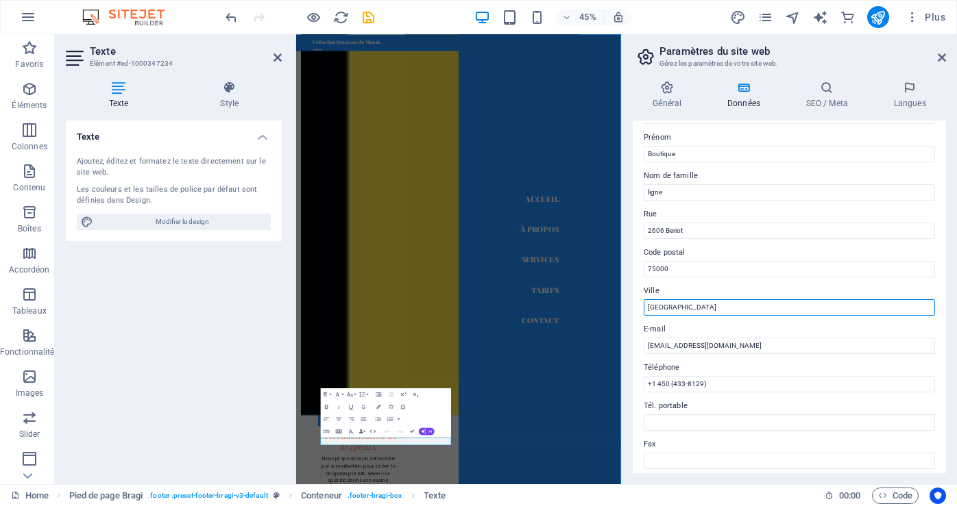
drag, startPoint x: 670, startPoint y: 305, endPoint x: 648, endPoint y: 308, distance: 22.9
click at [648, 308] on input "Paris" at bounding box center [789, 308] width 291 height 16
type input "BOISBRIAND"
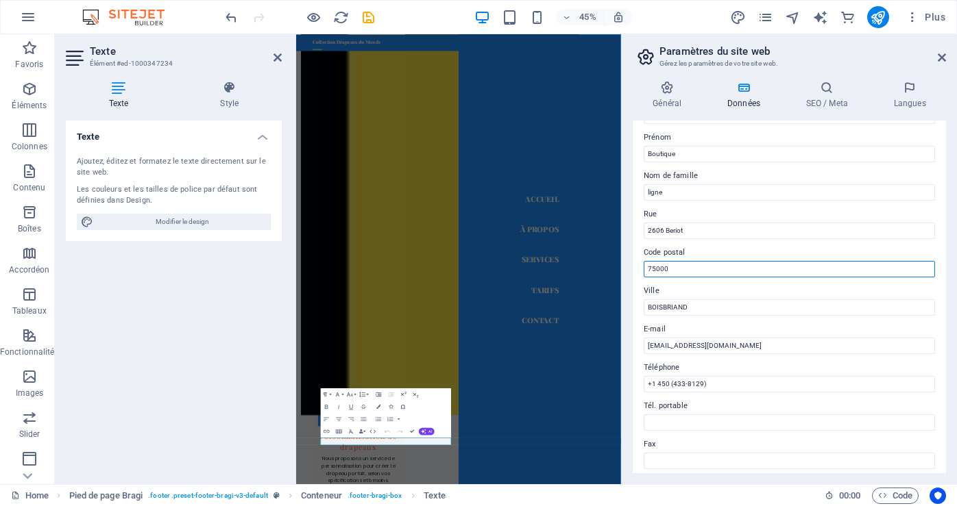
click at [681, 262] on input "75000" at bounding box center [789, 269] width 291 height 16
drag, startPoint x: 681, startPoint y: 262, endPoint x: 648, endPoint y: 269, distance: 32.9
click at [648, 269] on input "75000" at bounding box center [789, 269] width 291 height 16
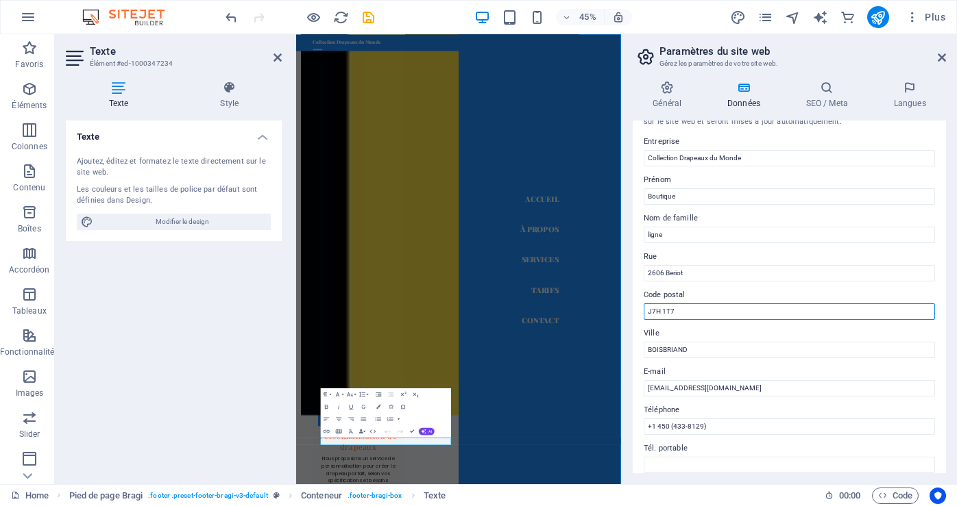
scroll to position [0, 0]
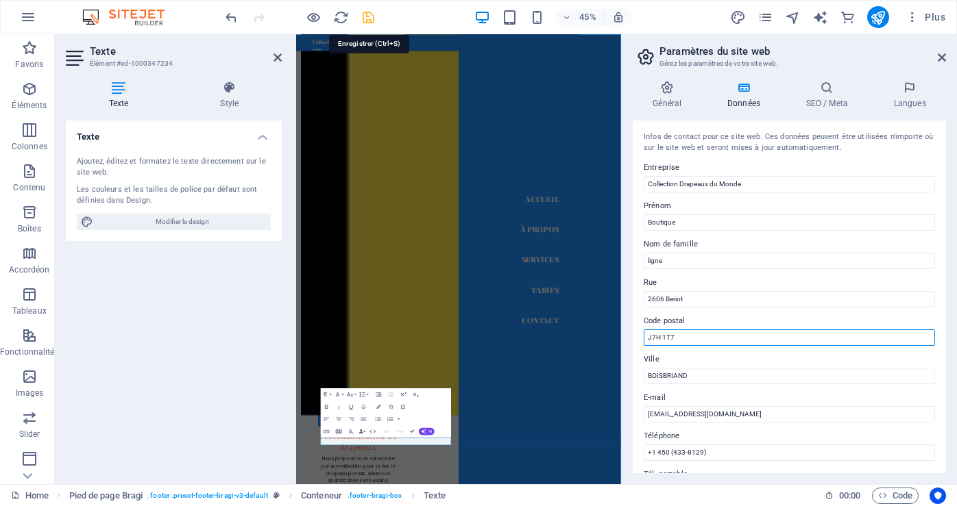
type input "J7H 1T7"
click at [371, 17] on icon "save" at bounding box center [369, 18] width 16 height 16
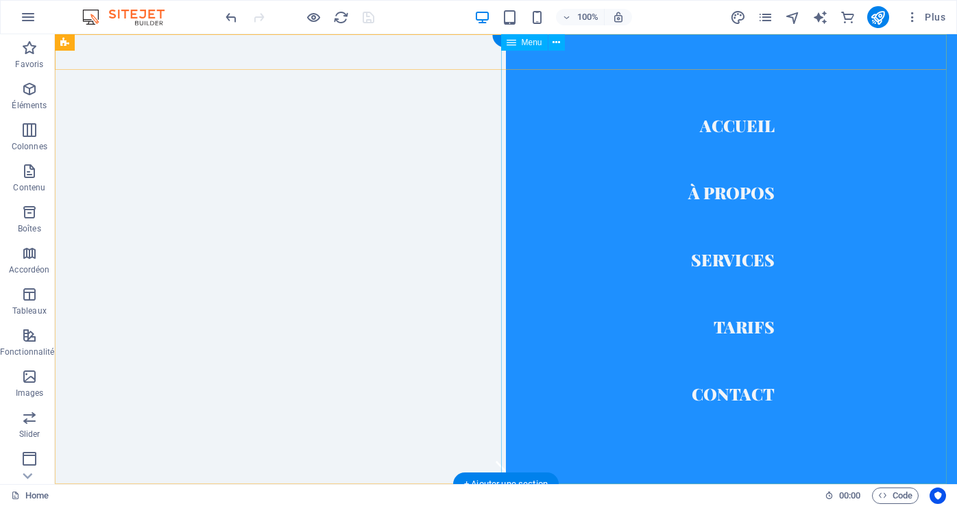
click at [747, 122] on nav "Accueil À Propos Services Tarifs Contact" at bounding box center [731, 259] width 451 height 450
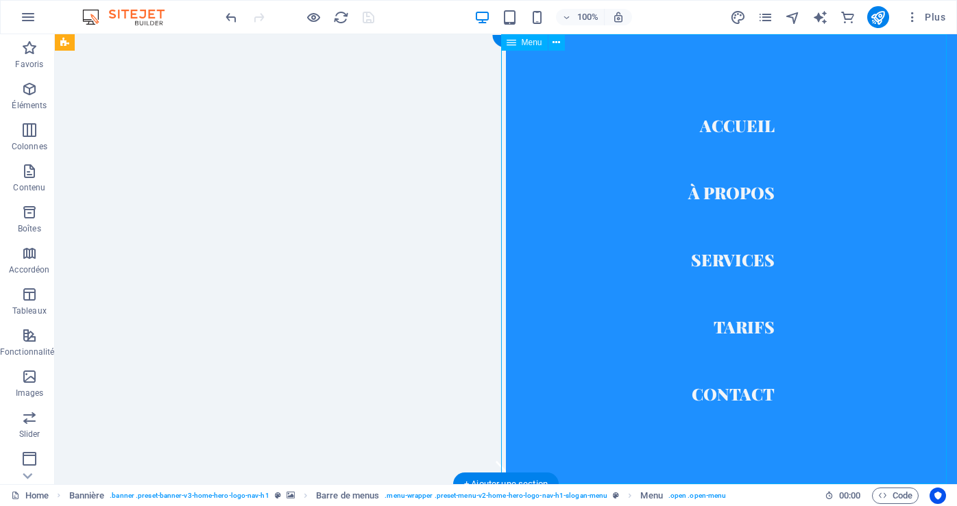
click at [747, 122] on nav "Accueil À Propos Services Tarifs Contact" at bounding box center [731, 259] width 451 height 450
select select
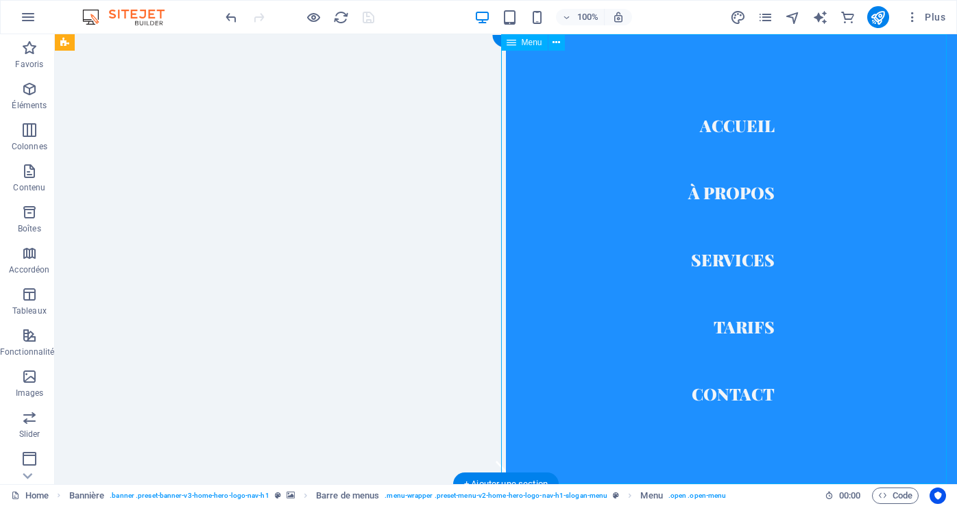
select select
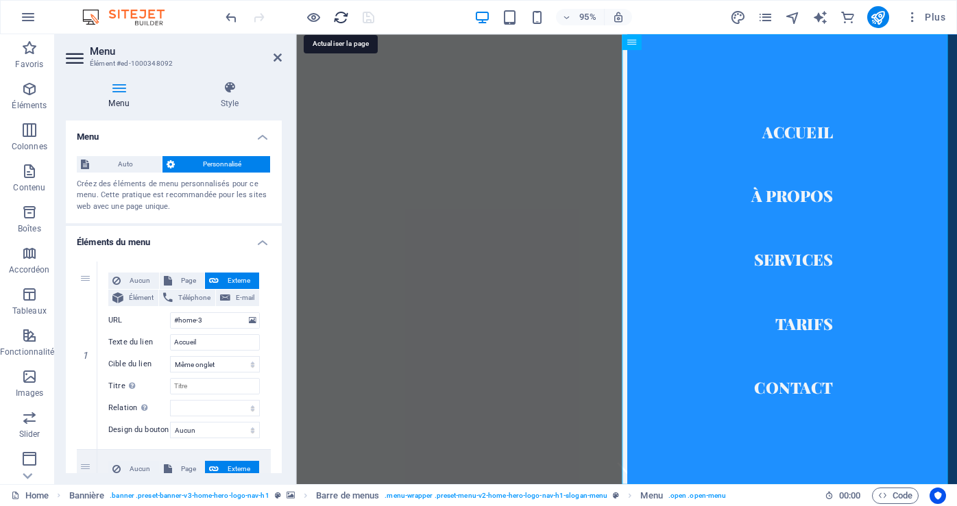
click at [342, 16] on icon "reload" at bounding box center [341, 18] width 16 height 16
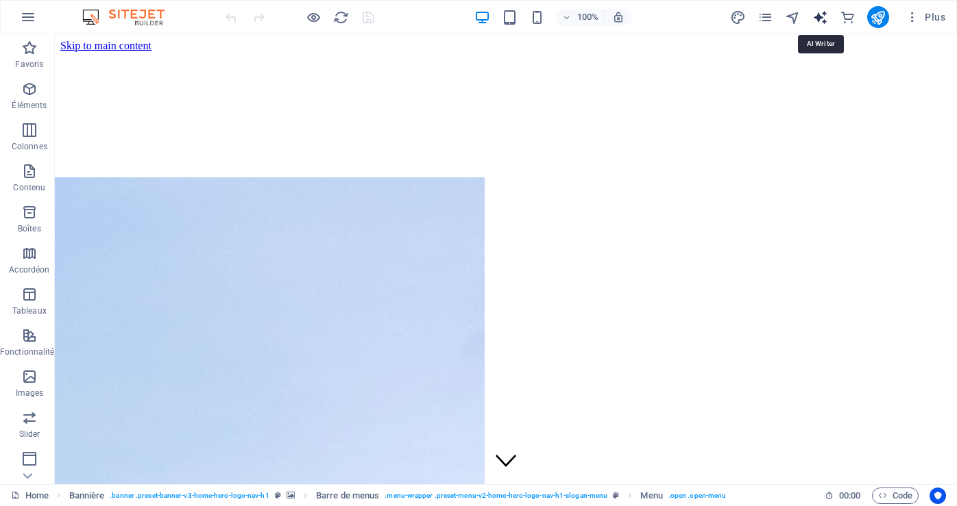
click at [821, 18] on icon "text_generator" at bounding box center [820, 18] width 16 height 16
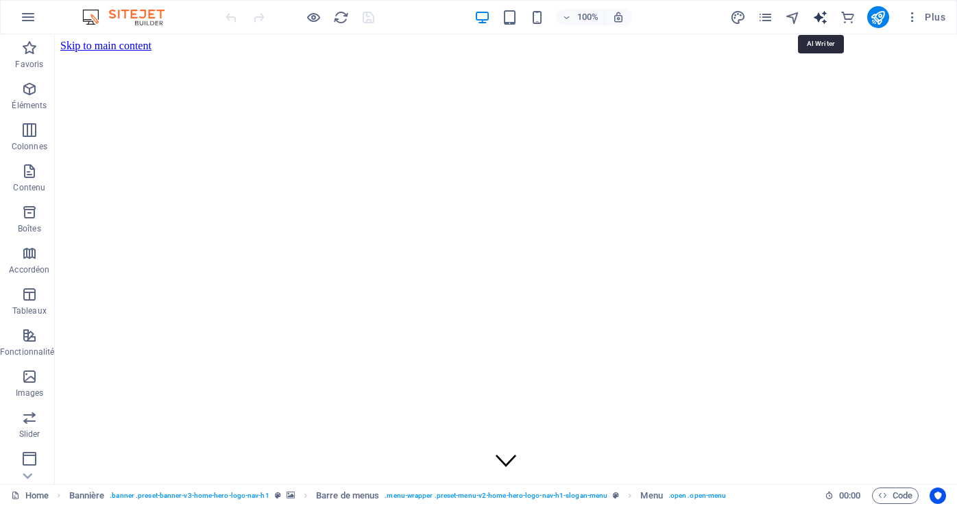
select select "English"
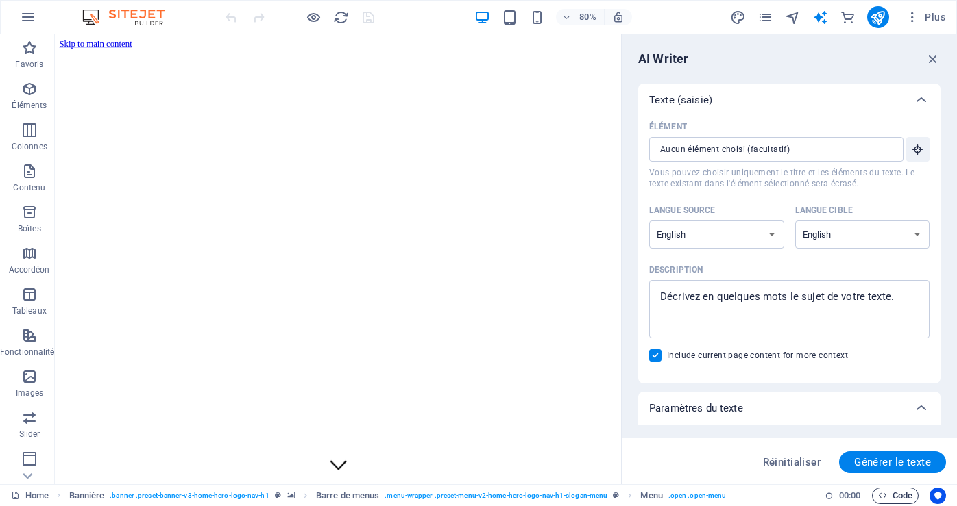
click at [902, 497] on span "Code" at bounding box center [895, 496] width 34 height 16
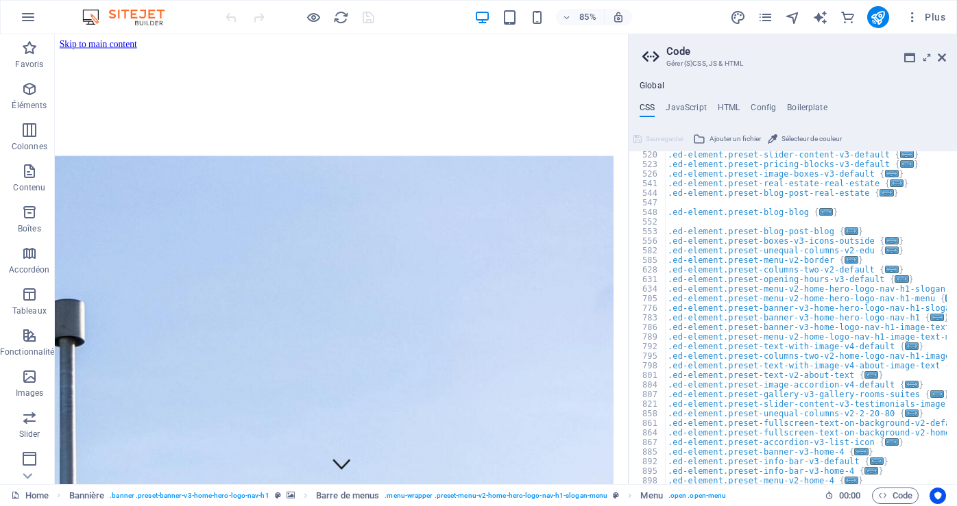
scroll to position [452, 0]
click at [733, 108] on h4 "HTML" at bounding box center [729, 110] width 23 height 15
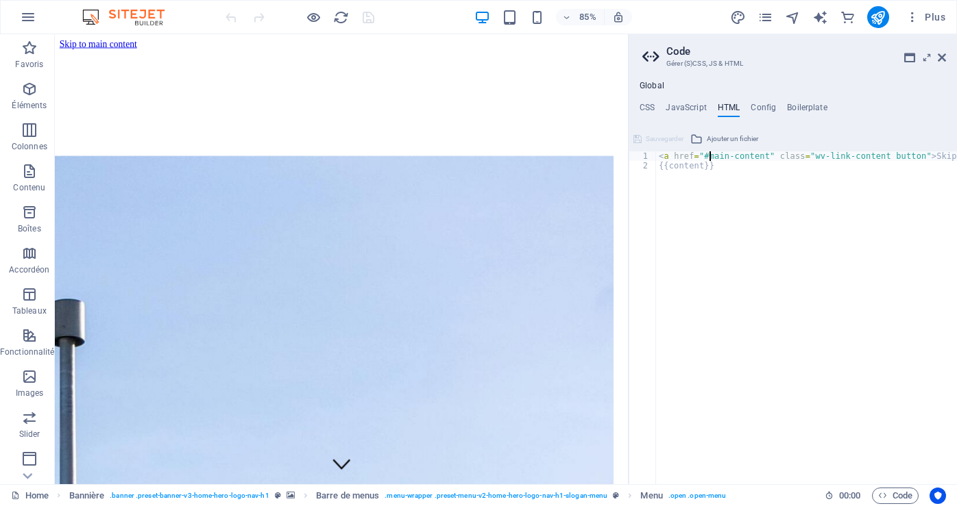
click at [709, 160] on div "< a href = "#main-content" class = "wv-link-content button" > Skip to main cont…" at bounding box center [841, 322] width 370 height 342
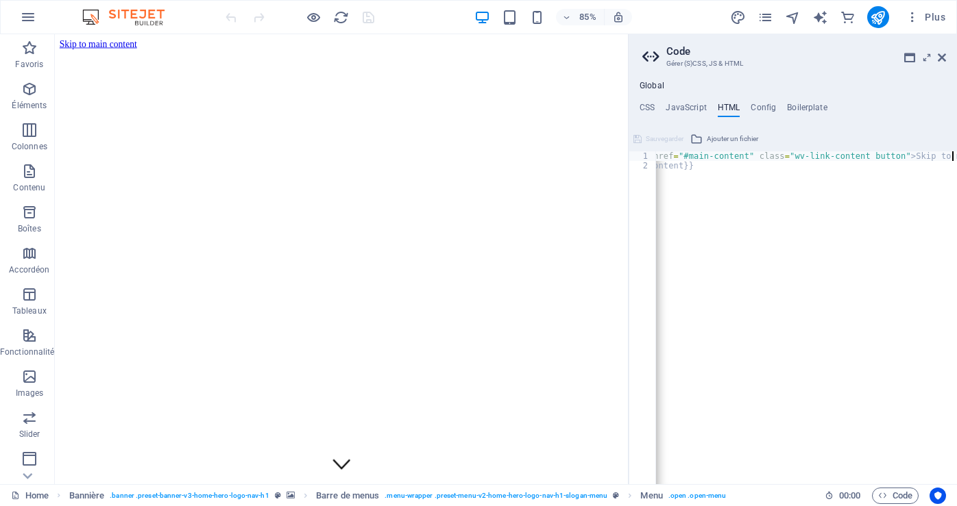
scroll to position [0, 58]
type textarea "{{content}}"
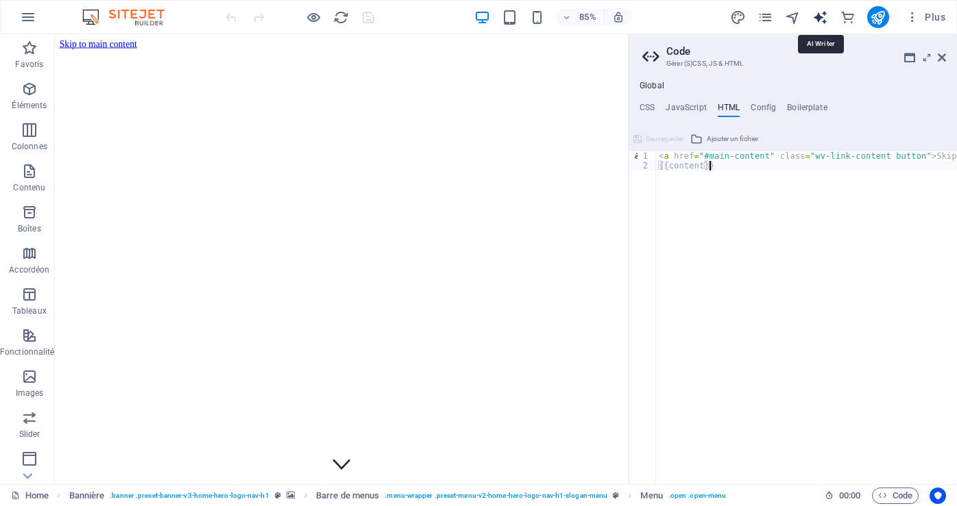
click at [816, 17] on icon "text_generator" at bounding box center [820, 18] width 16 height 16
select select "English"
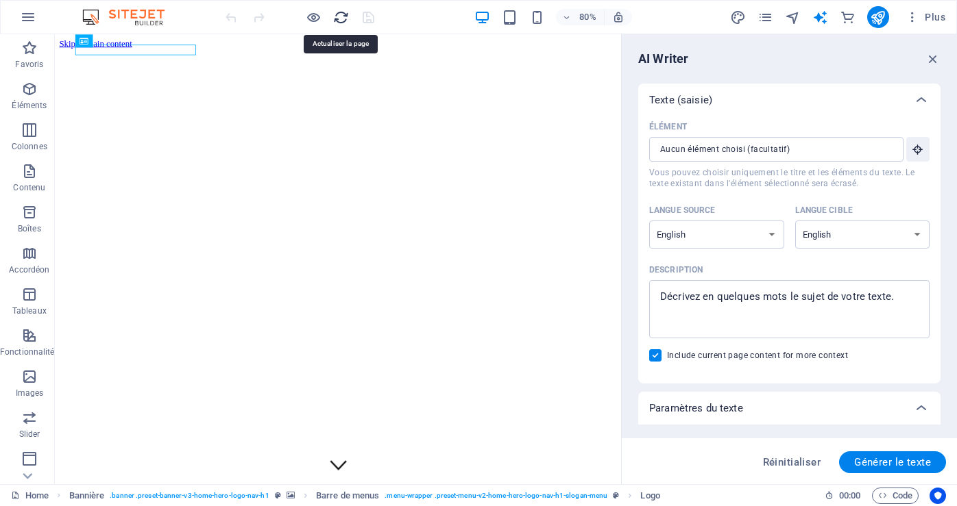
click at [341, 19] on icon "reload" at bounding box center [341, 18] width 16 height 16
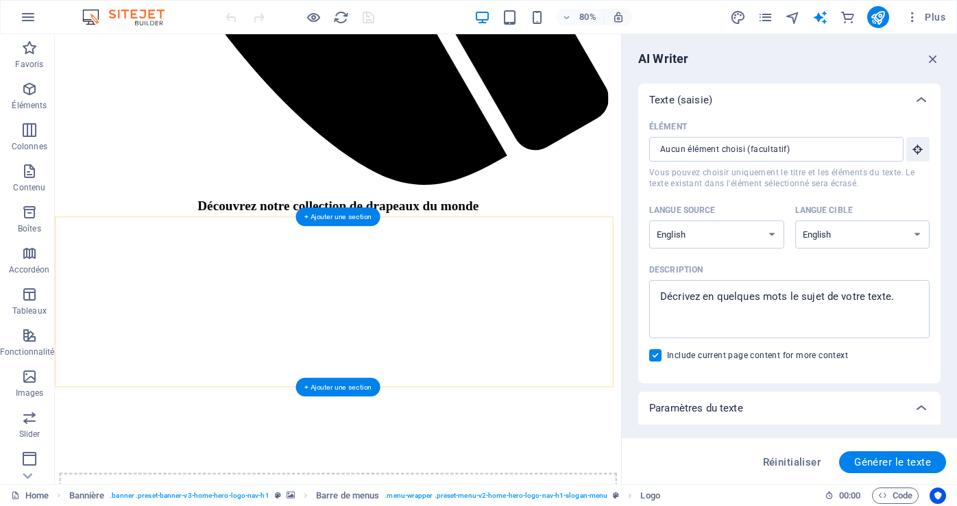
scroll to position [1440, 0]
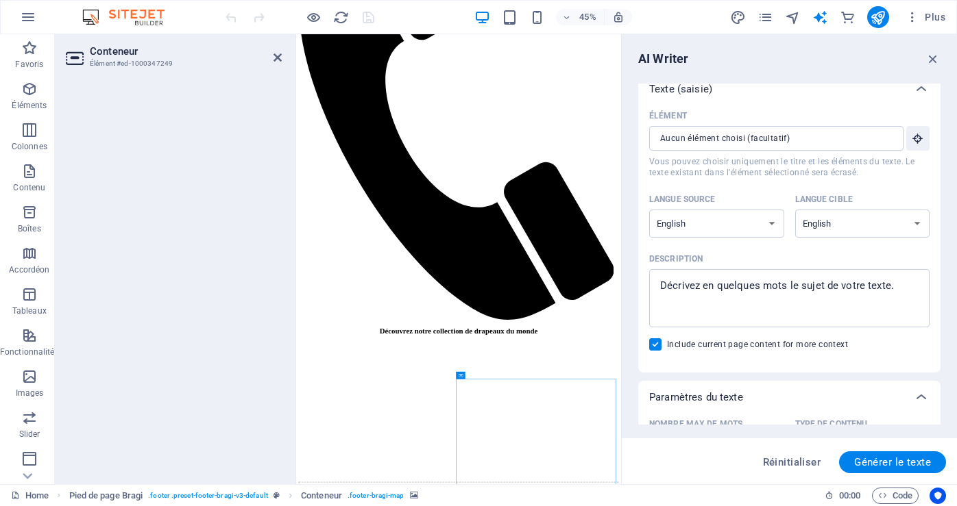
scroll to position [0, 0]
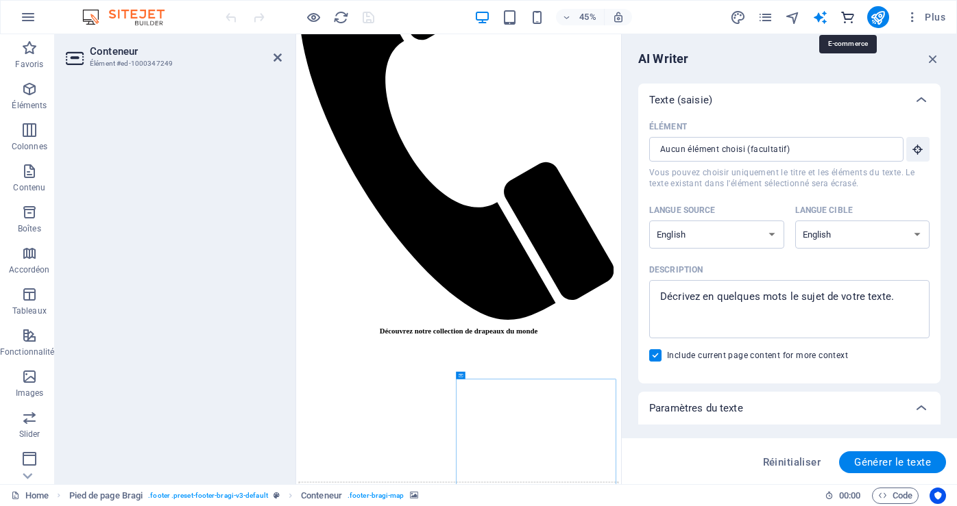
click at [851, 16] on icon "commerce" at bounding box center [848, 18] width 16 height 16
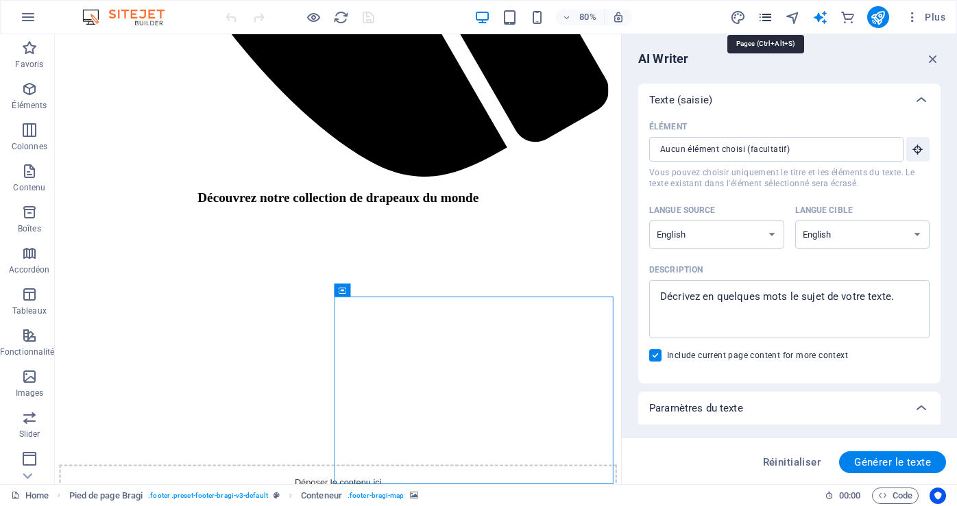
click at [768, 19] on icon "pages" at bounding box center [765, 18] width 16 height 16
click at [794, 18] on icon "navigator" at bounding box center [793, 18] width 16 height 16
click at [822, 16] on icon "text_generator" at bounding box center [820, 18] width 16 height 16
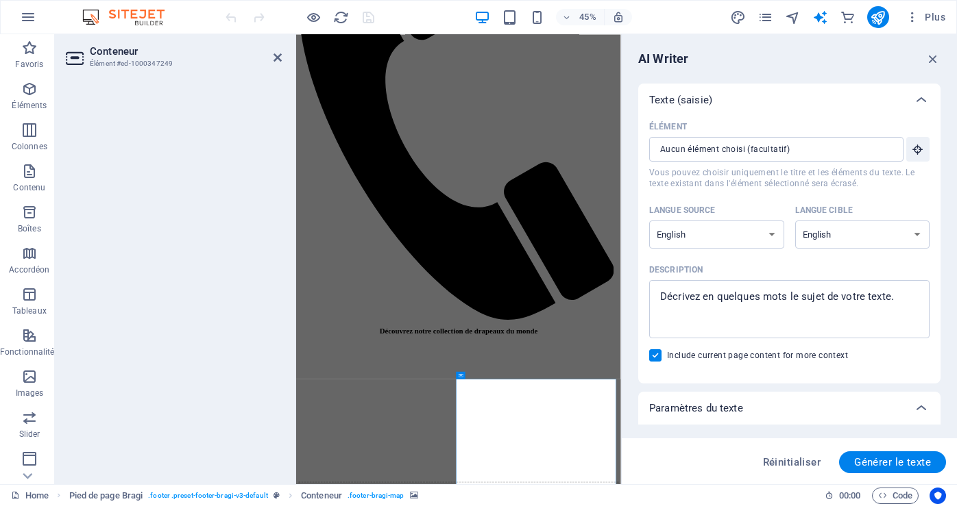
click at [118, 50] on h2 "Conteneur" at bounding box center [186, 51] width 192 height 12
click at [116, 62] on h3 "Élément #ed-1000347249" at bounding box center [172, 64] width 164 height 12
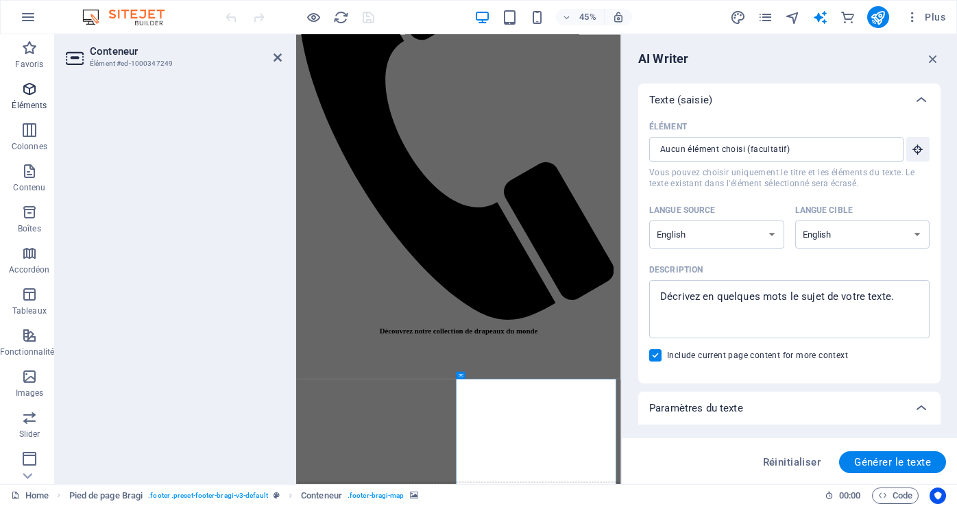
click at [32, 106] on p "Éléments" at bounding box center [29, 105] width 35 height 11
click at [34, 103] on p "Éléments" at bounding box center [29, 105] width 35 height 11
click at [36, 103] on p "Éléments" at bounding box center [29, 105] width 35 height 11
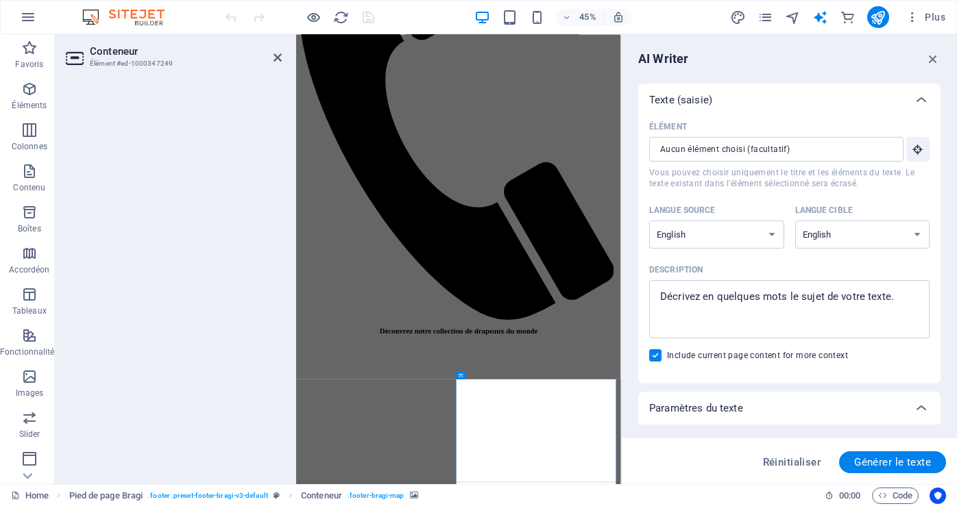
click at [342, 18] on icon "reload" at bounding box center [341, 18] width 16 height 16
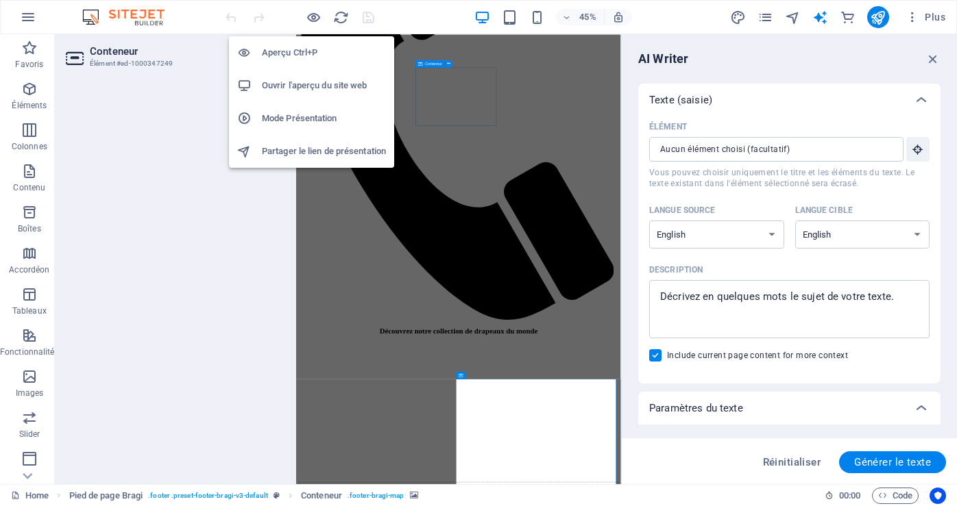
click at [332, 82] on h6 "Ouvrir l'aperçu du site web" at bounding box center [324, 85] width 124 height 16
click at [291, 82] on h6 "Ouvrir l'aperçu du site web" at bounding box center [324, 85] width 124 height 16
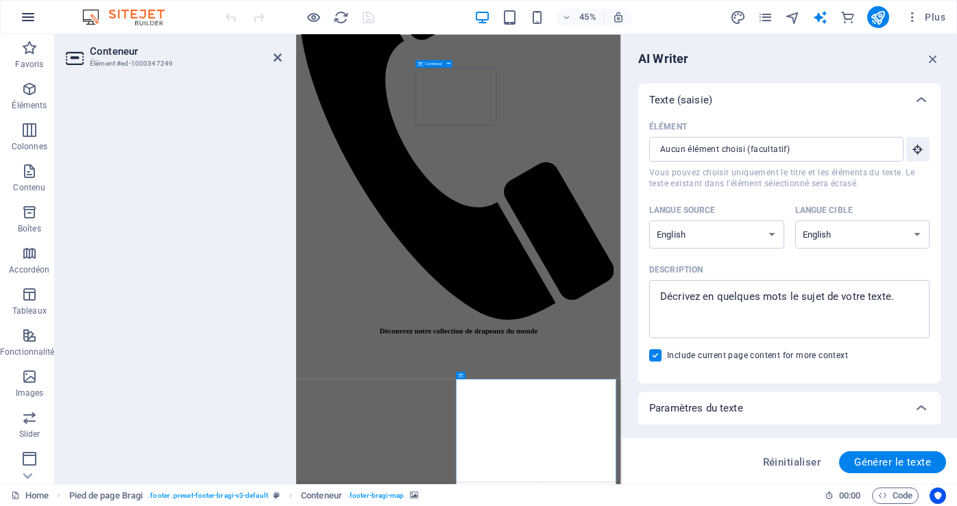
click at [31, 19] on icon "button" at bounding box center [28, 17] width 16 height 16
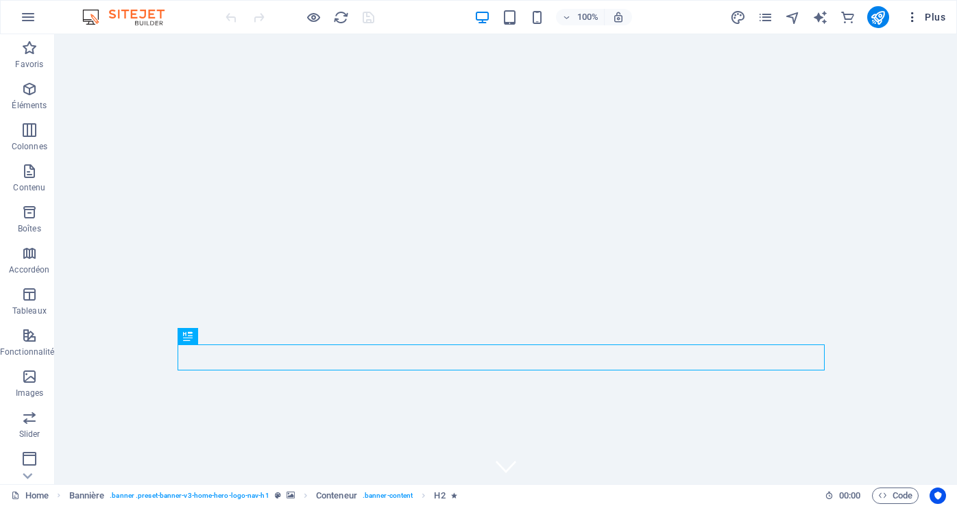
click at [930, 12] on span "Plus" at bounding box center [925, 17] width 40 height 14
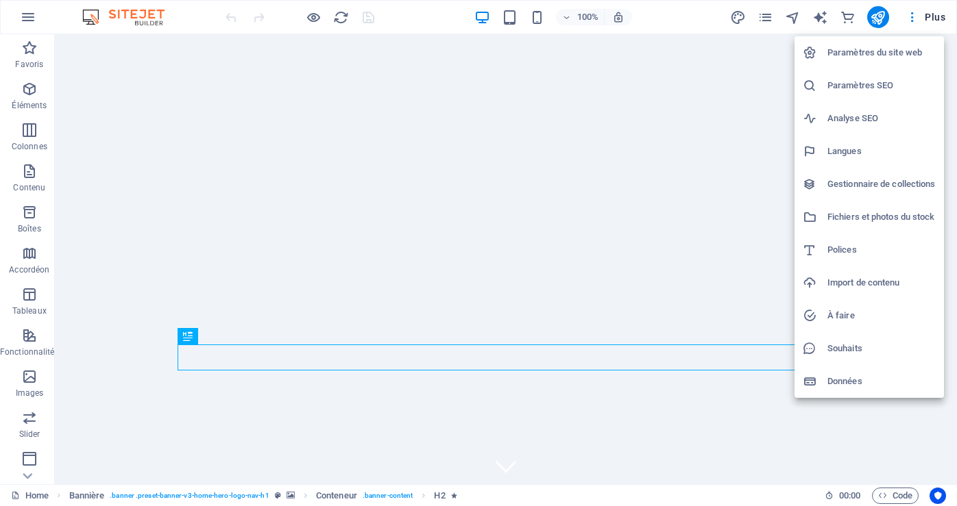
click at [886, 214] on h6 "Fichiers et photos du stock" at bounding box center [881, 217] width 108 height 16
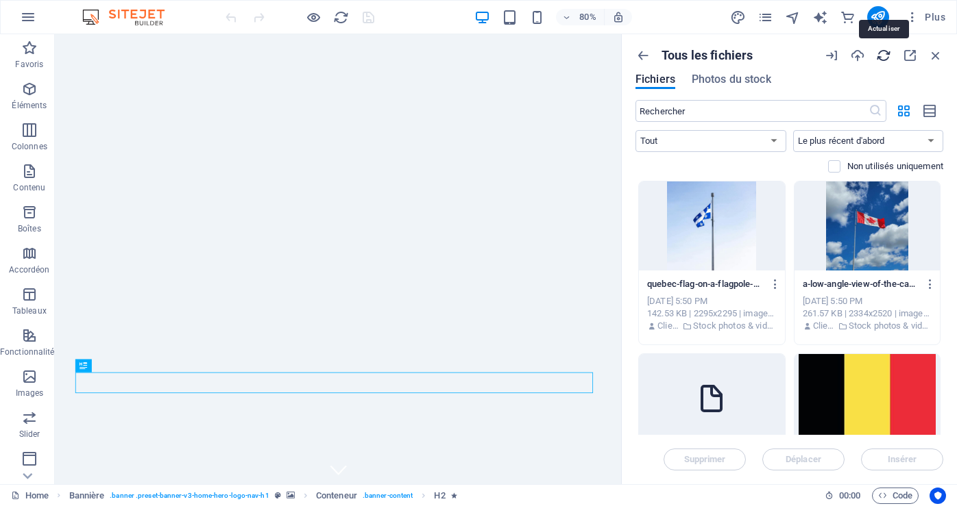
click at [884, 52] on icon "button" at bounding box center [883, 55] width 15 height 15
click at [909, 57] on icon "button" at bounding box center [909, 55] width 15 height 15
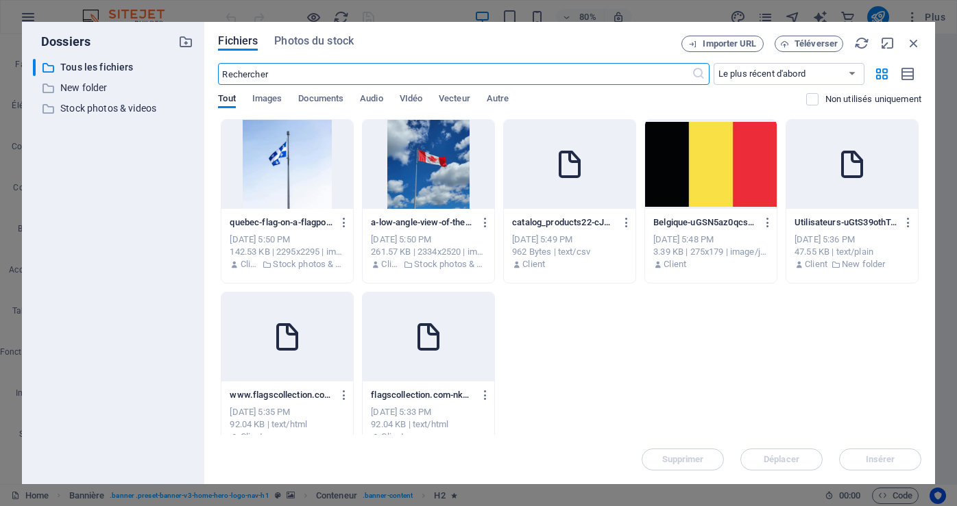
click at [284, 397] on p "www.flagscollection.com-cyD6XTRXT3KXtcl4pB0Tyg.html" at bounding box center [281, 395] width 102 height 12
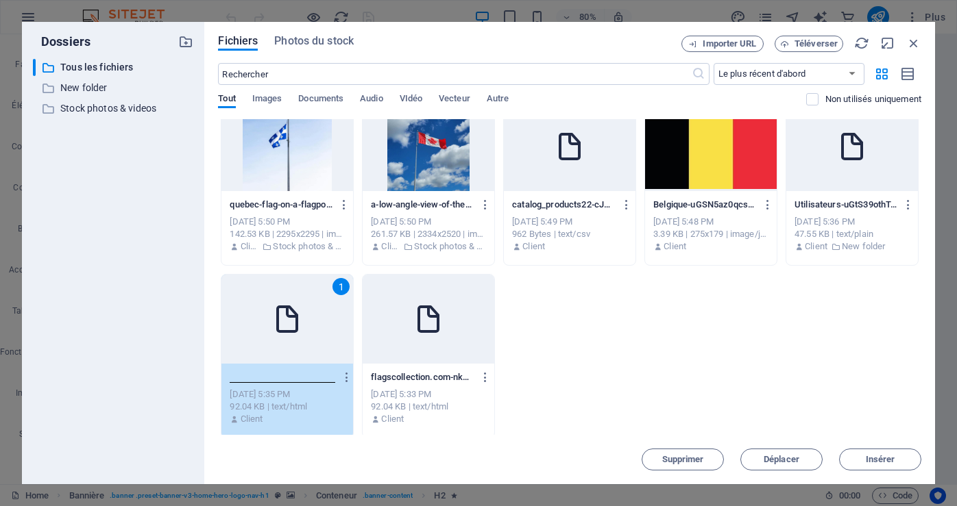
scroll to position [21, 0]
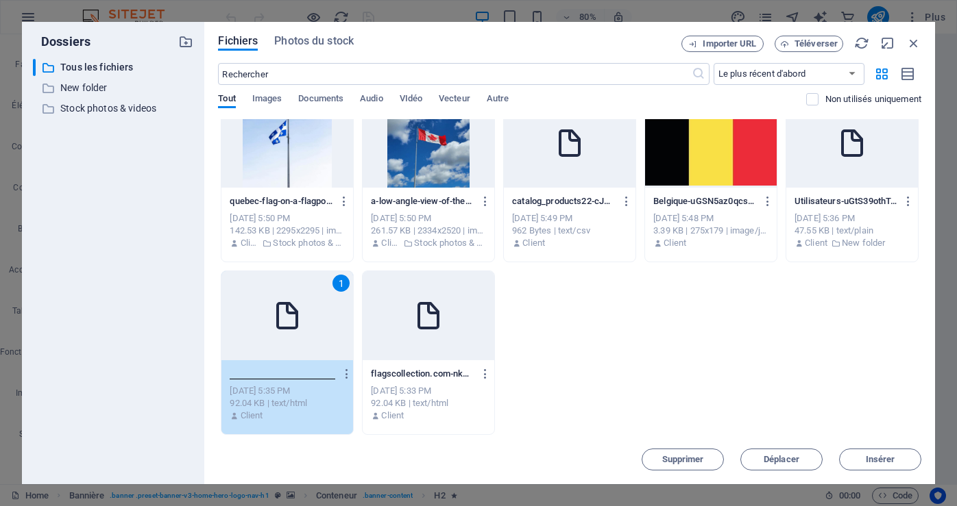
click at [287, 376] on input "www.flagscollection.com-cyD6XTRXT3KXtcl4pB0Tyg.html" at bounding box center [283, 374] width 106 height 11
click at [883, 458] on span "Insérer" at bounding box center [880, 460] width 29 height 8
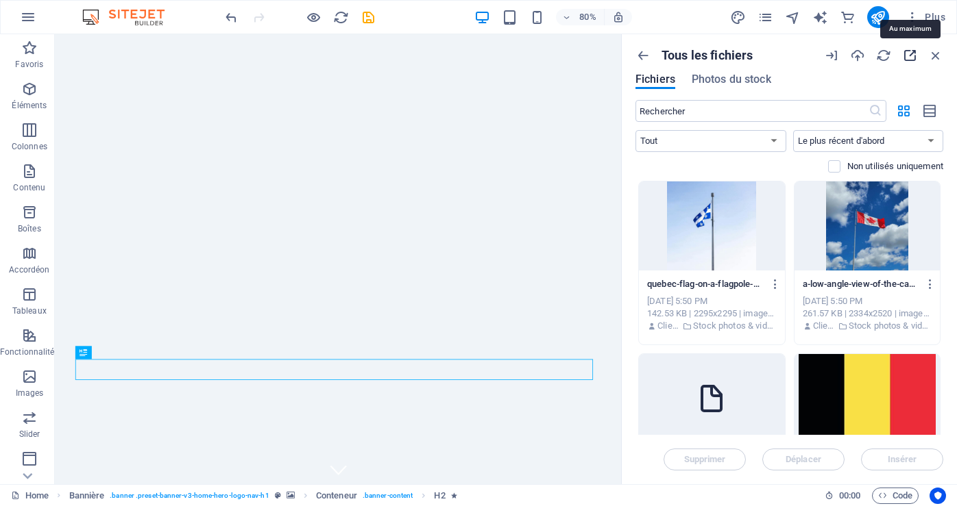
click at [912, 56] on icon "button" at bounding box center [909, 55] width 15 height 15
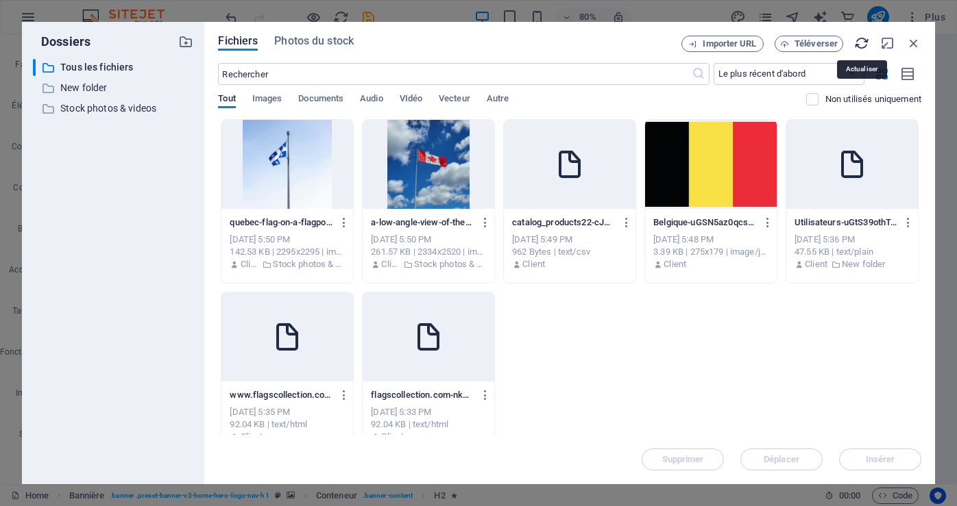
click at [866, 44] on icon "button" at bounding box center [861, 43] width 15 height 15
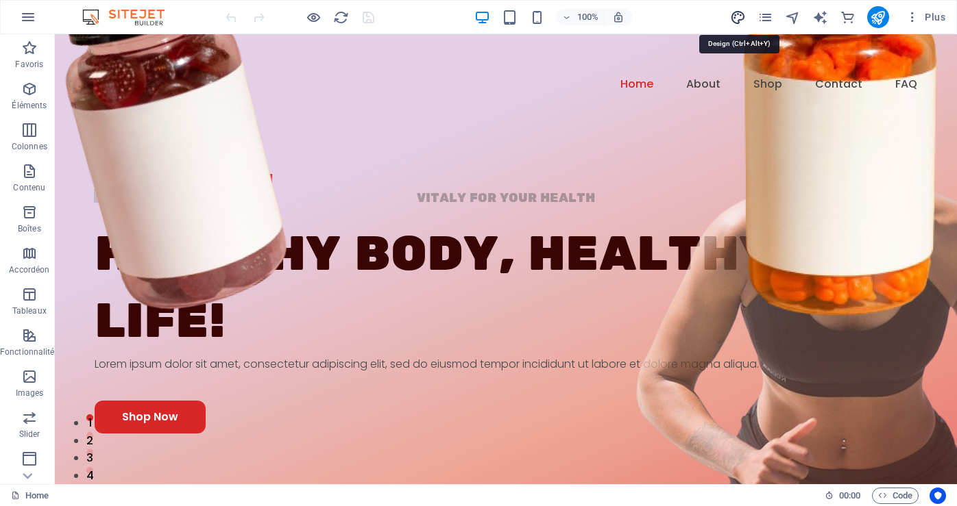
click at [737, 18] on icon "design" at bounding box center [738, 18] width 16 height 16
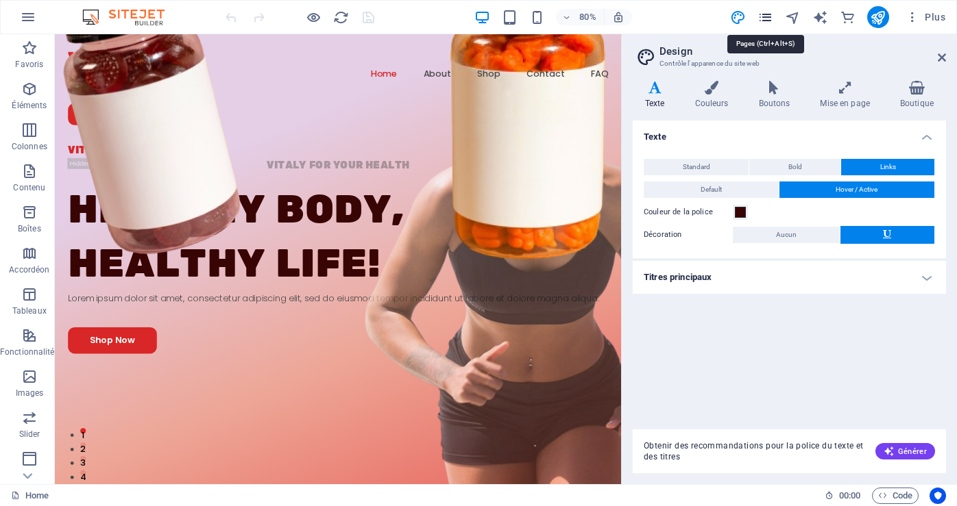
click at [770, 17] on icon "pages" at bounding box center [765, 18] width 16 height 16
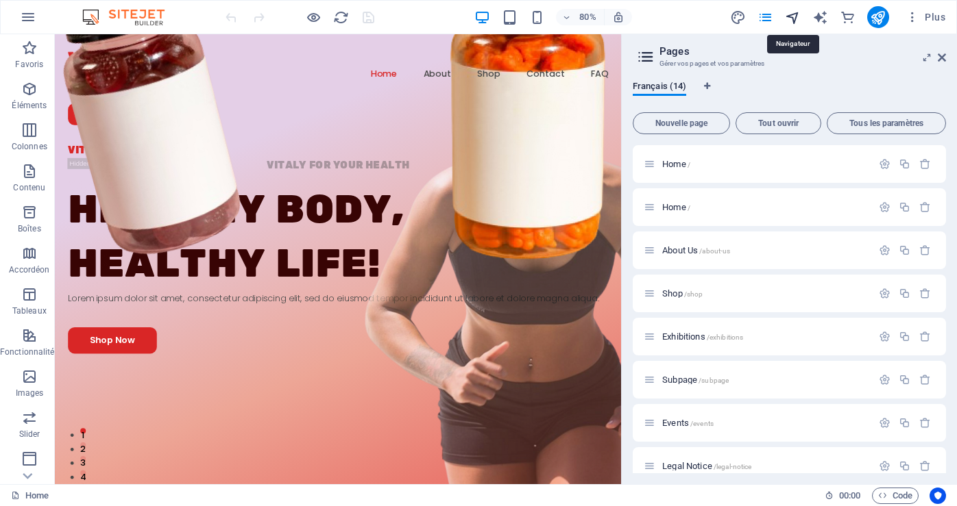
click at [791, 16] on icon "navigator" at bounding box center [793, 18] width 16 height 16
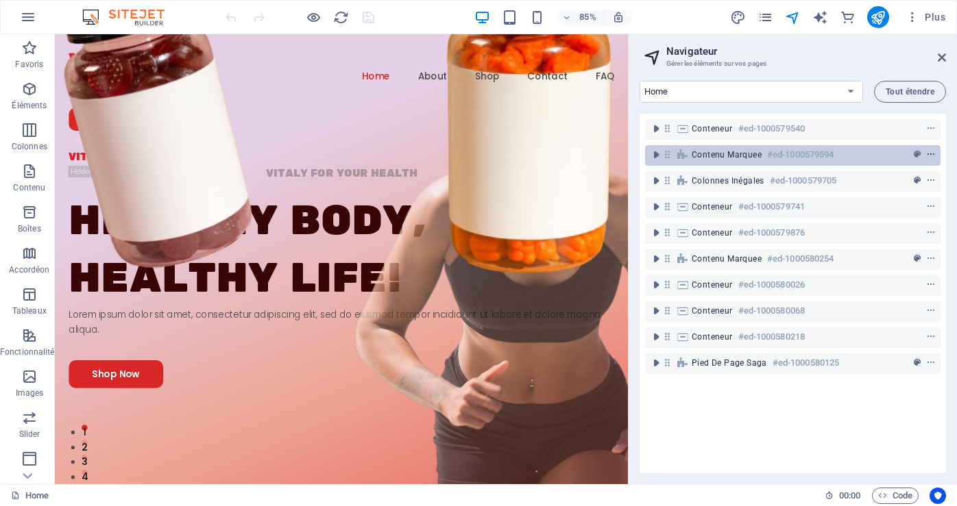
click at [926, 151] on icon "context-menu" at bounding box center [931, 155] width 10 height 10
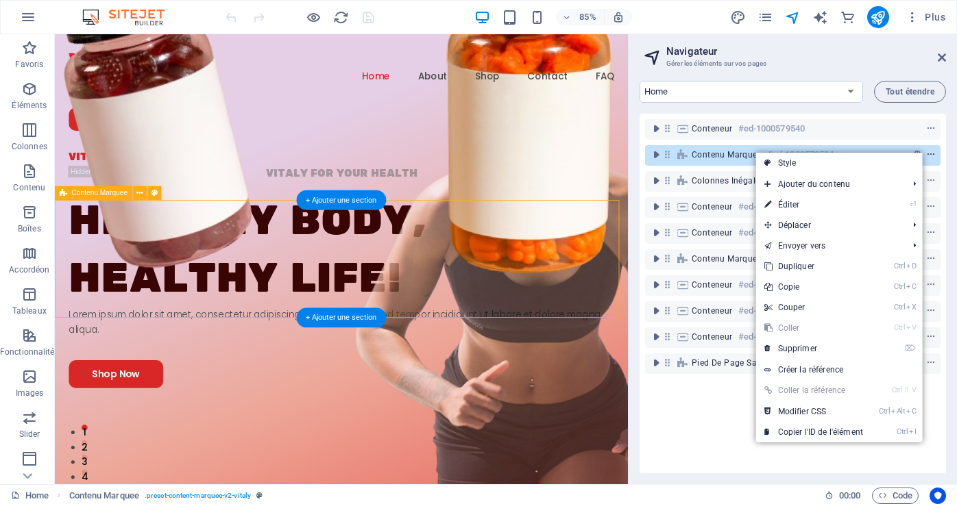
scroll to position [423, 0]
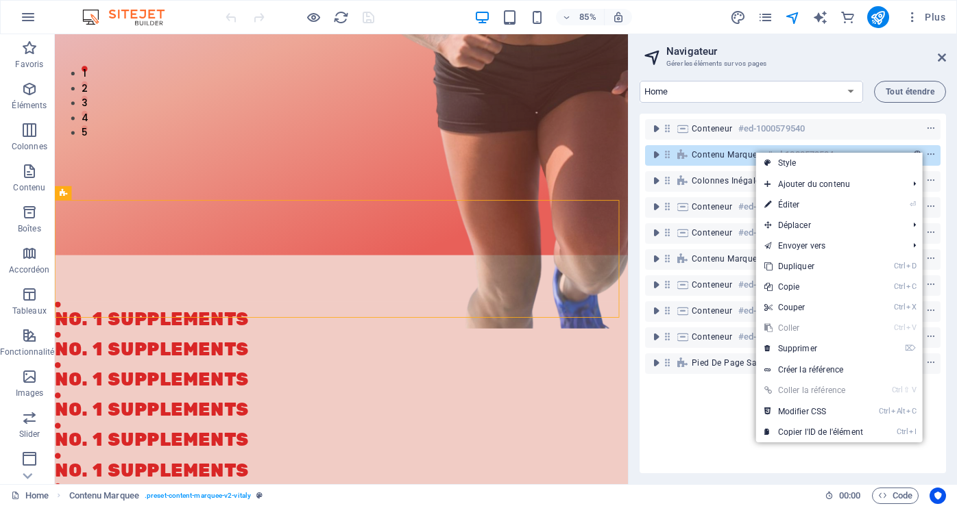
click at [715, 457] on div "Conteneur #ed-1000579540 Contenu Marquee #ed-1000579594 Colonnes inégales #ed-1…" at bounding box center [792, 294] width 306 height 360
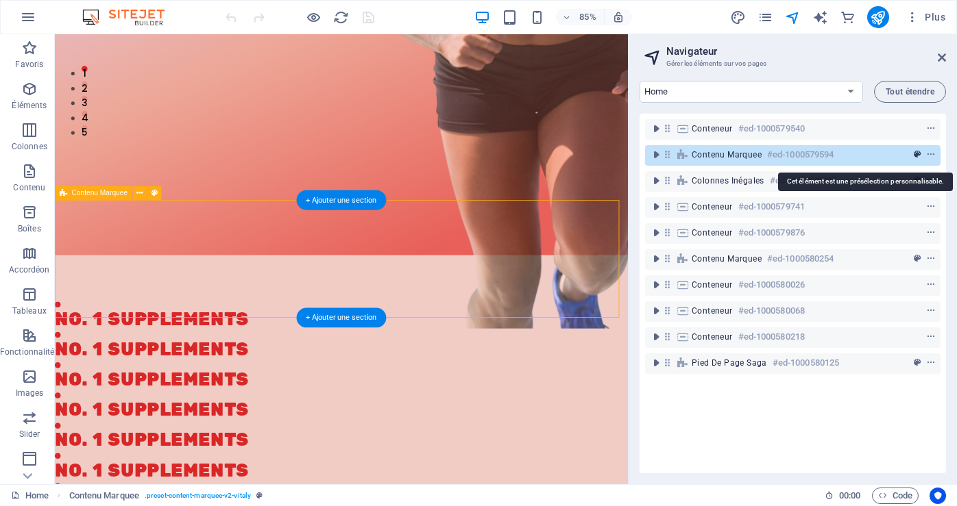
click at [914, 154] on icon "preset" at bounding box center [917, 155] width 7 height 10
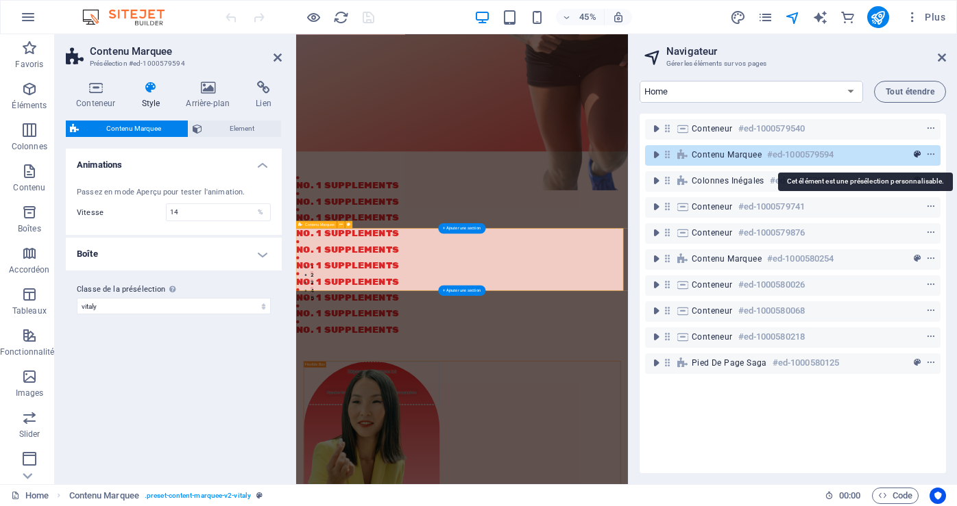
scroll to position [187, 0]
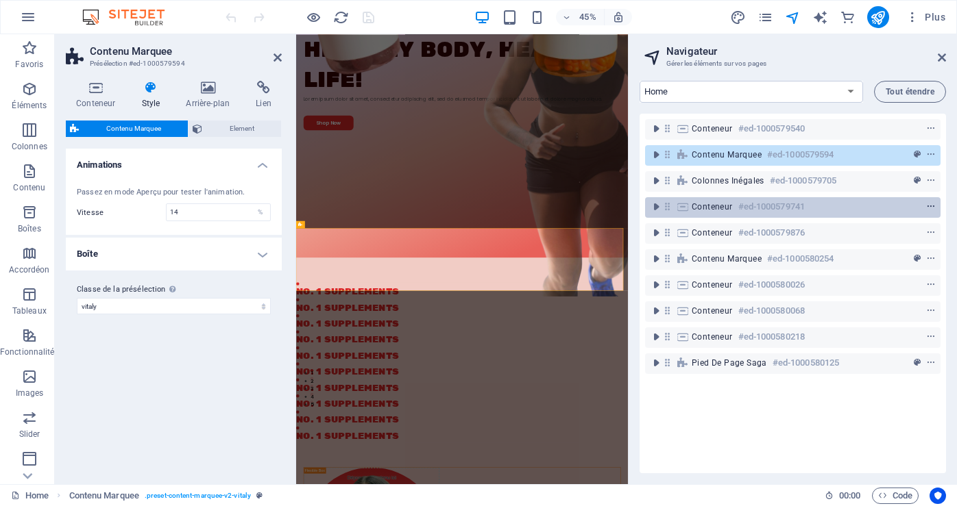
click at [931, 205] on icon "context-menu" at bounding box center [931, 207] width 10 height 10
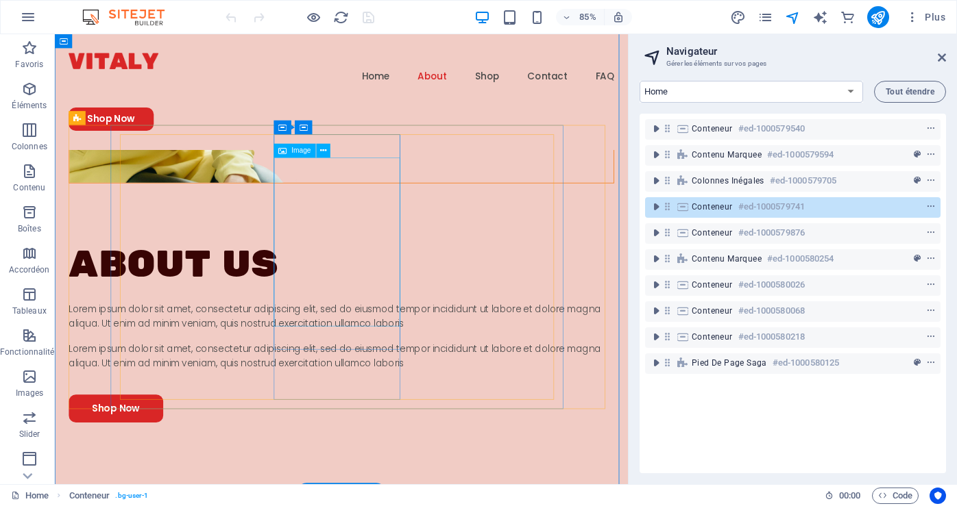
scroll to position [1224, 0]
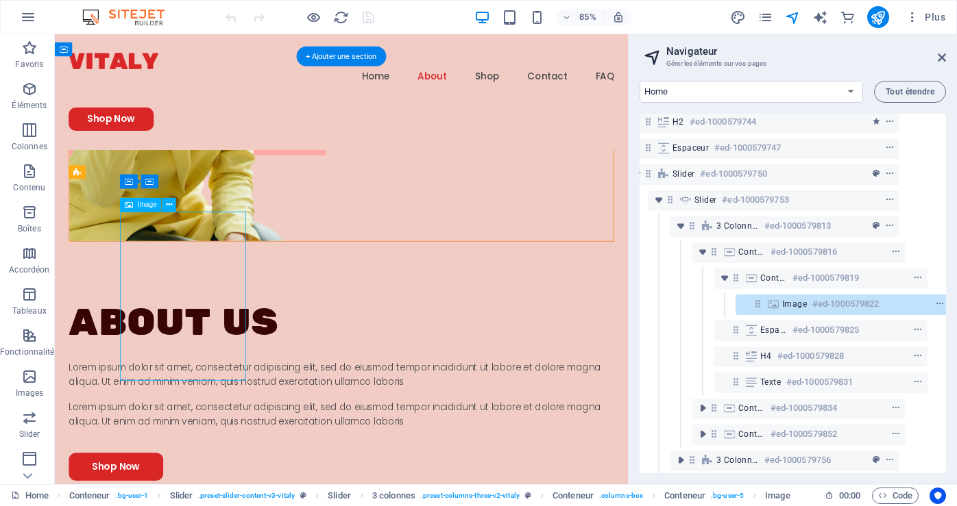
scroll to position [127, 47]
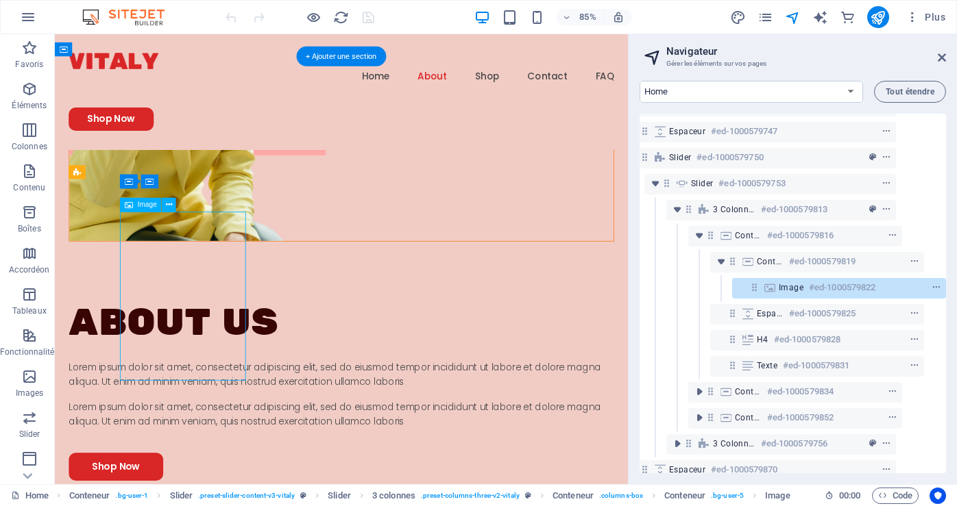
select select "px"
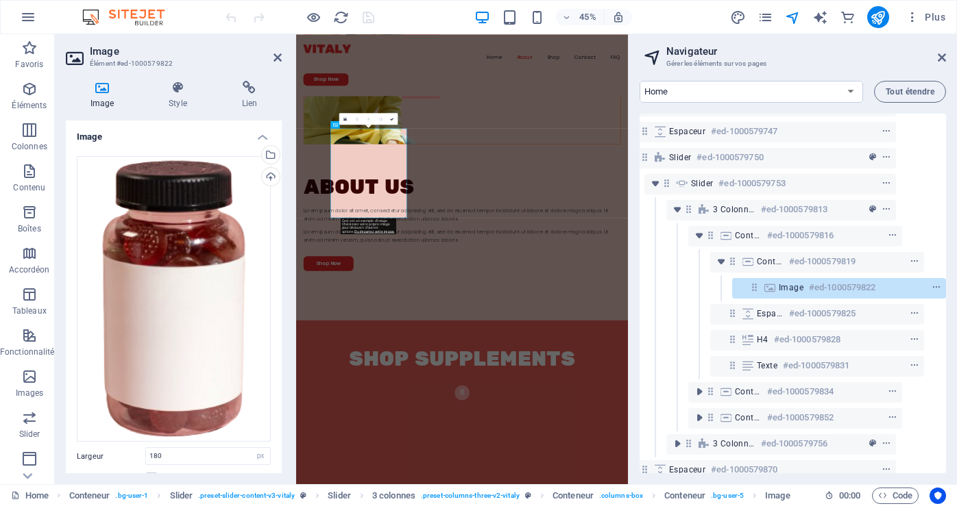
click at [103, 98] on h4 "Image" at bounding box center [105, 95] width 78 height 29
click at [99, 102] on h4 "Image" at bounding box center [105, 95] width 78 height 29
click at [99, 92] on icon at bounding box center [102, 88] width 73 height 14
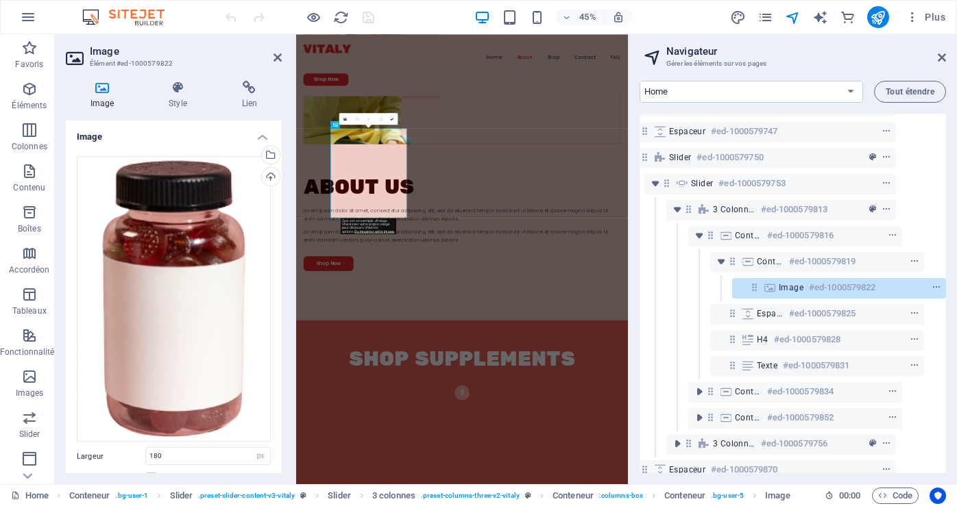
click at [99, 92] on icon at bounding box center [102, 88] width 73 height 14
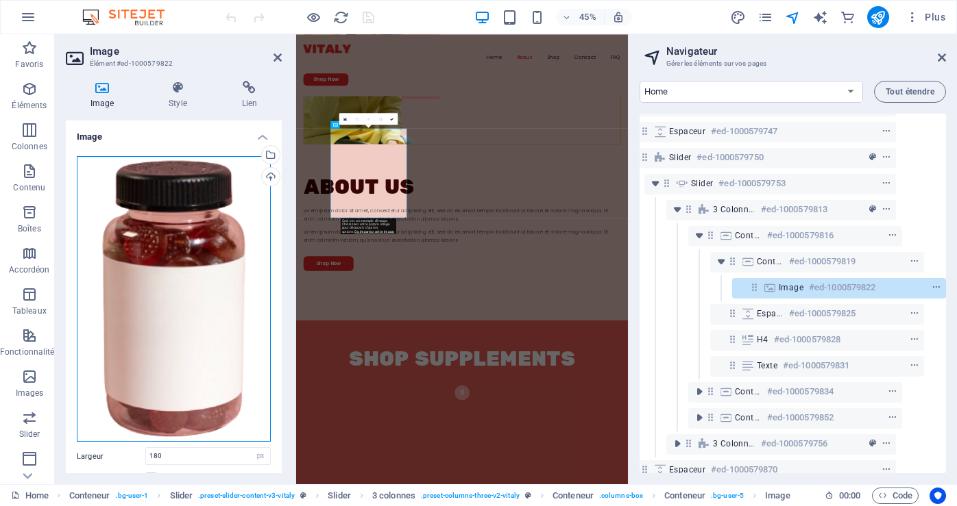
click at [177, 288] on div "Glissez les fichiers ici, cliquez pour choisir les fichiers ou sélectionnez les…" at bounding box center [174, 299] width 194 height 286
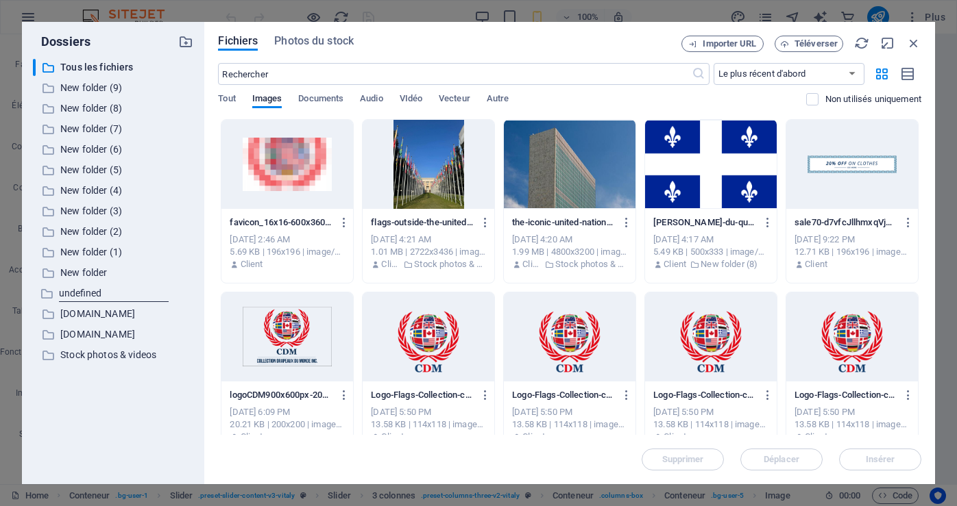
scroll to position [1536, 0]
click at [707, 166] on div at bounding box center [711, 164] width 132 height 89
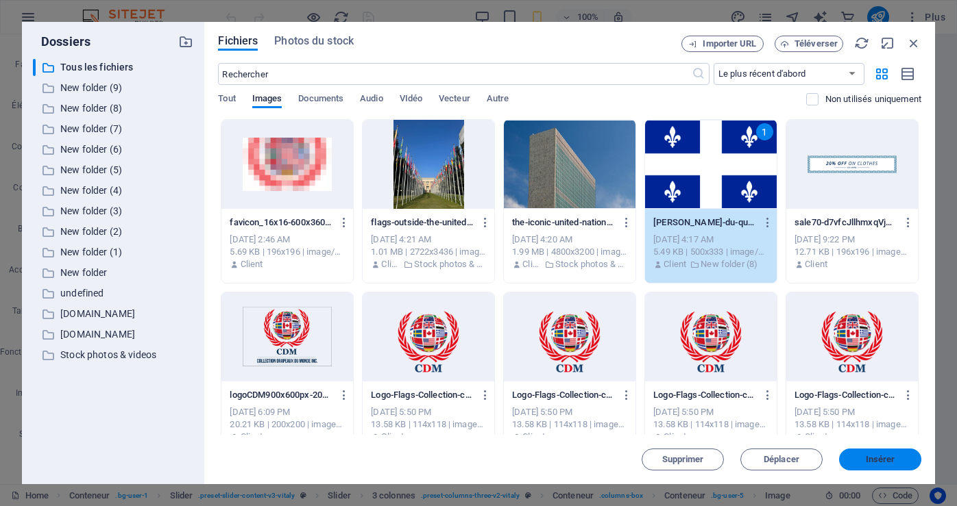
click at [887, 449] on button "Insérer" at bounding box center [880, 460] width 82 height 22
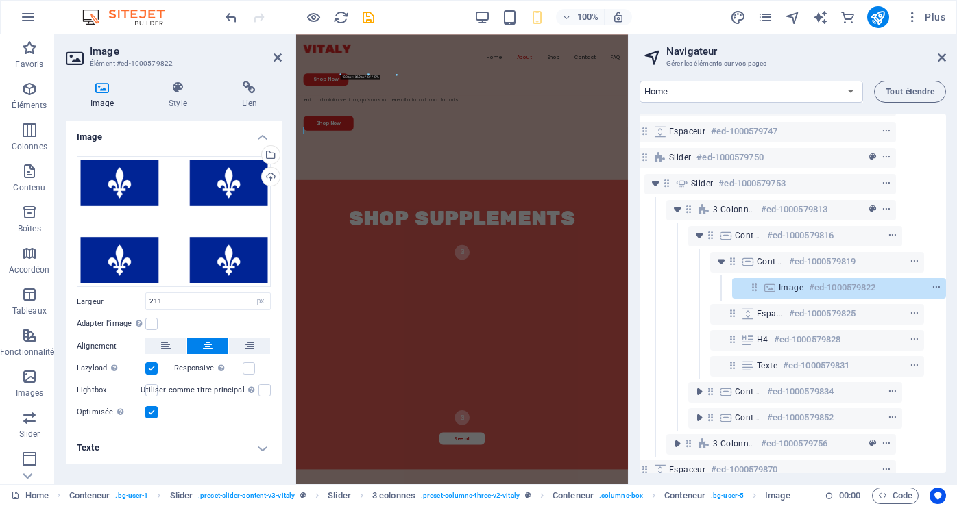
type input "180"
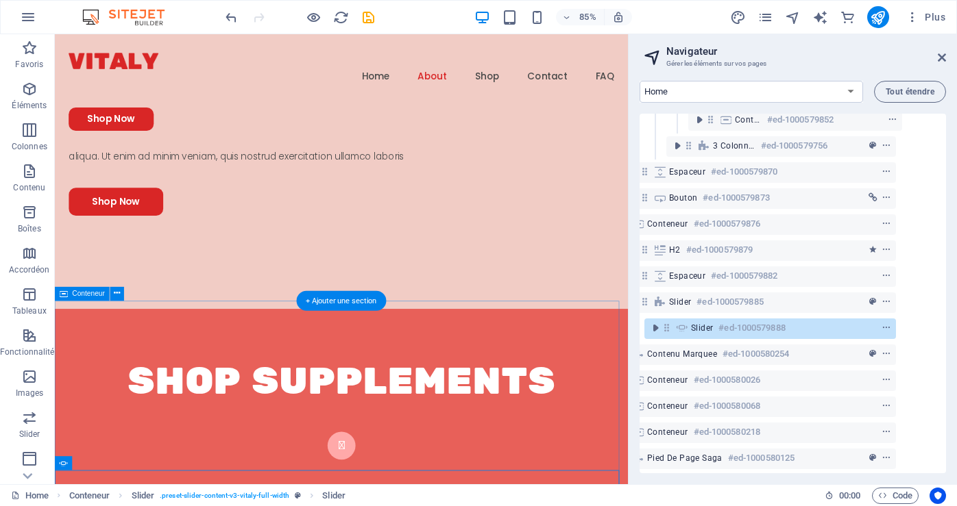
scroll to position [437, 47]
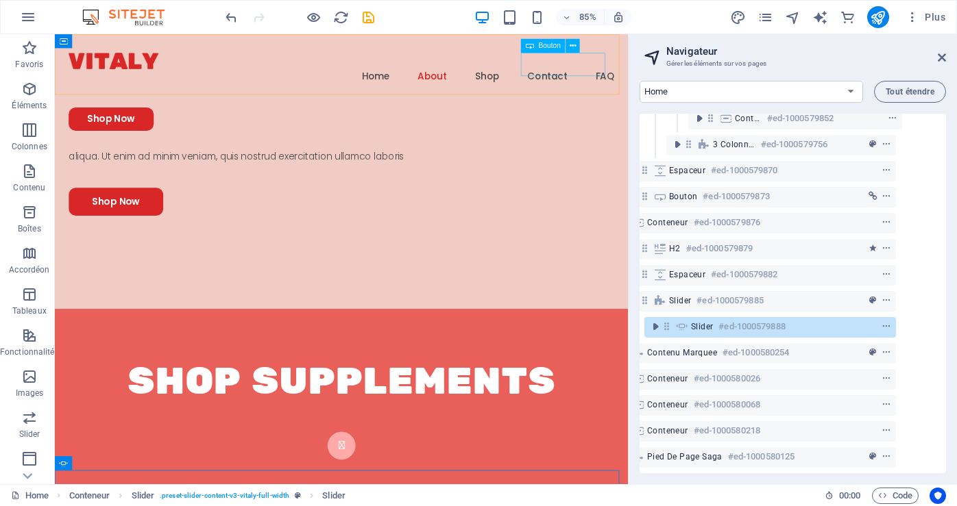
click at [659, 121] on div "Shop Now" at bounding box center [391, 134] width 641 height 27
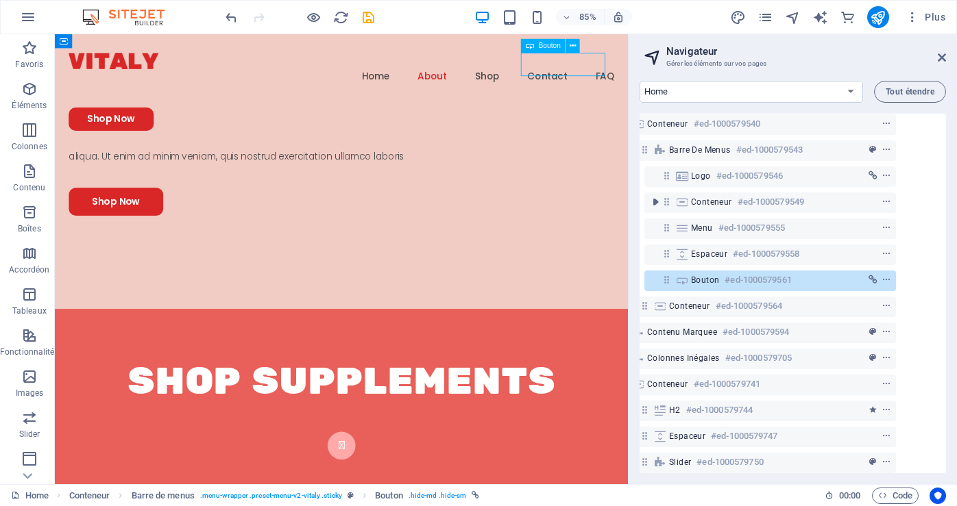
scroll to position [0, 47]
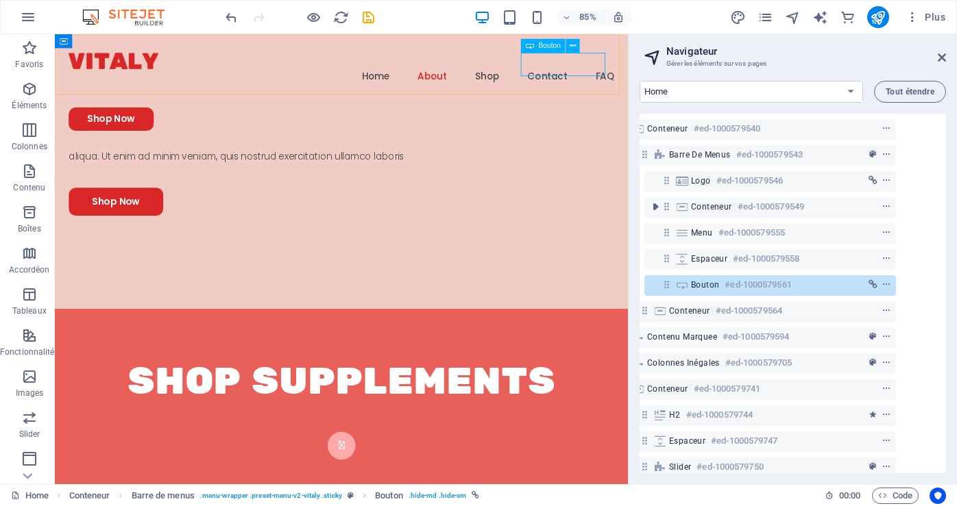
click at [744, 281] on h6 "#ed-1000579561" at bounding box center [757, 285] width 66 height 16
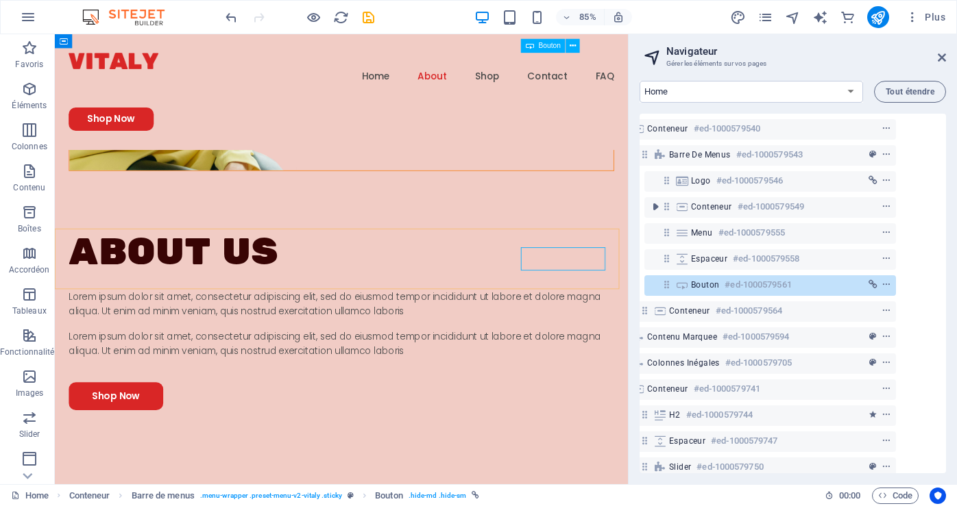
click at [744, 281] on h6 "#ed-1000579561" at bounding box center [757, 285] width 66 height 16
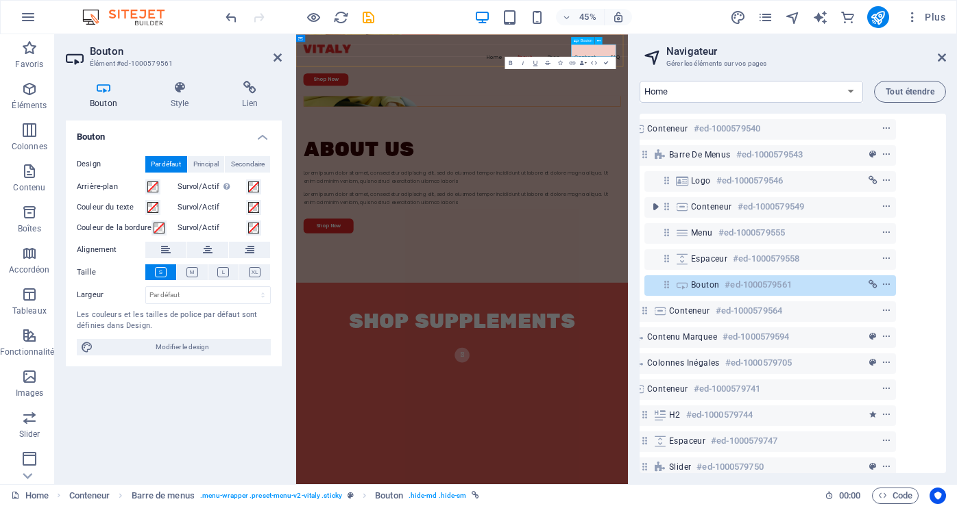
scroll to position [1029, 0]
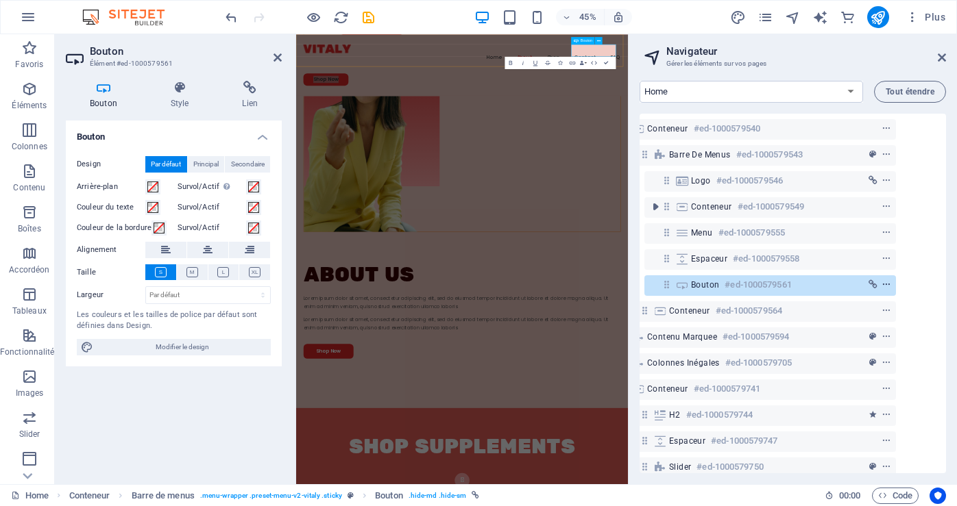
click at [881, 284] on icon "context-menu" at bounding box center [886, 285] width 10 height 10
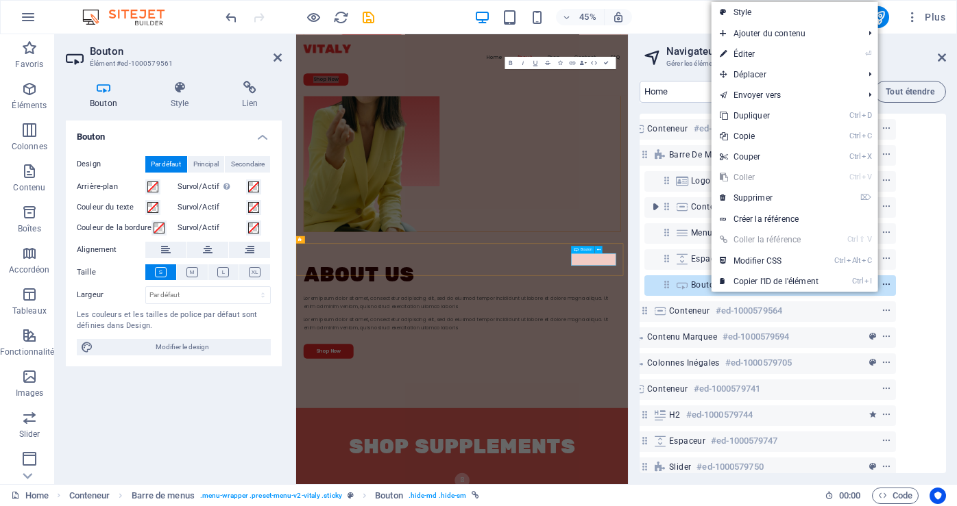
scroll to position [565, 0]
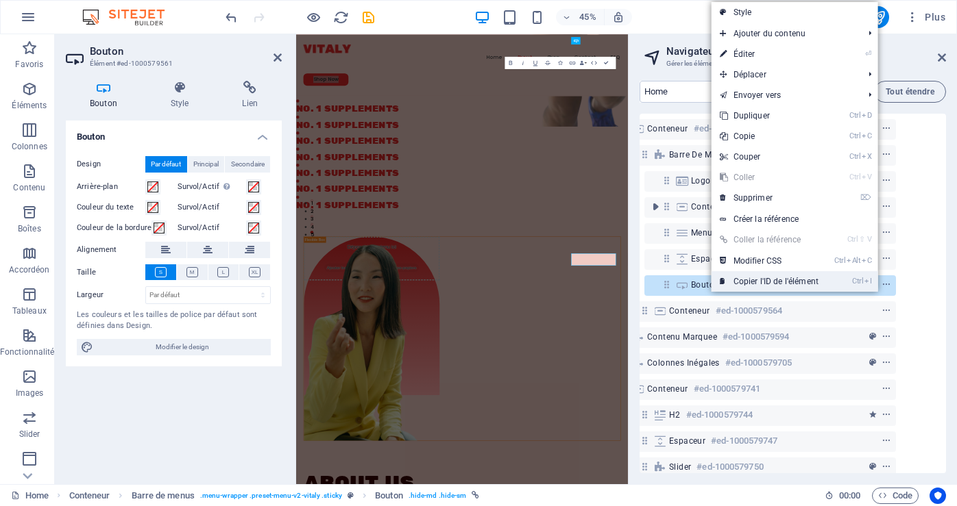
click at [875, 284] on li "Ctrl I Copier l'ID de l'élément" at bounding box center [794, 281] width 167 height 21
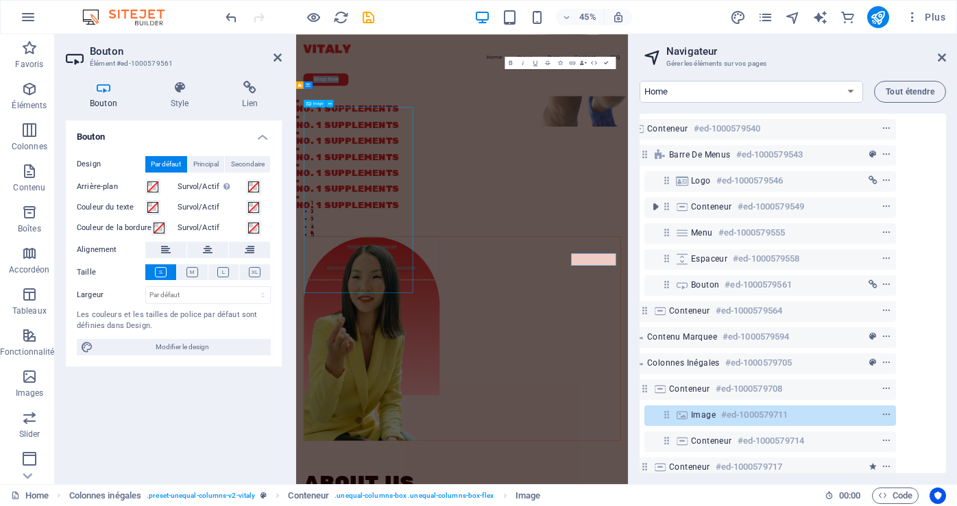
select select "px"
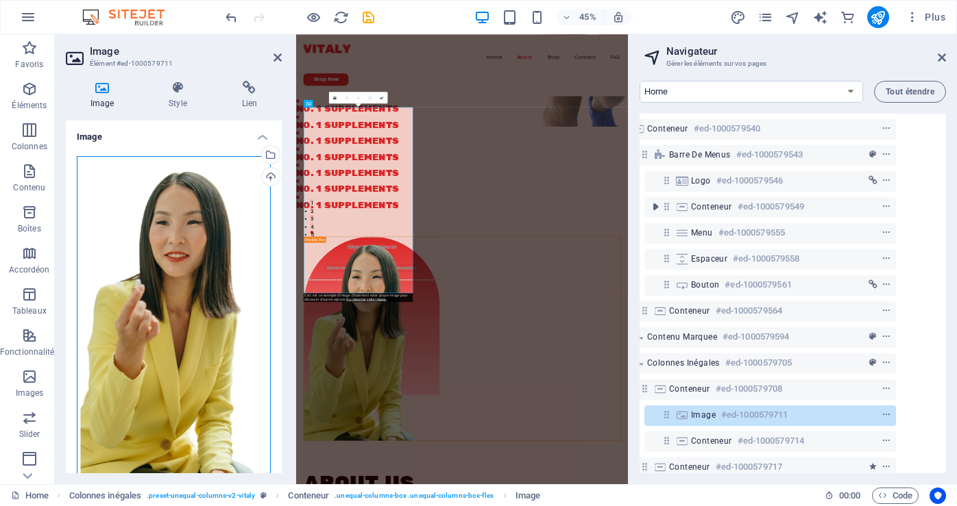
click at [184, 286] on div "Glissez les fichiers ici, cliquez pour choisir les fichiers ou sélectionnez les…" at bounding box center [174, 319] width 194 height 326
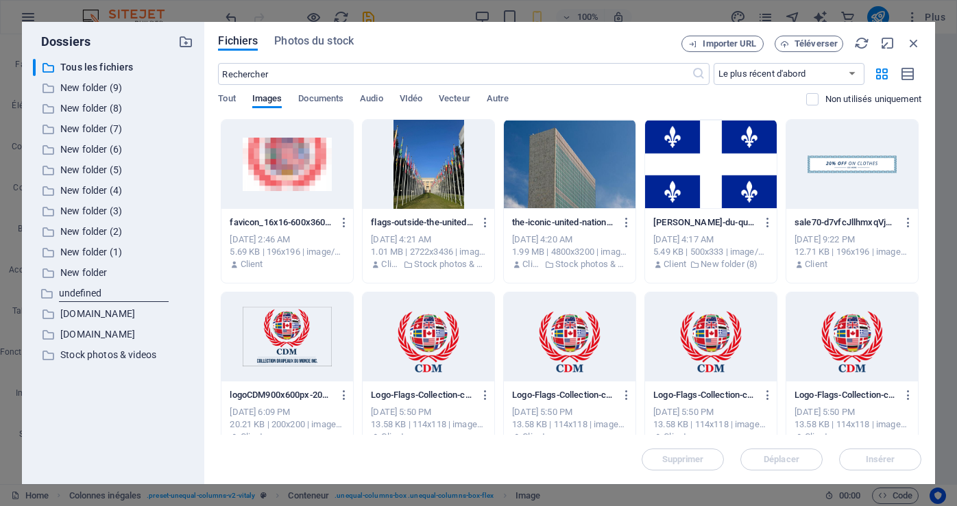
click at [576, 355] on div at bounding box center [570, 337] width 132 height 89
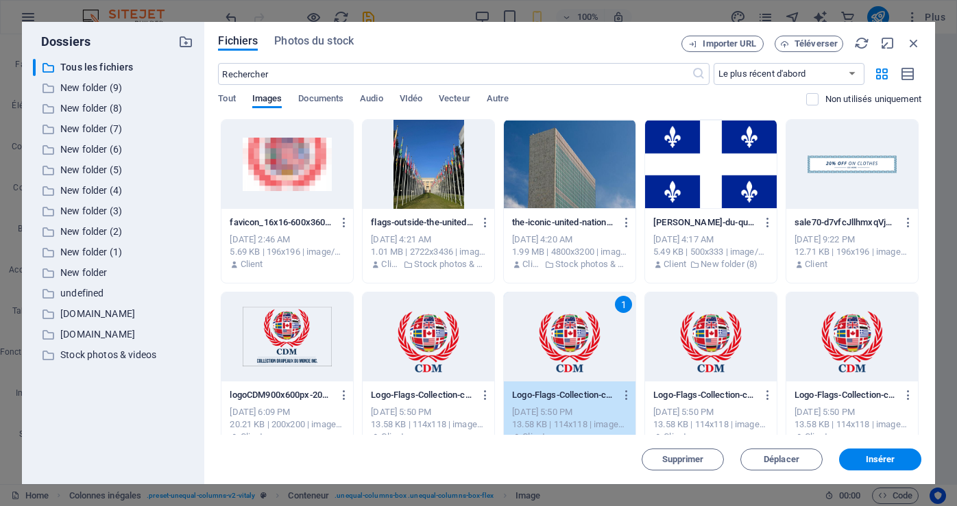
click at [576, 355] on div "1" at bounding box center [570, 337] width 132 height 89
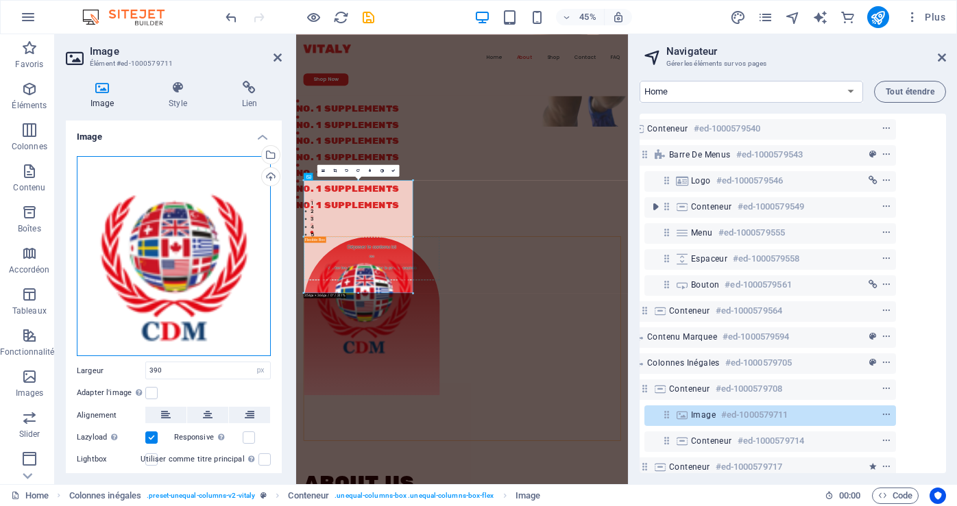
click at [183, 287] on div "Glissez les fichiers ici, cliquez pour choisir les fichiers ou sélectionnez les…" at bounding box center [174, 256] width 194 height 201
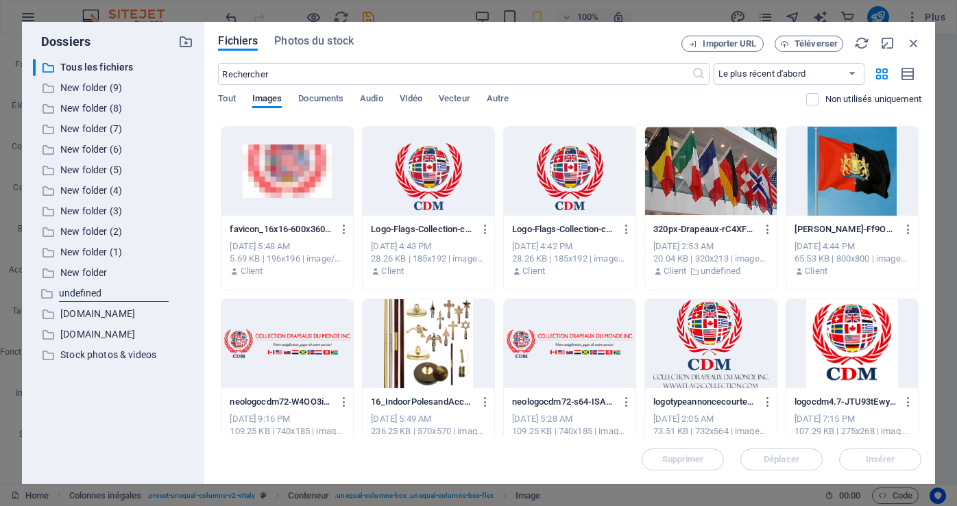
scroll to position [480, 0]
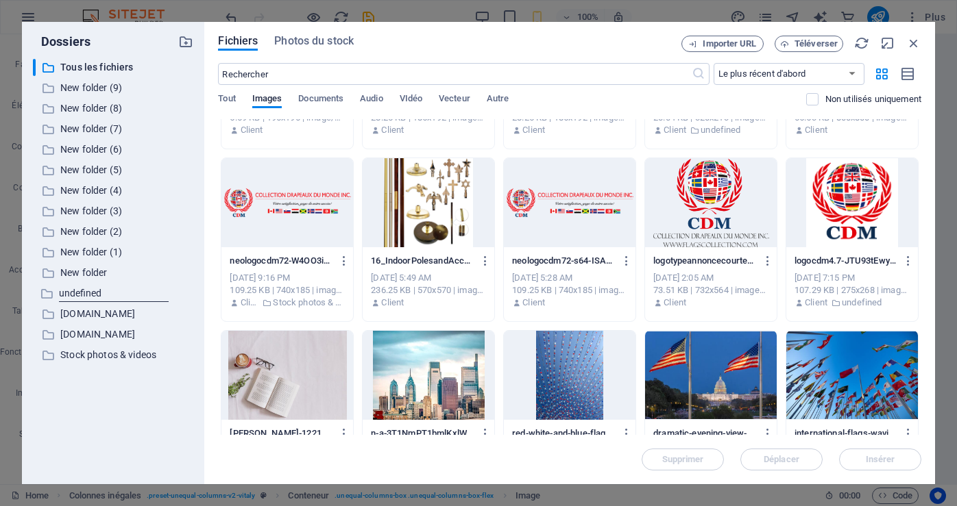
click at [726, 211] on div at bounding box center [711, 202] width 132 height 89
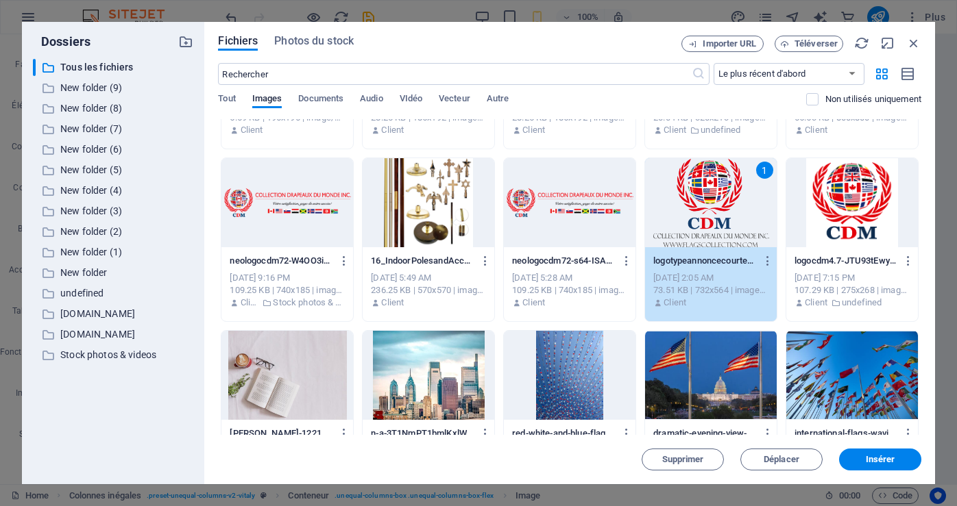
click at [725, 211] on div "1" at bounding box center [711, 202] width 132 height 89
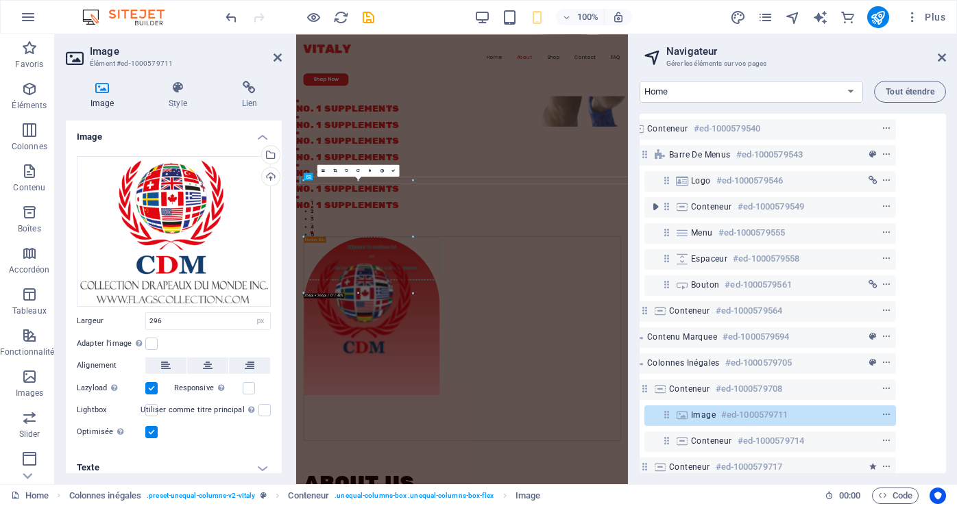
type input "390"
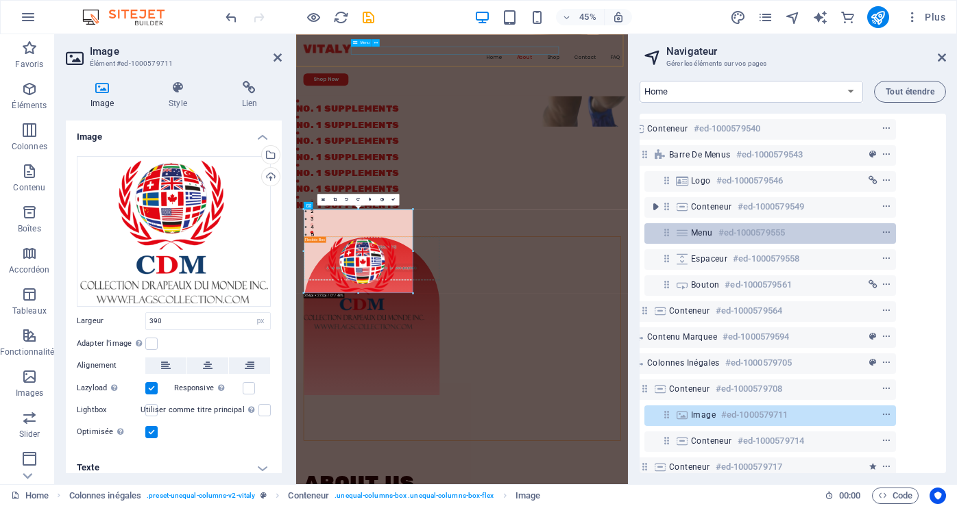
click at [745, 234] on h6 "#ed-1000579555" at bounding box center [751, 233] width 66 height 16
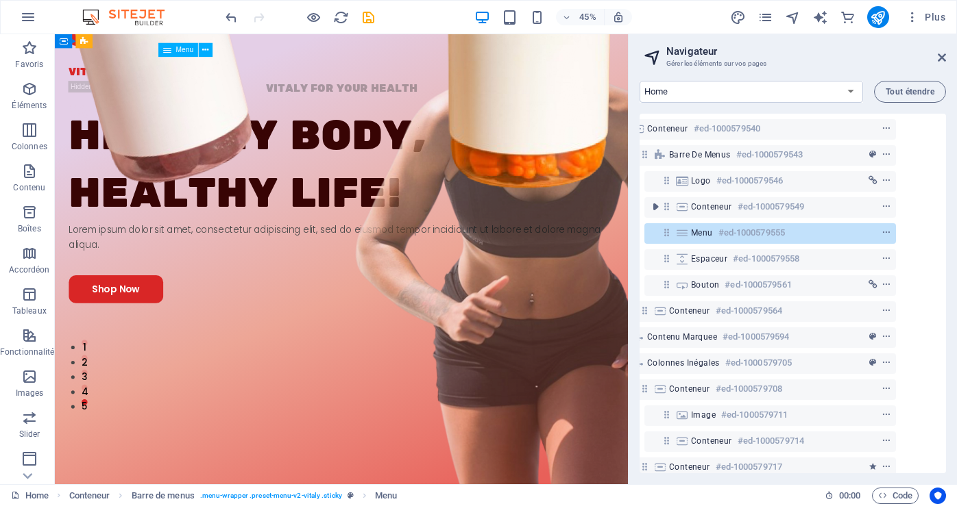
scroll to position [0, 0]
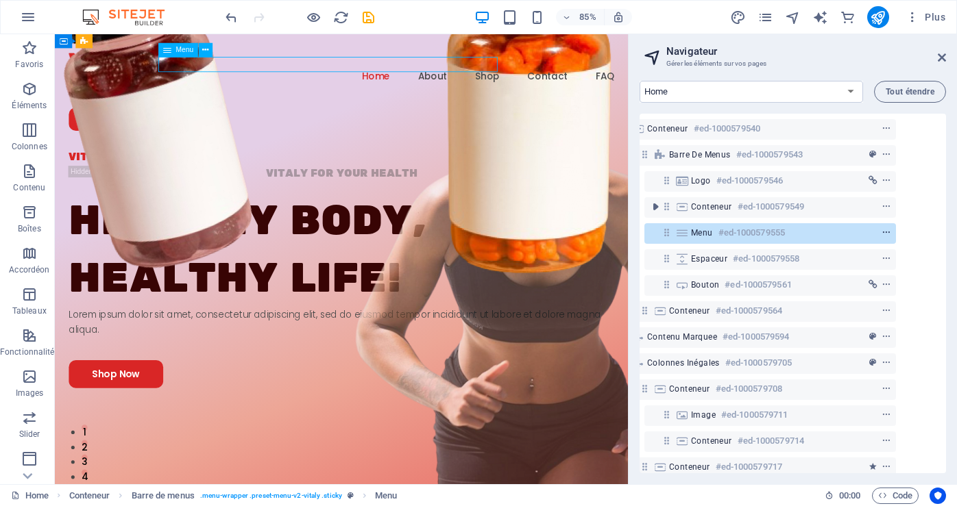
click at [881, 231] on icon "context-menu" at bounding box center [886, 233] width 10 height 10
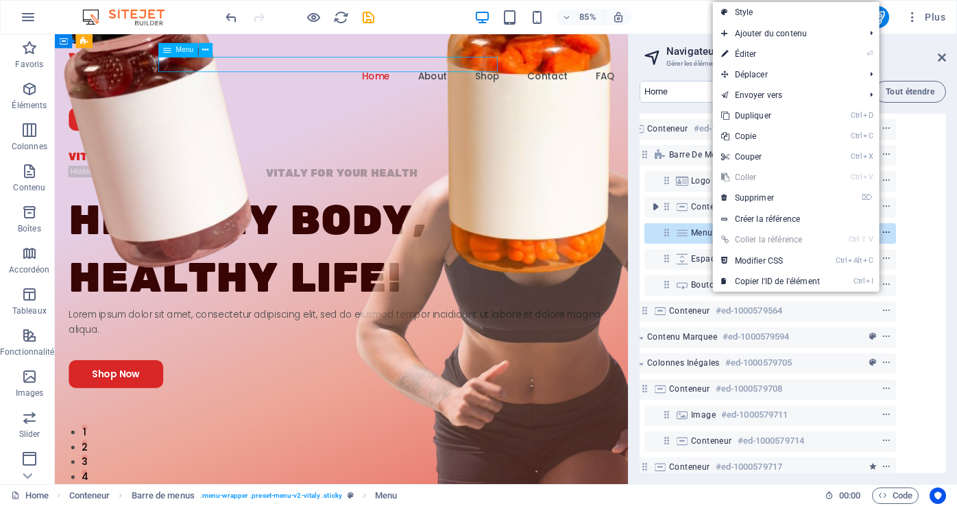
click at [881, 231] on icon "context-menu" at bounding box center [886, 233] width 10 height 10
select select "3"
select select
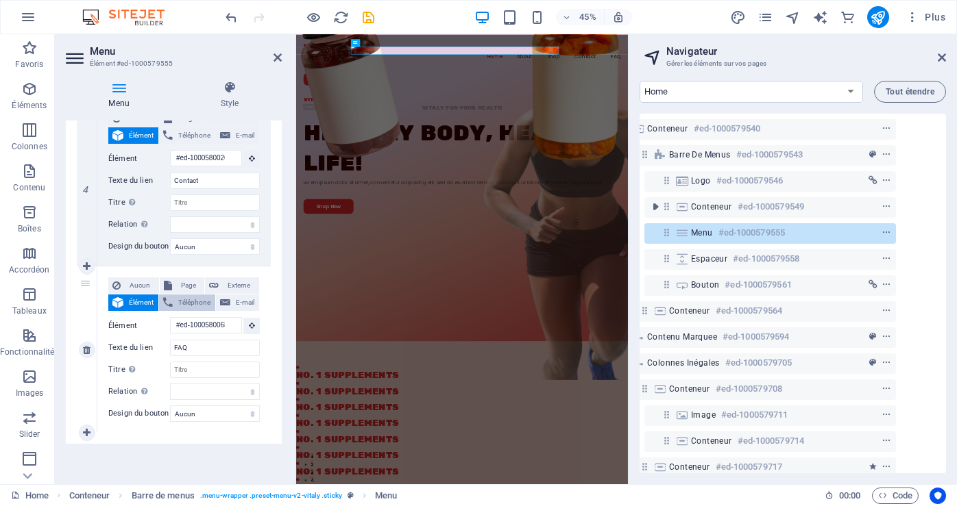
click at [190, 306] on span "Téléphone" at bounding box center [194, 303] width 34 height 16
select select
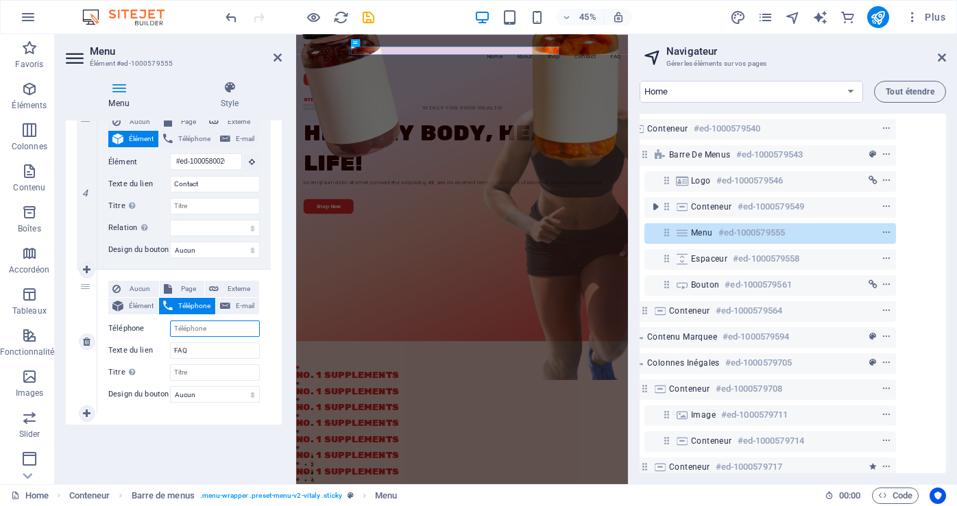
scroll to position [682, 0]
click at [241, 305] on span "E-mail" at bounding box center [244, 306] width 21 height 16
select select
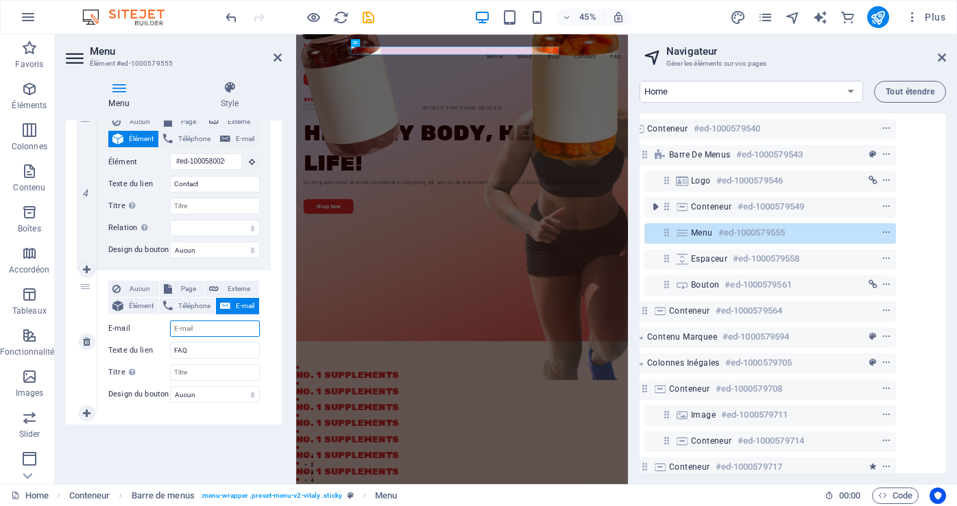
select select
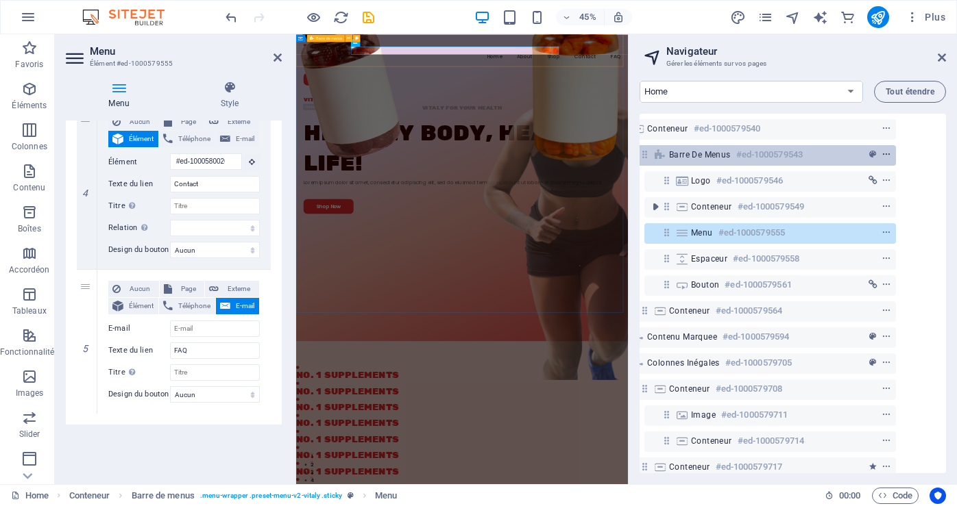
click at [881, 151] on icon "context-menu" at bounding box center [886, 155] width 10 height 10
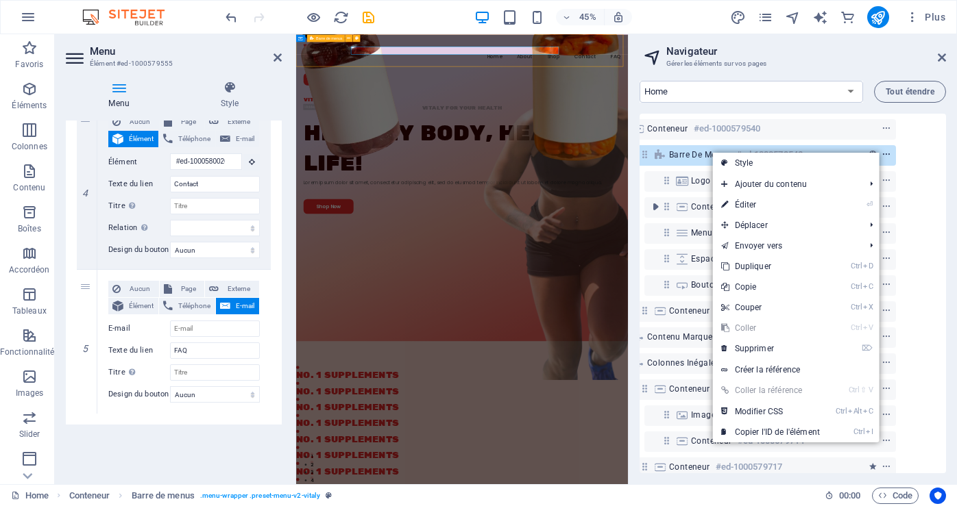
scroll to position [0, 27]
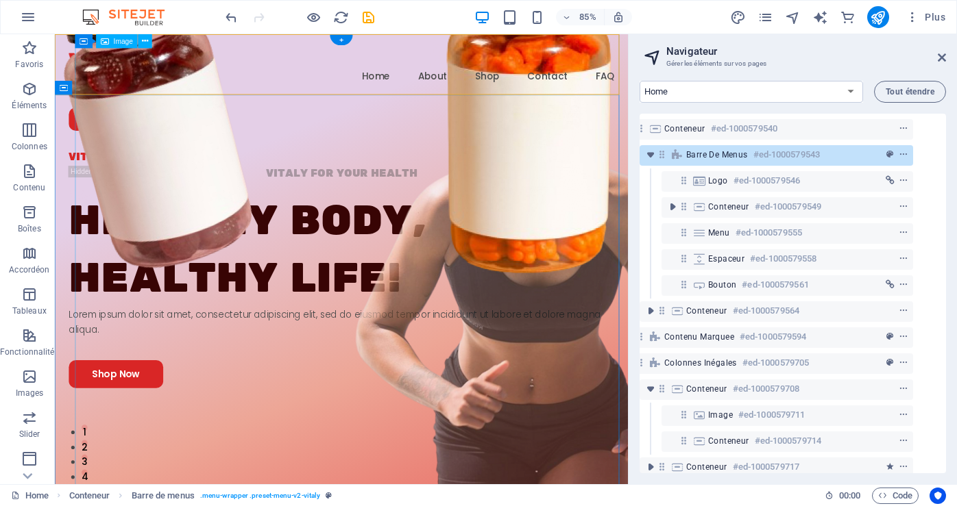
click at [568, 359] on figure at bounding box center [449, 339] width 720 height 929
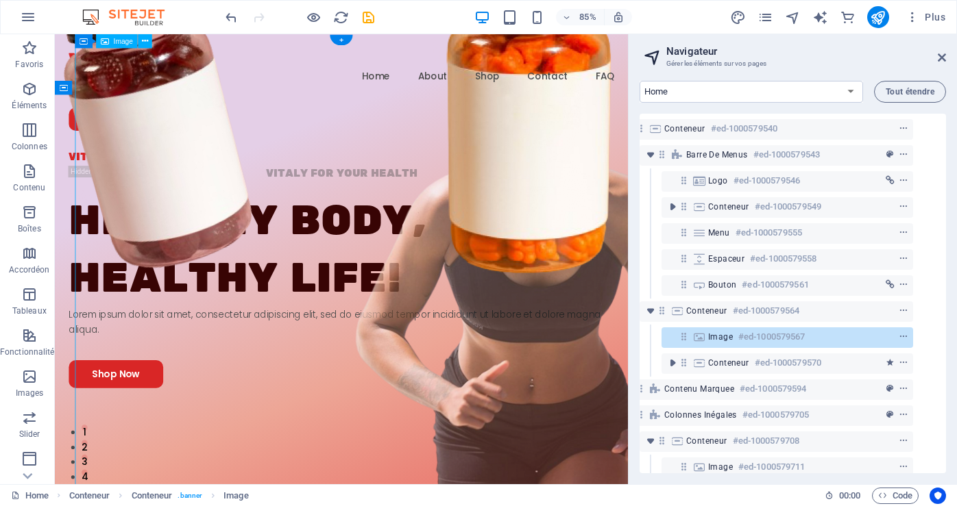
click at [568, 359] on figure at bounding box center [449, 339] width 720 height 929
select select "px"
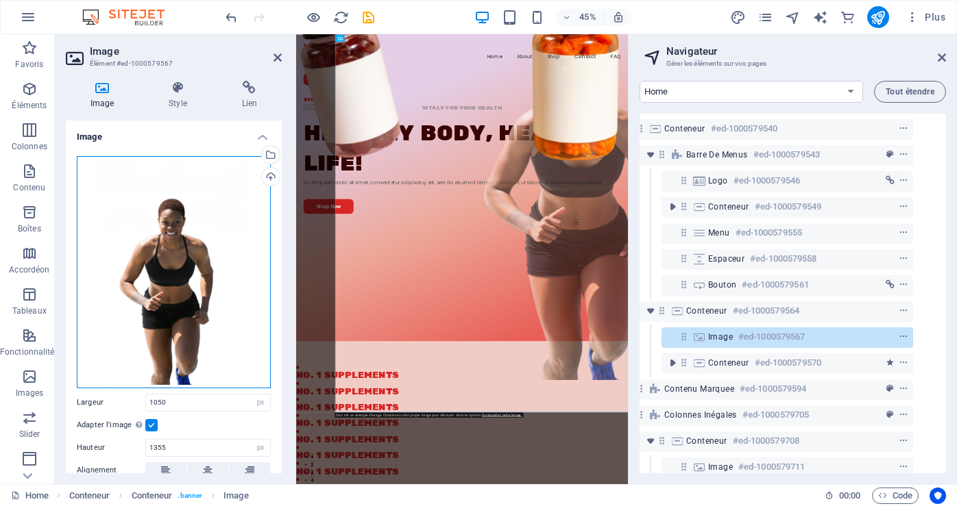
click at [167, 293] on div "Glissez les fichiers ici, cliquez pour choisir les fichiers ou sélectionnez les…" at bounding box center [174, 272] width 194 height 232
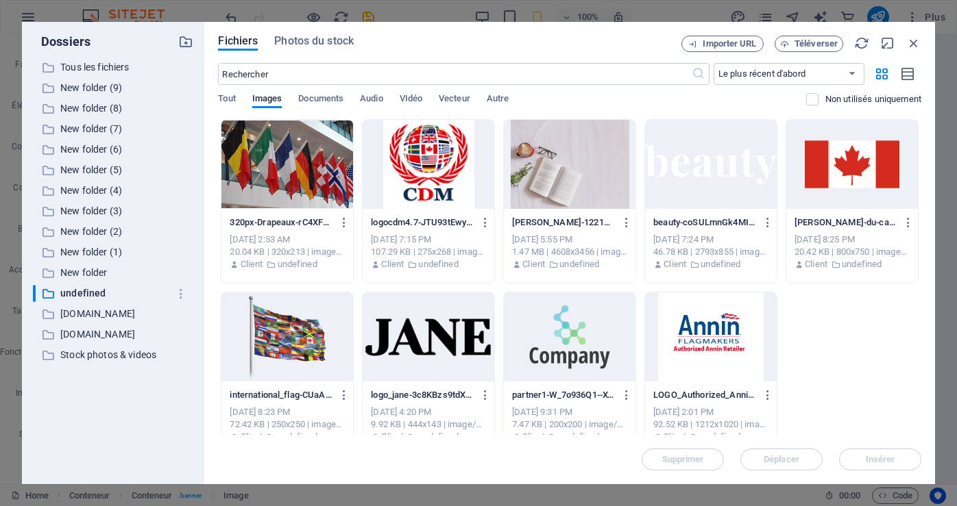
type input "476"
type input "680"
type input "0"
type input "253"
click at [297, 156] on div at bounding box center [287, 164] width 132 height 89
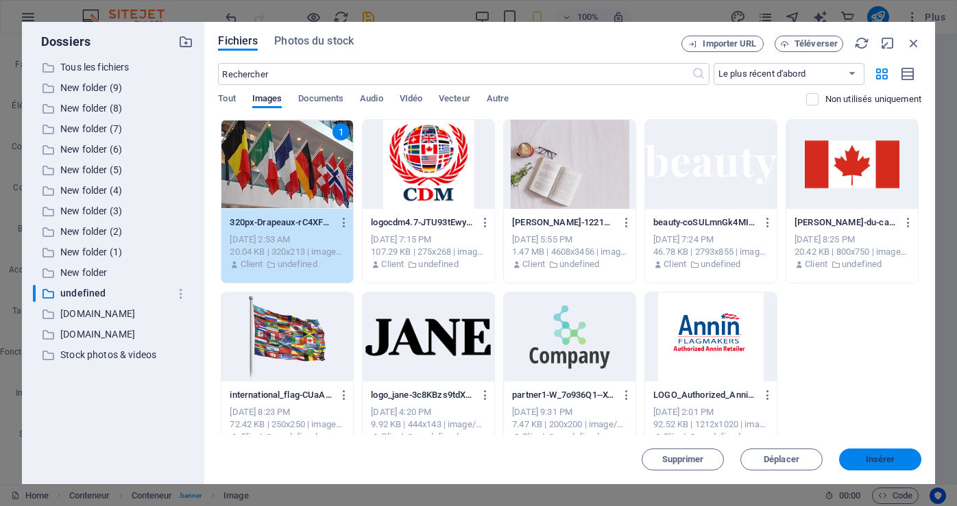
click at [864, 456] on span "Insérer" at bounding box center [879, 460] width 71 height 8
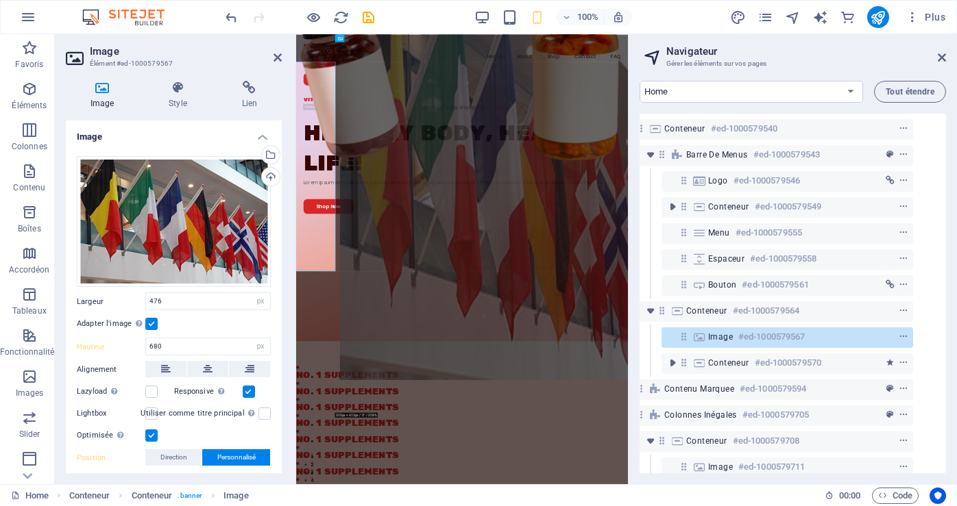
type input "1050"
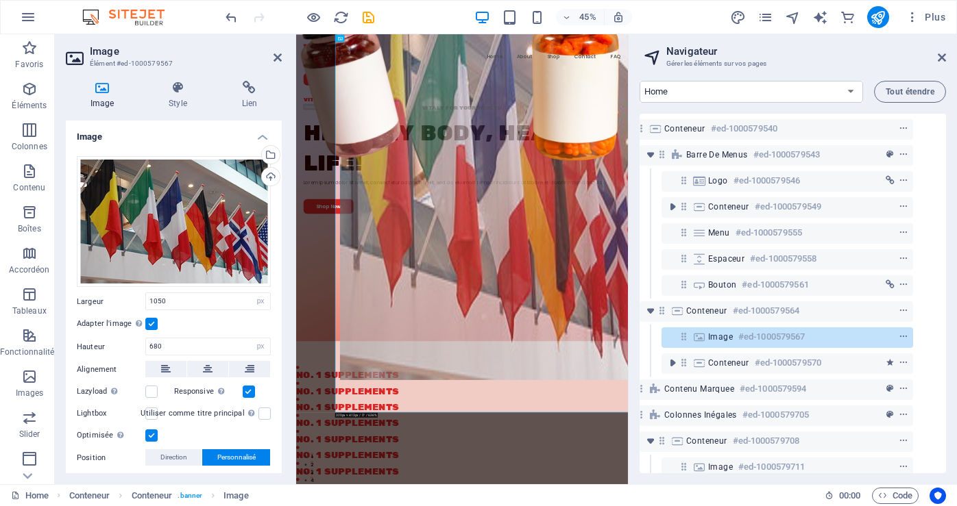
type input "1355"
type input "233"
type input "0"
click at [169, 254] on div "Glissez les fichiers ici, cliquez pour choisir les fichiers ou sélectionnez les…" at bounding box center [174, 222] width 194 height 132
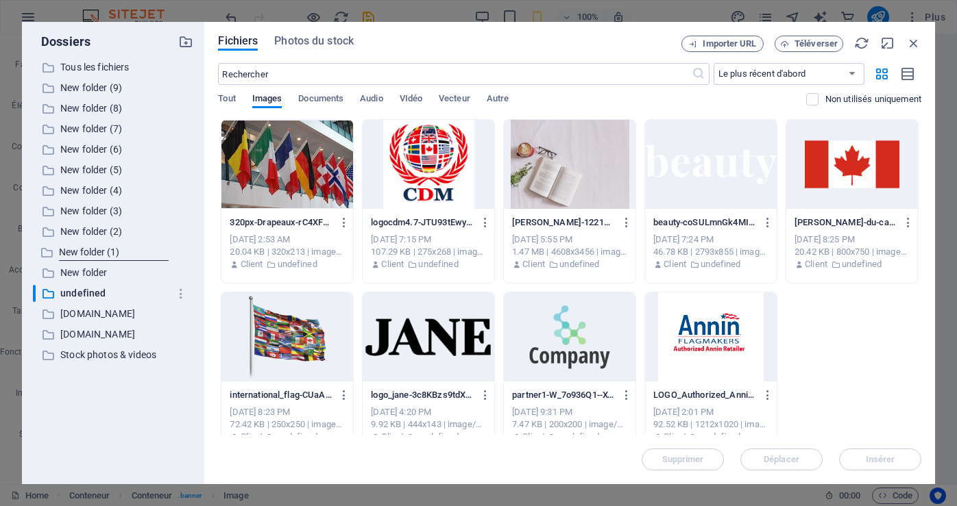
type input "476"
type input "680"
type input "0"
type input "253"
click at [309, 346] on div at bounding box center [287, 337] width 132 height 89
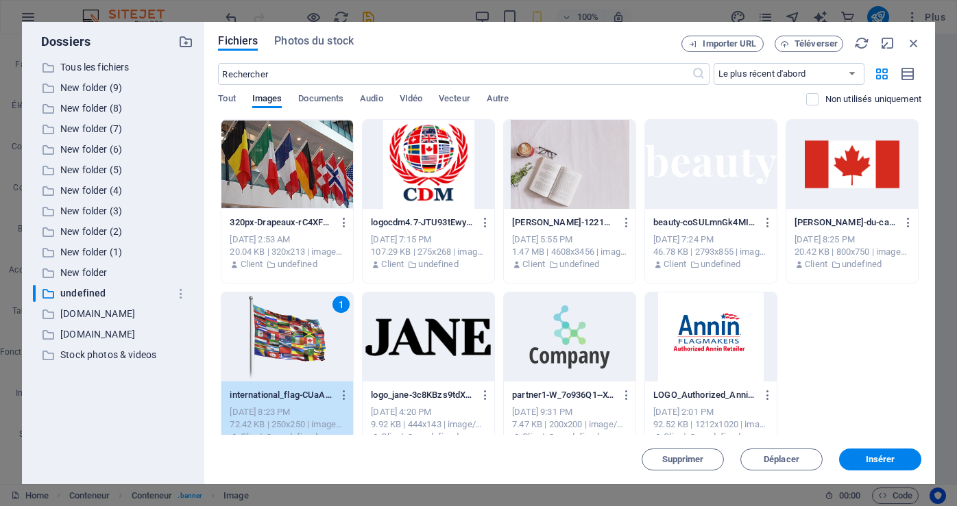
click at [310, 347] on div "1" at bounding box center [287, 337] width 132 height 89
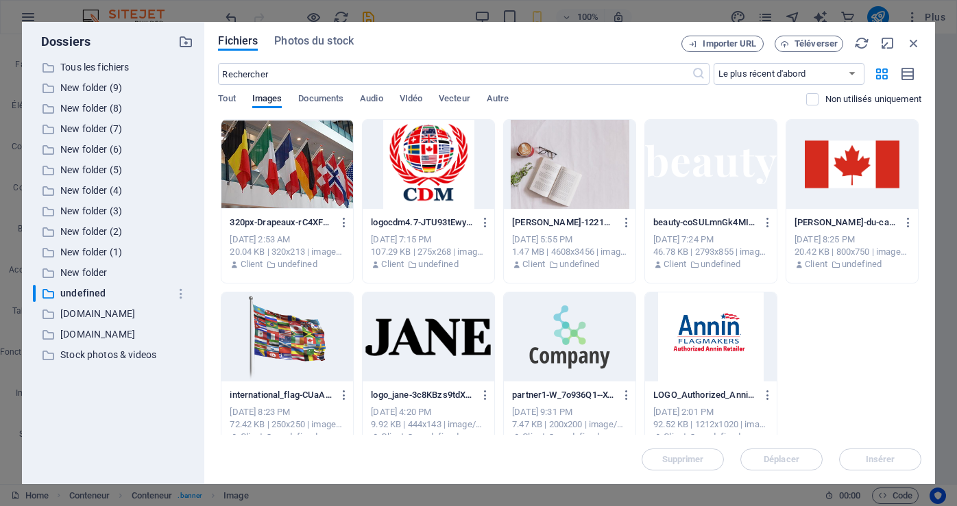
click at [312, 347] on div at bounding box center [287, 337] width 132 height 89
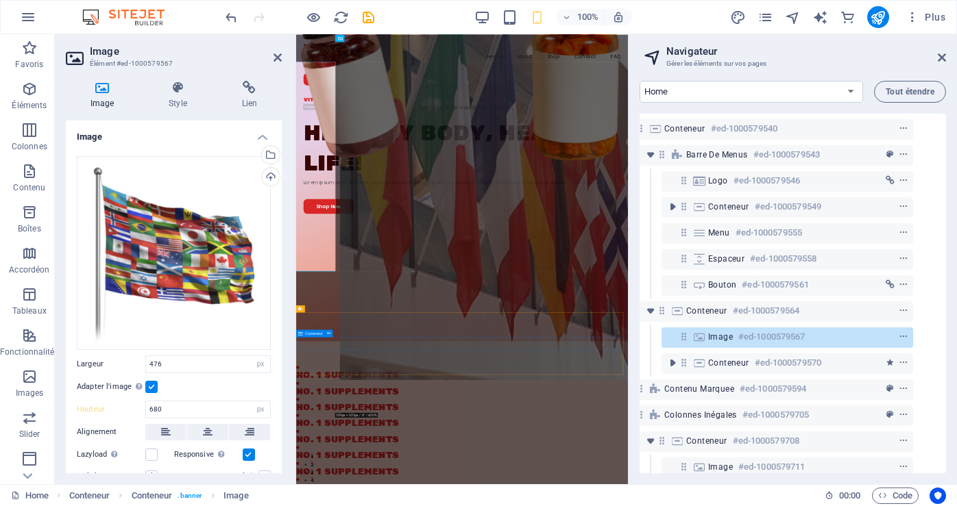
type input "1050"
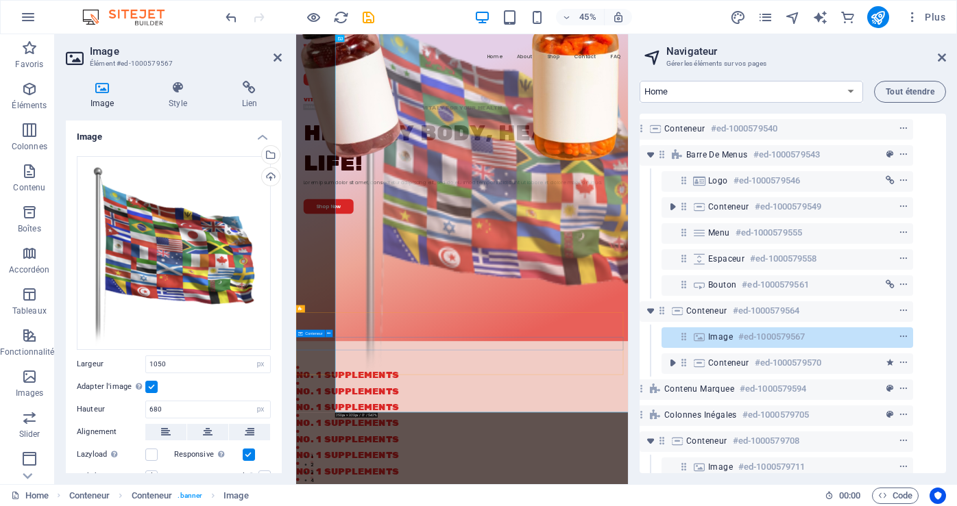
type input "1355"
type input "233"
type input "0"
click at [180, 236] on div "Glissez les fichiers ici, cliquez pour choisir les fichiers ou sélectionnez les…" at bounding box center [174, 253] width 194 height 194
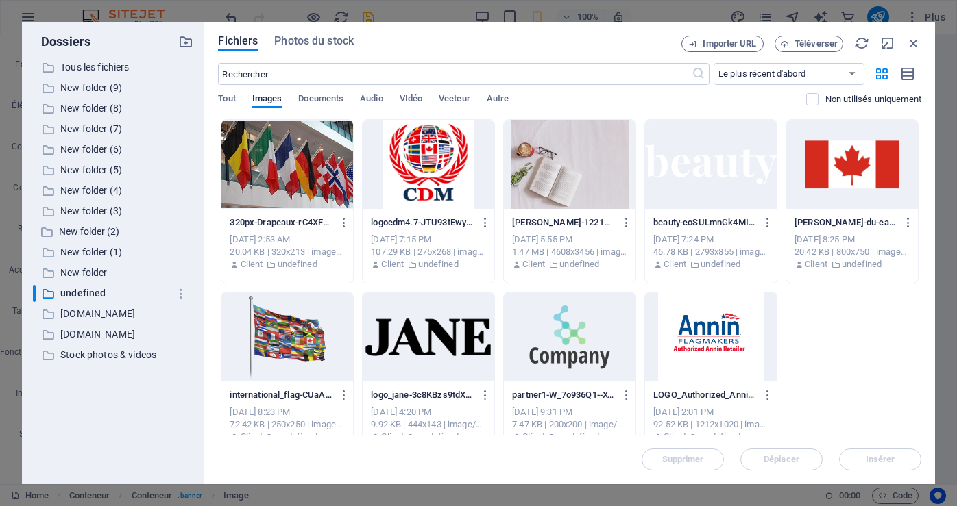
type input "476"
type input "680"
type input "0"
type input "253"
click at [831, 182] on div at bounding box center [852, 164] width 132 height 89
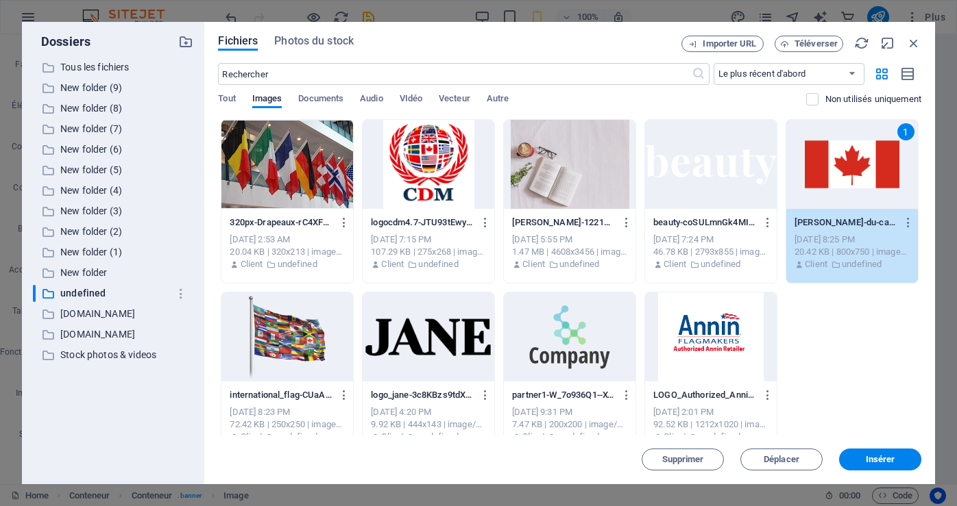
click at [831, 182] on div "1" at bounding box center [852, 164] width 132 height 89
type input "1050"
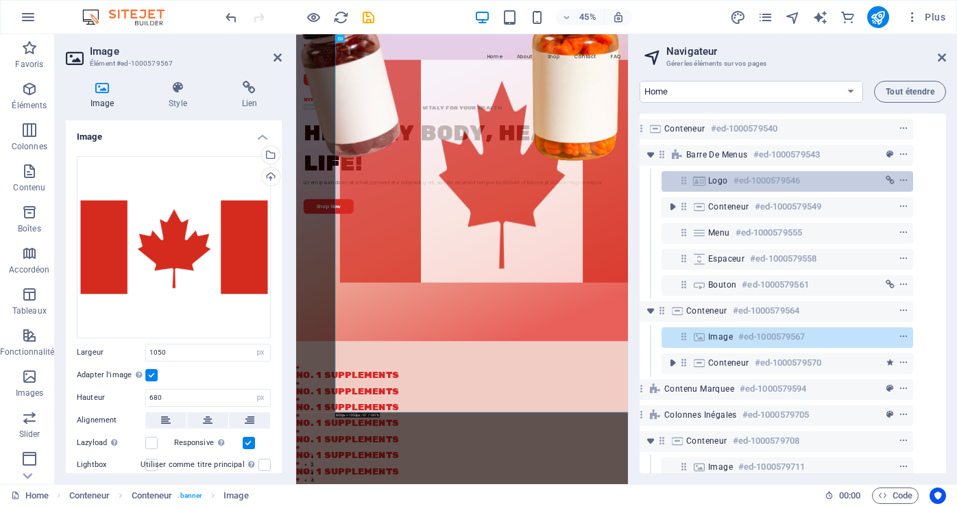
type input "1355"
type input "233"
type input "0"
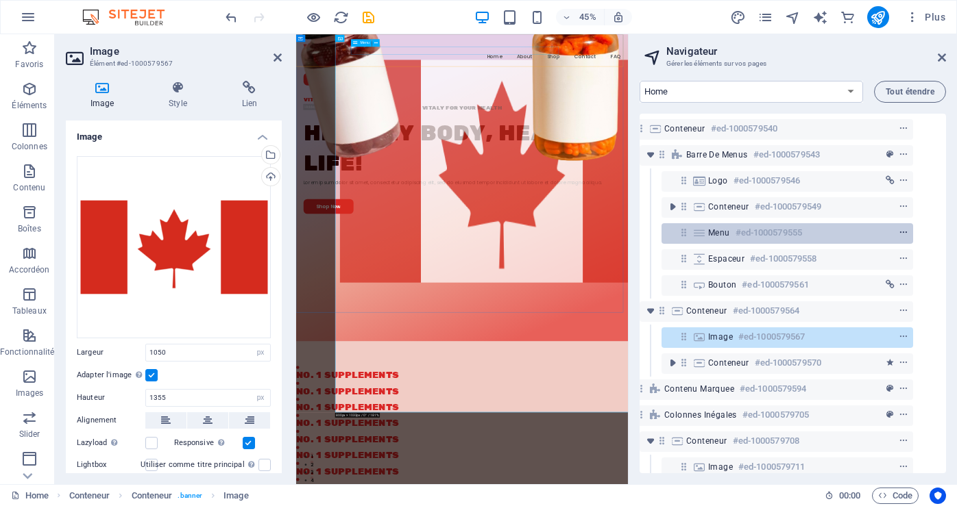
click at [907, 234] on span "context-menu" at bounding box center [903, 233] width 14 height 10
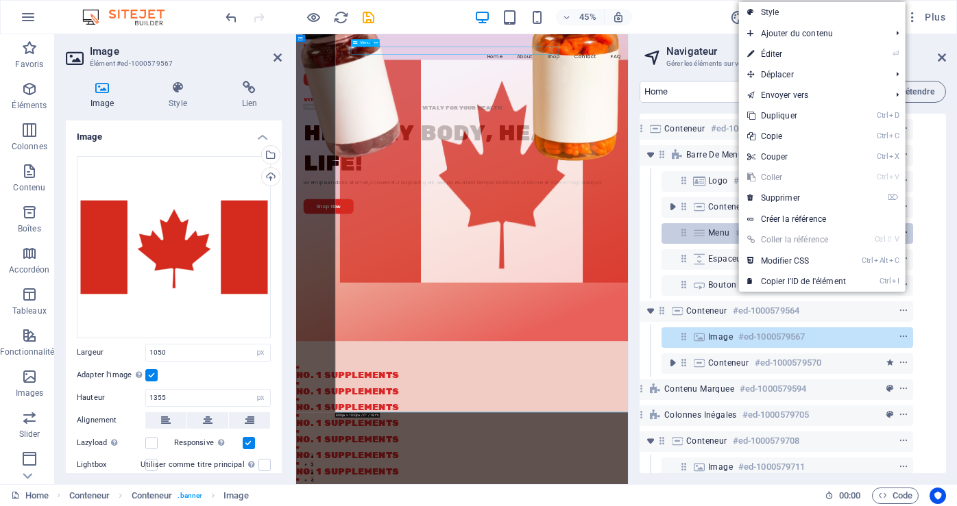
click at [905, 234] on span "context-menu" at bounding box center [903, 233] width 14 height 10
select select "3"
select select
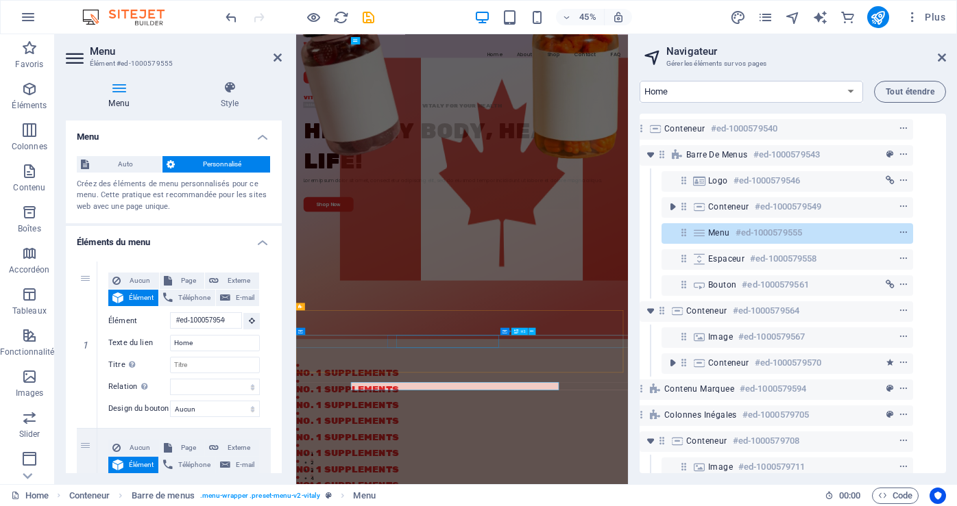
scroll to position [0, 0]
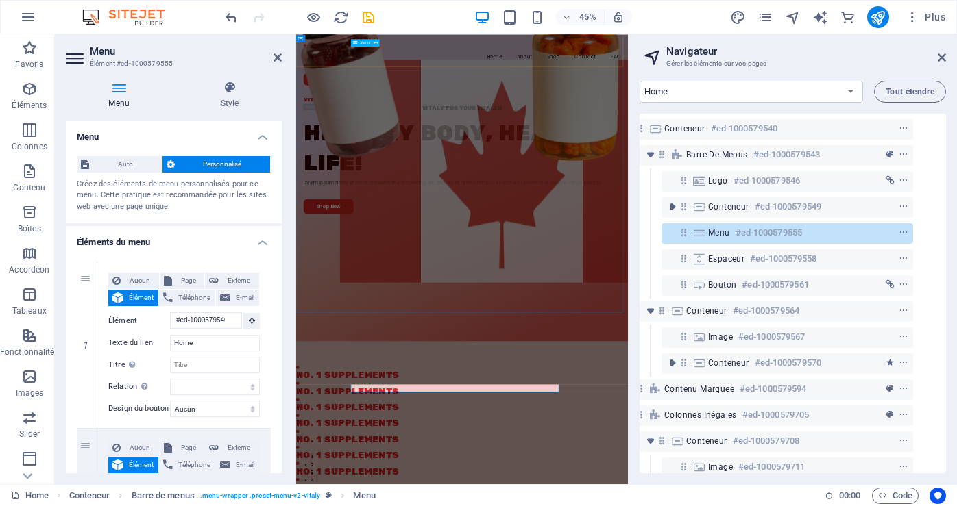
click at [775, 236] on h6 "#ed-1000579555" at bounding box center [768, 233] width 66 height 16
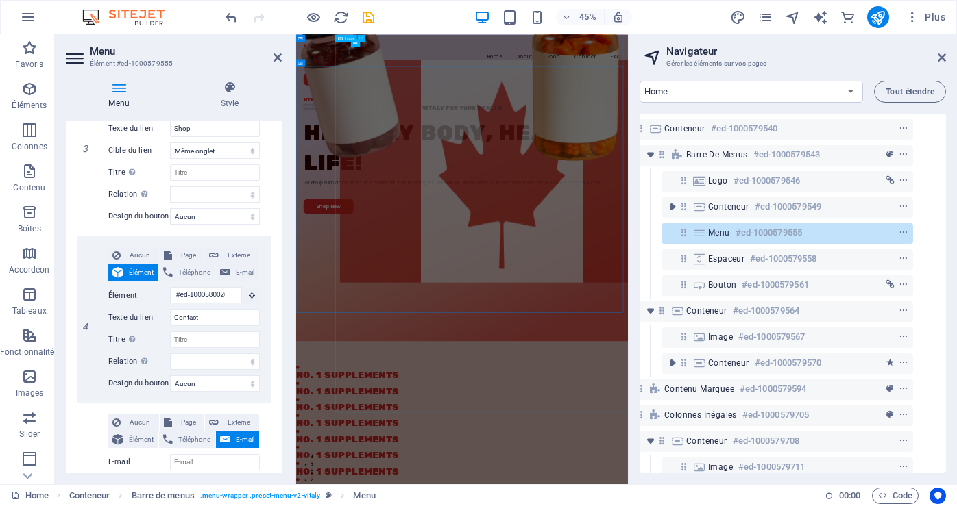
click at [431, 506] on figure at bounding box center [753, 339] width 720 height 929
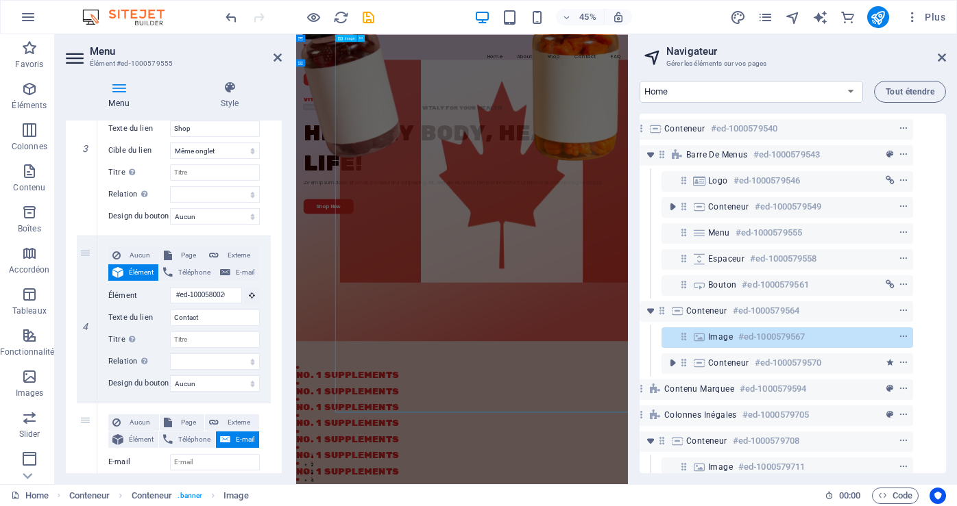
click at [431, 506] on figure at bounding box center [753, 339] width 720 height 929
select select "px"
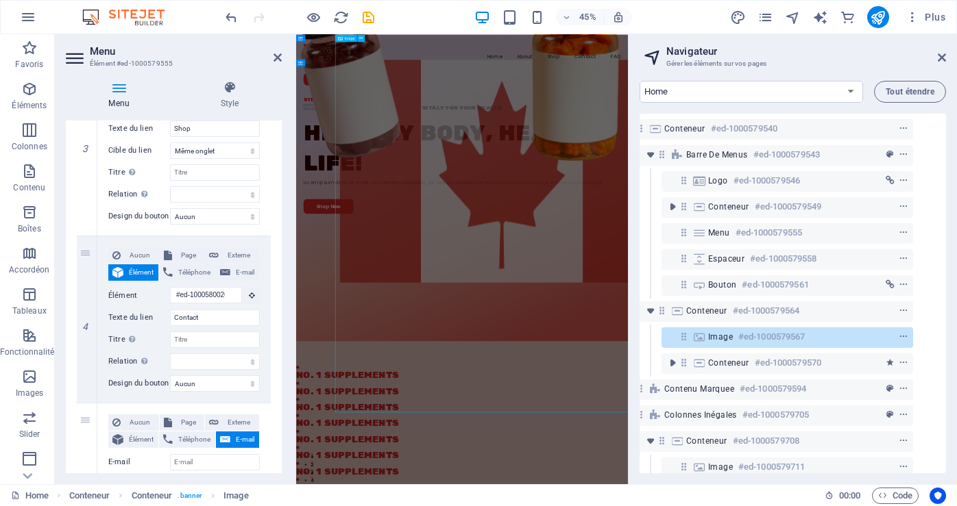
select select "px"
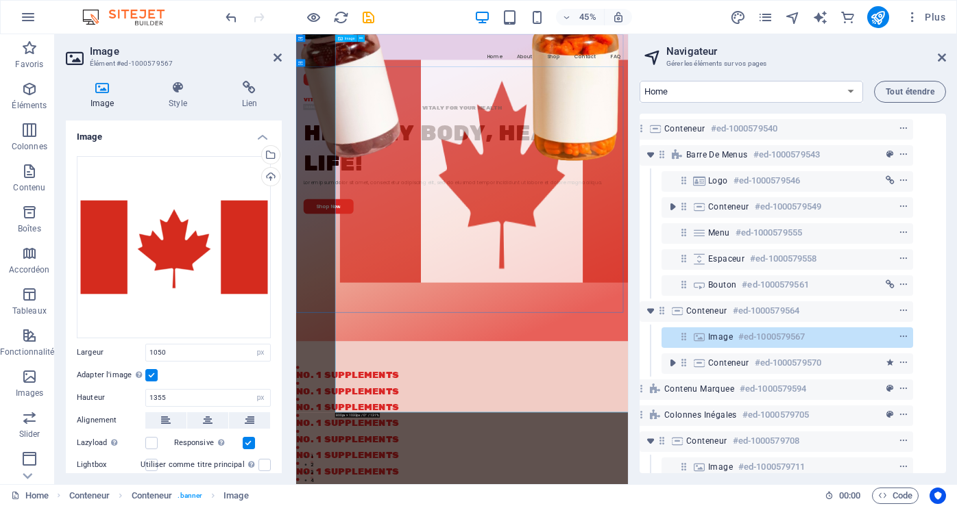
click at [793, 338] on h6 "#ed-1000579567" at bounding box center [771, 337] width 66 height 16
click at [903, 337] on icon "context-menu" at bounding box center [904, 337] width 10 height 10
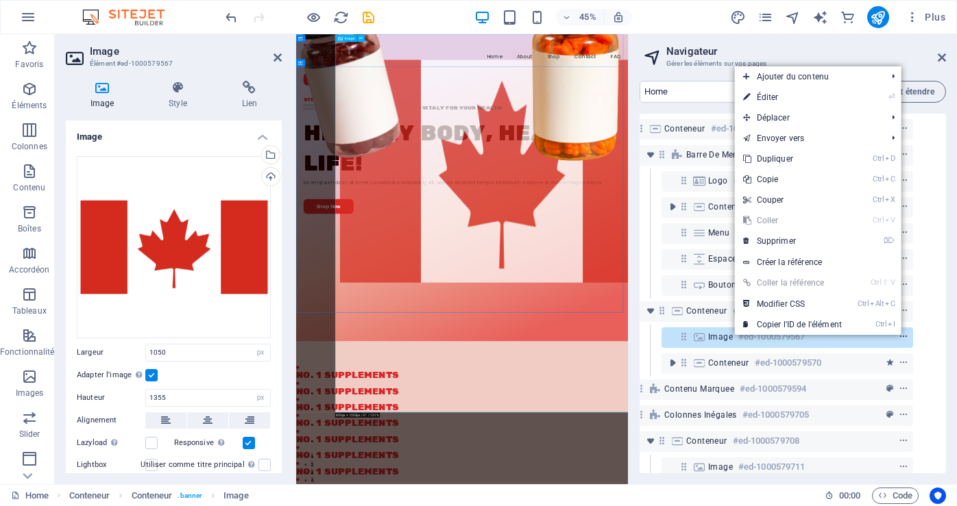
click at [903, 337] on icon "context-menu" at bounding box center [904, 337] width 10 height 10
click at [709, 343] on div "Image #ed-1000579567" at bounding box center [776, 337] width 136 height 16
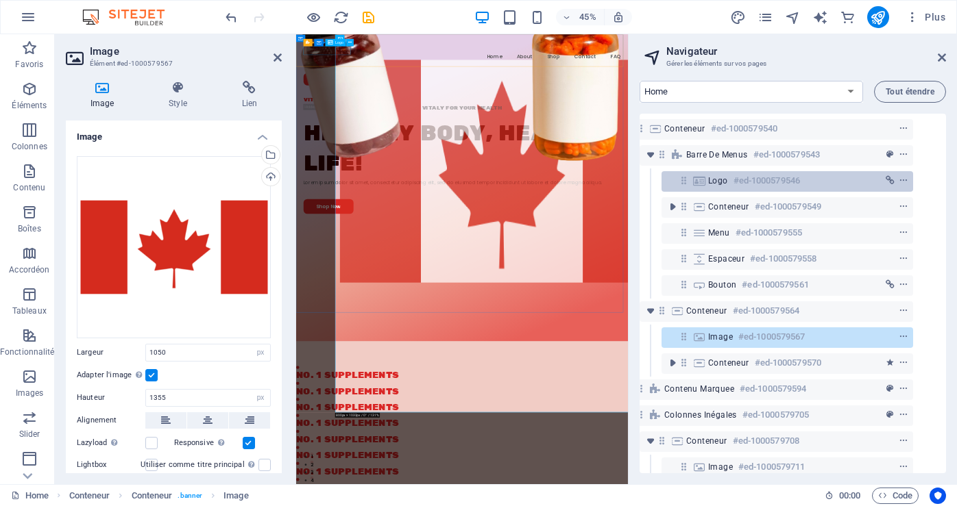
click at [769, 182] on h6 "#ed-1000579546" at bounding box center [766, 181] width 66 height 16
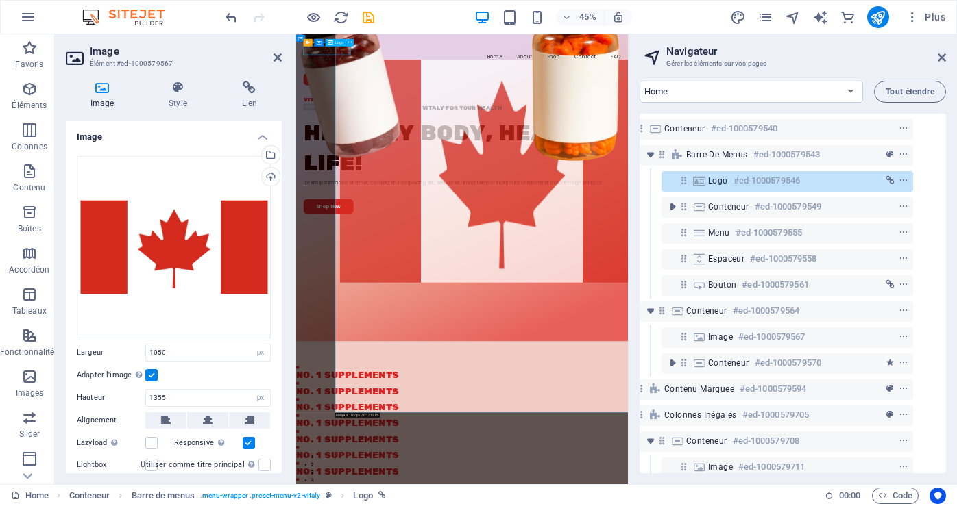
click at [769, 182] on h6 "#ed-1000579546" at bounding box center [766, 181] width 66 height 16
select select "px"
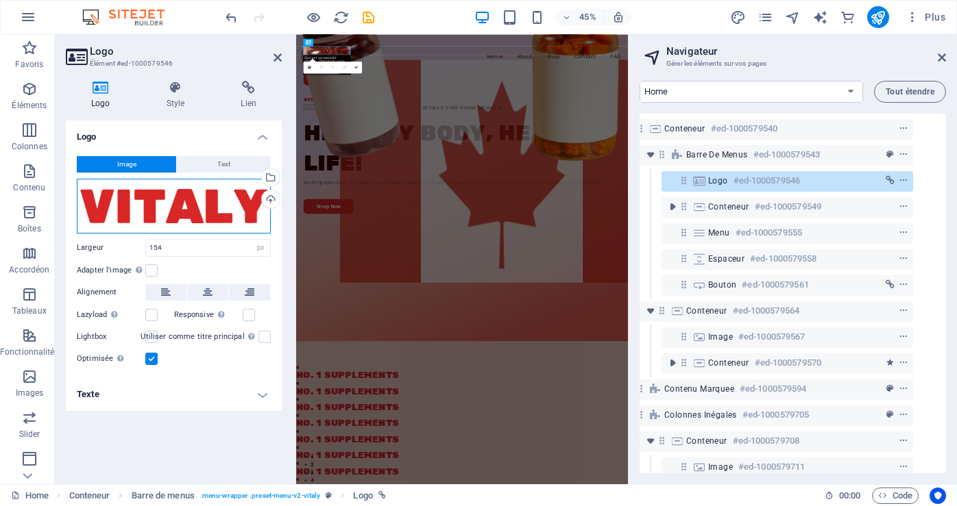
click at [183, 212] on div "Glissez les fichiers ici, cliquez pour choisir les fichiers ou sélectionnez les…" at bounding box center [174, 206] width 194 height 55
click at [182, 212] on div "Glissez les fichiers ici, cliquez pour choisir les fichiers ou sélectionnez les…" at bounding box center [174, 206] width 194 height 55
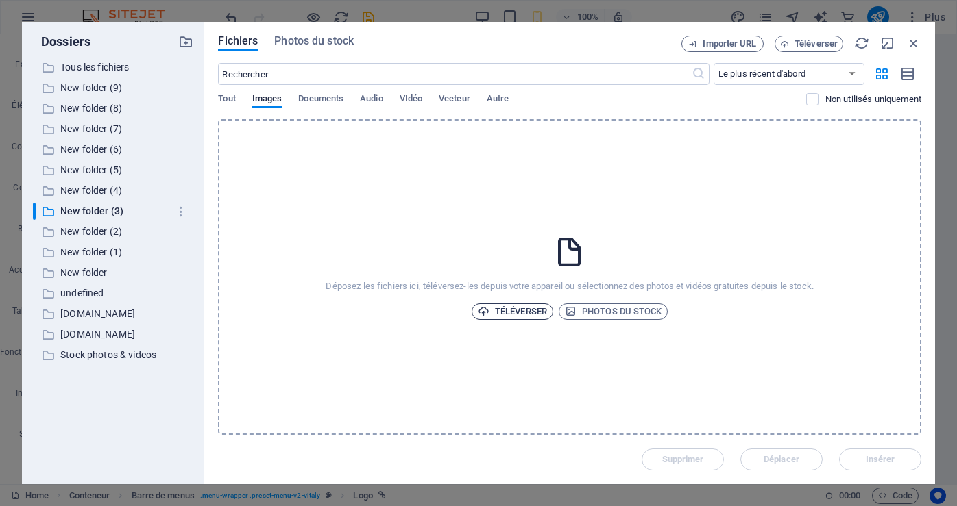
click at [520, 310] on span "Téléverser" at bounding box center [512, 312] width 69 height 16
click at [107, 64] on p "Tous les fichiers" at bounding box center [114, 68] width 108 height 16
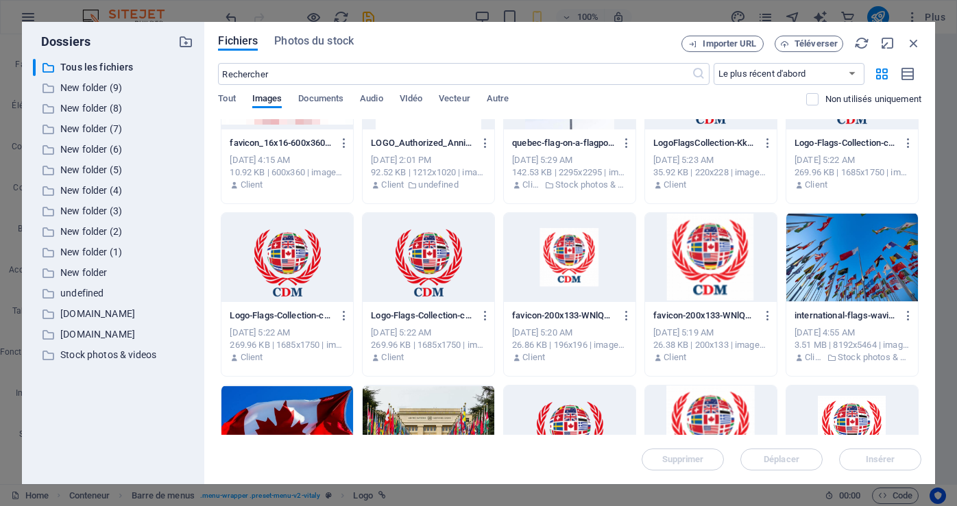
scroll to position [3130, 0]
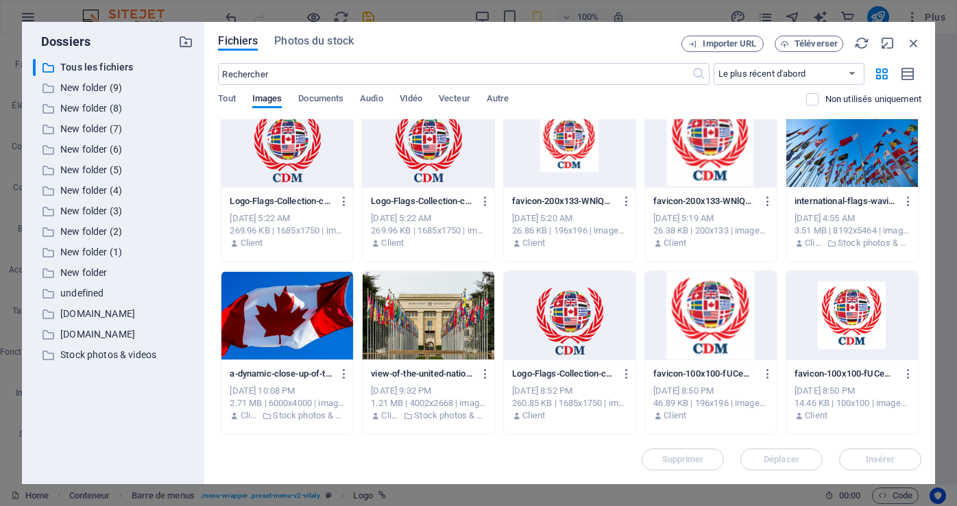
click at [580, 321] on div at bounding box center [570, 315] width 132 height 89
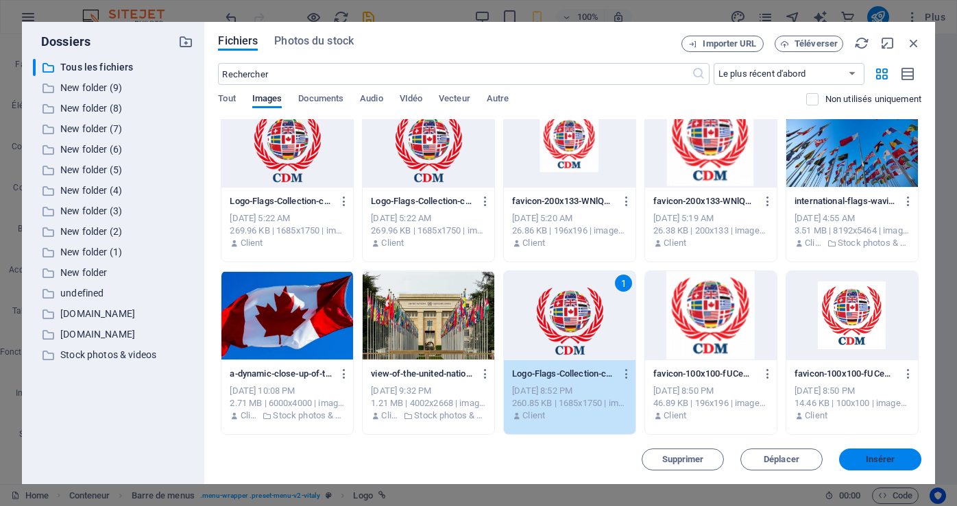
click at [879, 457] on span "Insérer" at bounding box center [880, 460] width 29 height 8
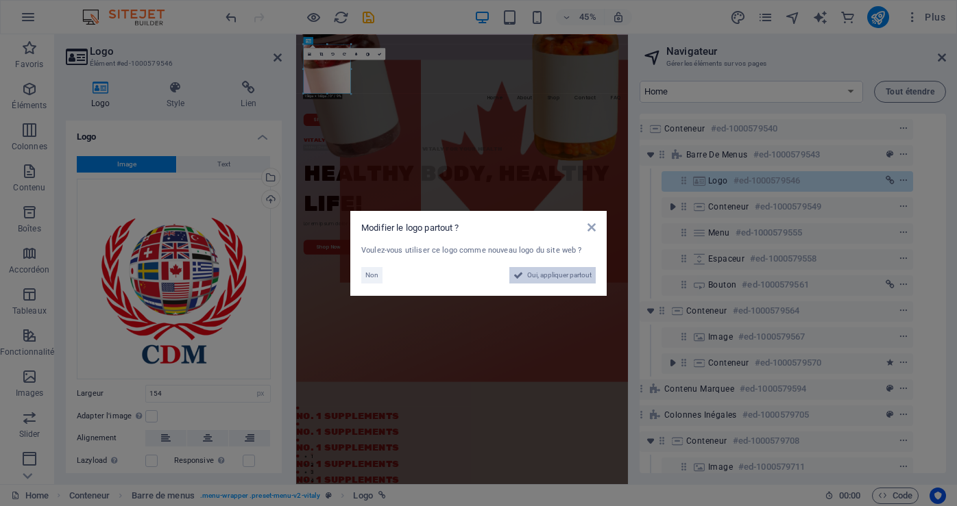
click at [530, 276] on span "Oui, appliquer partout" at bounding box center [559, 275] width 64 height 16
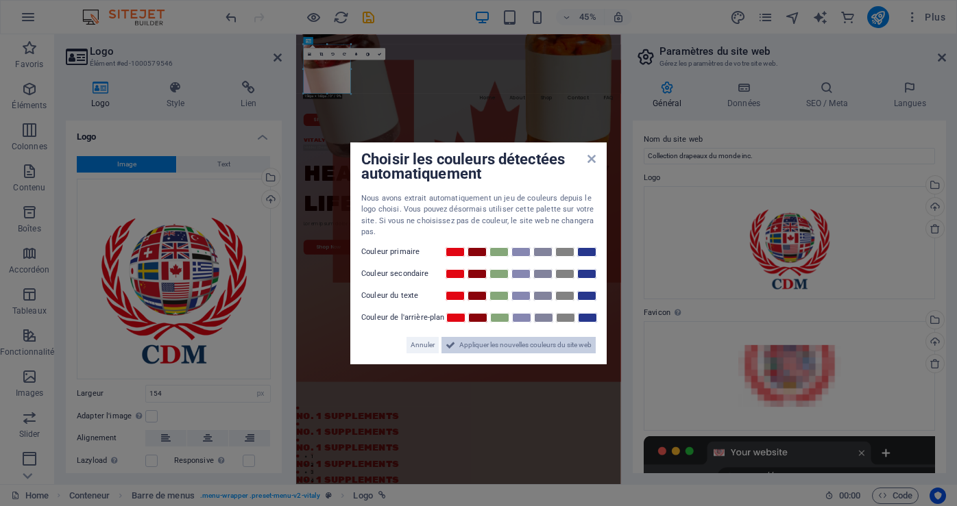
click at [445, 348] on icon at bounding box center [450, 345] width 10 height 16
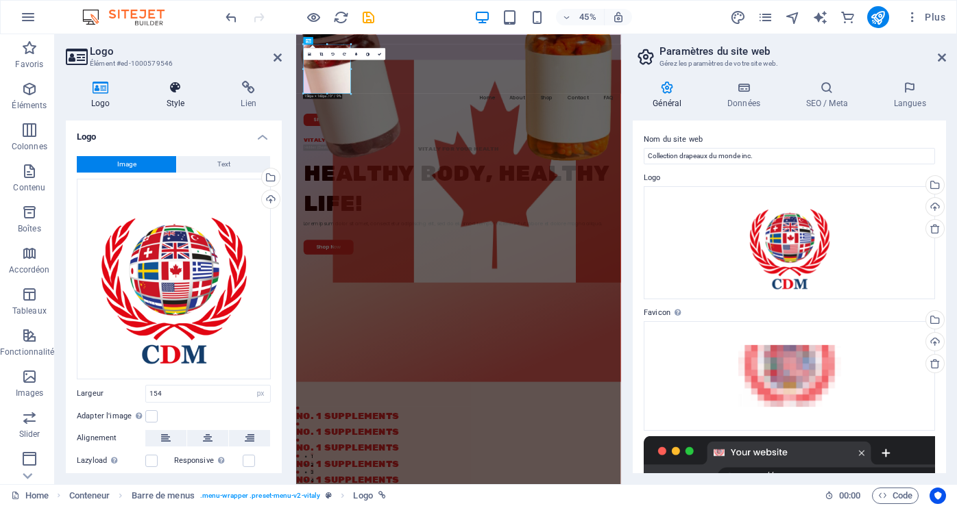
click at [175, 105] on h4 "Style" at bounding box center [178, 95] width 75 height 29
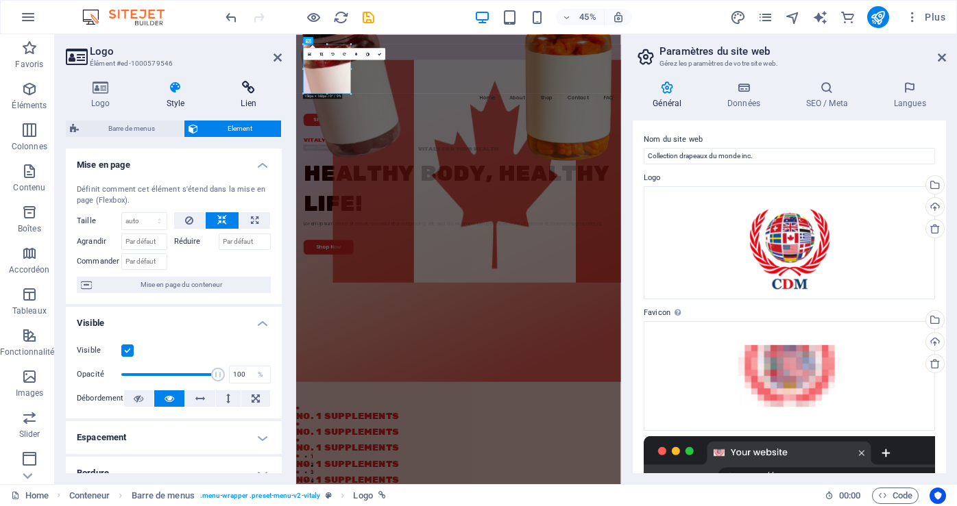
click at [247, 102] on h4 "Lien" at bounding box center [248, 95] width 66 height 29
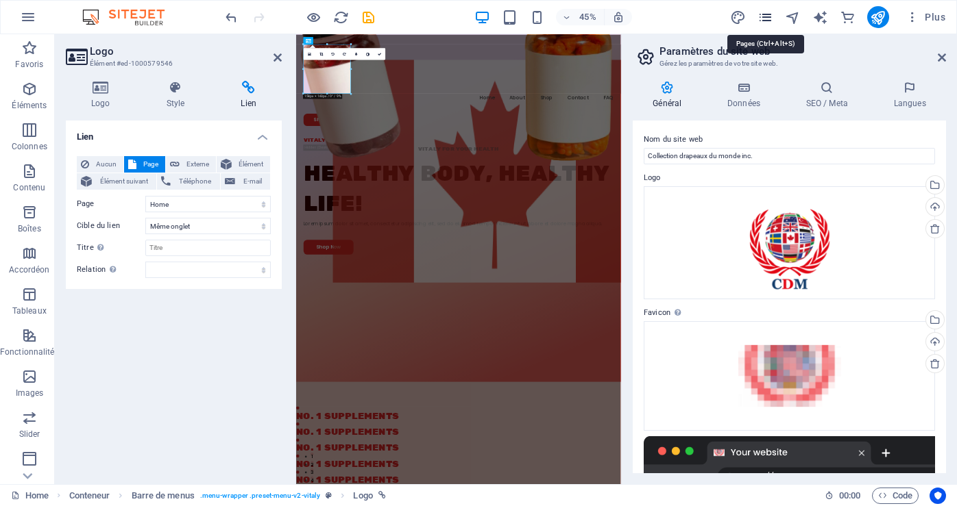
click at [764, 18] on icon "pages" at bounding box center [765, 18] width 16 height 16
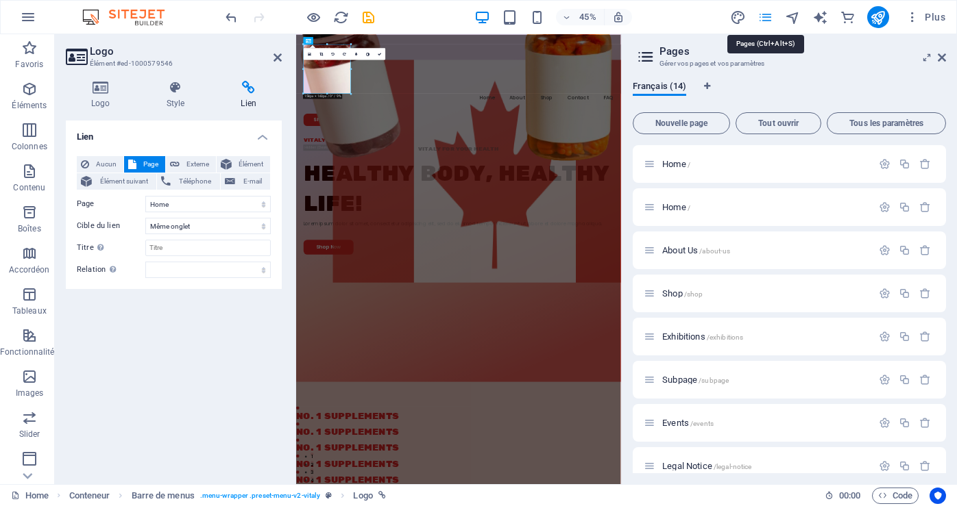
click at [772, 16] on icon "pages" at bounding box center [765, 18] width 16 height 16
click at [792, 16] on icon "navigator" at bounding box center [793, 18] width 16 height 16
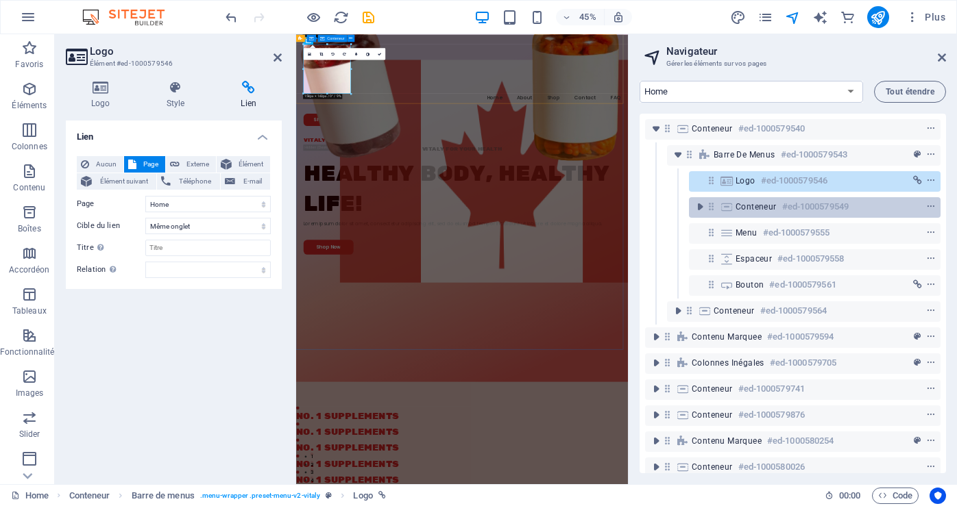
click at [772, 209] on span "Conteneur" at bounding box center [755, 206] width 41 height 11
click at [772, 208] on span "Conteneur" at bounding box center [755, 206] width 41 height 11
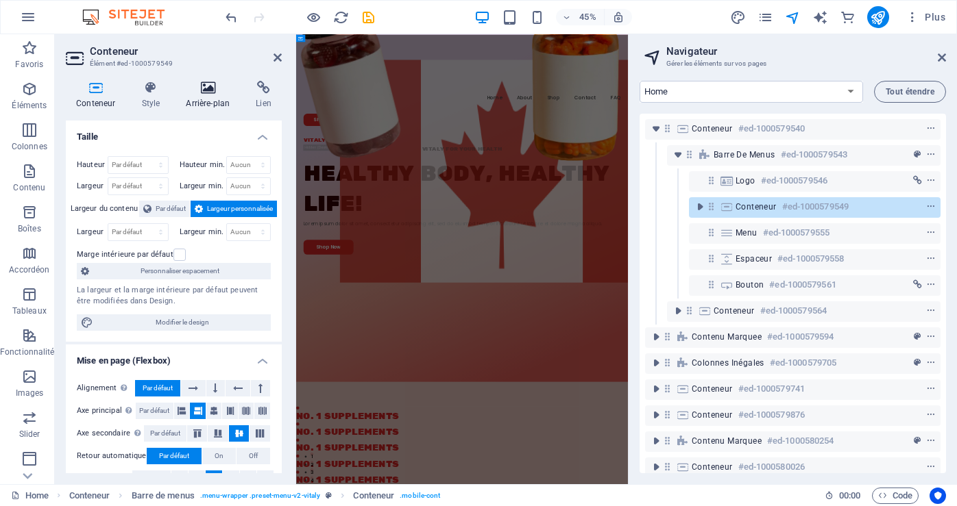
click at [207, 95] on h4 "Arrière-plan" at bounding box center [210, 95] width 70 height 29
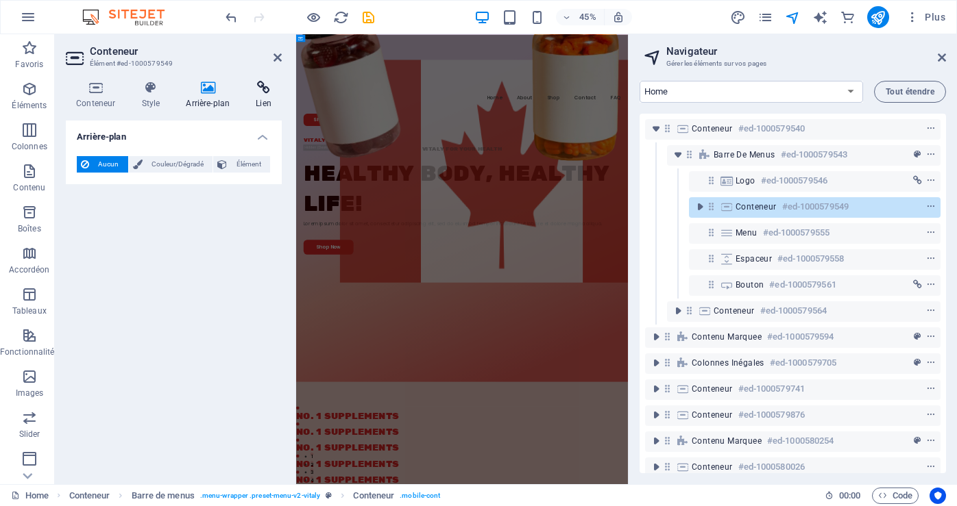
click at [265, 106] on h4 "Lien" at bounding box center [263, 95] width 36 height 29
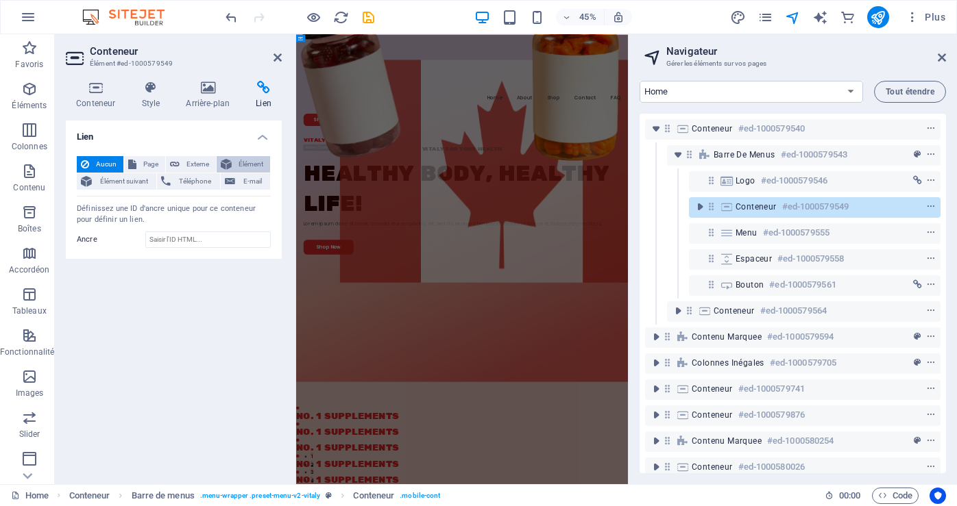
click at [247, 160] on span "Élément" at bounding box center [251, 164] width 30 height 16
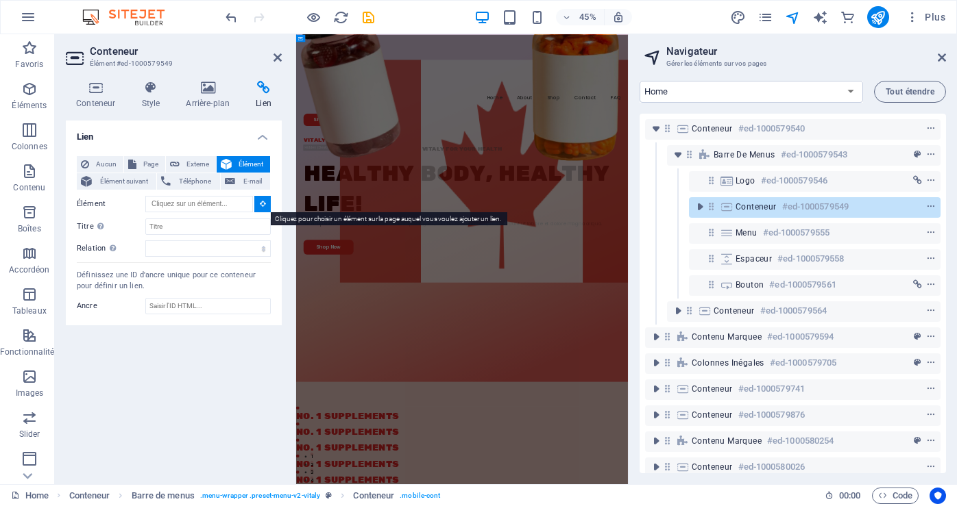
click at [263, 206] on icon at bounding box center [263, 203] width 6 height 7
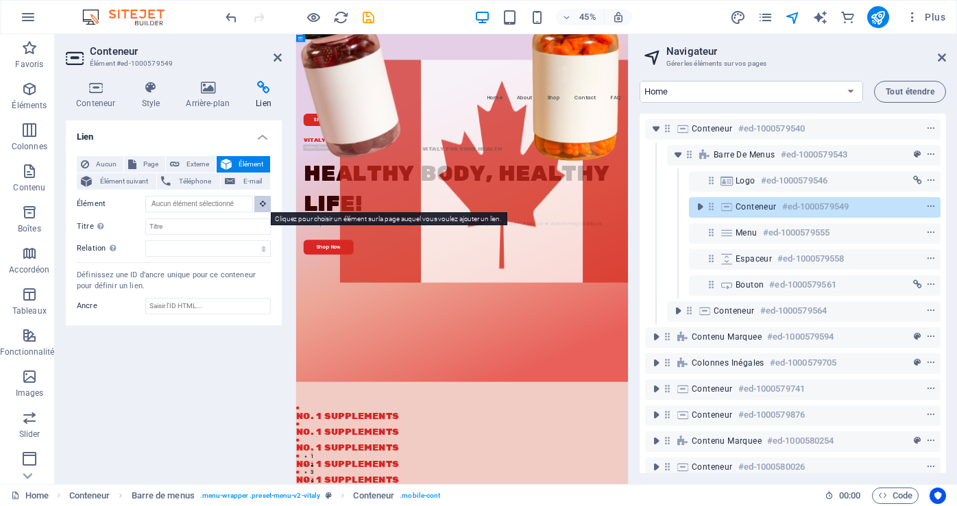
click at [267, 209] on button at bounding box center [262, 204] width 16 height 16
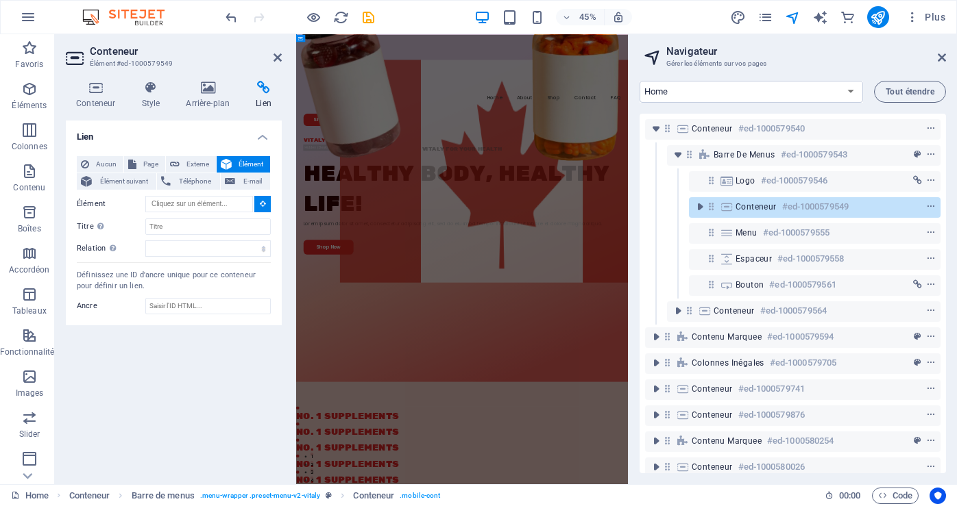
click at [258, 203] on button at bounding box center [262, 204] width 16 height 16
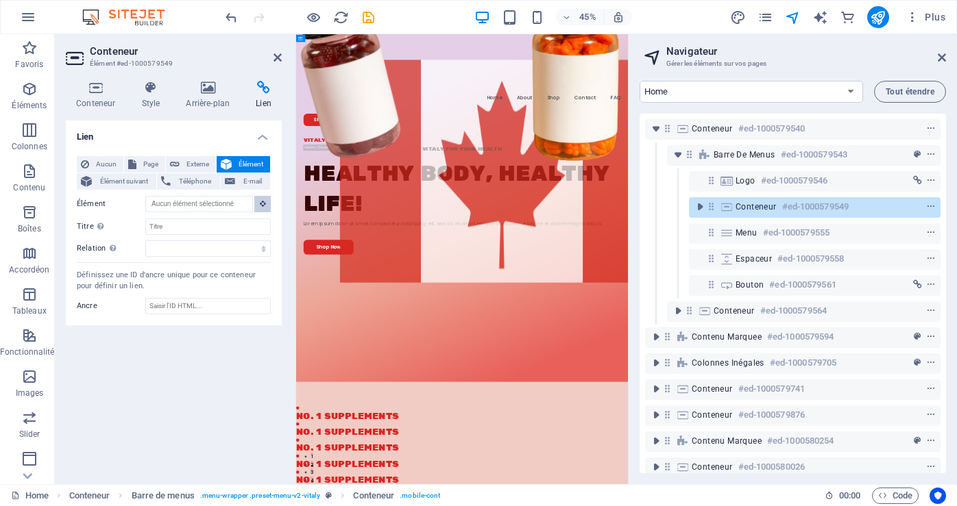
click at [258, 203] on button at bounding box center [262, 204] width 16 height 16
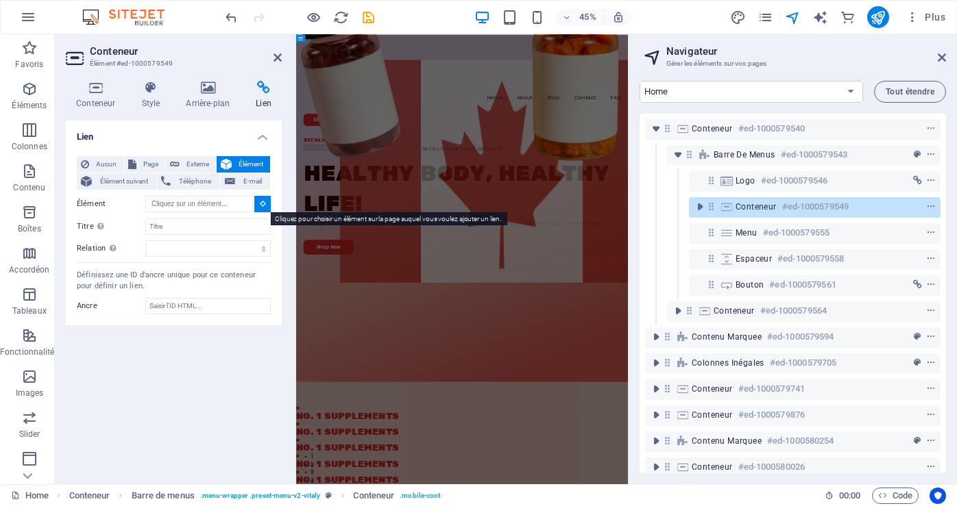
click at [262, 209] on button at bounding box center [262, 204] width 16 height 16
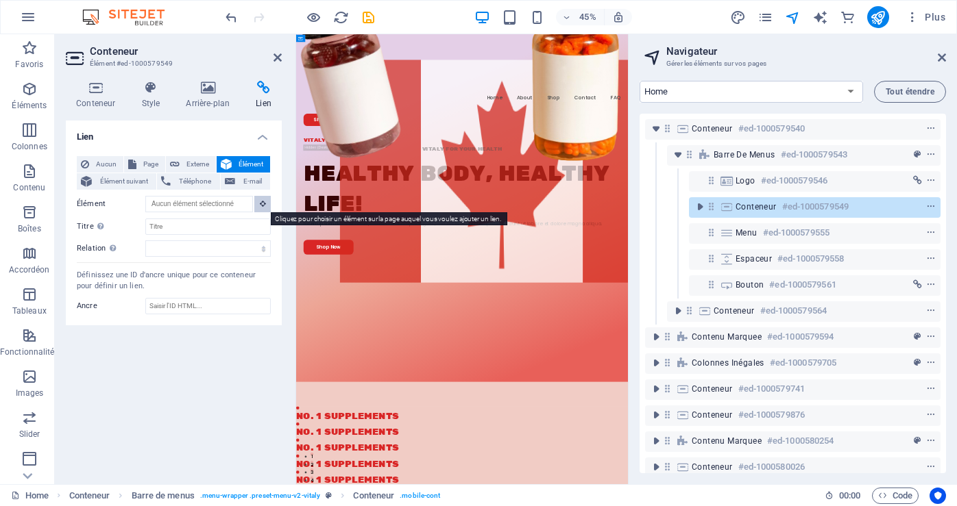
click at [262, 209] on button at bounding box center [262, 204] width 16 height 16
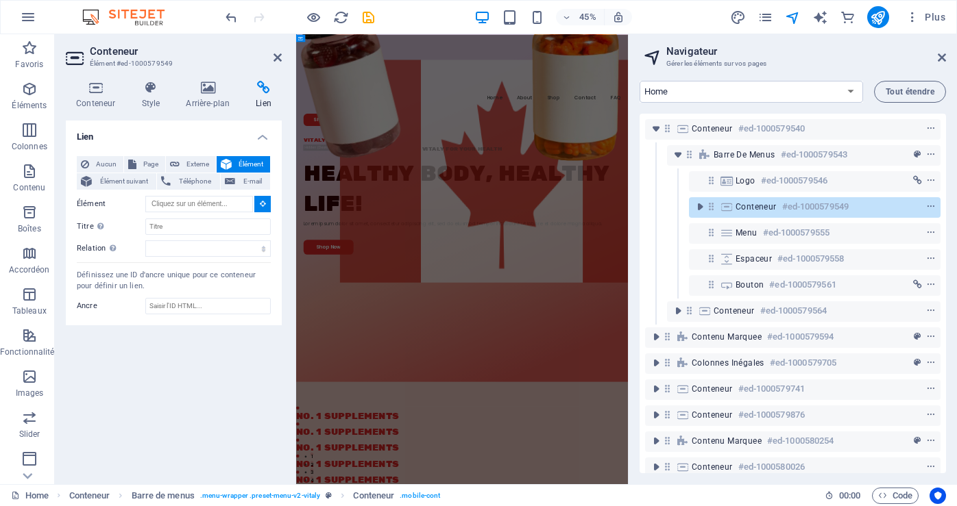
click at [245, 162] on span "Élément" at bounding box center [251, 164] width 30 height 16
click at [202, 161] on span "Externe" at bounding box center [198, 164] width 28 height 16
select select "blank"
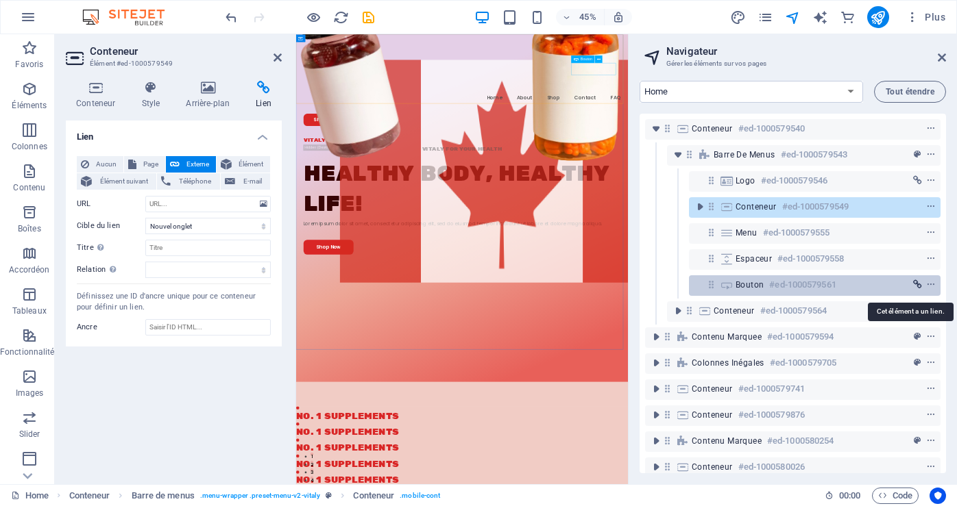
click at [913, 284] on icon "link" at bounding box center [917, 285] width 9 height 10
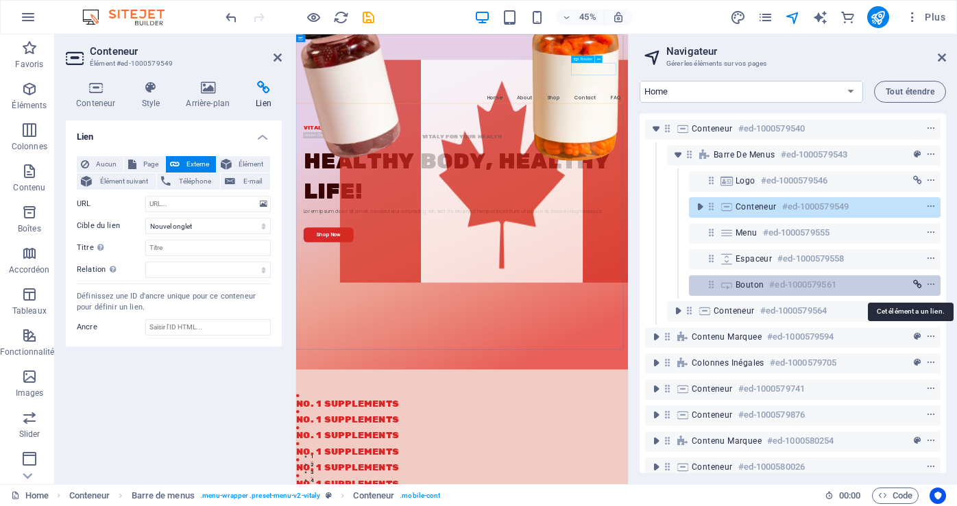
select select "3"
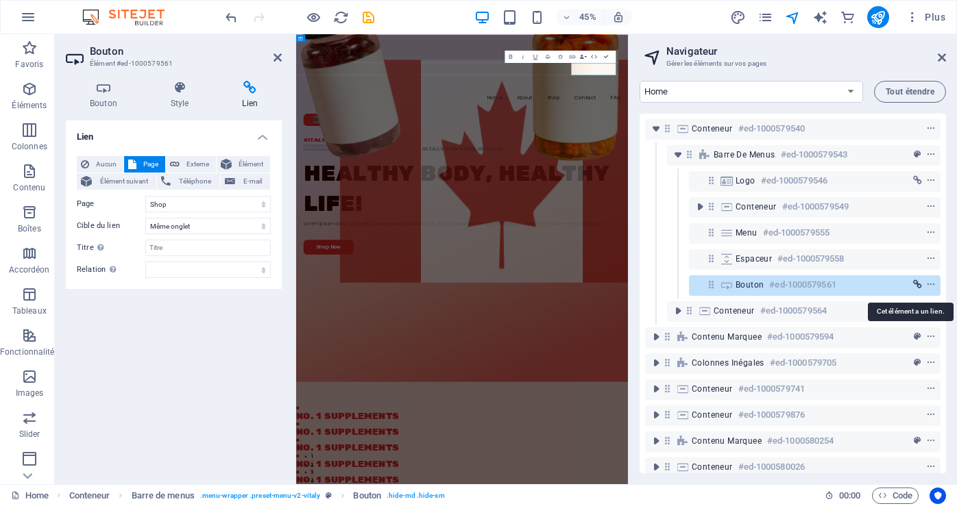
click at [910, 284] on span "link" at bounding box center [917, 285] width 14 height 10
click at [149, 164] on span "Page" at bounding box center [150, 164] width 21 height 16
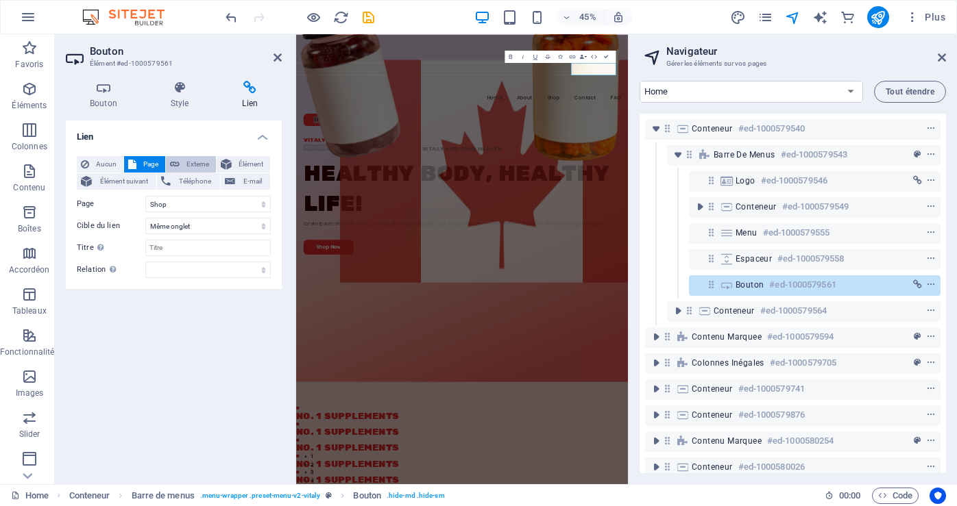
click at [198, 162] on span "Externe" at bounding box center [198, 164] width 28 height 16
select select "blank"
click at [243, 162] on span "Élément" at bounding box center [251, 164] width 30 height 16
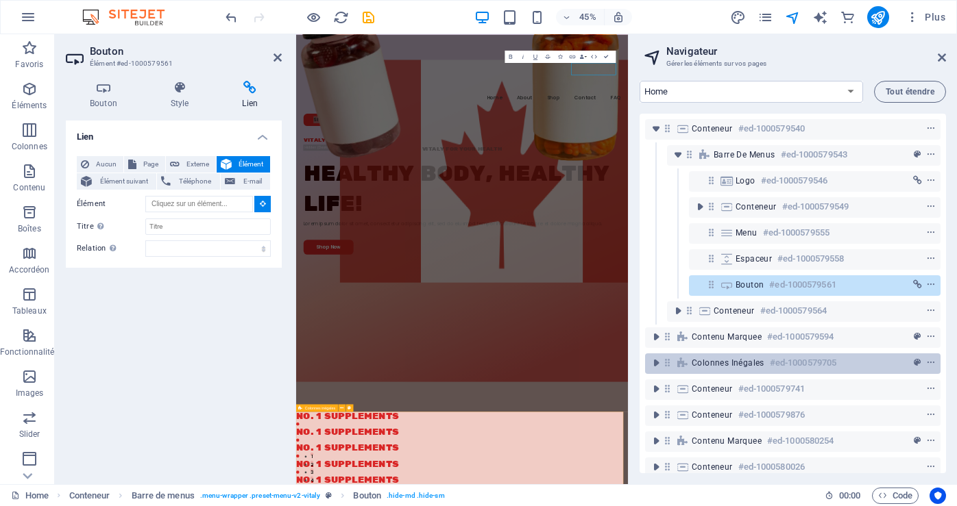
click at [770, 365] on h6 "#ed-1000579705" at bounding box center [803, 363] width 66 height 16
click at [930, 361] on icon "context-menu" at bounding box center [931, 363] width 10 height 10
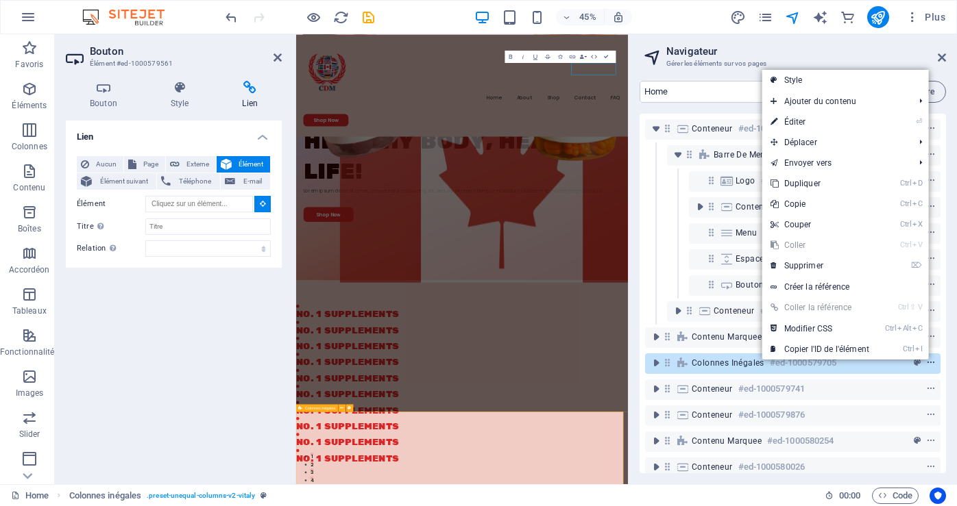
scroll to position [703, 0]
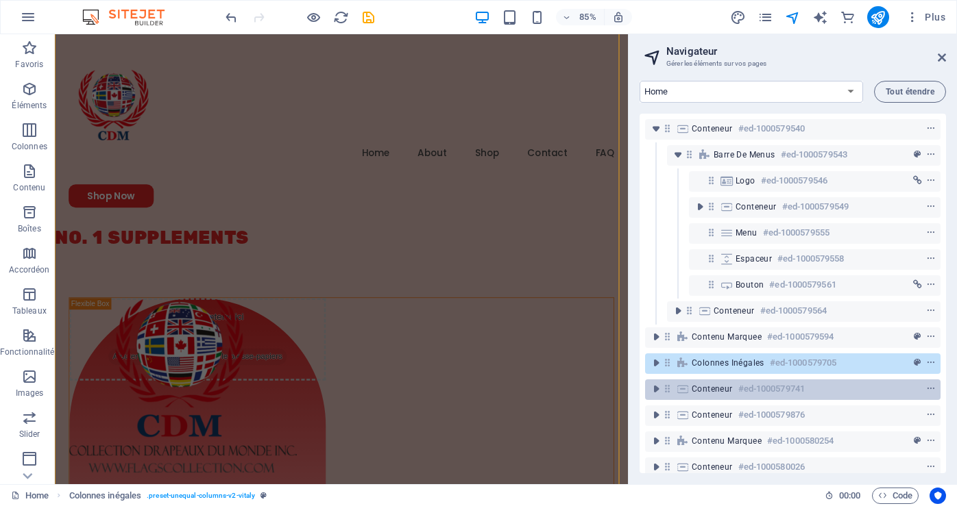
click at [776, 387] on h6 "#ed-1000579741" at bounding box center [771, 389] width 66 height 16
click at [931, 389] on icon "context-menu" at bounding box center [931, 389] width 10 height 10
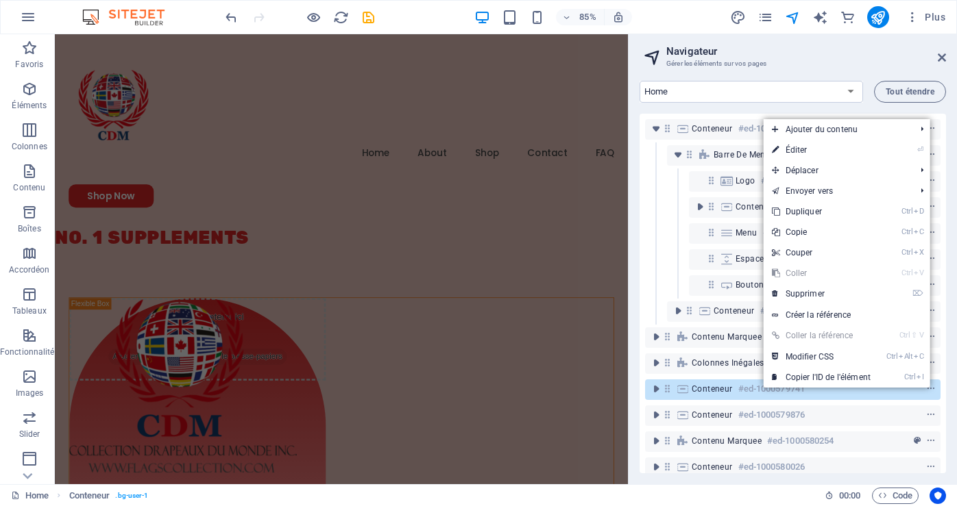
click at [713, 453] on div "Contenu Marquee #ed-1000580254" at bounding box center [792, 442] width 295 height 26
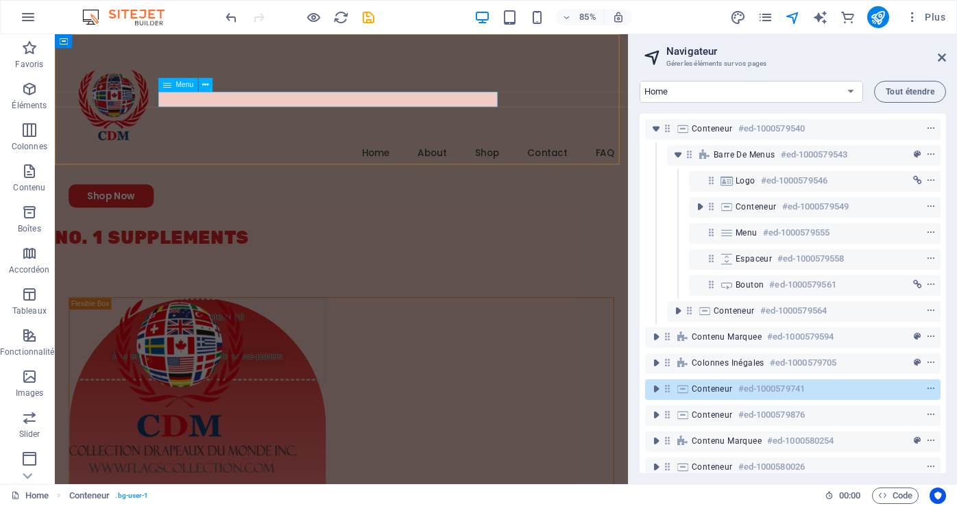
click at [301, 166] on nav "Home About Shop Contact FAQ" at bounding box center [391, 175] width 641 height 18
select select "3"
select select
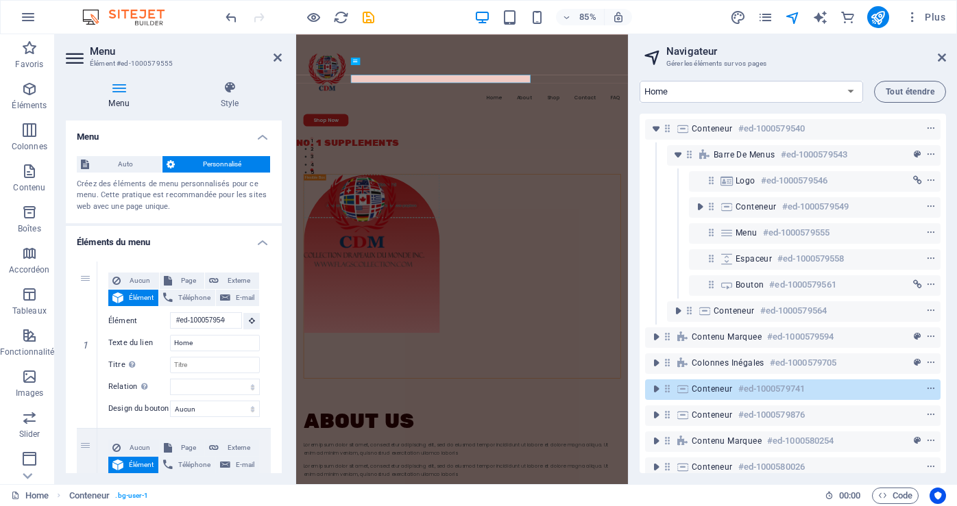
scroll to position [681, 0]
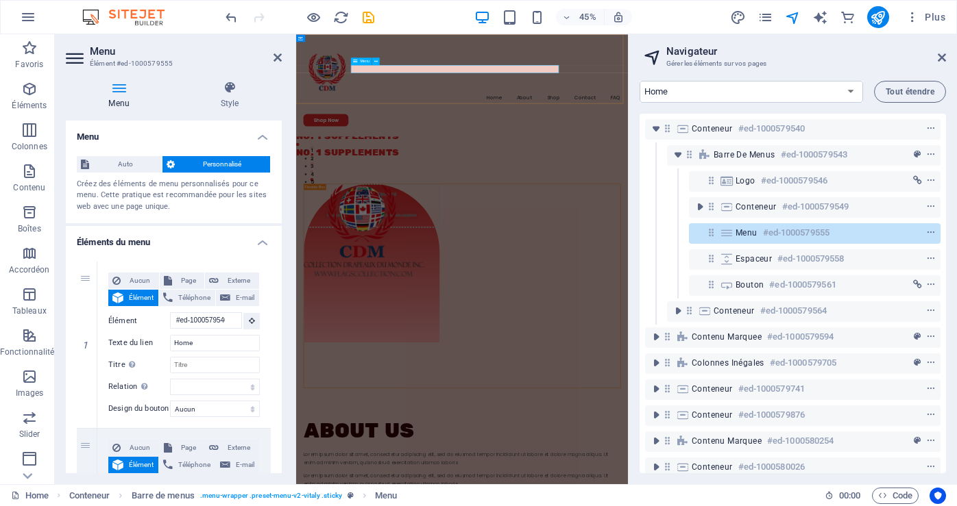
click at [816, 229] on h6 "#ed-1000579555" at bounding box center [796, 233] width 66 height 16
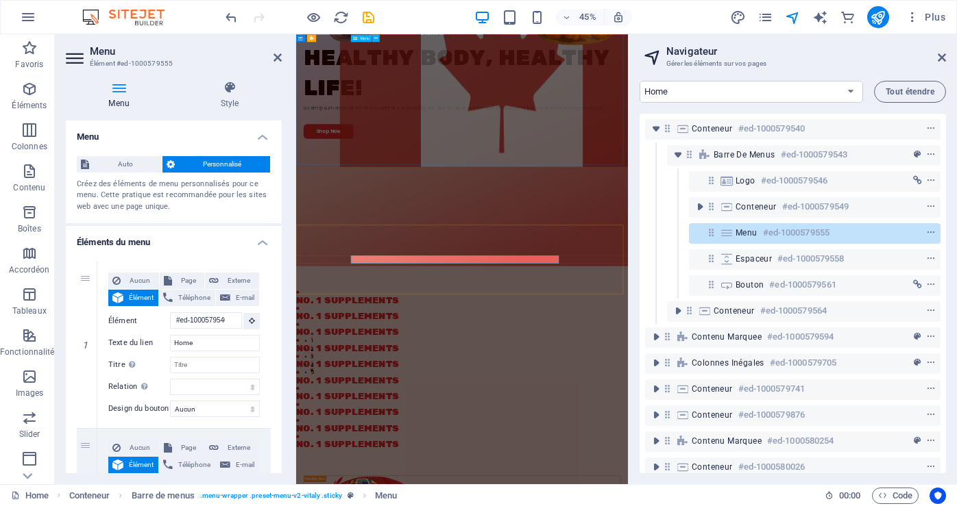
click at [816, 229] on h6 "#ed-1000579555" at bounding box center [796, 233] width 66 height 16
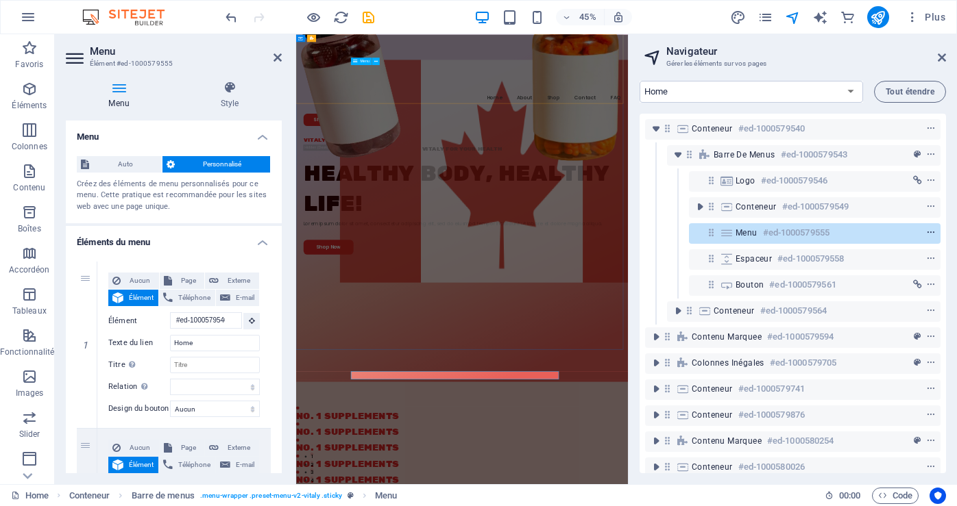
click at [933, 229] on span "context-menu" at bounding box center [931, 233] width 14 height 10
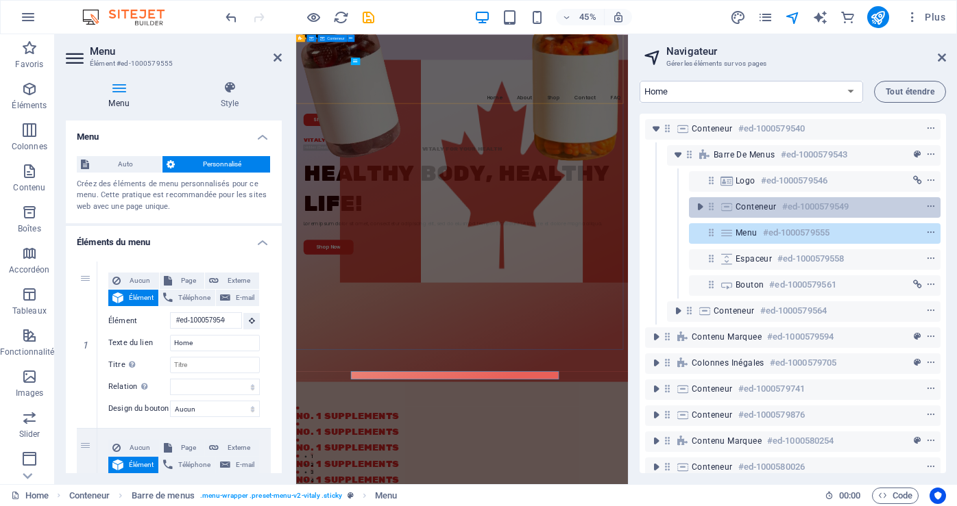
click at [785, 207] on h6 "#ed-1000579549" at bounding box center [815, 207] width 66 height 16
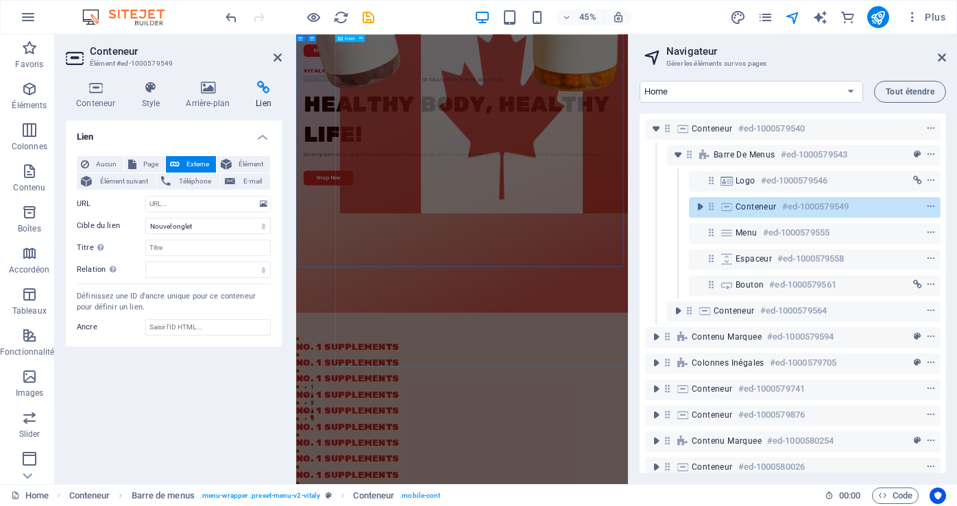
scroll to position [69, 0]
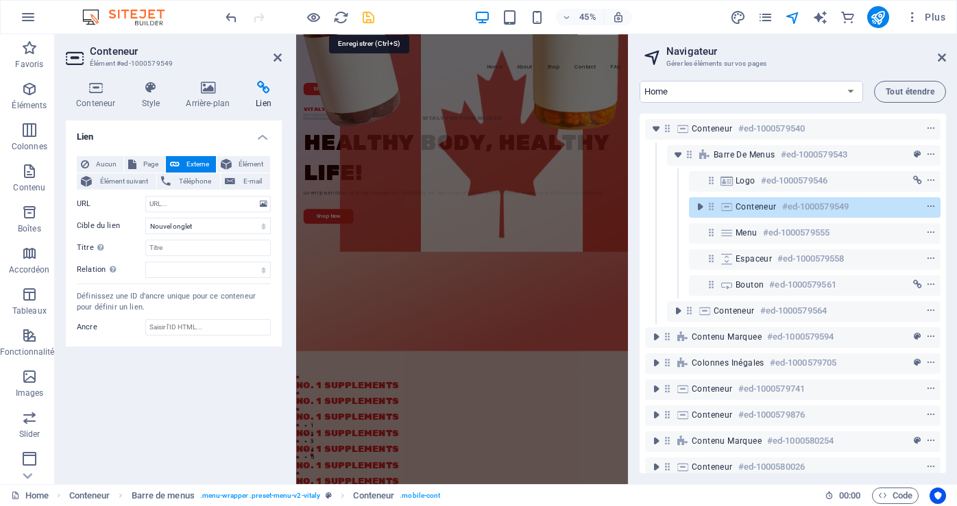
click at [365, 15] on icon "save" at bounding box center [369, 18] width 16 height 16
click at [365, 15] on div at bounding box center [300, 17] width 154 height 22
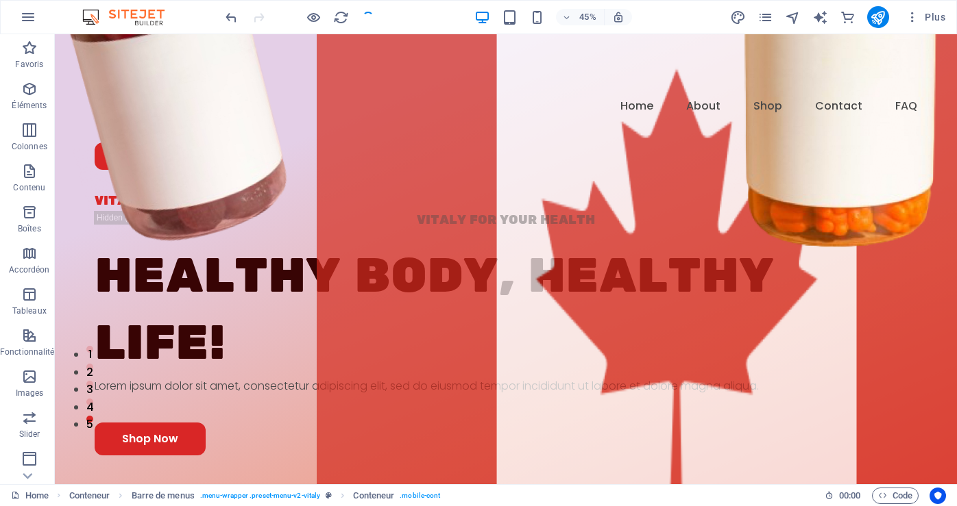
checkbox input "false"
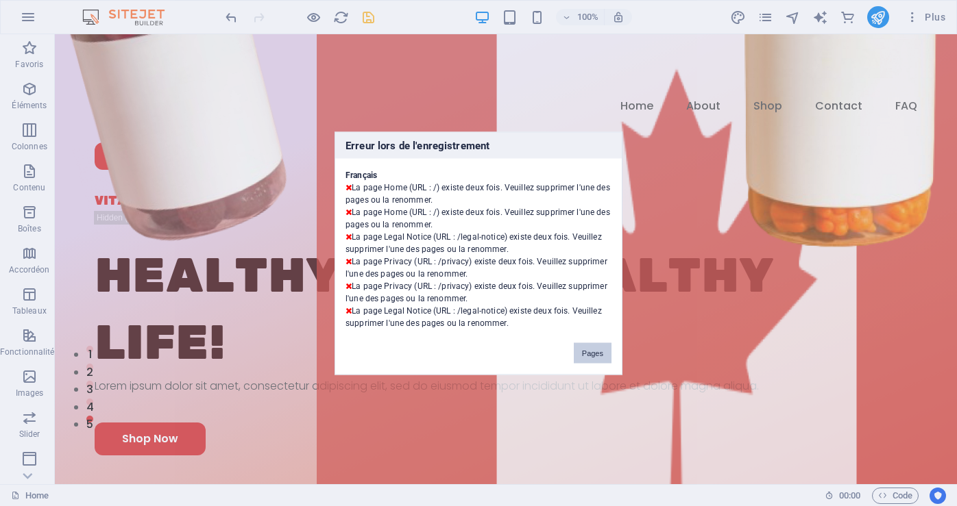
click at [593, 354] on button "Pages" at bounding box center [593, 353] width 38 height 21
drag, startPoint x: 648, startPoint y: 389, endPoint x: 727, endPoint y: 434, distance: 91.5
click at [727, 434] on figure at bounding box center [677, 270] width 720 height 929
select select "px"
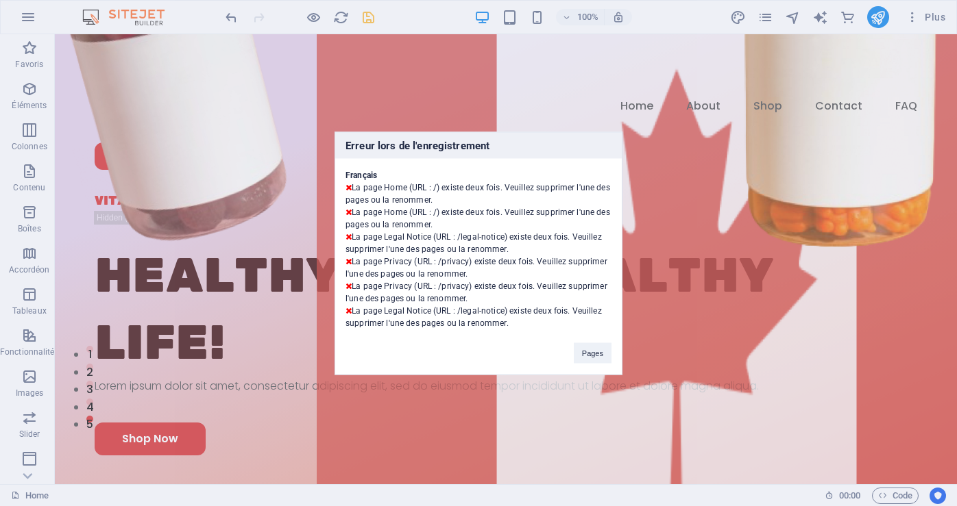
select select "px"
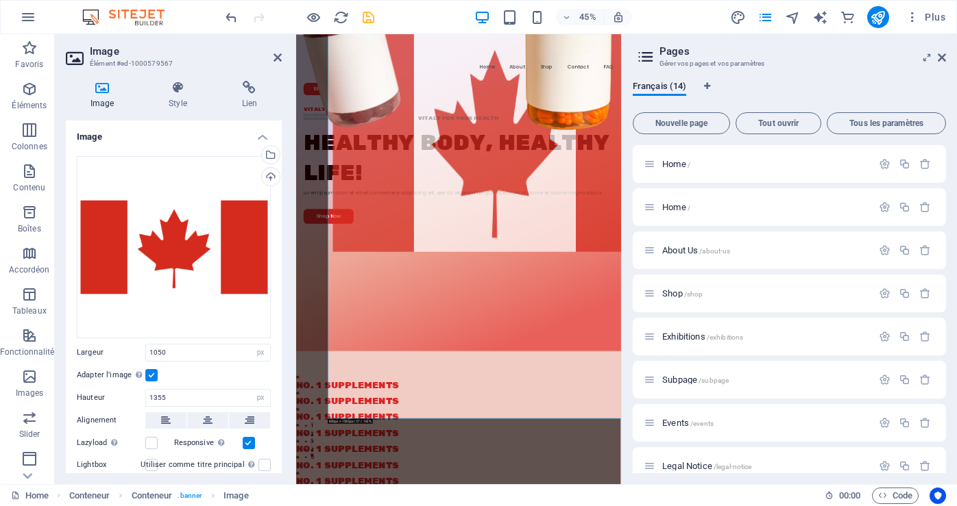
click at [927, 58] on icon at bounding box center [927, 57] width 0 height 11
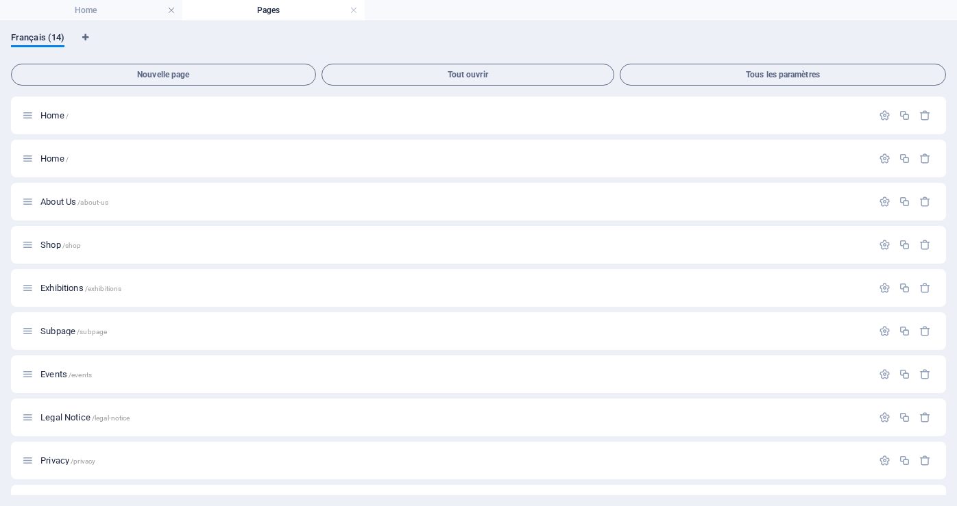
scroll to position [0, 0]
click at [882, 115] on icon "button" at bounding box center [885, 116] width 12 height 12
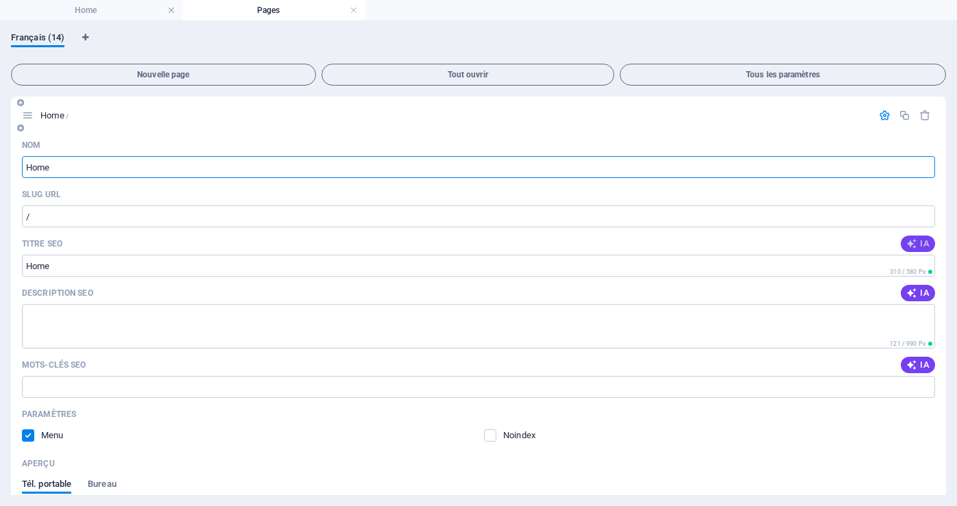
click at [917, 243] on span "IA" at bounding box center [917, 244] width 23 height 11
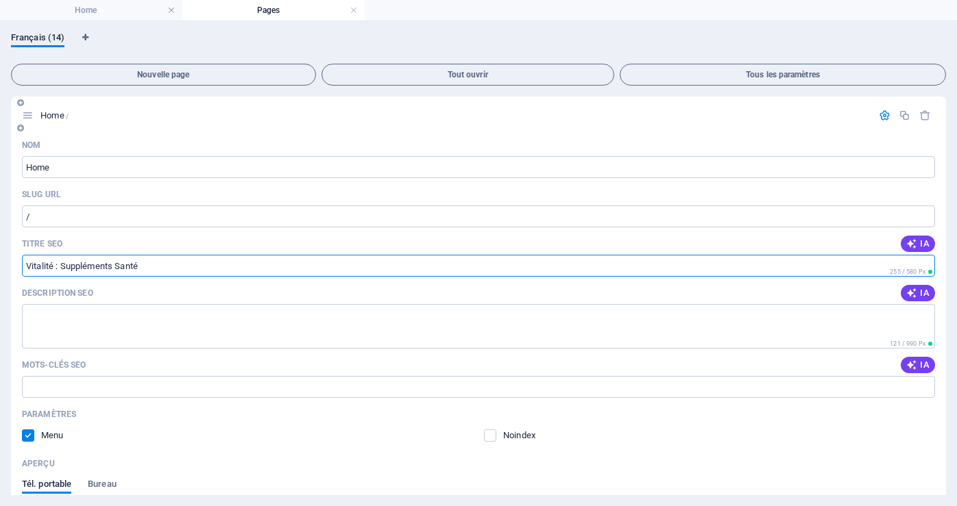
drag, startPoint x: 54, startPoint y: 266, endPoint x: 32, endPoint y: 267, distance: 22.7
click at [25, 265] on input "Vitalité : Suppléments Santé" at bounding box center [478, 266] width 913 height 22
drag, startPoint x: 156, startPoint y: 269, endPoint x: 228, endPoint y: 264, distance: 72.8
click at [223, 264] on input "Boutique de drapeaux en ligne : Suppléments Santé" at bounding box center [478, 266] width 913 height 22
click at [226, 264] on input "Boutique de drapeaux en ligne : Suppléments Santé" at bounding box center [478, 266] width 913 height 22
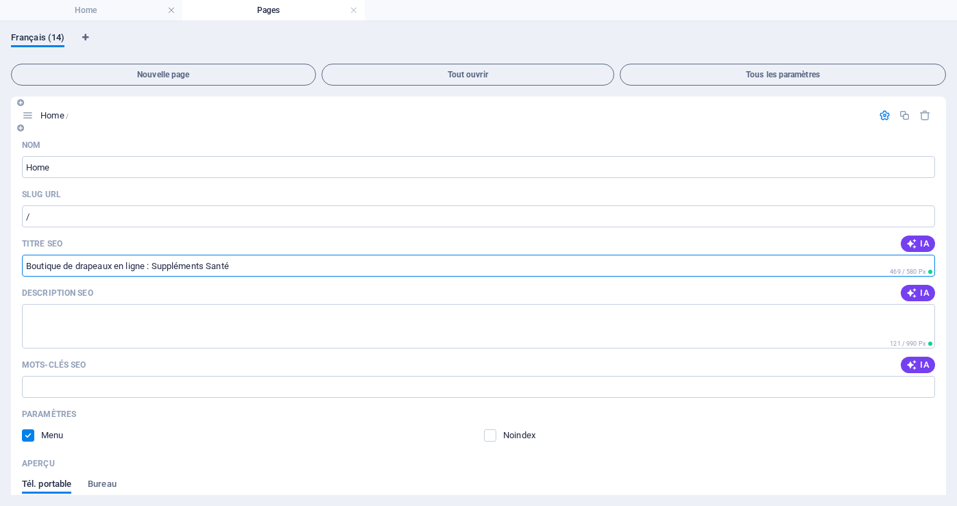
click at [231, 264] on input "Boutique de drapeaux en ligne : Suppléments Santé" at bounding box center [478, 266] width 913 height 22
drag, startPoint x: 241, startPoint y: 269, endPoint x: 169, endPoint y: 262, distance: 73.0
click at [159, 262] on input "Boutique de drapeaux en ligne : Suppléments Santé" at bounding box center [478, 266] width 913 height 22
drag, startPoint x: 156, startPoint y: 266, endPoint x: 239, endPoint y: 267, distance: 82.9
click at [238, 267] on input "Boutique de drapeaux en ligne : Suppléments Santé" at bounding box center [478, 266] width 913 height 22
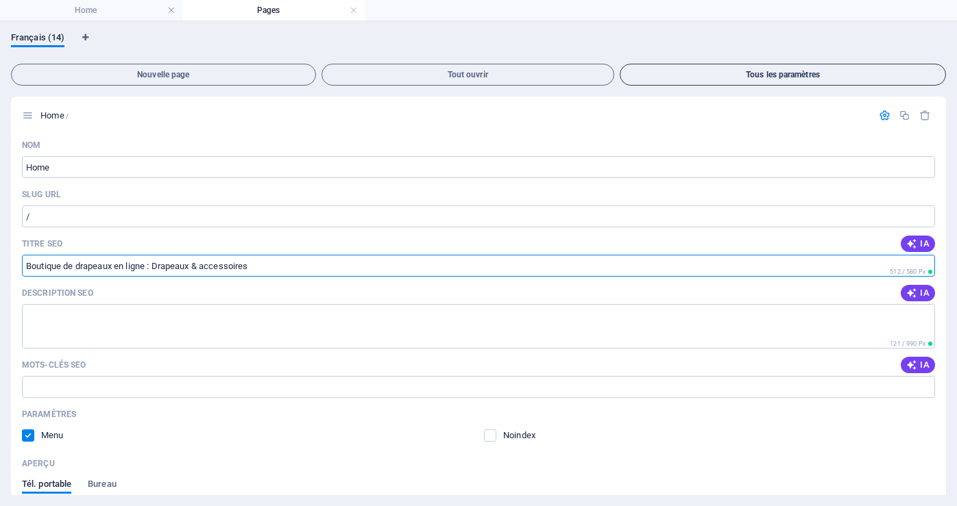
type input "Boutique de drapeaux en ligne : Drapeaux & accessoires"
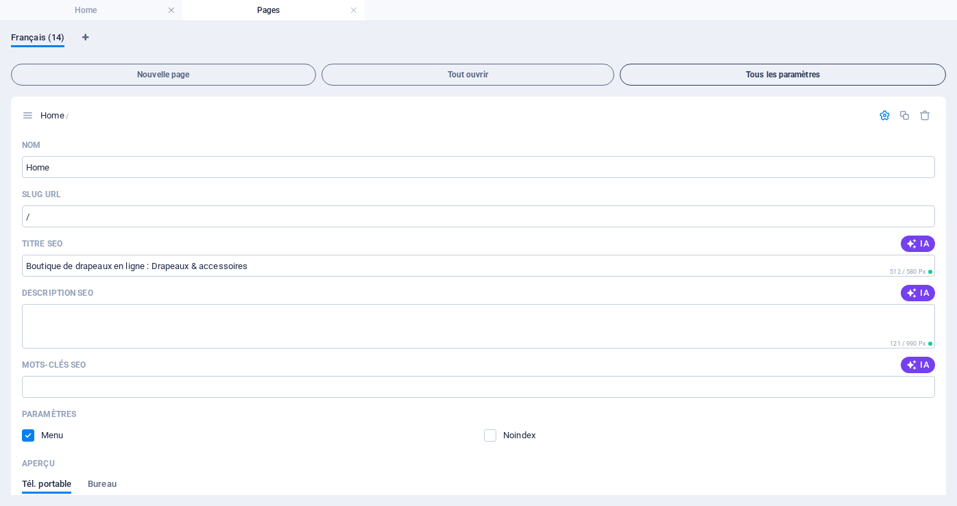
click at [796, 74] on span "Tous les paramètres" at bounding box center [783, 75] width 314 height 8
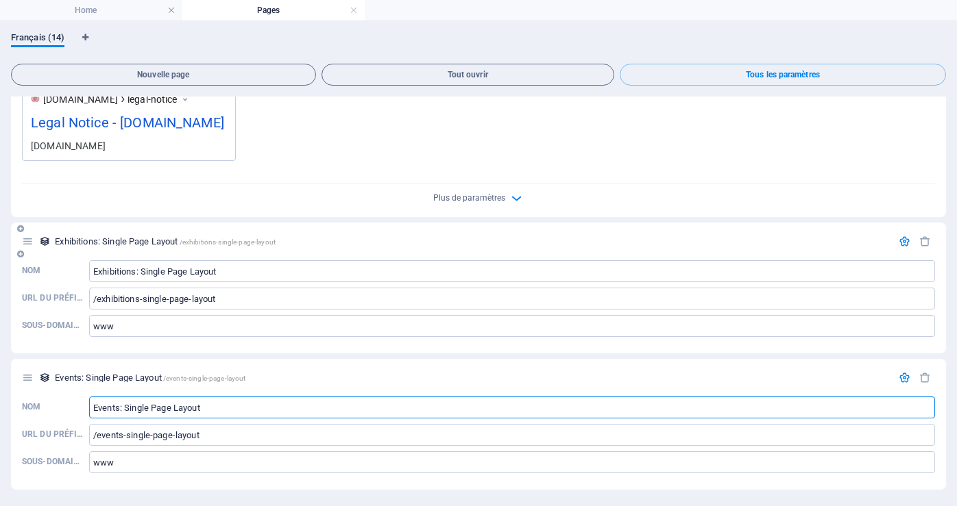
scroll to position [6619, 0]
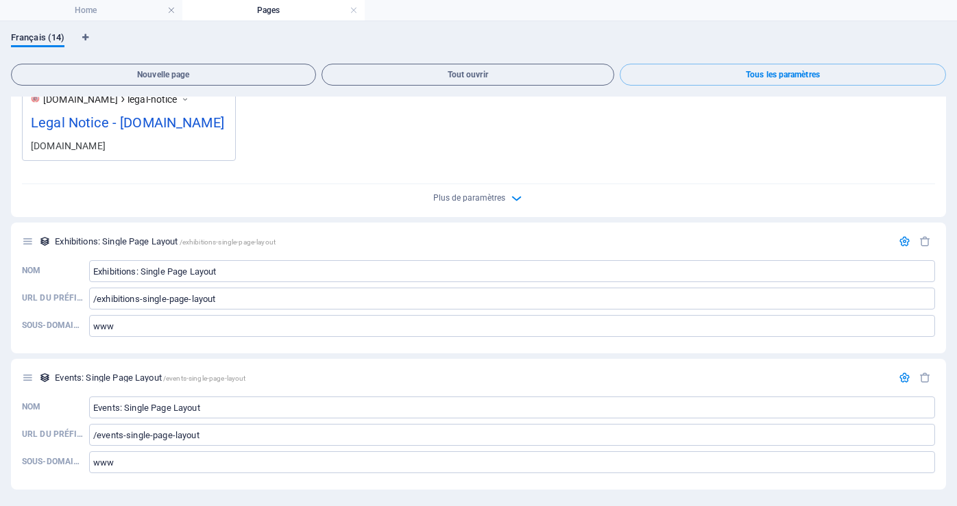
click at [488, 191] on div "Plus de paramètres" at bounding box center [478, 195] width 913 height 22
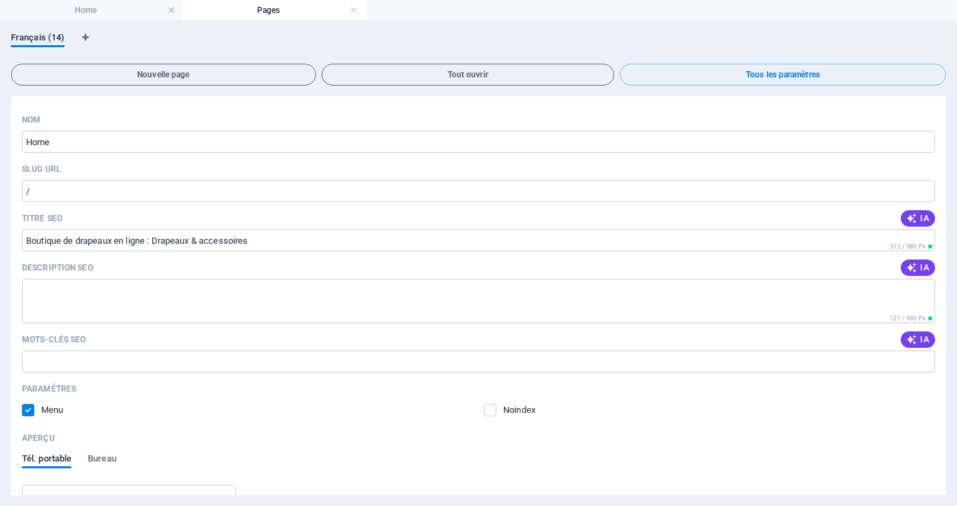
scroll to position [0, 0]
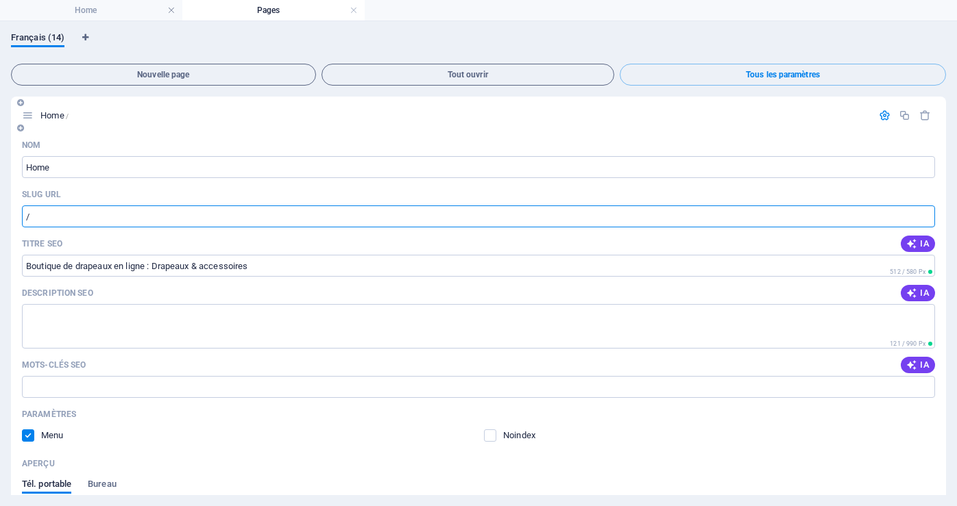
click at [51, 213] on input "/" at bounding box center [478, 217] width 913 height 22
type input "/wwwflagscollectioncom"
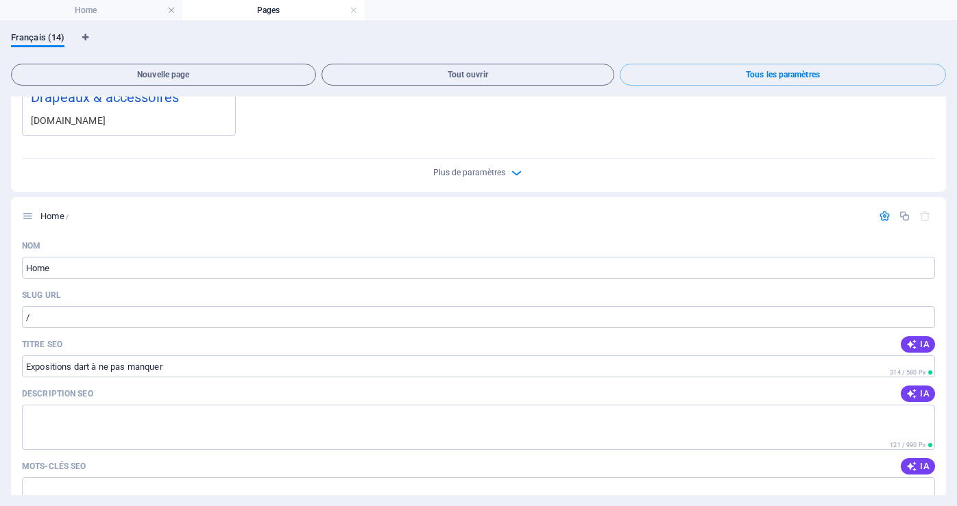
scroll to position [480, 0]
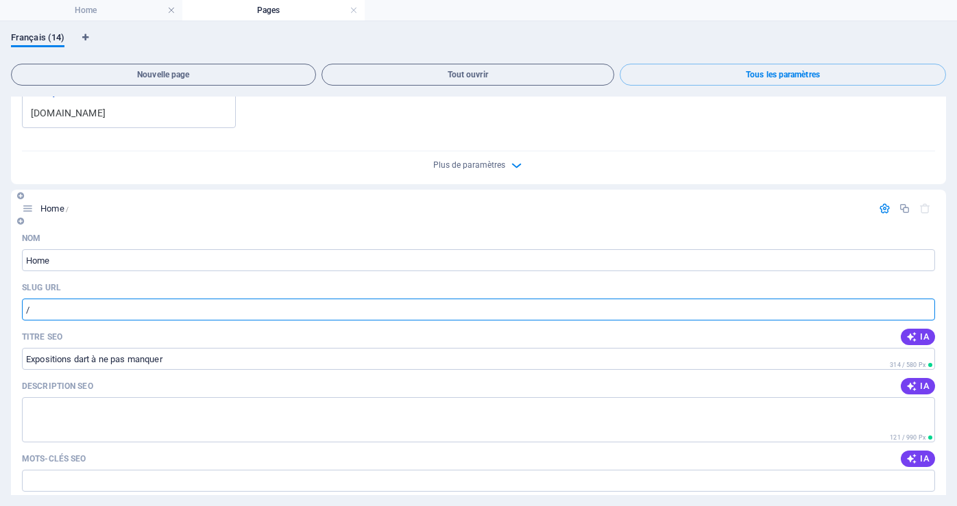
click at [61, 313] on input "/" at bounding box center [478, 310] width 913 height 22
type input "/wwwflagscollectioncom"
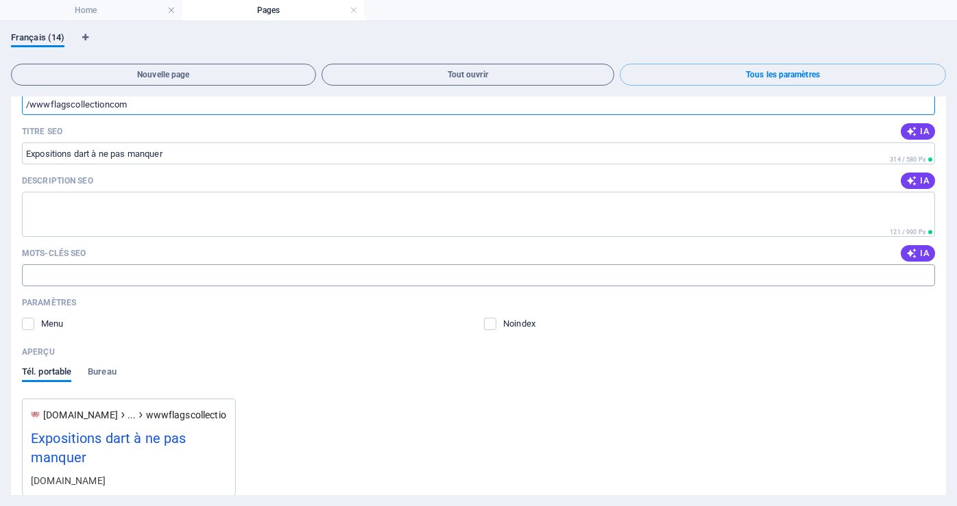
click at [82, 279] on input "Mots-clés SEO" at bounding box center [478, 276] width 913 height 22
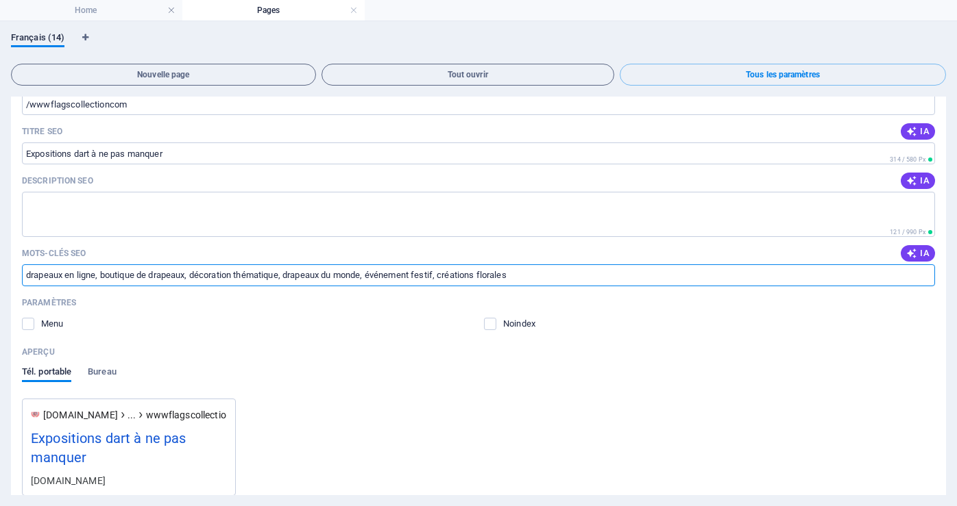
type input "drapeaux en ligne, boutique de drapeaux, décoration thématique, drapeaux du mon…"
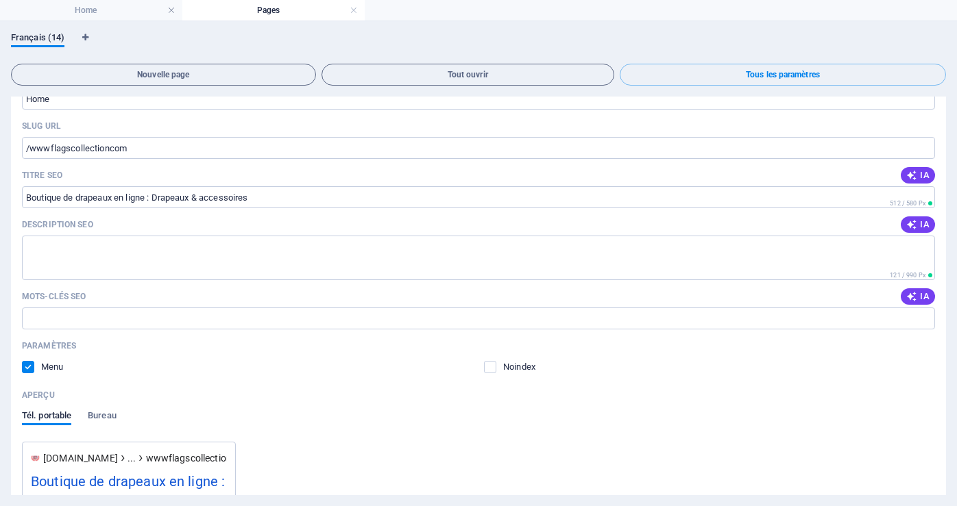
scroll to position [0, 0]
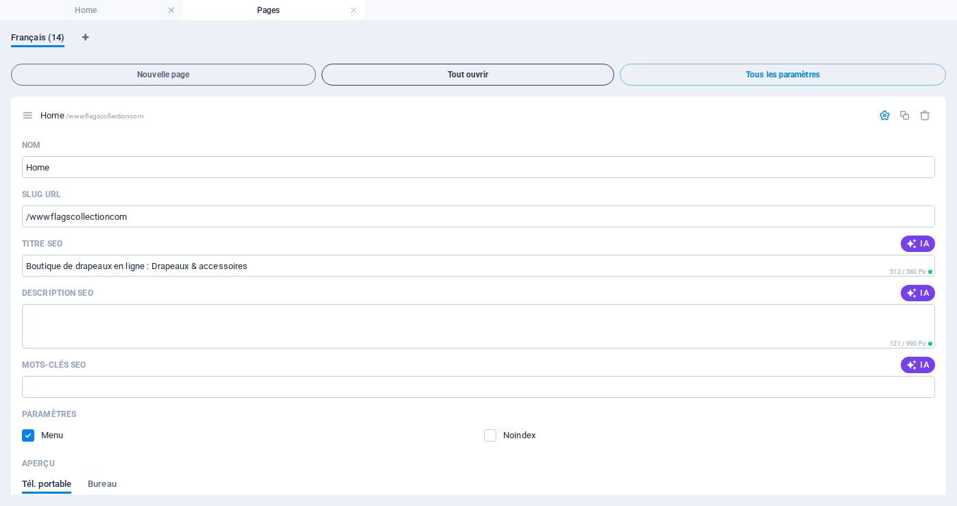
click at [496, 76] on span "Tout ouvrir" at bounding box center [468, 75] width 280 height 8
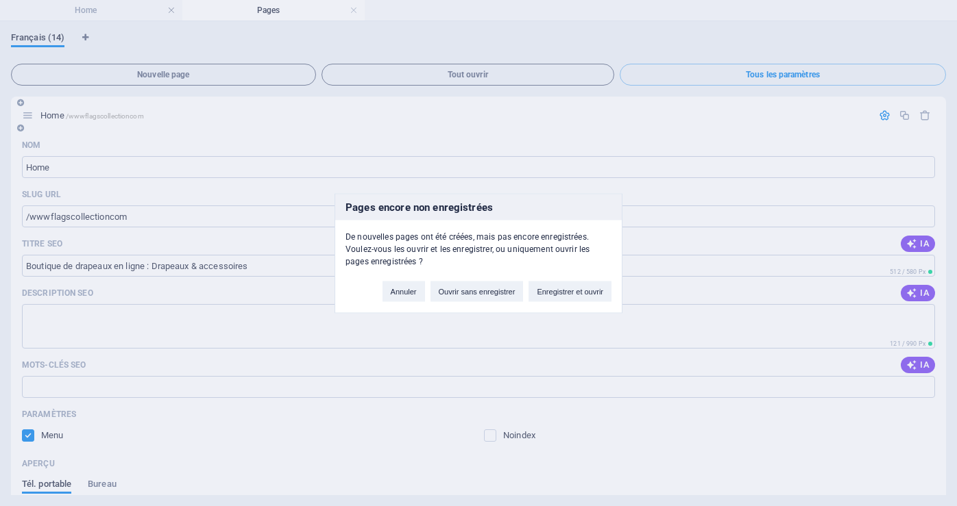
click at [787, 452] on div "Pages [MEDICAL_DATA] non enregistrées De nouvelles pages ont été créées, mais p…" at bounding box center [478, 253] width 957 height 506
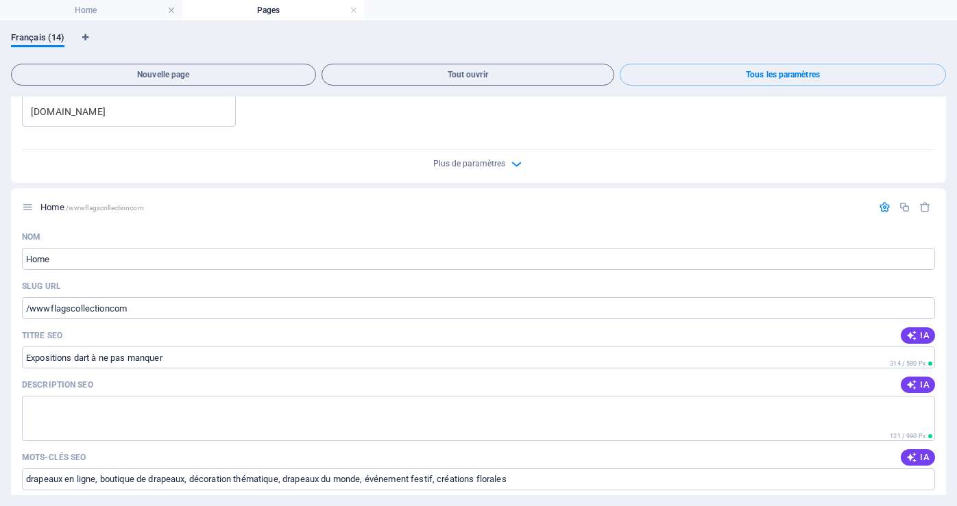
scroll to position [480, 0]
click at [916, 337] on span "IA" at bounding box center [917, 337] width 23 height 11
click at [916, 337] on div "IA" at bounding box center [918, 337] width 34 height 16
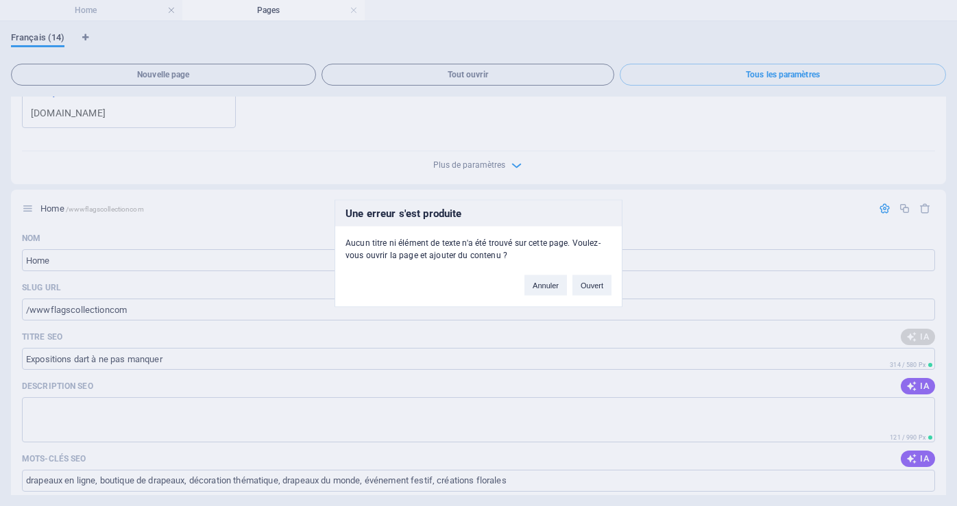
click at [179, 365] on div "Une erreur s'est produite Aucun titre ni élément de texte n'a été trouvé sur ce…" at bounding box center [478, 253] width 957 height 506
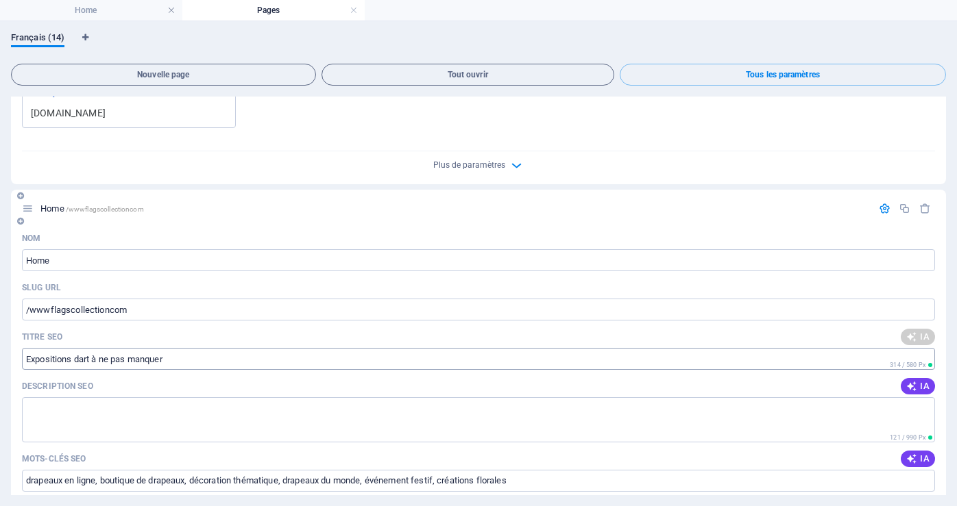
click at [185, 361] on input "Expositions dart à ne pas manquer" at bounding box center [478, 359] width 913 height 22
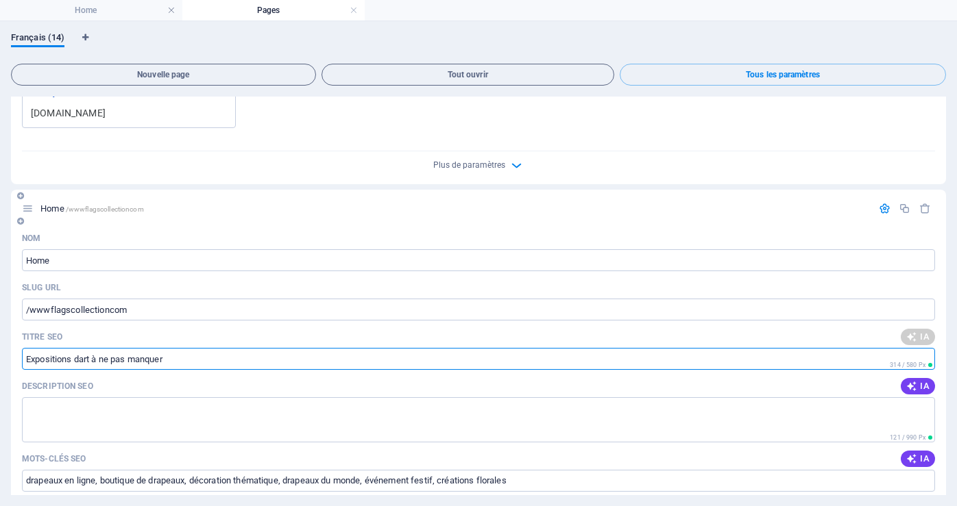
drag, startPoint x: 177, startPoint y: 364, endPoint x: 16, endPoint y: 363, distance: 161.1
click at [15, 363] on div "Nom Home ​ SLUG URL /wwwflagscollectioncom ​ Titre SEO IA Expositions dart à ne…" at bounding box center [478, 493] width 935 height 530
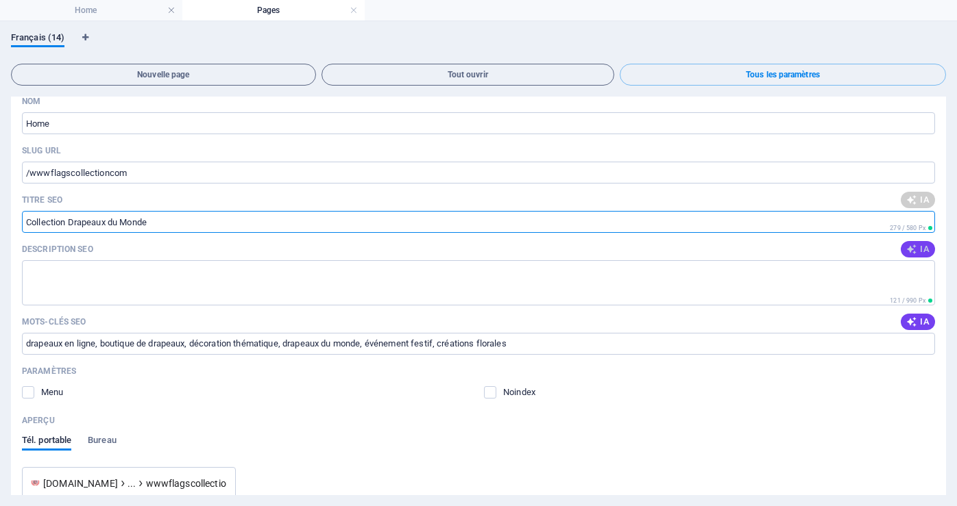
type input "Collection Drapeaux du Monde"
click at [914, 250] on icon "button" at bounding box center [911, 249] width 11 height 11
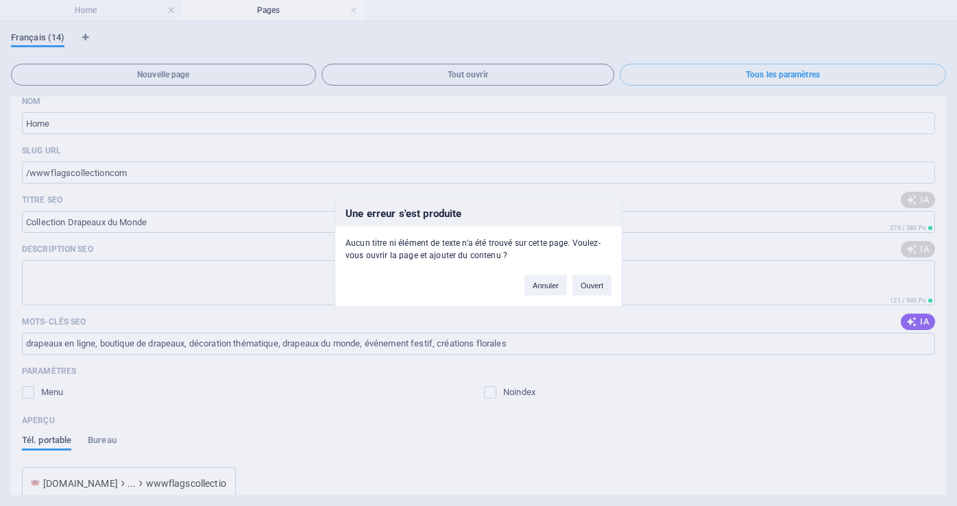
click at [742, 425] on div "Une erreur s'est produite Aucun titre ni élément de texte n'a été trouvé sur ce…" at bounding box center [478, 253] width 957 height 506
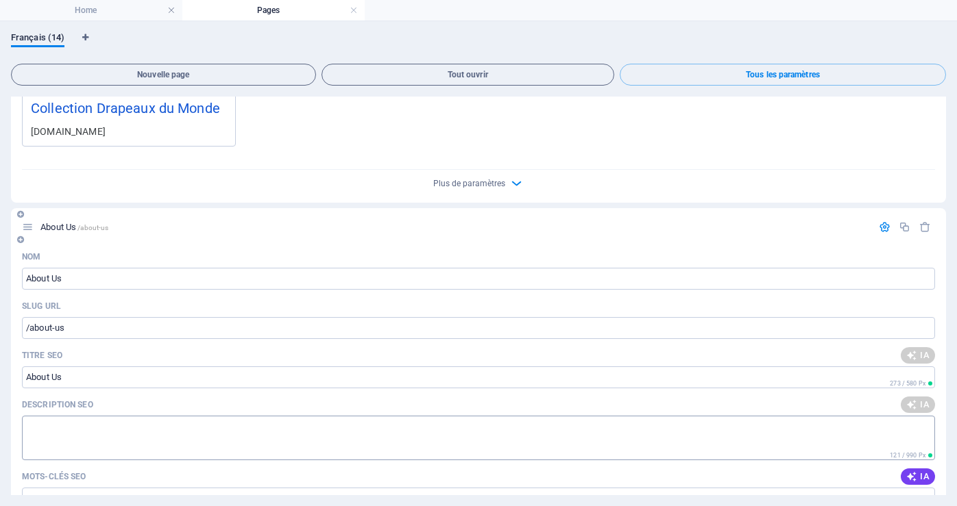
scroll to position [1028, 0]
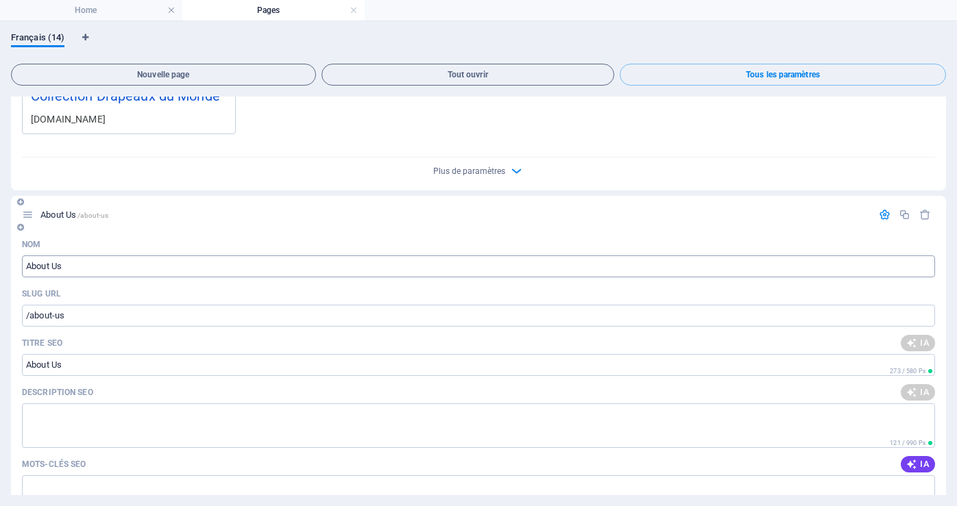
click at [28, 267] on input "About Us" at bounding box center [478, 267] width 913 height 22
type input "A proAbout Us"
type input "/aabout-us"
type input "A propos deAbout Us"
type input "/a-propoabout-us"
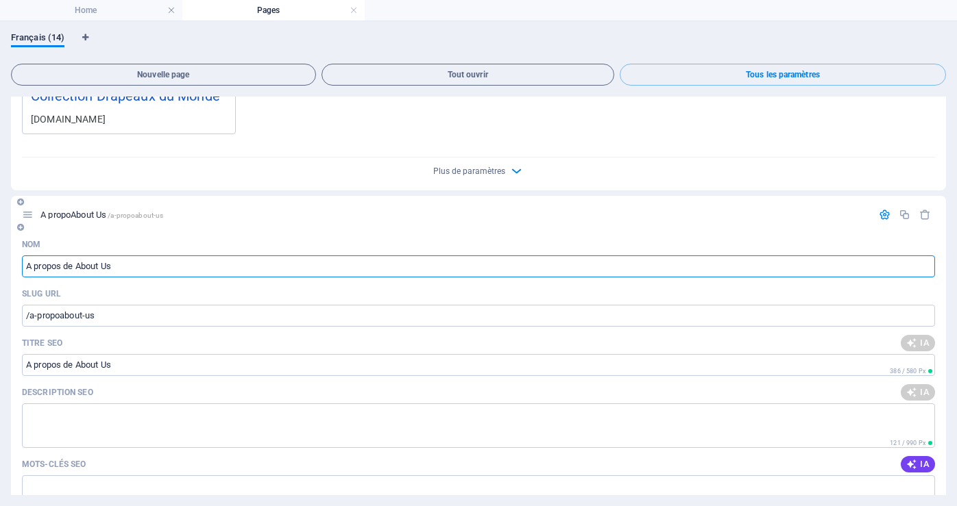
type input "A propos de About Us"
type input "/a-propos-de-about-us"
type input "A propos de CollAbout Us"
type input "/a-propos-[PERSON_NAME]-us"
type input "A propos de CollectioAbout Us"
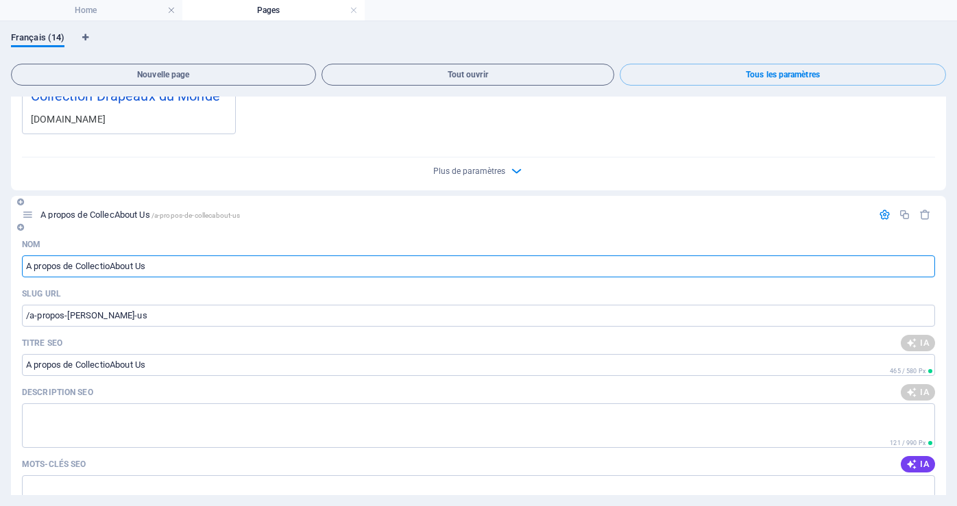
type input "/a-propos-de-collecabout-us"
type input "A propos de Collection drAbout Us"
type input "/a-propos-de-collection-about-us"
type input "A propos de Collection drapeauxAbout Us"
type input "/a-propos-de-collection-drapeabout-us"
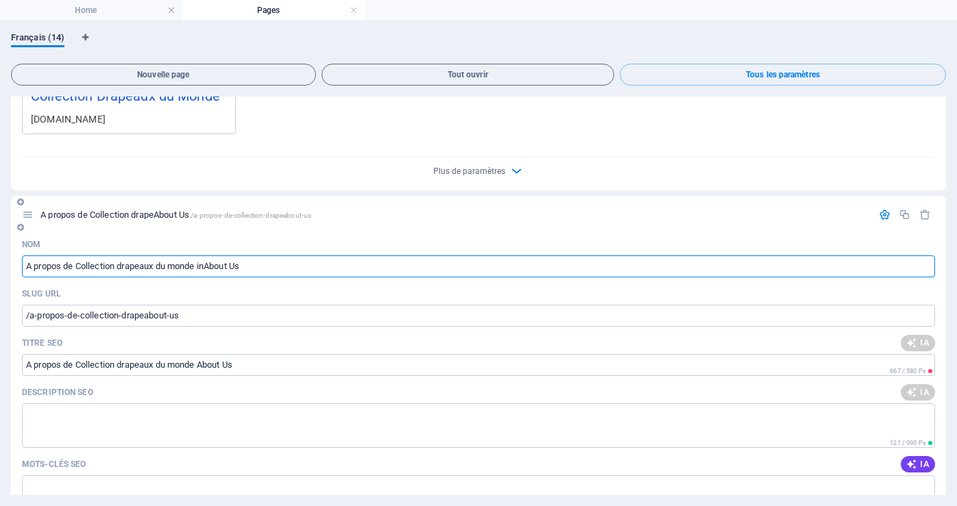
type input "A propos de Collection drapeaux du monde incAbout Us"
type input "/a-propos-de-collection-drapeaux-du-monde-about-us"
type input "A propos de Collection drapeaux du monde inc.About Us"
type input "/a-propos-de-collection-drapeaux-du-monde-inc-about-us"
type input "A propos de Collection drapeaux du monde inc."
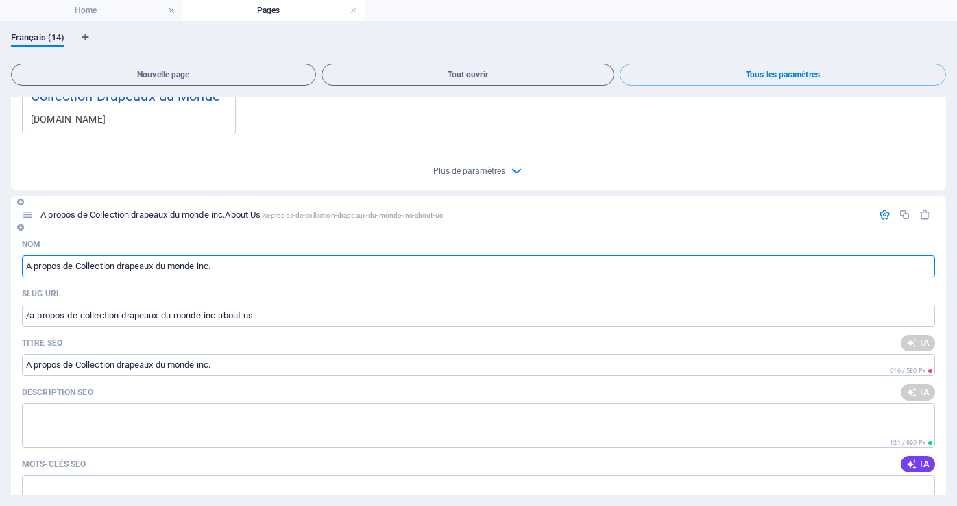
type input "/a-propos-de-collection-drapeaux-du-monde-inc"
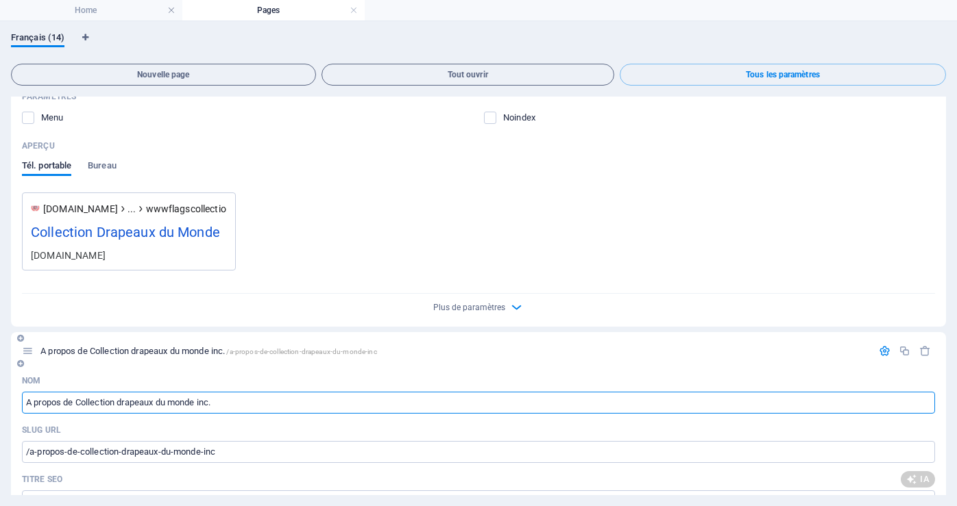
scroll to position [891, 0]
type input "A propos de Collection drapeaux du monde inc."
click at [28, 121] on label at bounding box center [28, 118] width 12 height 12
click at [0, 0] on input "checkbox" at bounding box center [0, 0] width 0 height 0
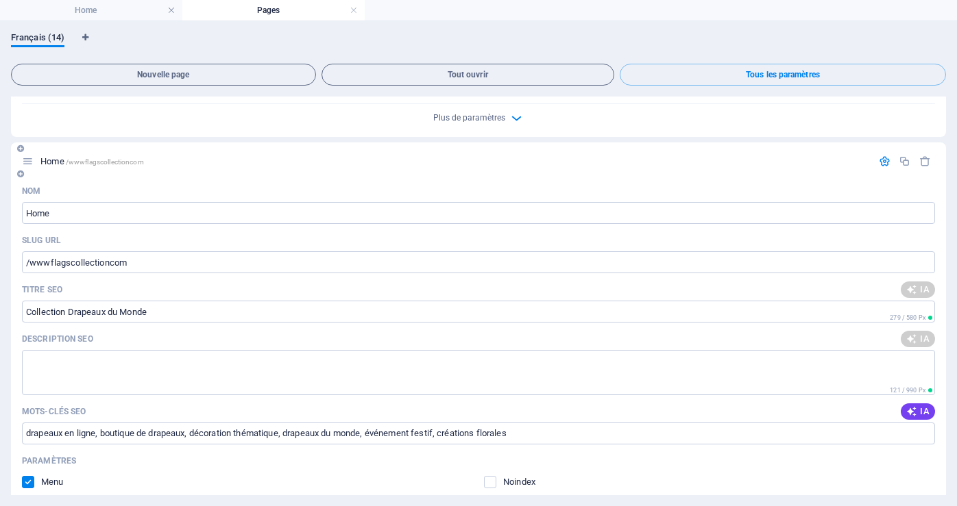
scroll to position [548, 0]
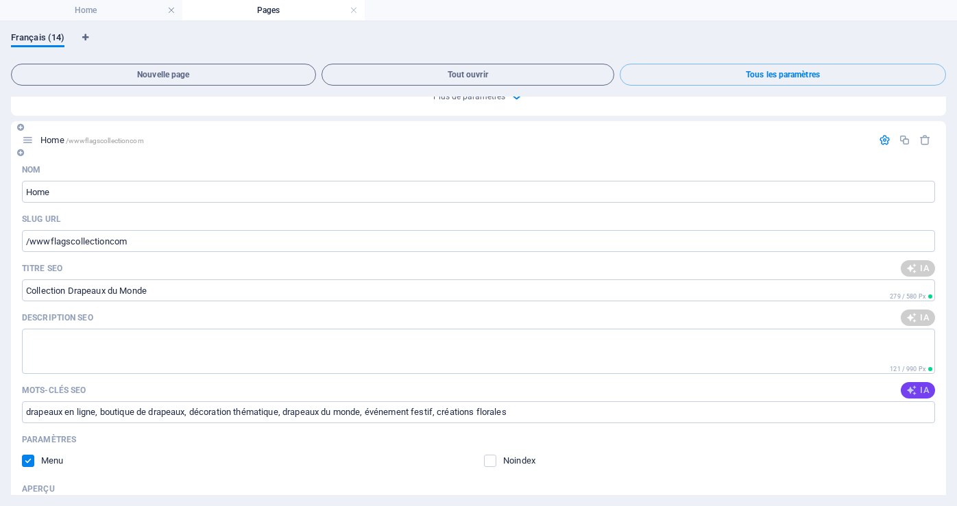
click at [916, 390] on span "IA" at bounding box center [917, 390] width 23 height 11
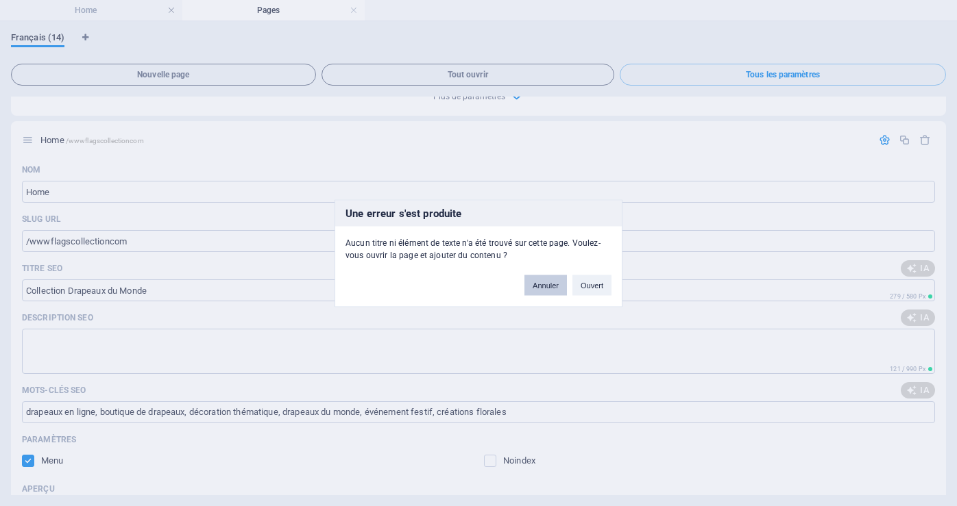
click at [545, 286] on button "Annuler" at bounding box center [545, 285] width 42 height 21
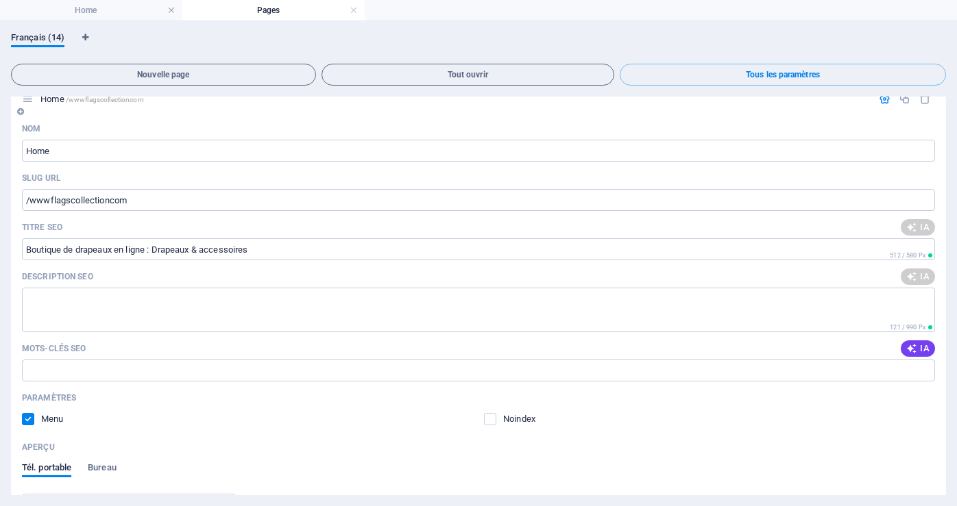
scroll to position [0, 0]
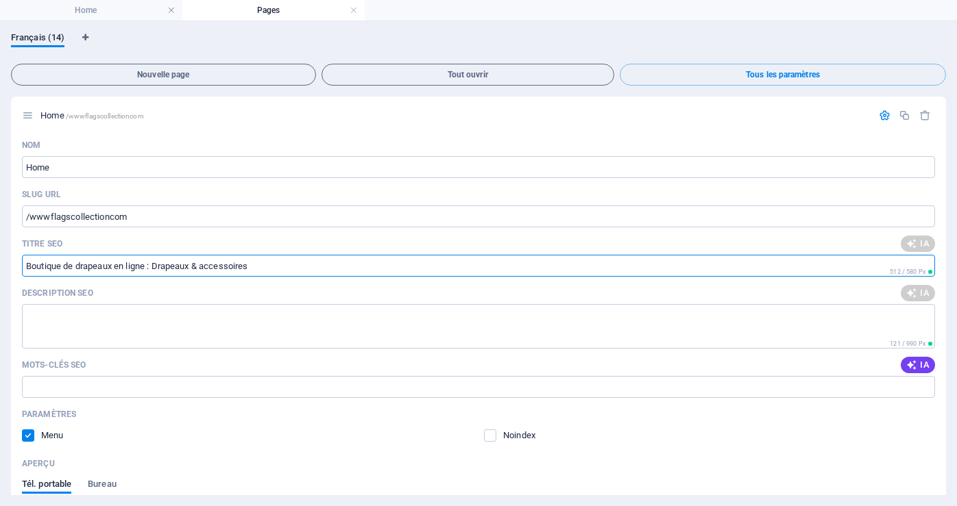
drag, startPoint x: 264, startPoint y: 271, endPoint x: 0, endPoint y: 265, distance: 263.9
click at [0, 265] on div "Français (14) Nouvelle page Tout ouvrir Tous les paramètres Home /wwwflagscolle…" at bounding box center [478, 263] width 957 height 485
type input "Collection Drapeaux du Monde"
click at [918, 361] on span "IA" at bounding box center [917, 365] width 23 height 11
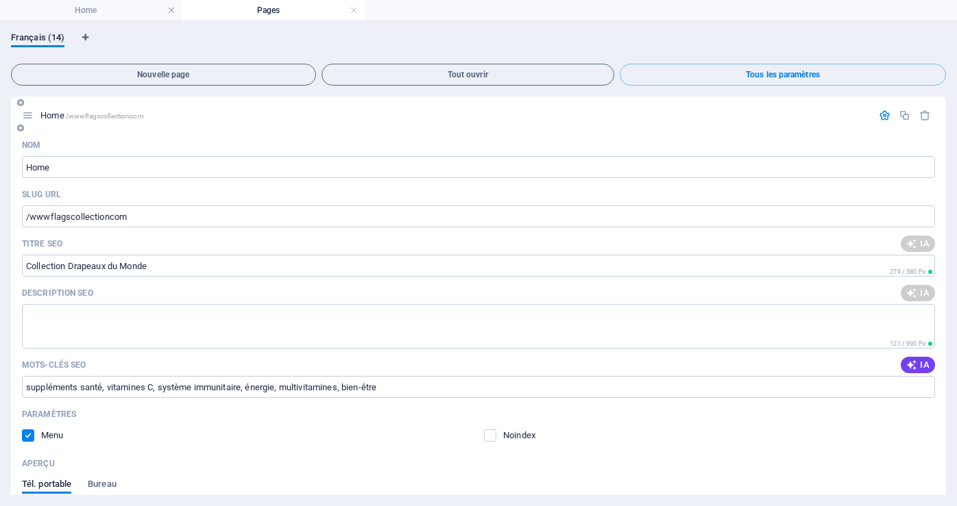
type input "suppléments santé, vitamines C, système immunitaire, énergie, multivitamines, b…"
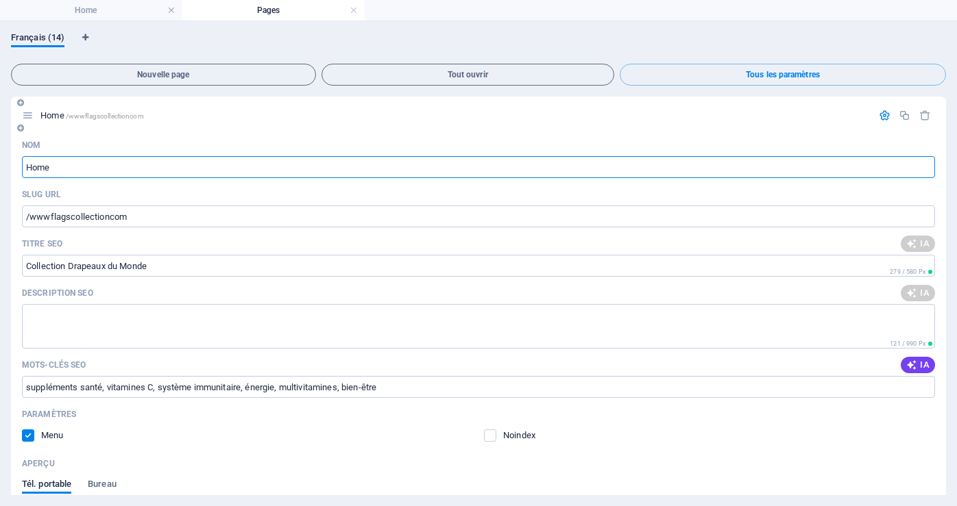
click at [89, 161] on input "Home" at bounding box center [478, 167] width 913 height 22
type input "Home/Collection drapeaux du monde inc."
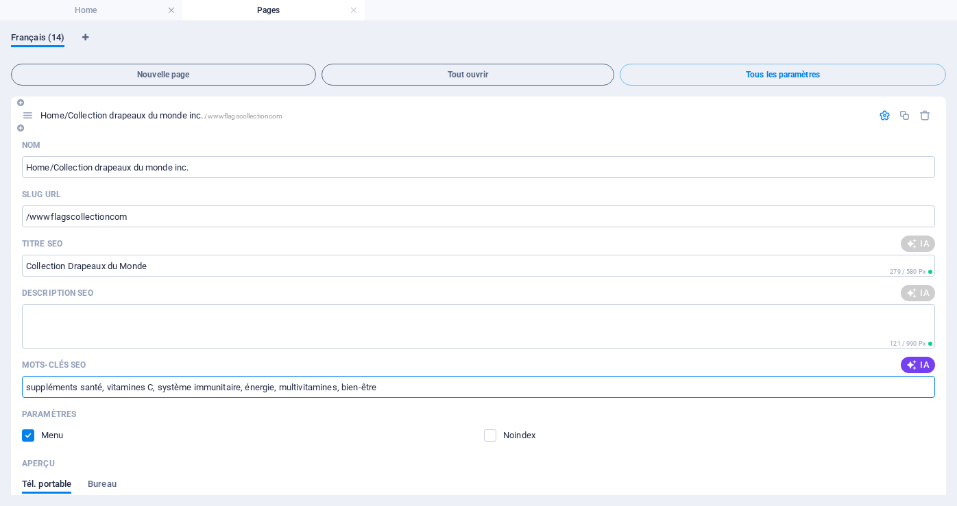
click at [398, 391] on input "suppléments santé, vitamines C, système immunitaire, énergie, multivitamines, b…" at bounding box center [478, 387] width 913 height 22
